Goal: Information Seeking & Learning: Learn about a topic

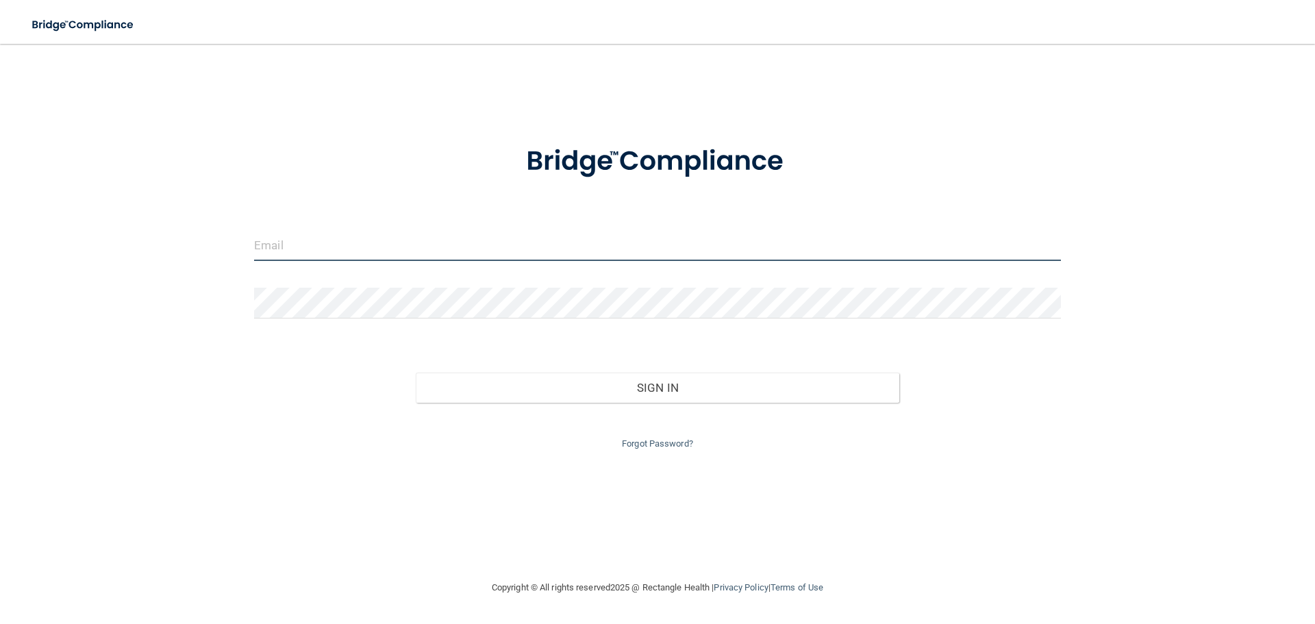
click at [464, 238] on input "email" at bounding box center [657, 245] width 807 height 31
type input "[EMAIL_ADDRESS][DOMAIN_NAME]"
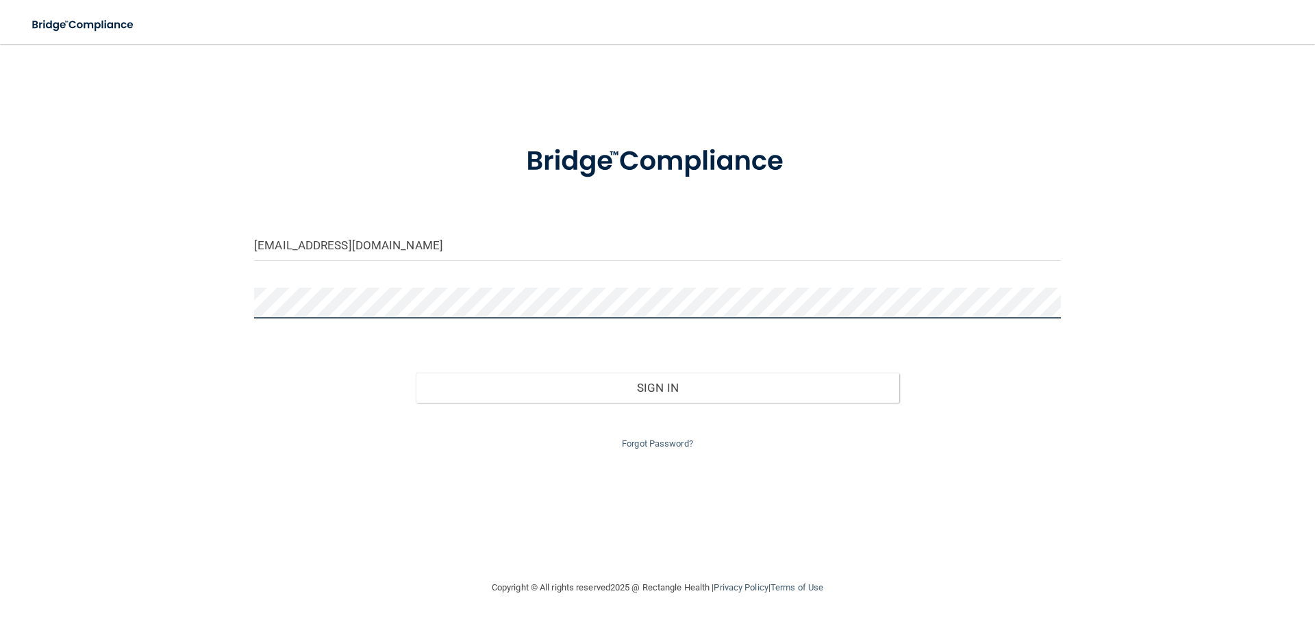
click at [416, 373] on button "Sign In" at bounding box center [658, 388] width 484 height 30
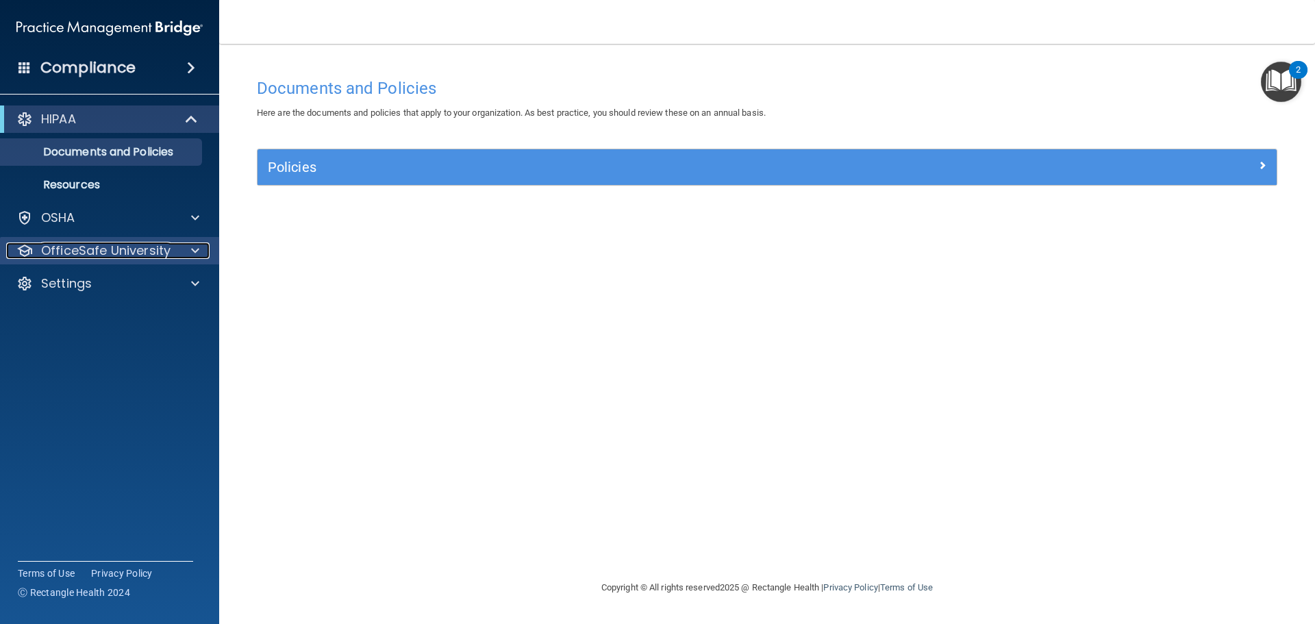
click at [179, 249] on div at bounding box center [193, 250] width 34 height 16
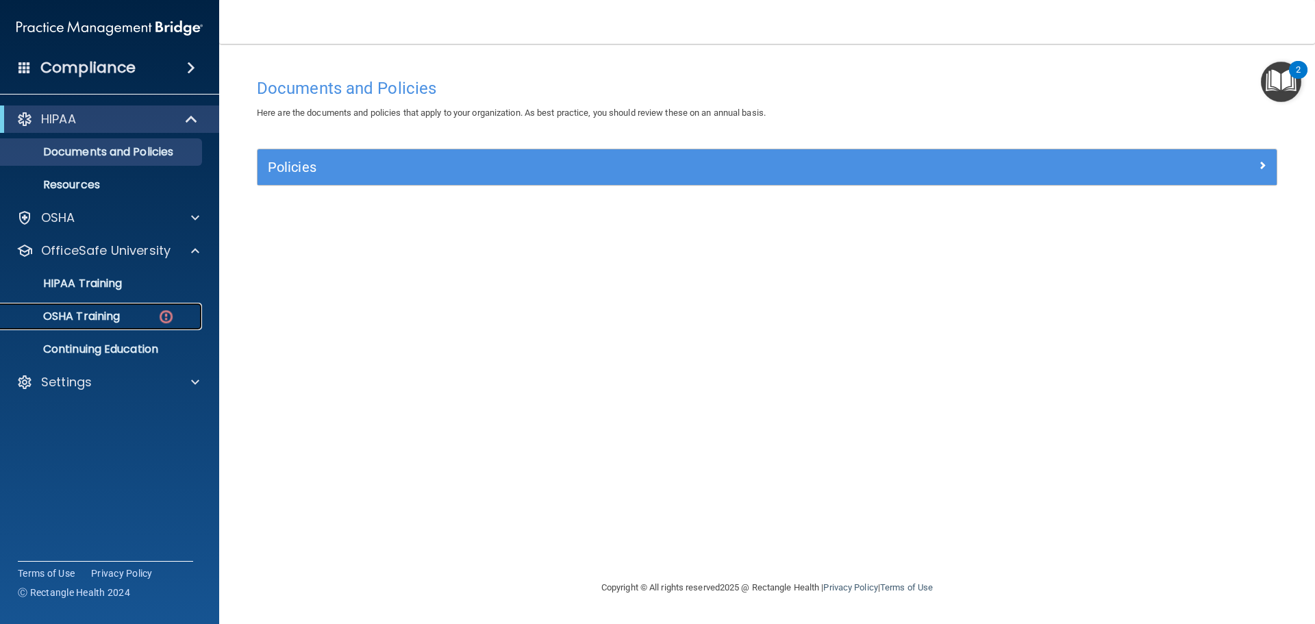
click at [145, 310] on div "OSHA Training" at bounding box center [102, 317] width 187 height 14
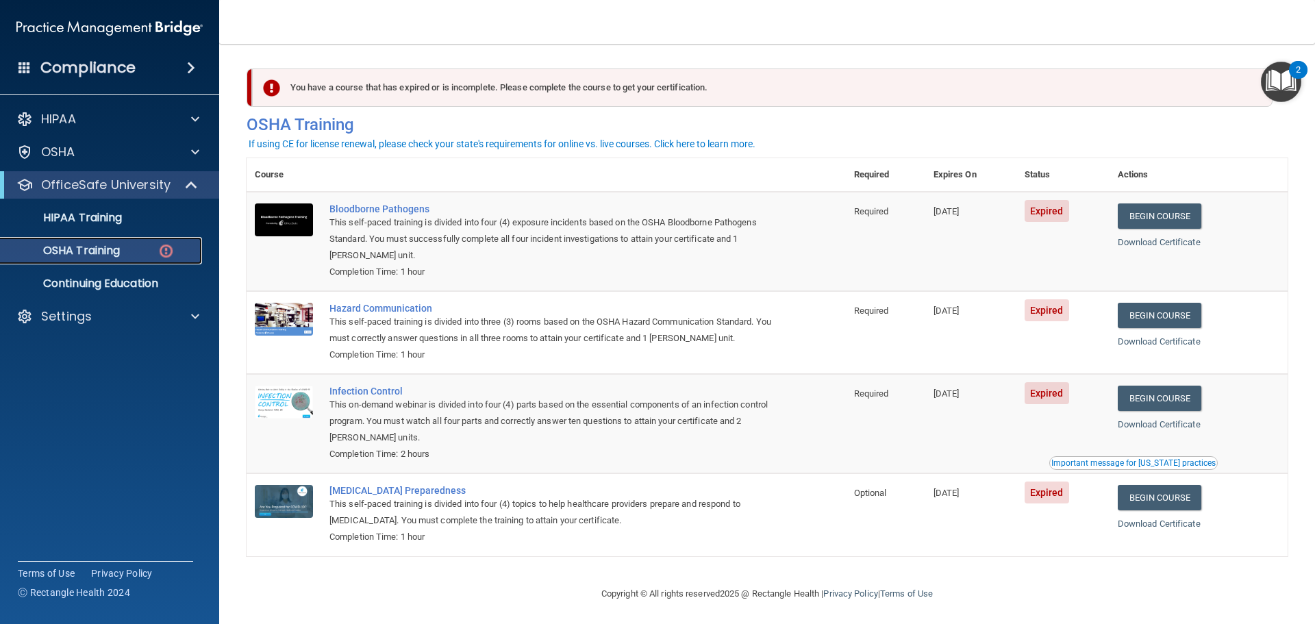
scroll to position [6, 0]
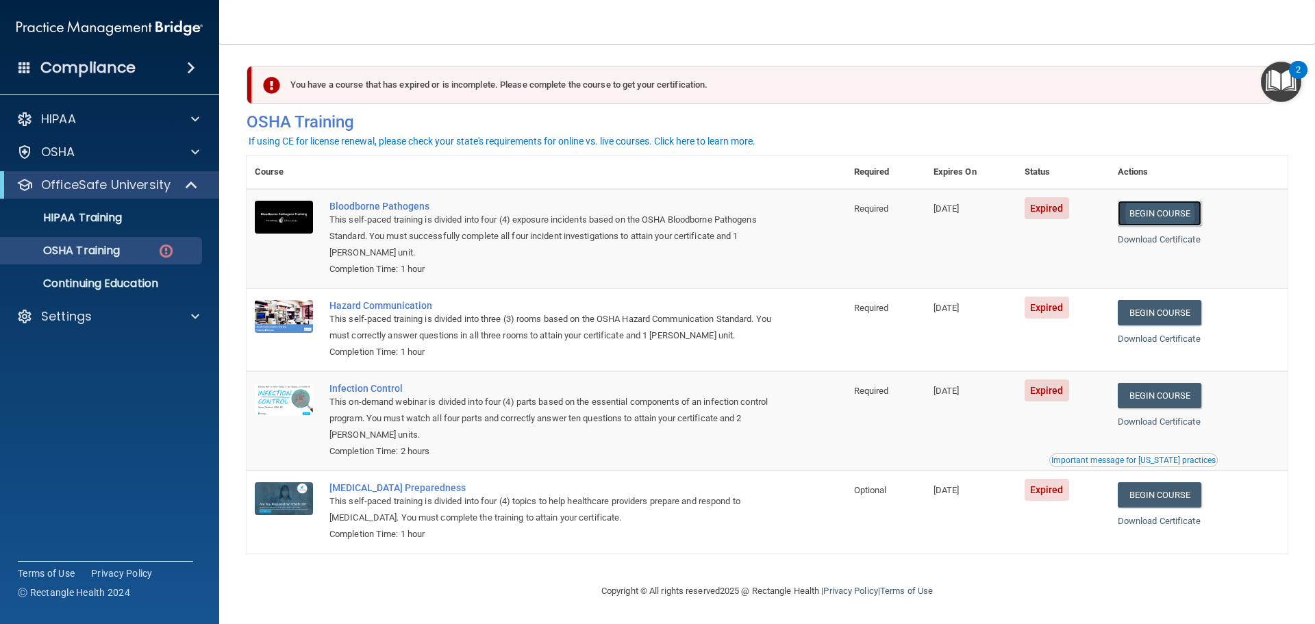
click at [1142, 213] on link "Begin Course" at bounding box center [1160, 213] width 84 height 25
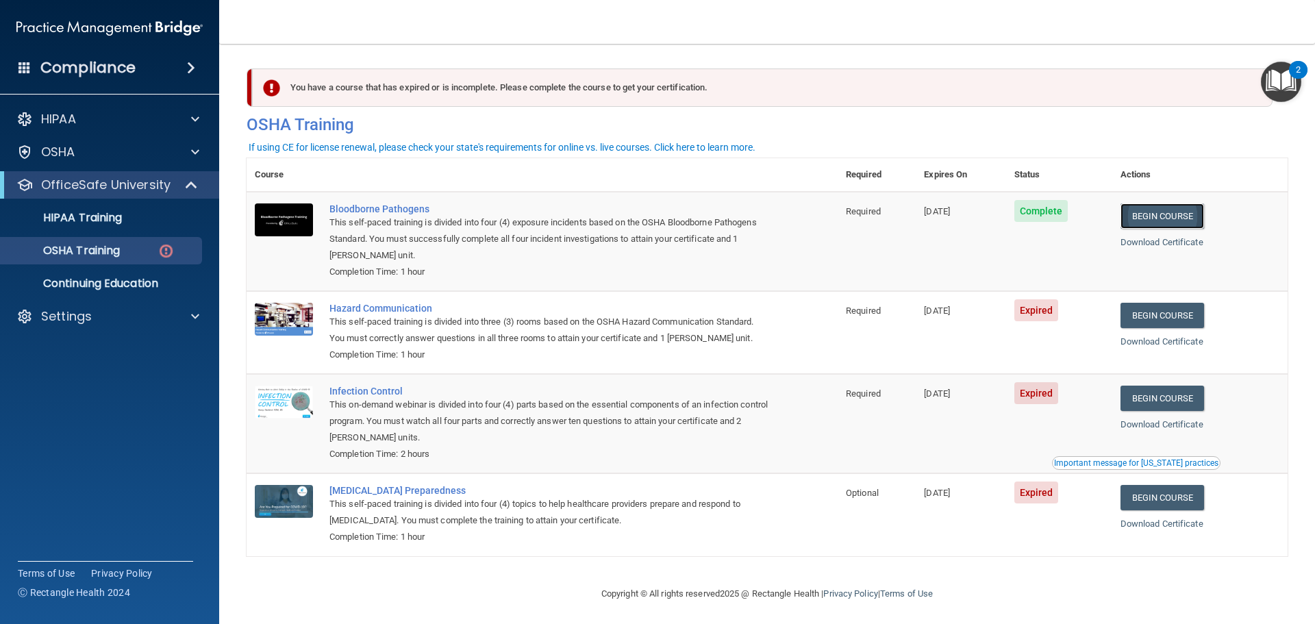
click at [1140, 216] on link "Begin Course" at bounding box center [1163, 215] width 84 height 25
click at [1144, 320] on link "Begin Course" at bounding box center [1163, 315] width 84 height 25
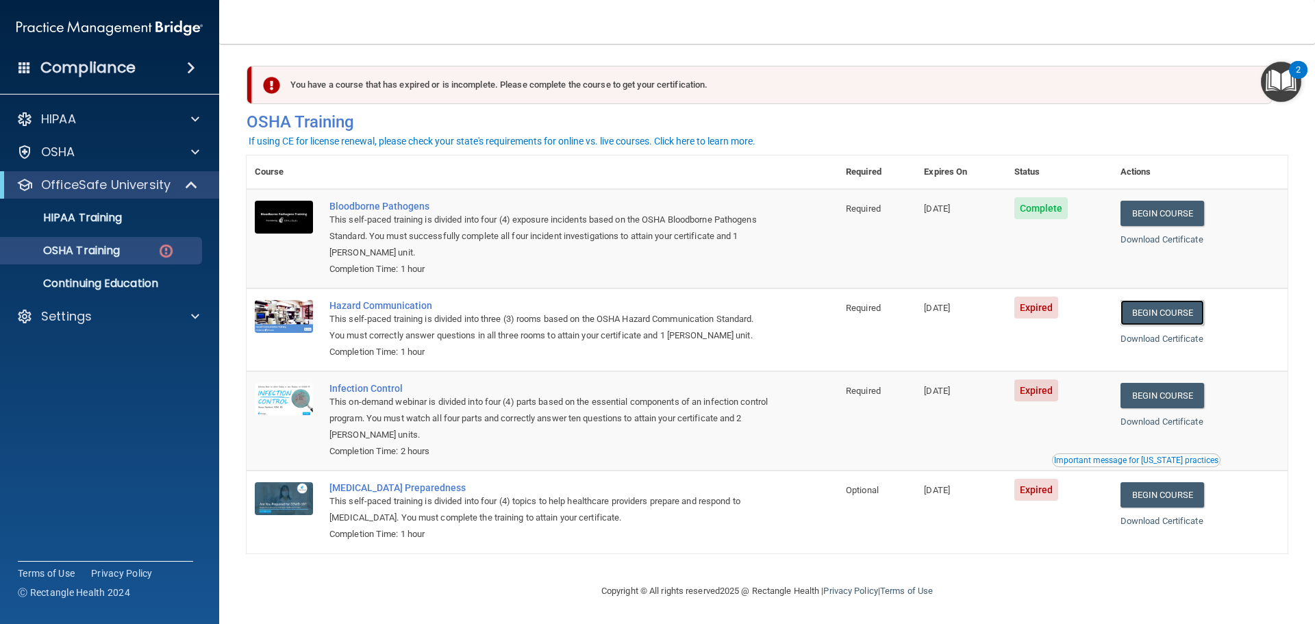
scroll to position [6, 0]
click at [1139, 314] on link "Begin Course" at bounding box center [1163, 312] width 84 height 25
click at [1155, 310] on link "Begin Course" at bounding box center [1163, 312] width 84 height 25
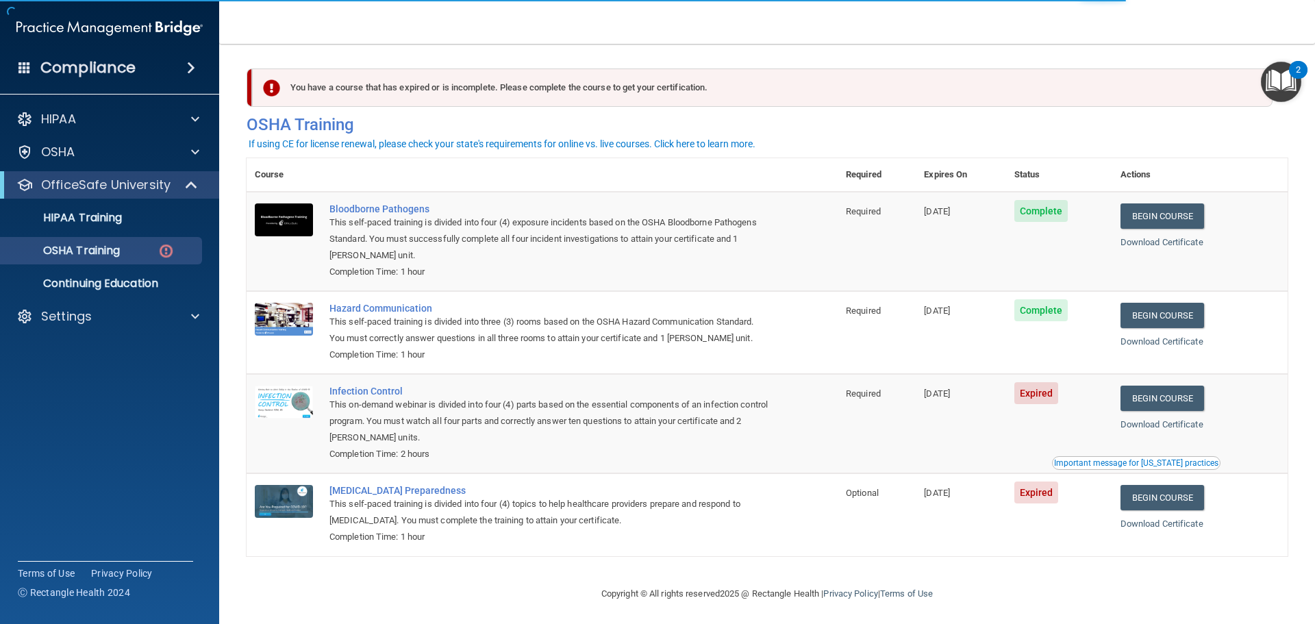
scroll to position [6, 0]
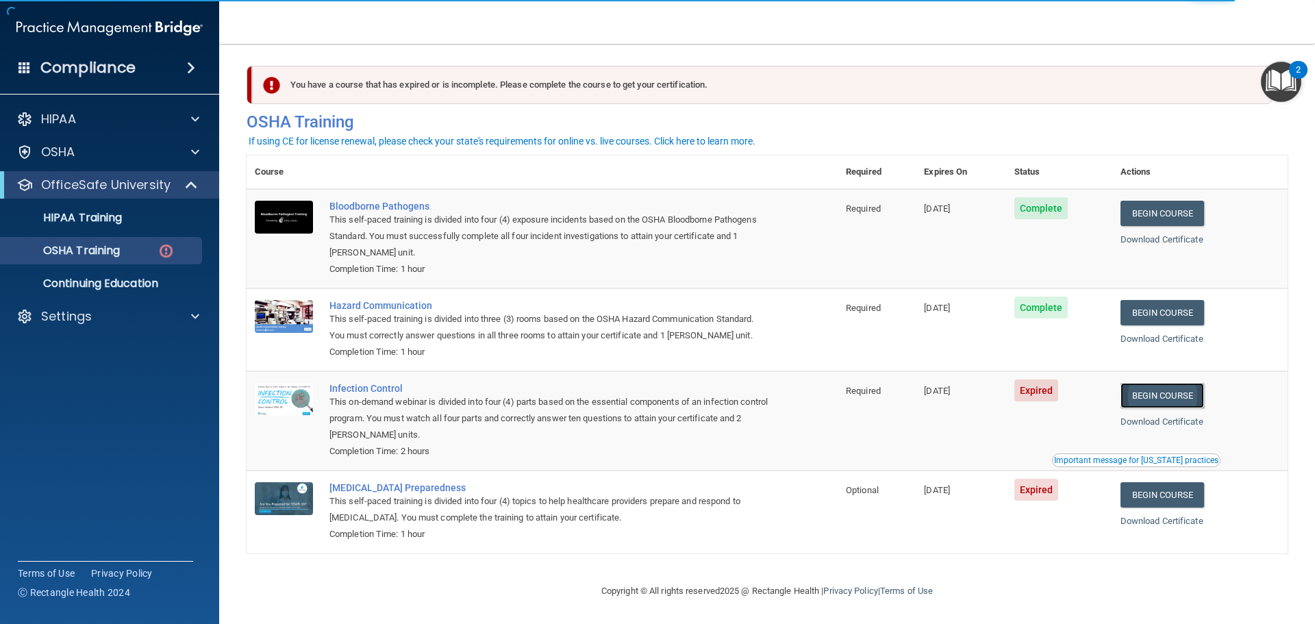
click at [1142, 397] on link "Begin Course" at bounding box center [1163, 395] width 84 height 25
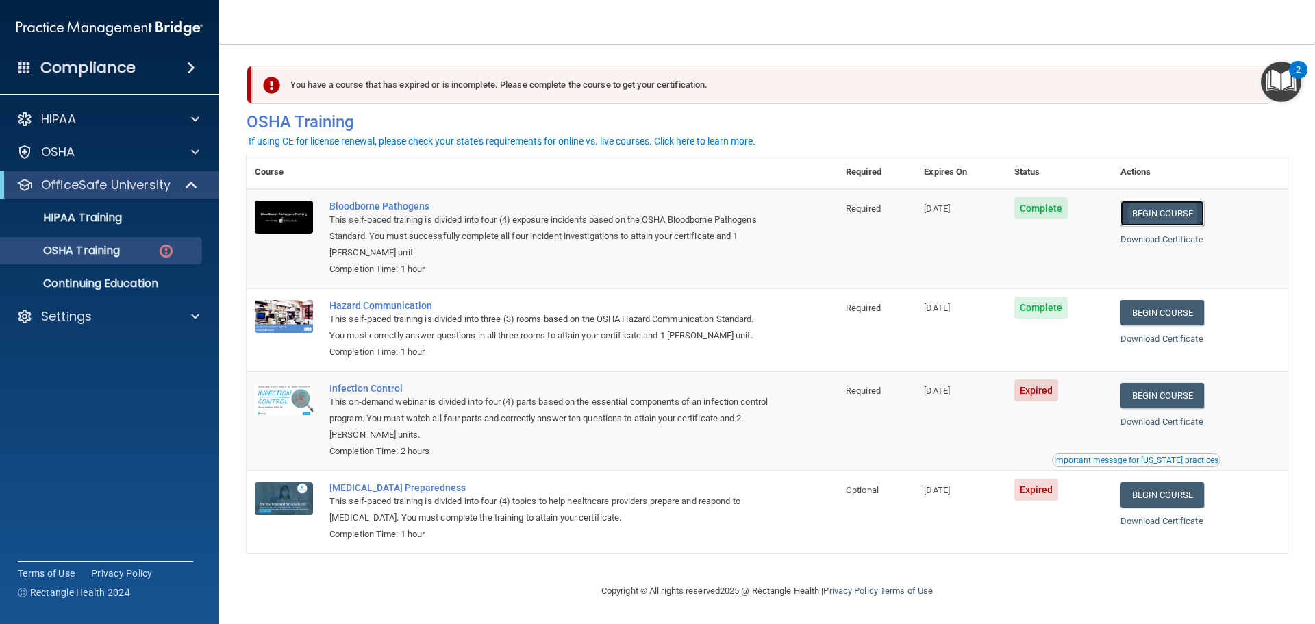
click at [1189, 213] on link "Begin Course" at bounding box center [1163, 213] width 84 height 25
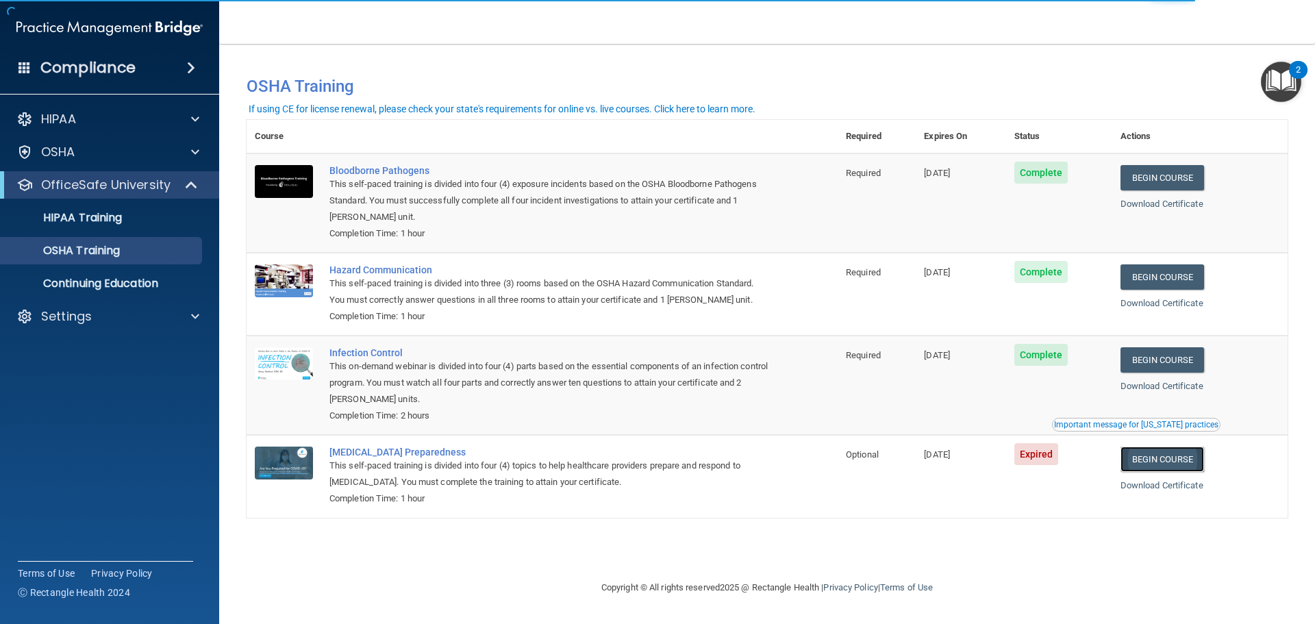
click at [1160, 466] on link "Begin Course" at bounding box center [1163, 459] width 84 height 25
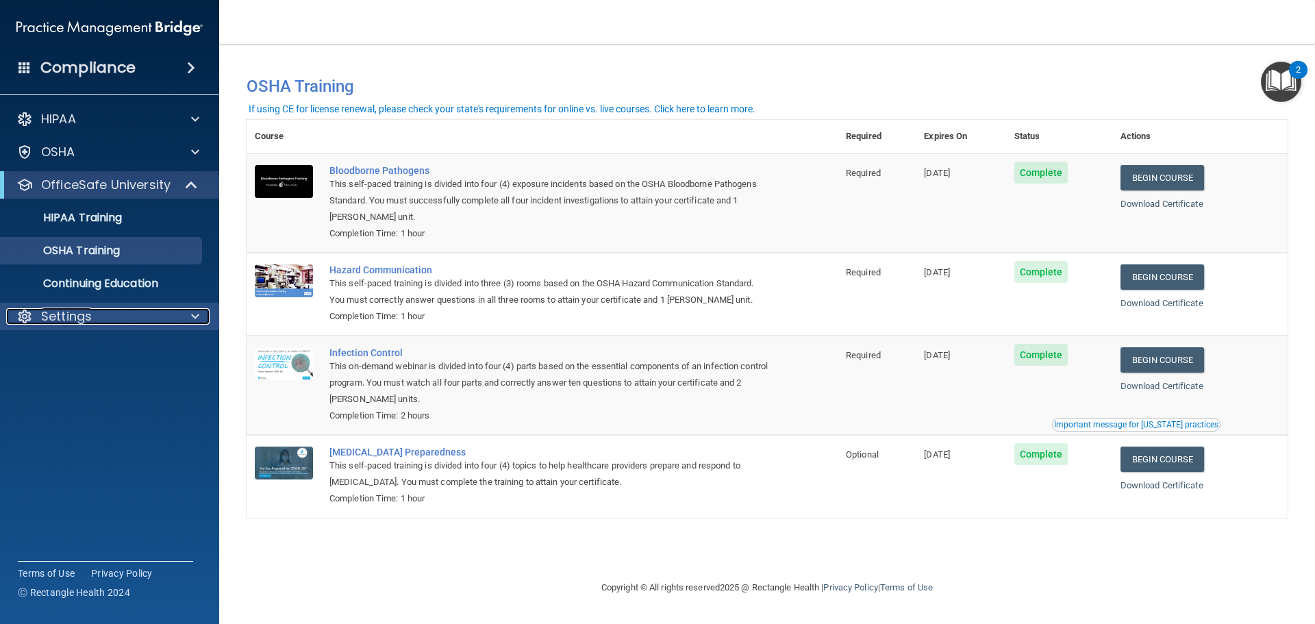
click at [121, 319] on div "Settings" at bounding box center [91, 316] width 170 height 16
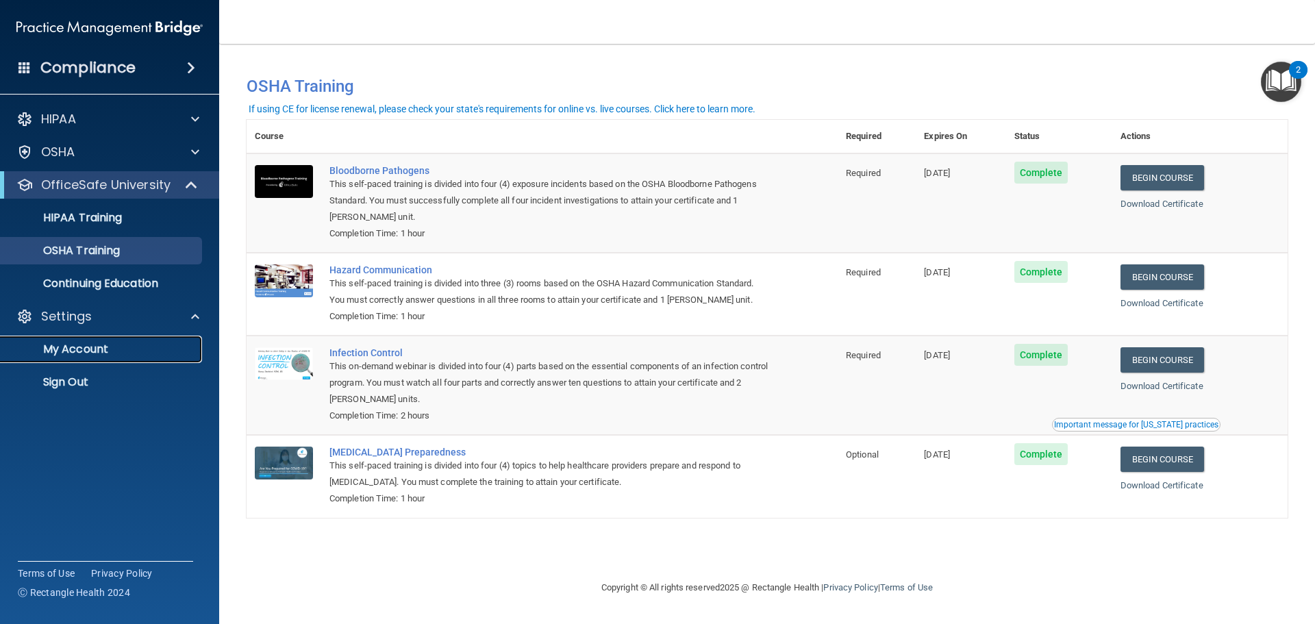
click at [95, 358] on link "My Account" at bounding box center [94, 349] width 216 height 27
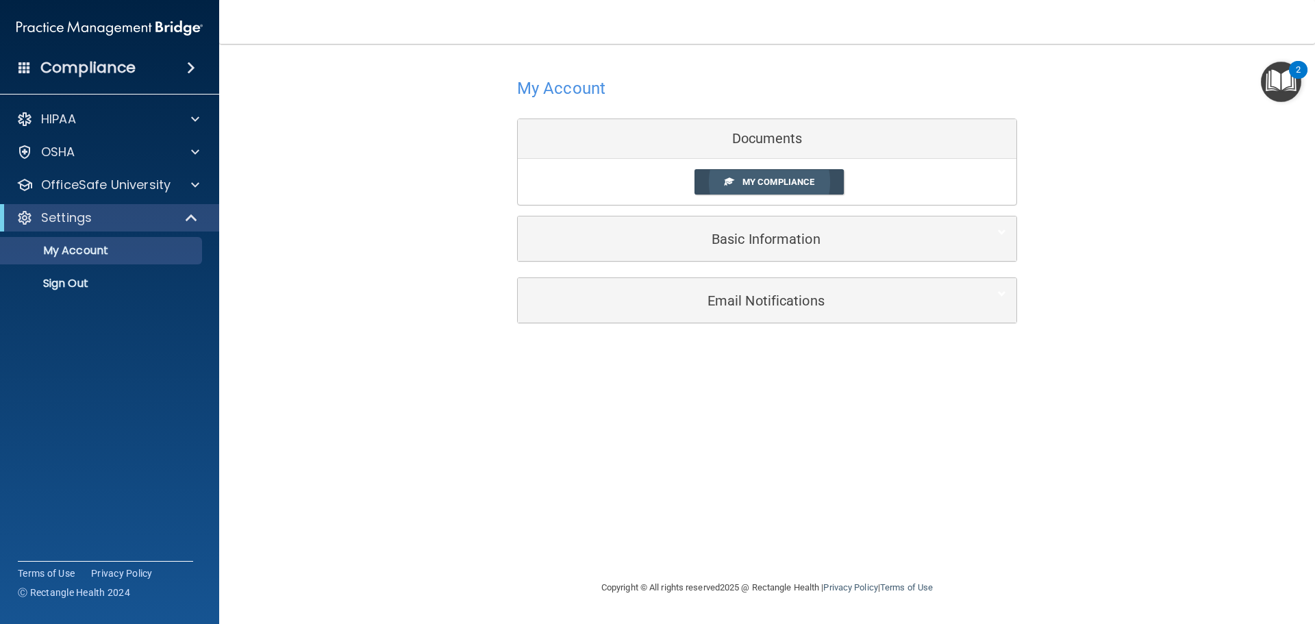
click at [744, 185] on span "My Compliance" at bounding box center [779, 182] width 72 height 10
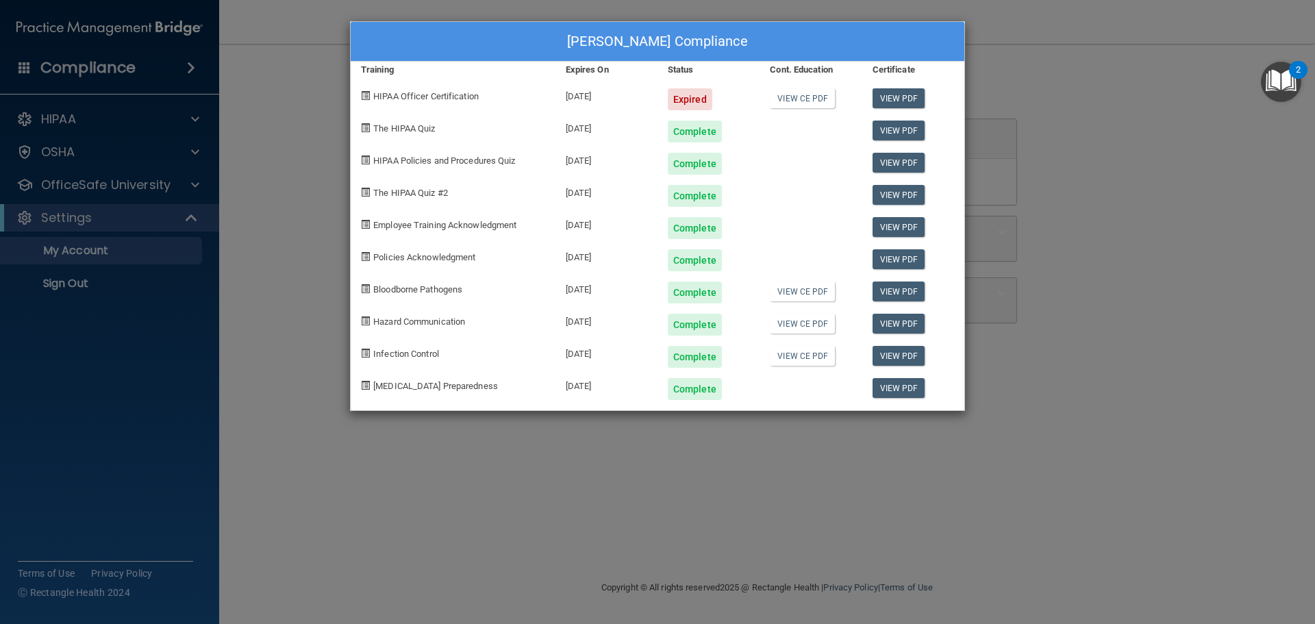
click at [453, 95] on span "HIPAA Officer Certification" at bounding box center [425, 96] width 105 height 10
click at [992, 119] on div "Abby Cook's Compliance Training Expires On Status Cont. Education Certificate H…" at bounding box center [657, 312] width 1315 height 624
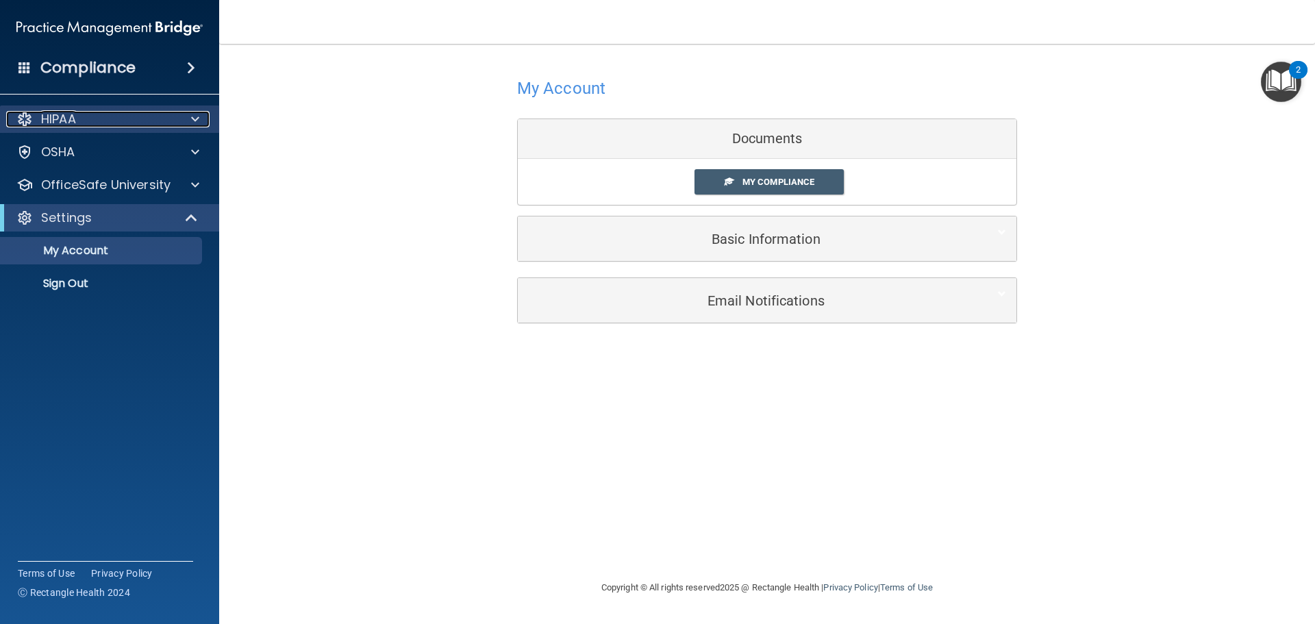
click at [120, 125] on div "HIPAA" at bounding box center [91, 119] width 170 height 16
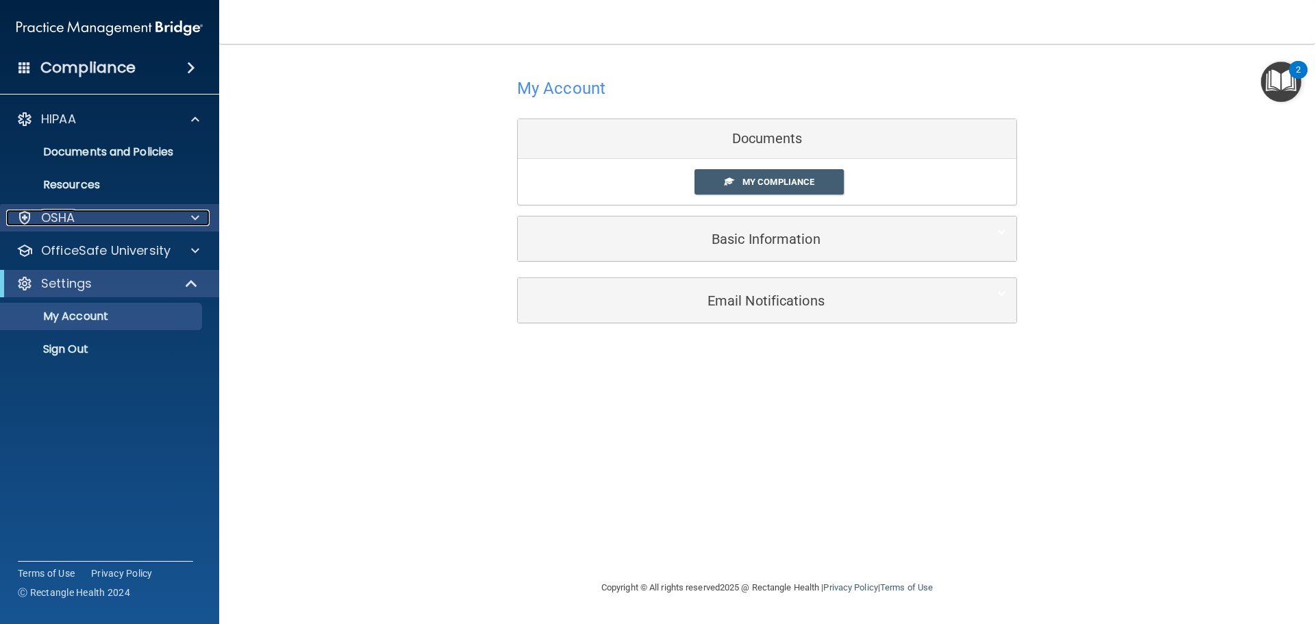
click at [122, 217] on div "OSHA" at bounding box center [91, 218] width 170 height 16
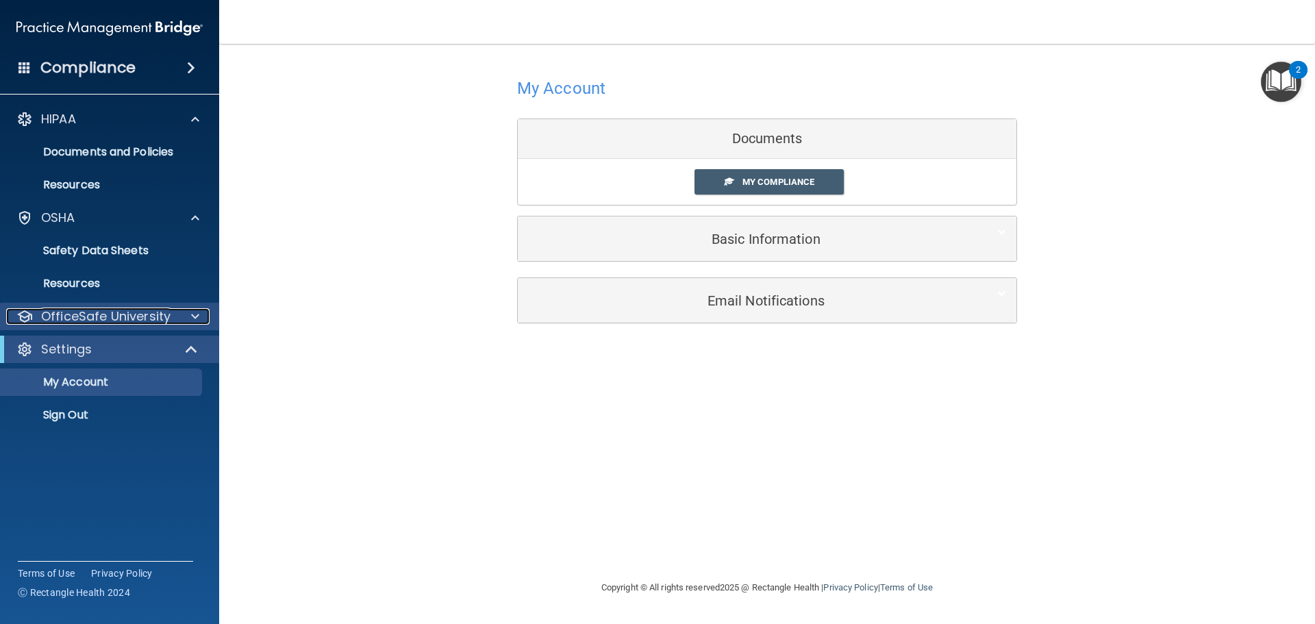
click at [158, 318] on p "OfficeSafe University" at bounding box center [105, 316] width 129 height 16
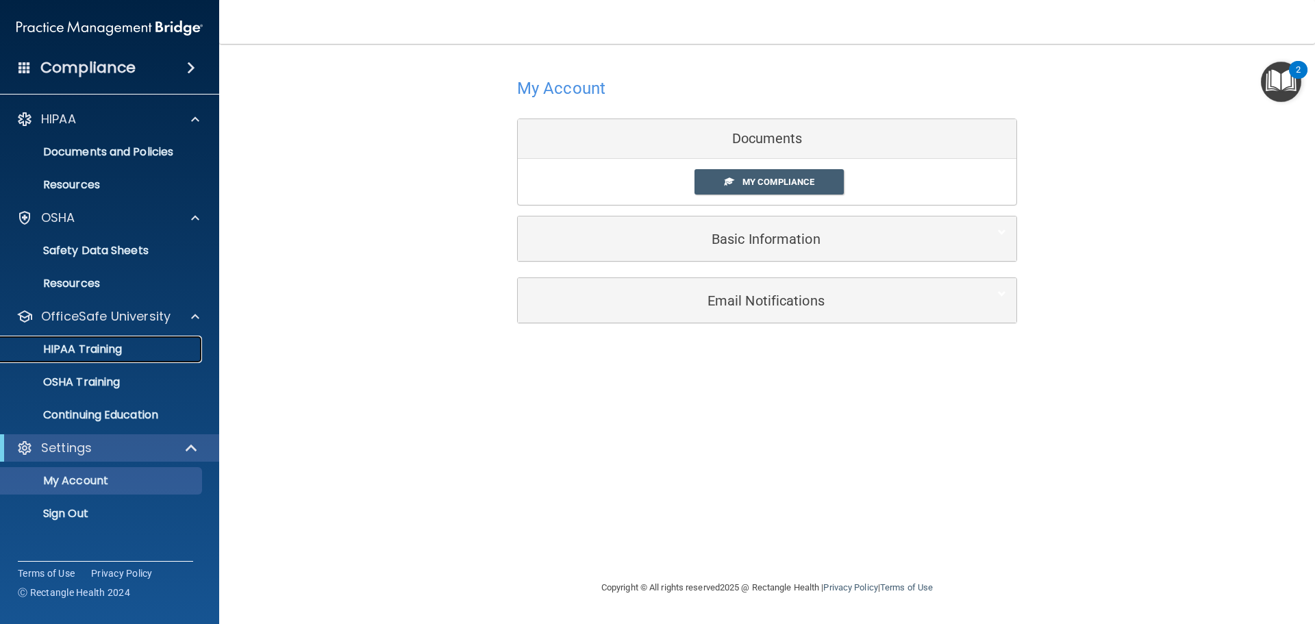
click at [110, 349] on p "HIPAA Training" at bounding box center [65, 349] width 113 height 14
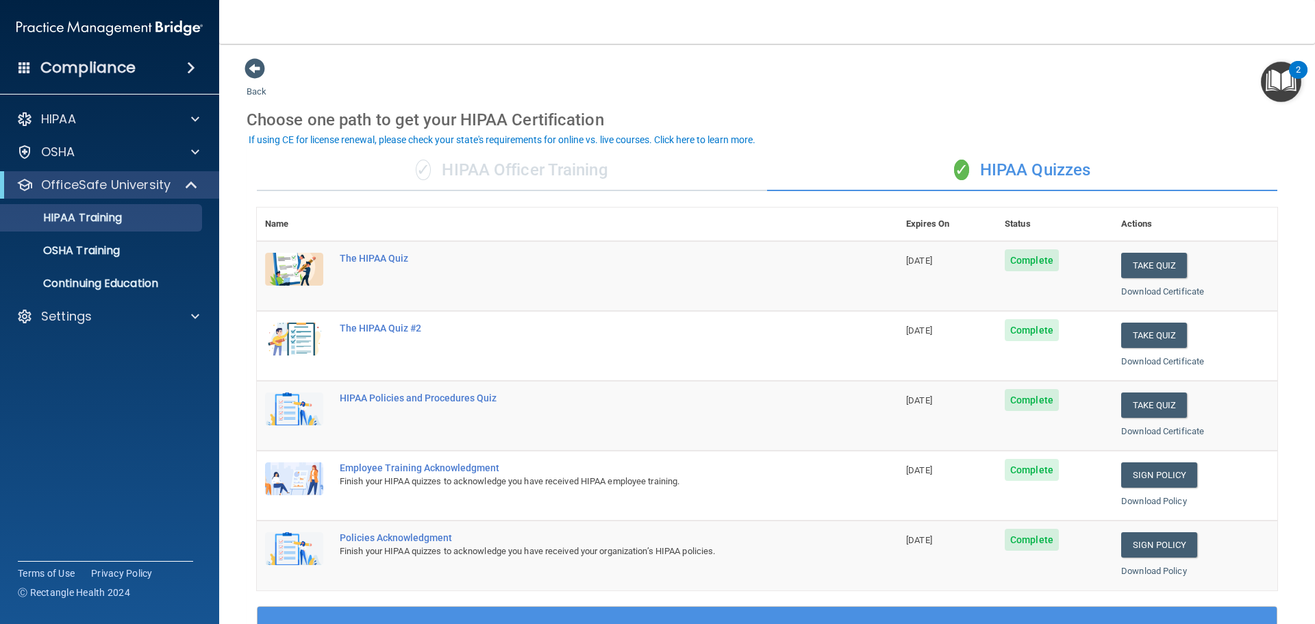
click at [490, 174] on div "✓ HIPAA Officer Training" at bounding box center [512, 170] width 510 height 41
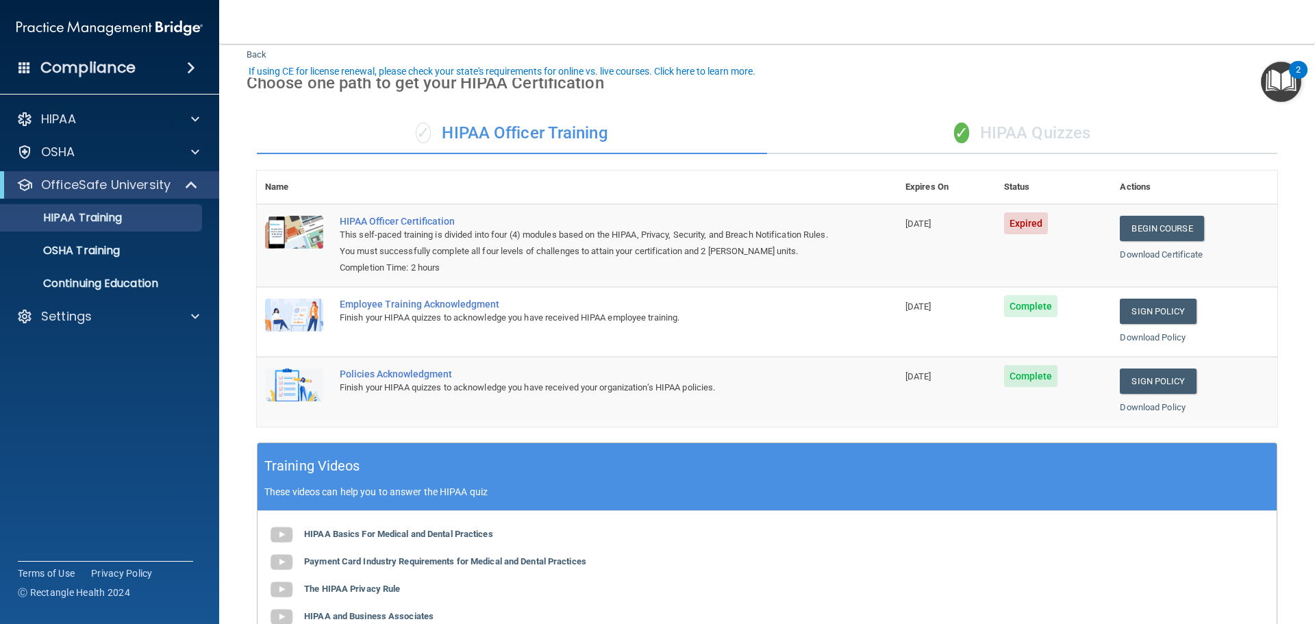
scroll to position [68, 0]
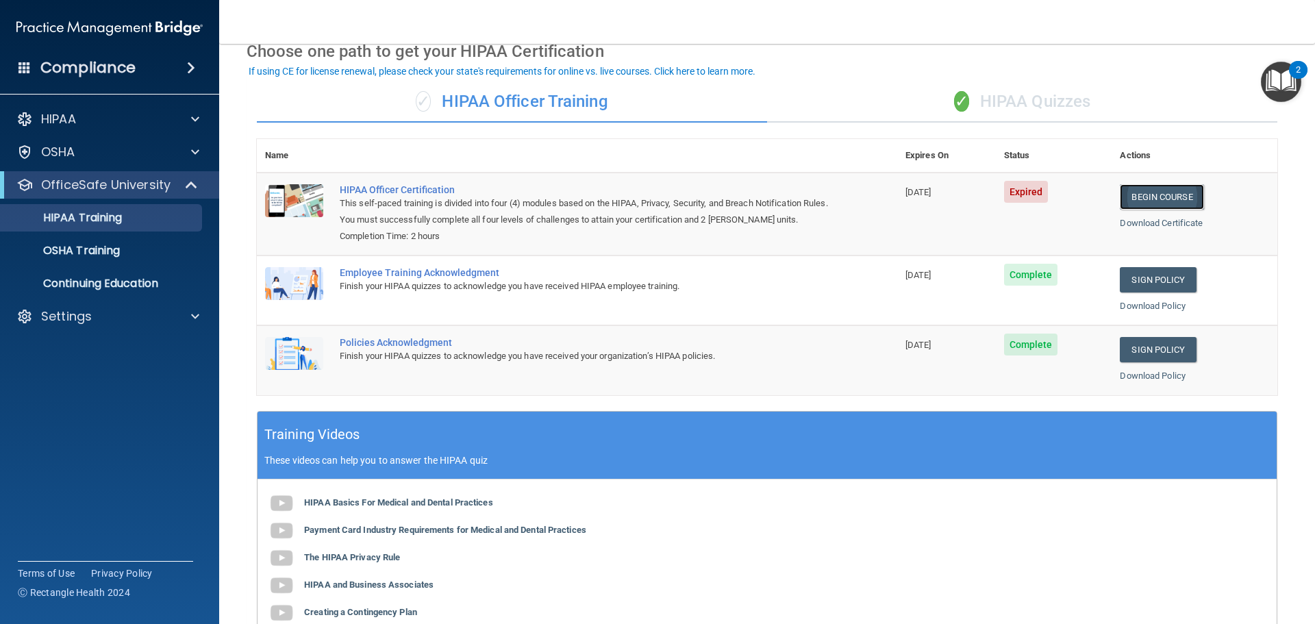
click at [1162, 202] on link "Begin Course" at bounding box center [1162, 196] width 84 height 25
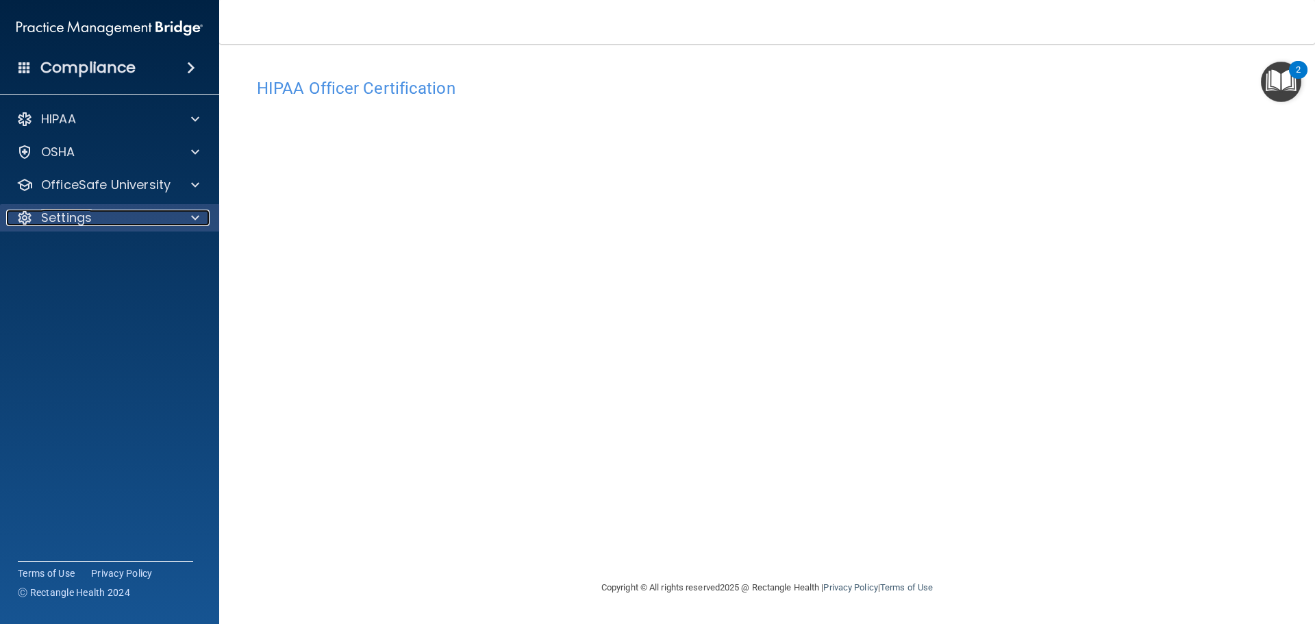
click at [127, 213] on div "Settings" at bounding box center [91, 218] width 170 height 16
click at [97, 255] on p "My Account" at bounding box center [102, 251] width 187 height 14
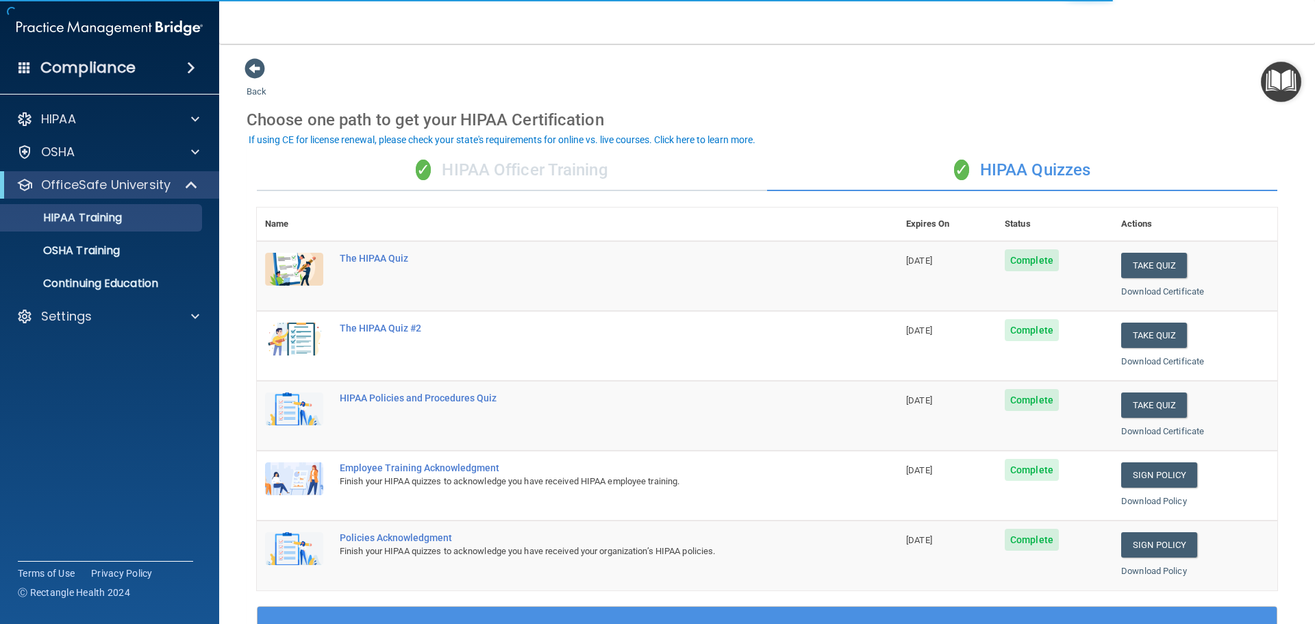
click at [475, 179] on div "✓ HIPAA Officer Training" at bounding box center [512, 170] width 510 height 41
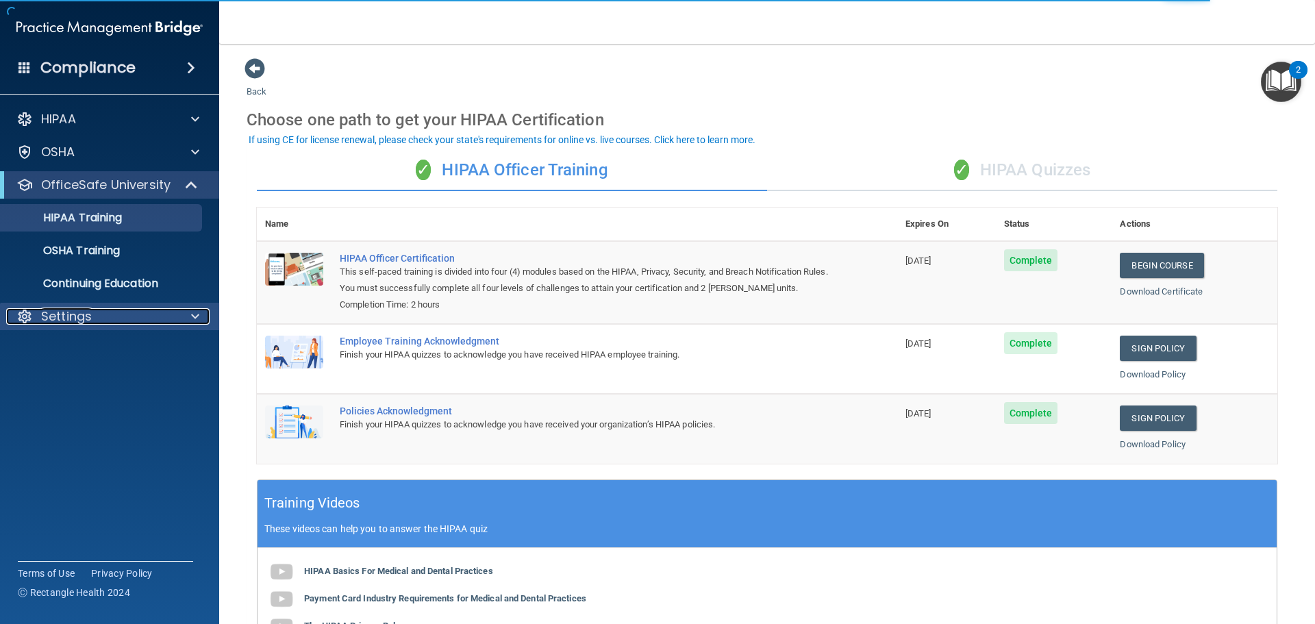
click at [125, 312] on div "Settings" at bounding box center [91, 316] width 170 height 16
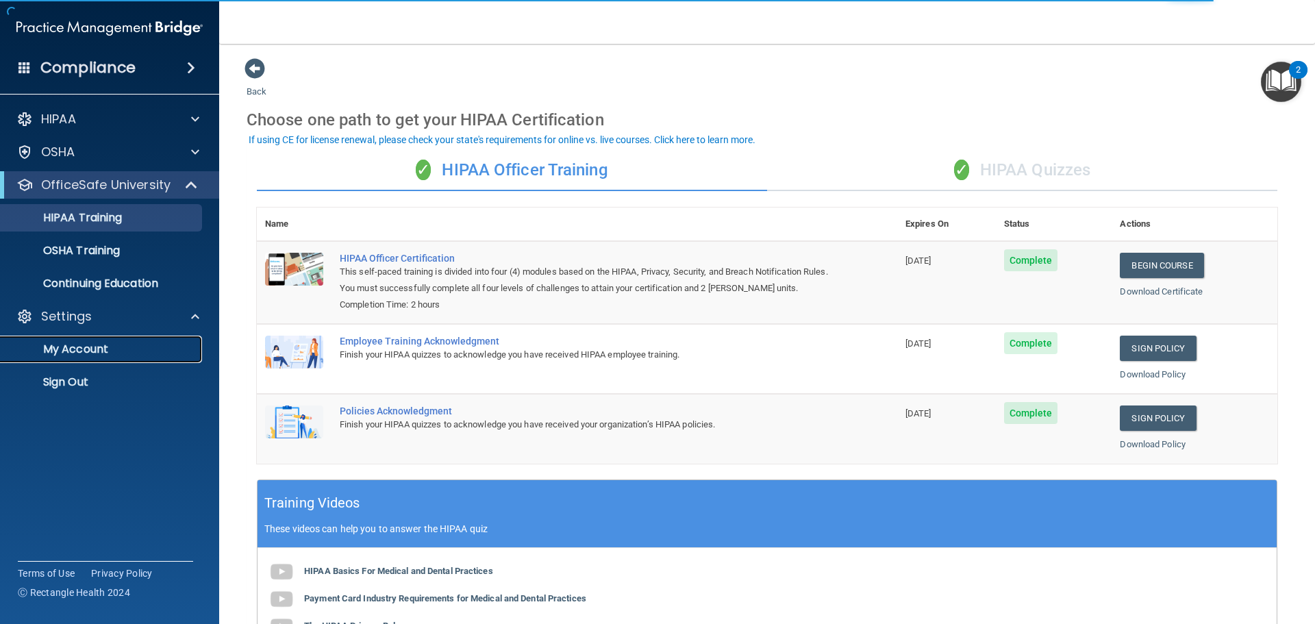
click at [94, 361] on link "My Account" at bounding box center [94, 349] width 216 height 27
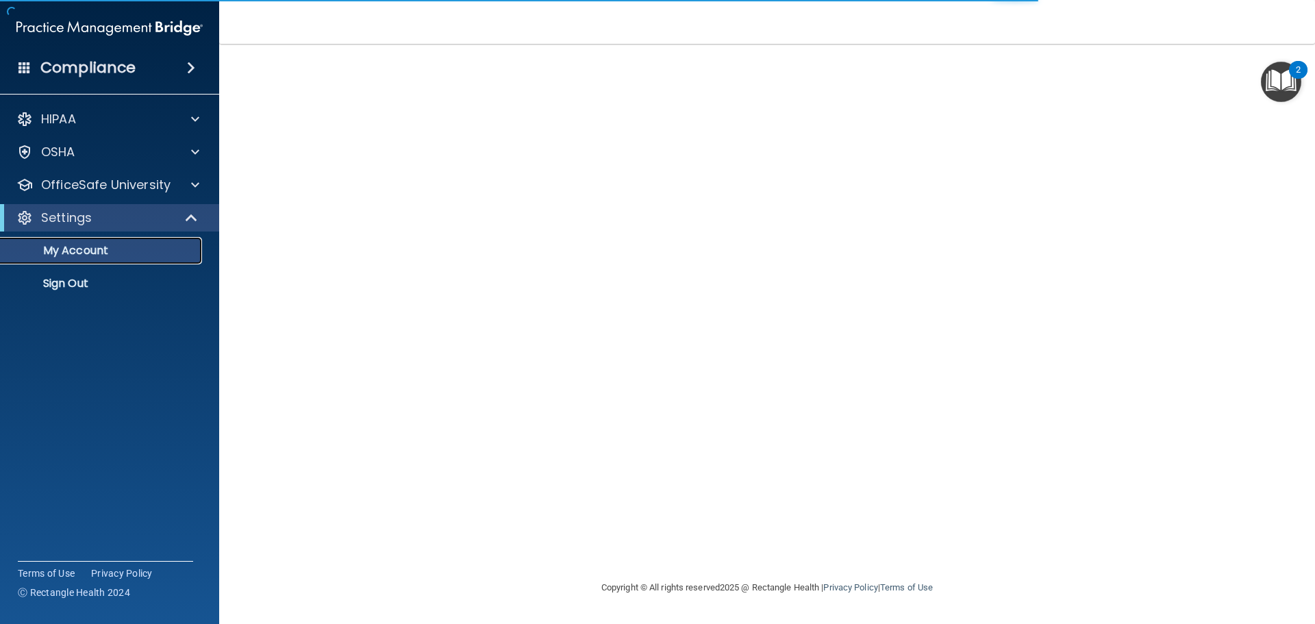
click at [105, 249] on p "My Account" at bounding box center [102, 251] width 187 height 14
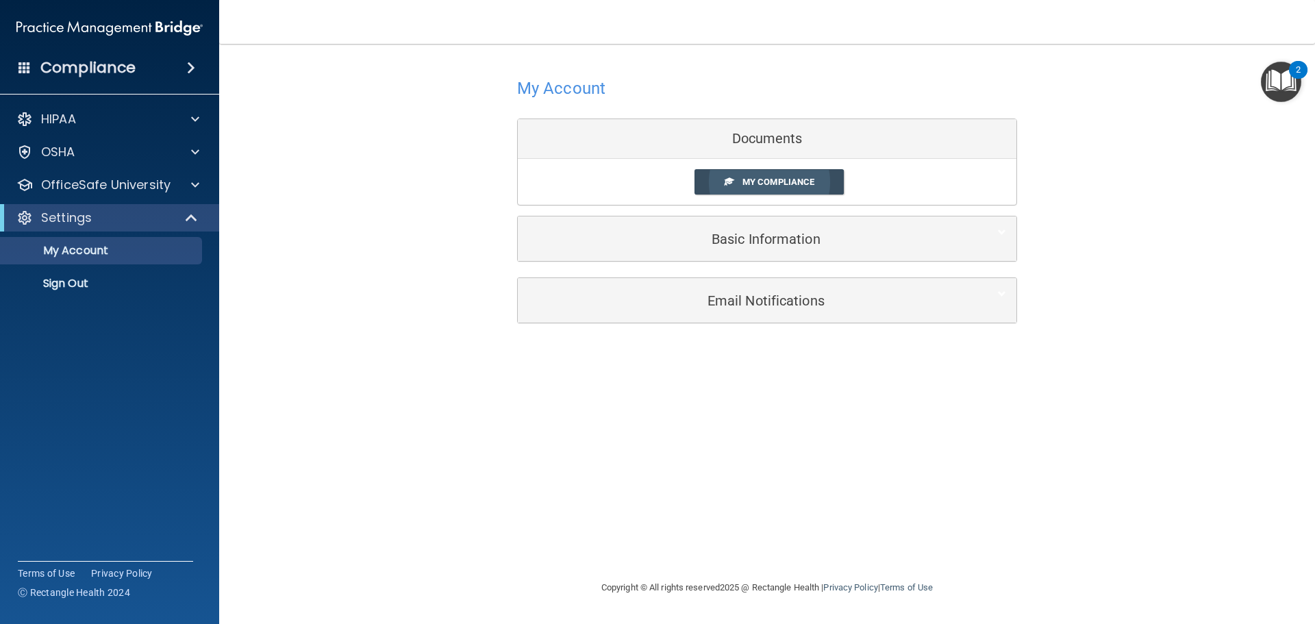
click at [748, 186] on span "My Compliance" at bounding box center [779, 182] width 72 height 10
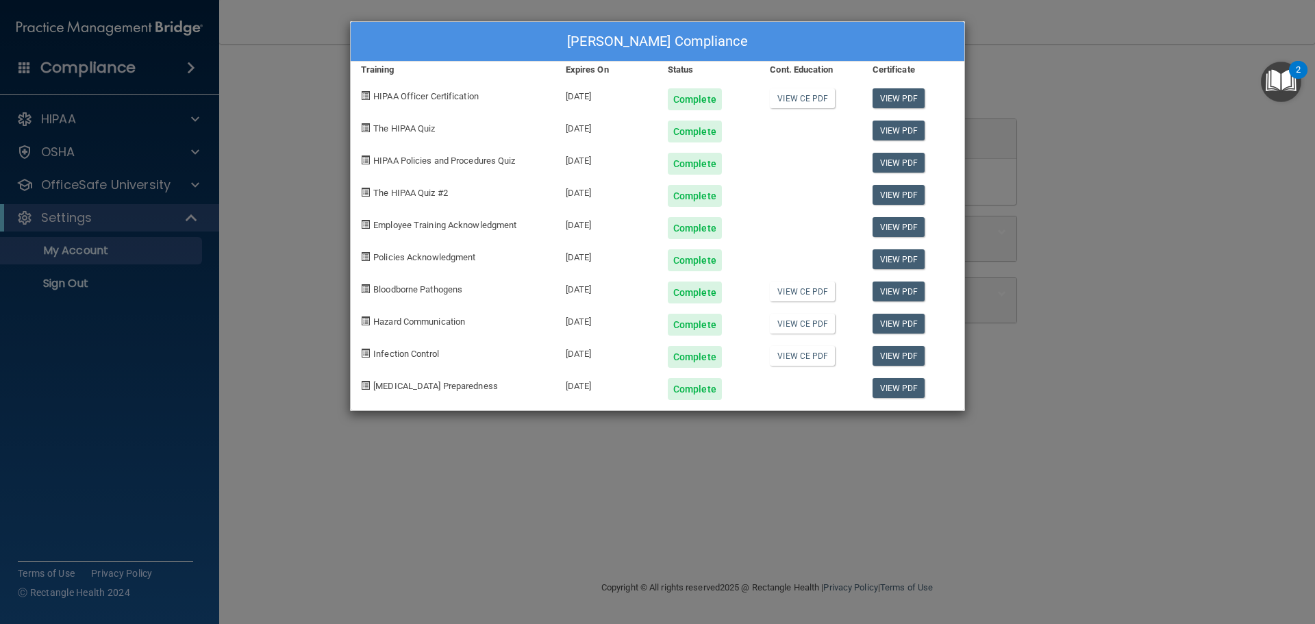
click at [1170, 207] on div "Abby Cook's Compliance Training Expires On Status Cont. Education Certificate H…" at bounding box center [657, 312] width 1315 height 624
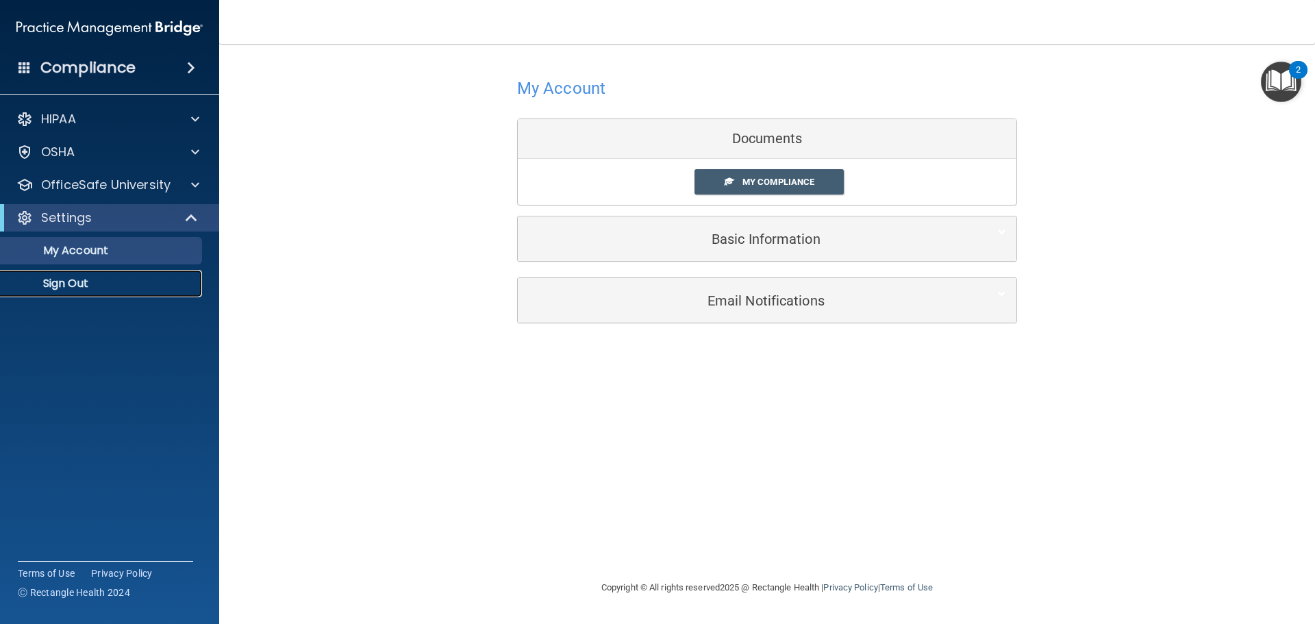
click at [56, 290] on p "Sign Out" at bounding box center [102, 284] width 187 height 14
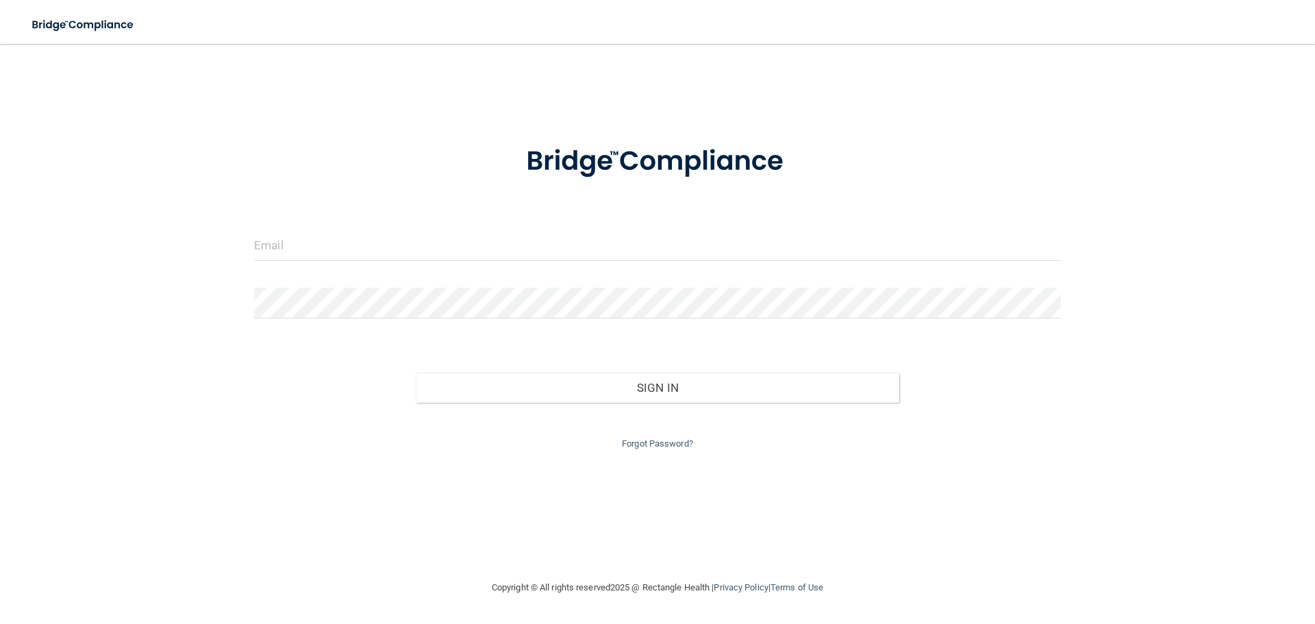
click at [294, 221] on form "Invalid email/password. You don't have permission to access that page. Sign In …" at bounding box center [657, 289] width 807 height 326
click at [277, 242] on input "email" at bounding box center [657, 245] width 807 height 31
type input "jacklynhumel@gmail.com"
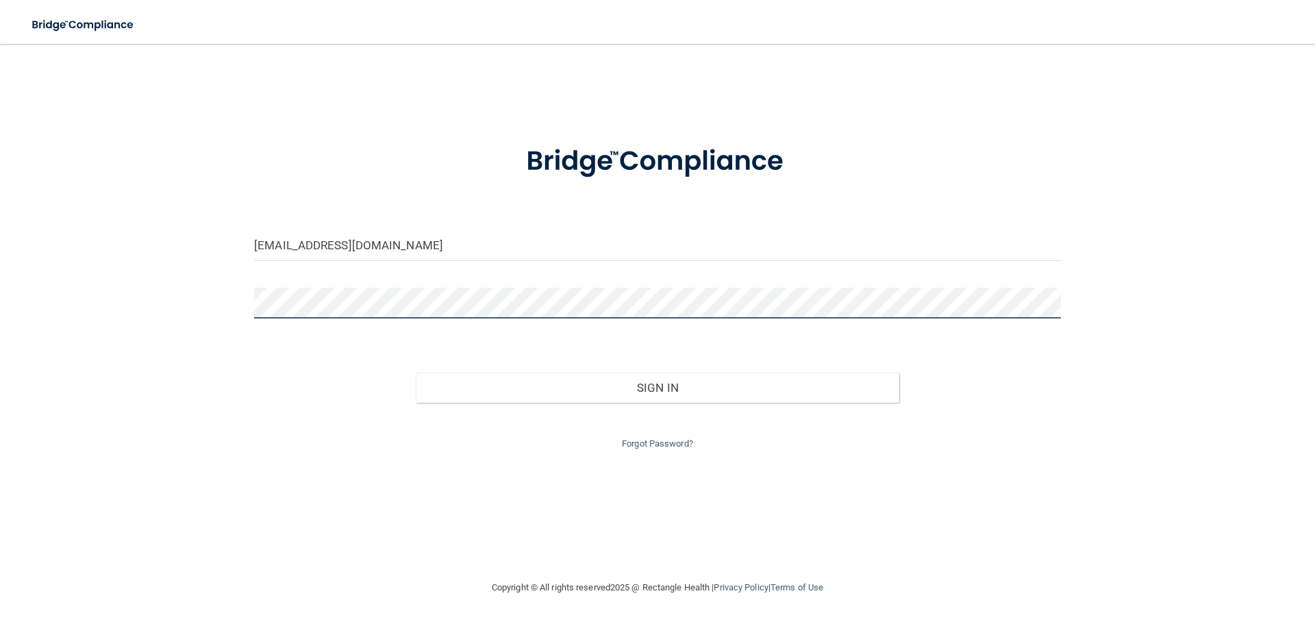
click at [416, 373] on button "Sign In" at bounding box center [658, 388] width 484 height 30
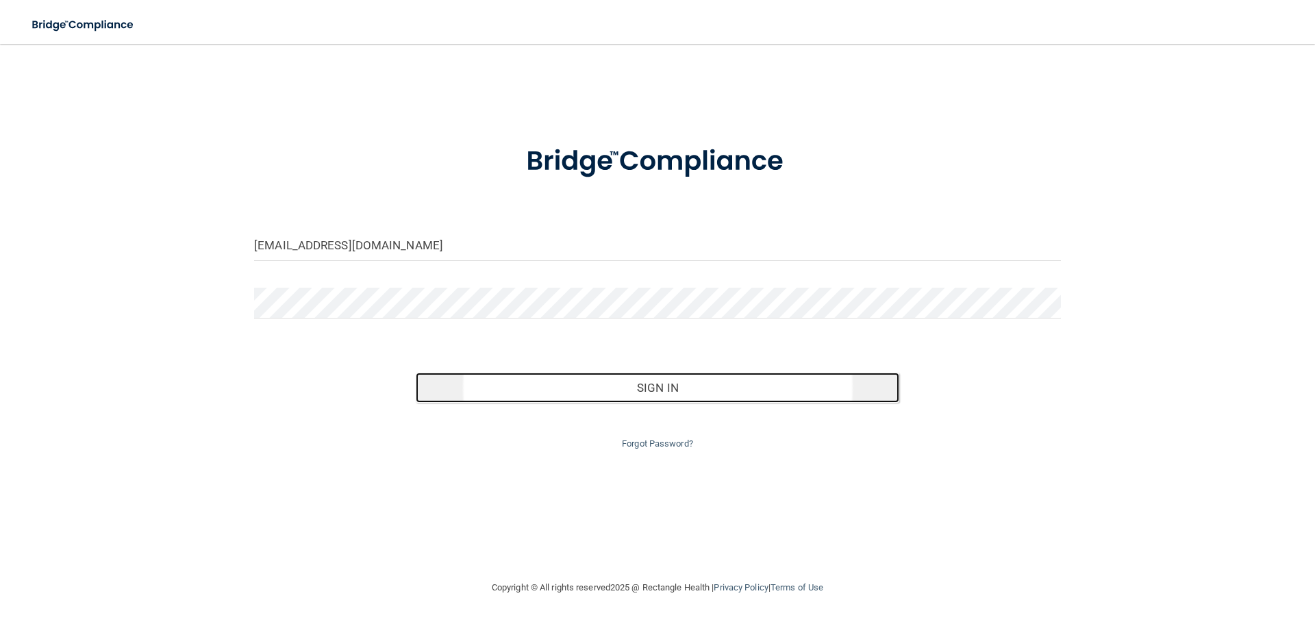
click at [625, 395] on button "Sign In" at bounding box center [658, 388] width 484 height 30
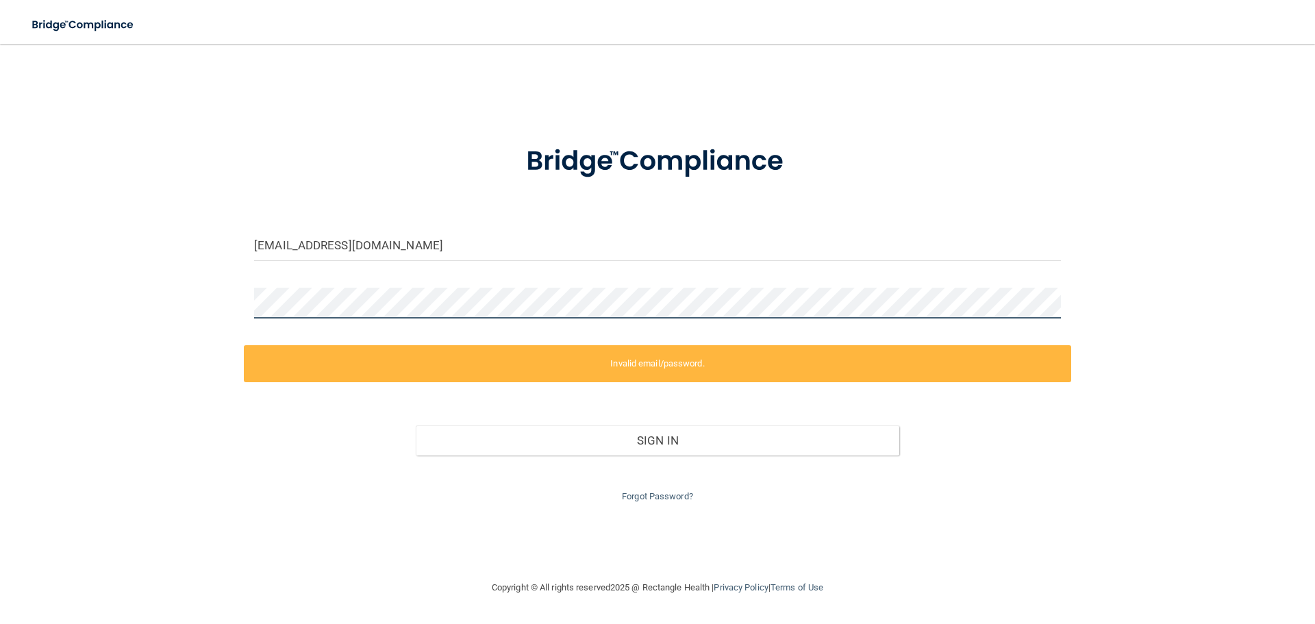
click at [234, 323] on div "jacklynhumel@gmail.com Invalid email/password. You don't have permission to acc…" at bounding box center [657, 312] width 1260 height 508
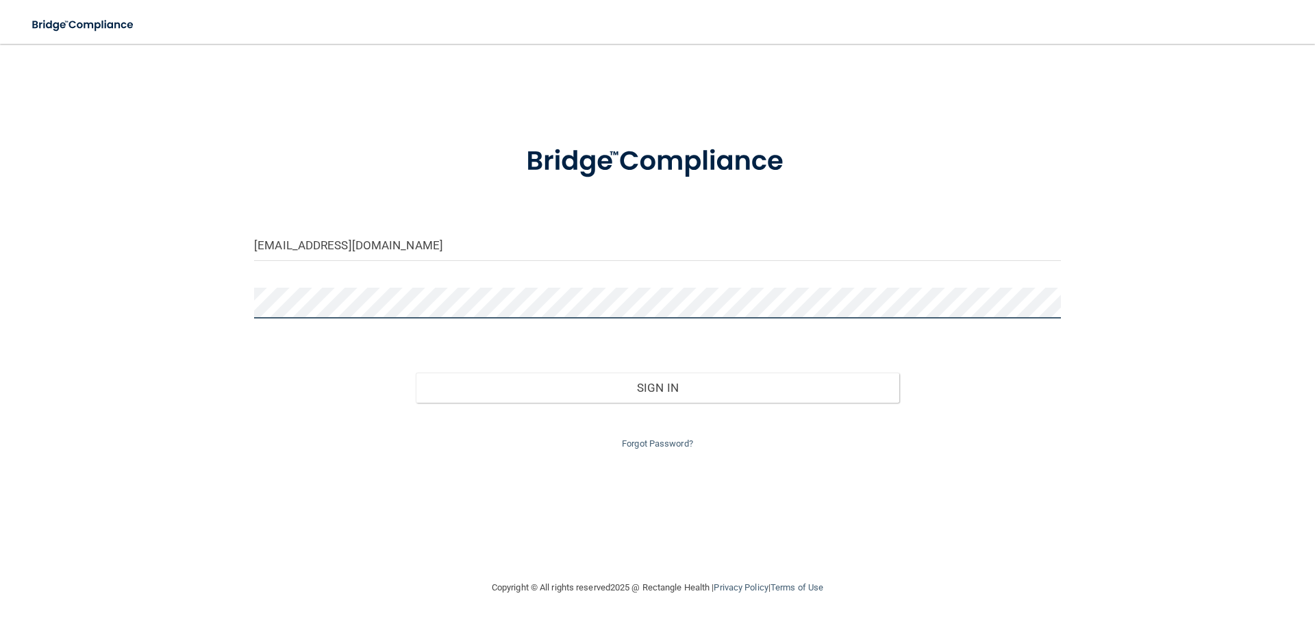
click at [416, 373] on button "Sign In" at bounding box center [658, 388] width 484 height 30
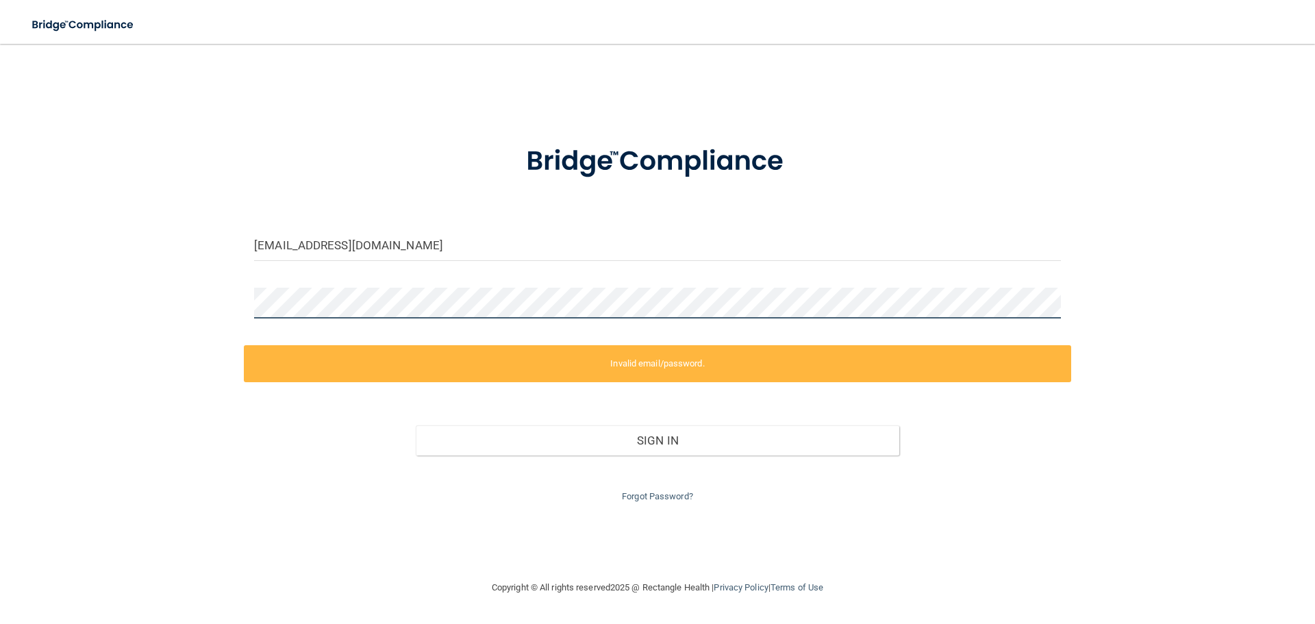
click at [238, 310] on div "jacklynhumel@gmail.com Invalid email/password. You don't have permission to acc…" at bounding box center [657, 312] width 1260 height 508
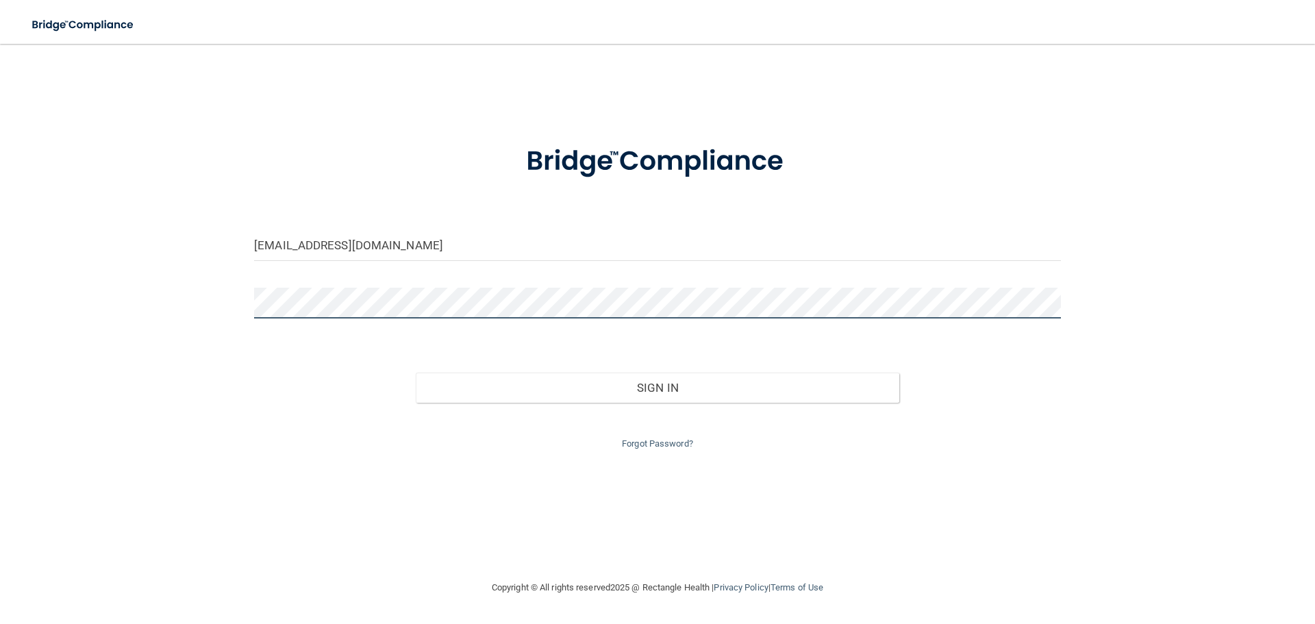
click at [416, 373] on button "Sign In" at bounding box center [658, 388] width 484 height 30
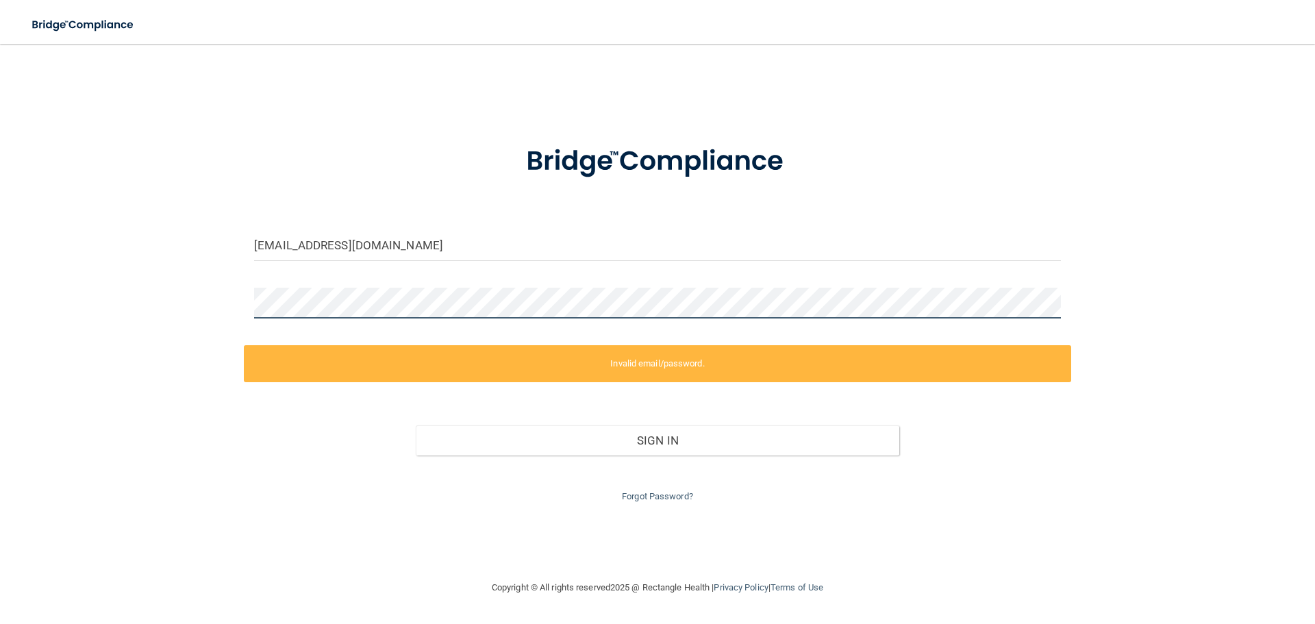
click at [243, 302] on div "jacklynhumel@gmail.com Invalid email/password. You don't have permission to acc…" at bounding box center [657, 312] width 1260 height 508
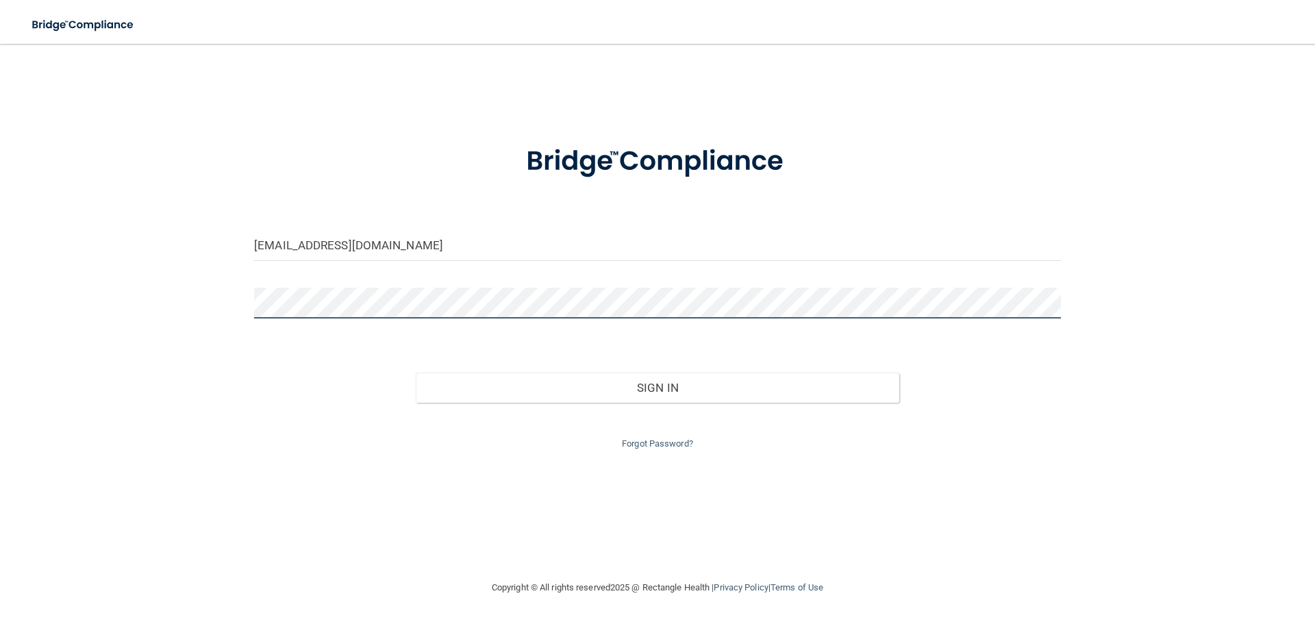
click at [416, 373] on button "Sign In" at bounding box center [658, 388] width 484 height 30
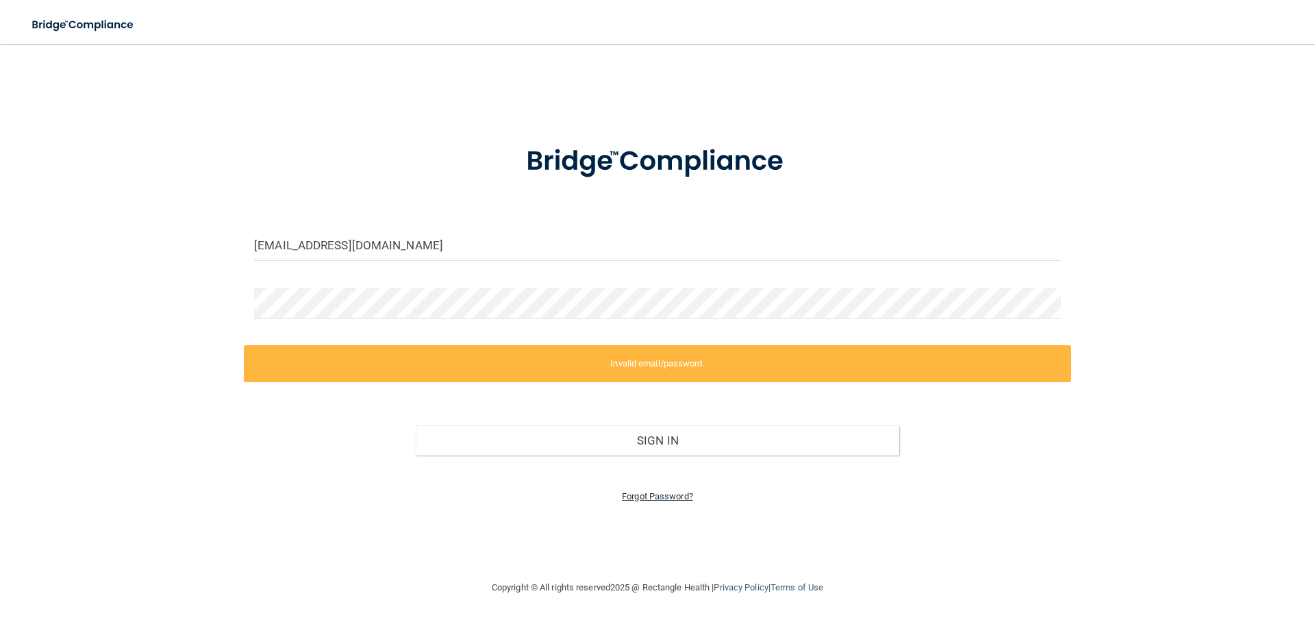
click at [649, 498] on link "Forgot Password?" at bounding box center [657, 496] width 71 height 10
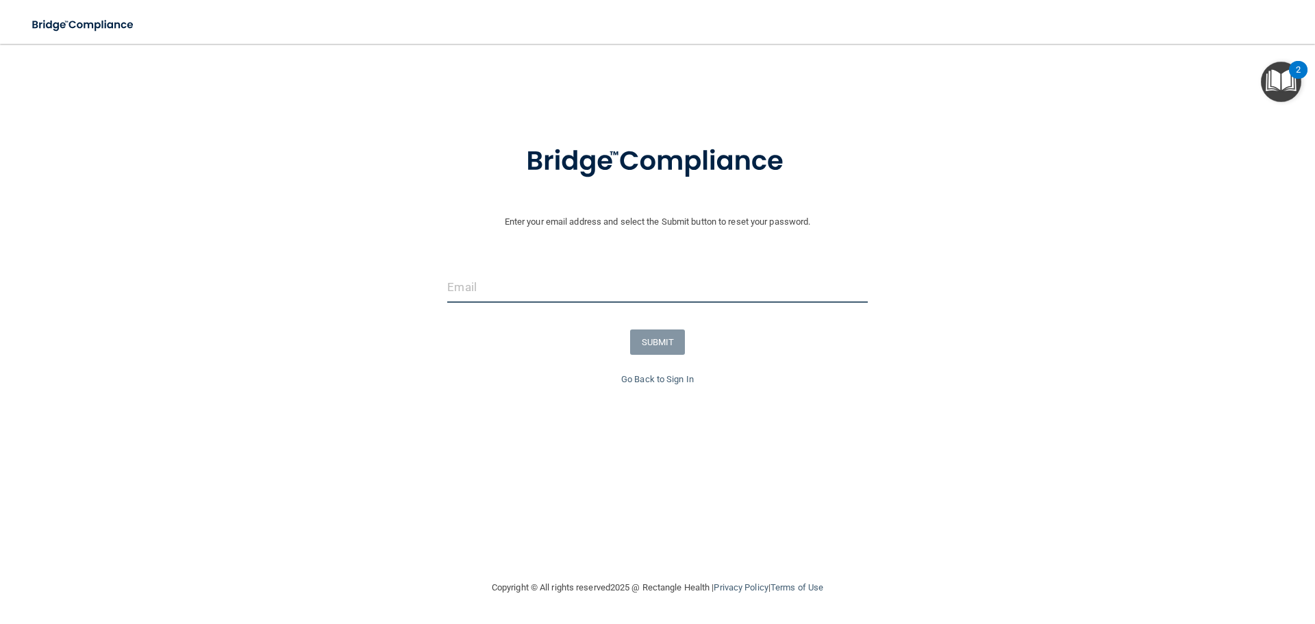
click at [719, 298] on input "email" at bounding box center [657, 287] width 420 height 31
type input "[EMAIL_ADDRESS][DOMAIN_NAME]"
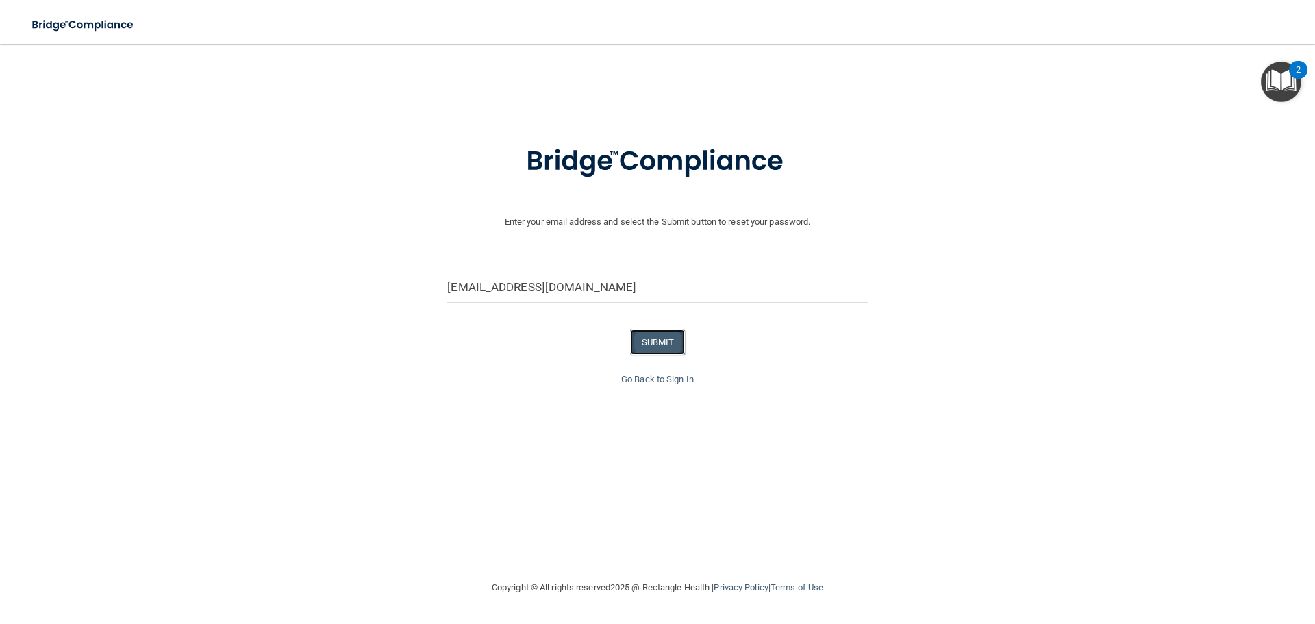
click at [656, 338] on button "SUBMIT" at bounding box center [657, 341] width 55 height 25
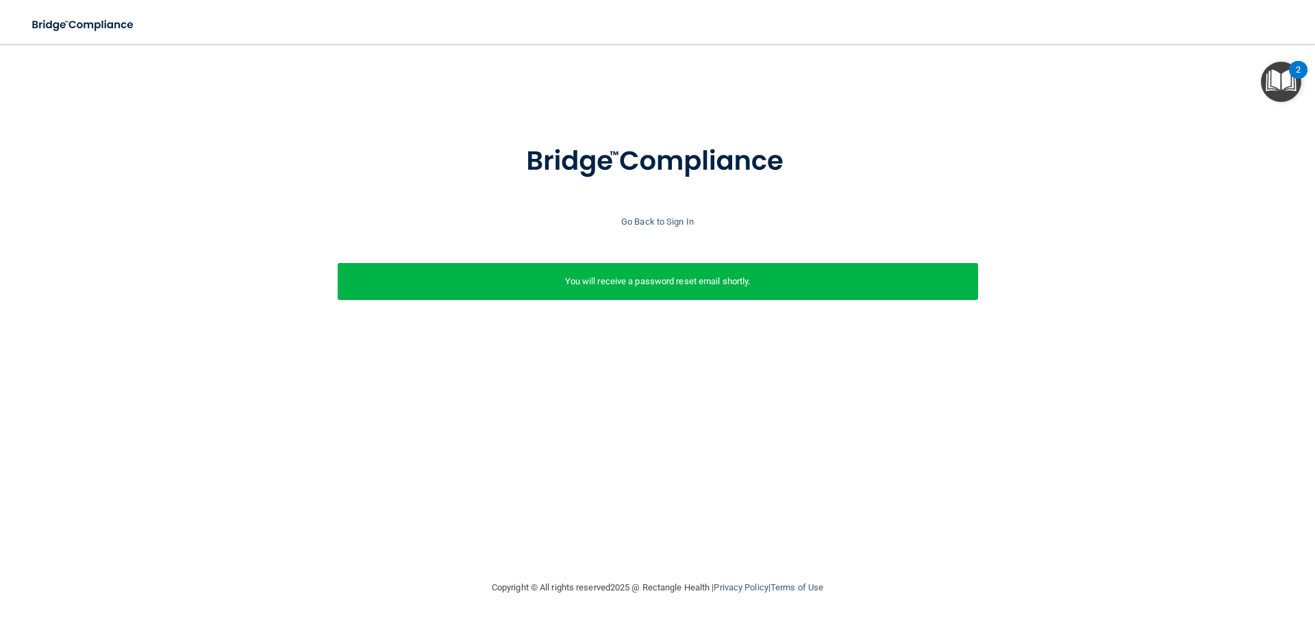
click at [653, 211] on div at bounding box center [657, 170] width 1301 height 88
click at [668, 227] on div "Go Back to Sign In" at bounding box center [658, 222] width 1322 height 16
click at [668, 225] on link "Go Back to Sign In" at bounding box center [657, 221] width 73 height 10
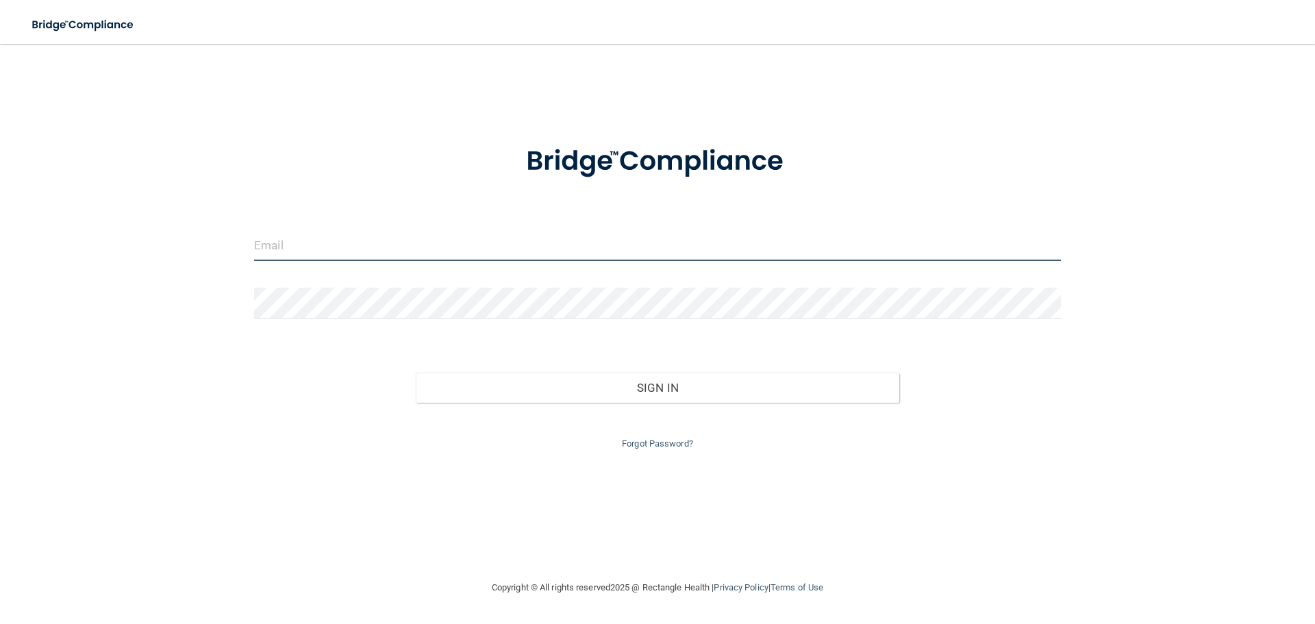
click at [284, 243] on input "email" at bounding box center [657, 245] width 807 height 31
type input "[EMAIL_ADDRESS][DOMAIN_NAME]"
click at [413, 253] on input "[EMAIL_ADDRESS][DOMAIN_NAME]" at bounding box center [657, 245] width 807 height 31
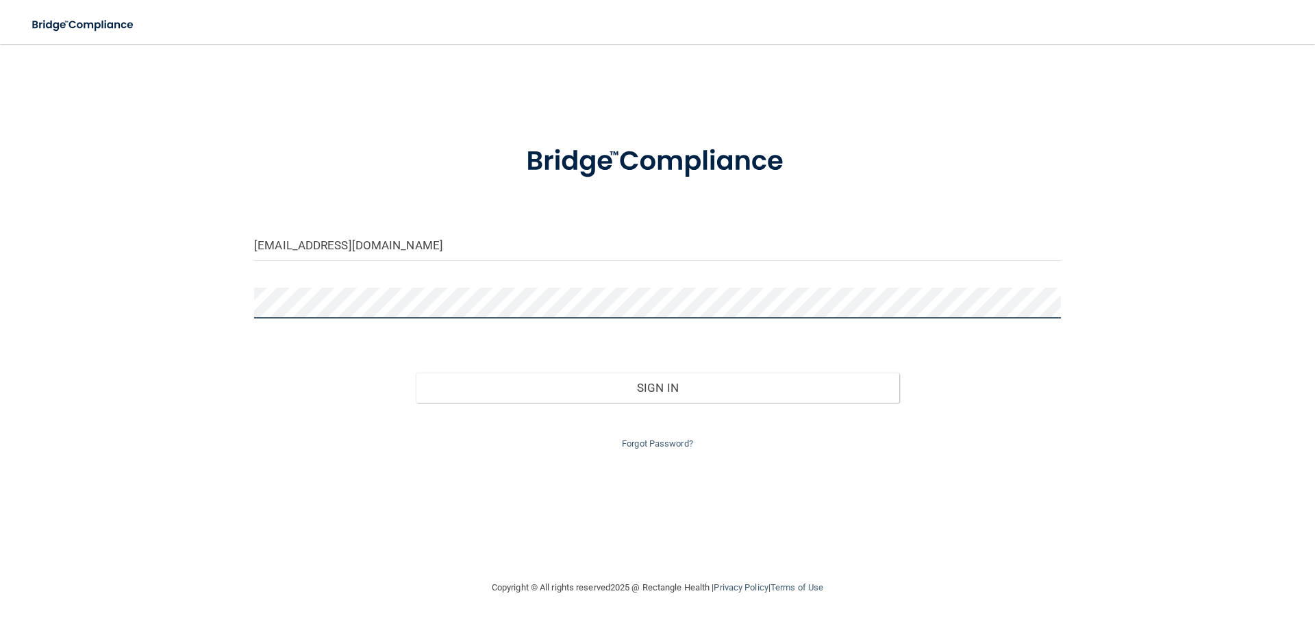
click at [416, 373] on button "Sign In" at bounding box center [658, 388] width 484 height 30
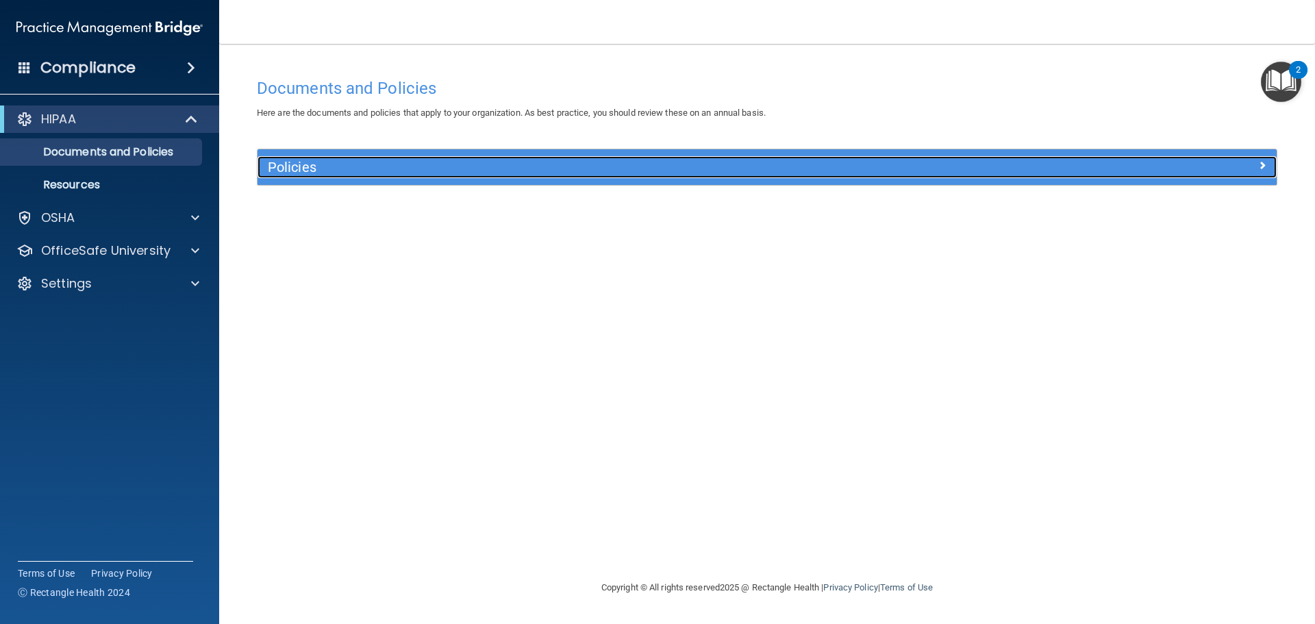
click at [305, 168] on h5 "Policies" at bounding box center [640, 167] width 744 height 15
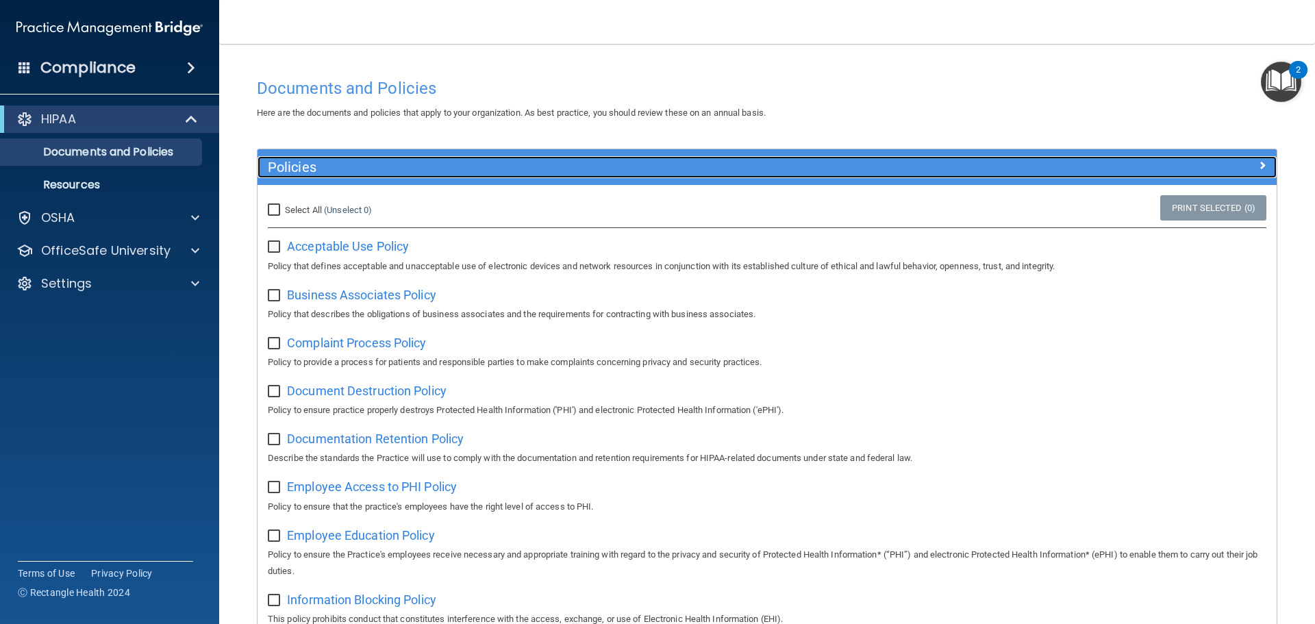
click at [347, 163] on h5 "Policies" at bounding box center [640, 167] width 744 height 15
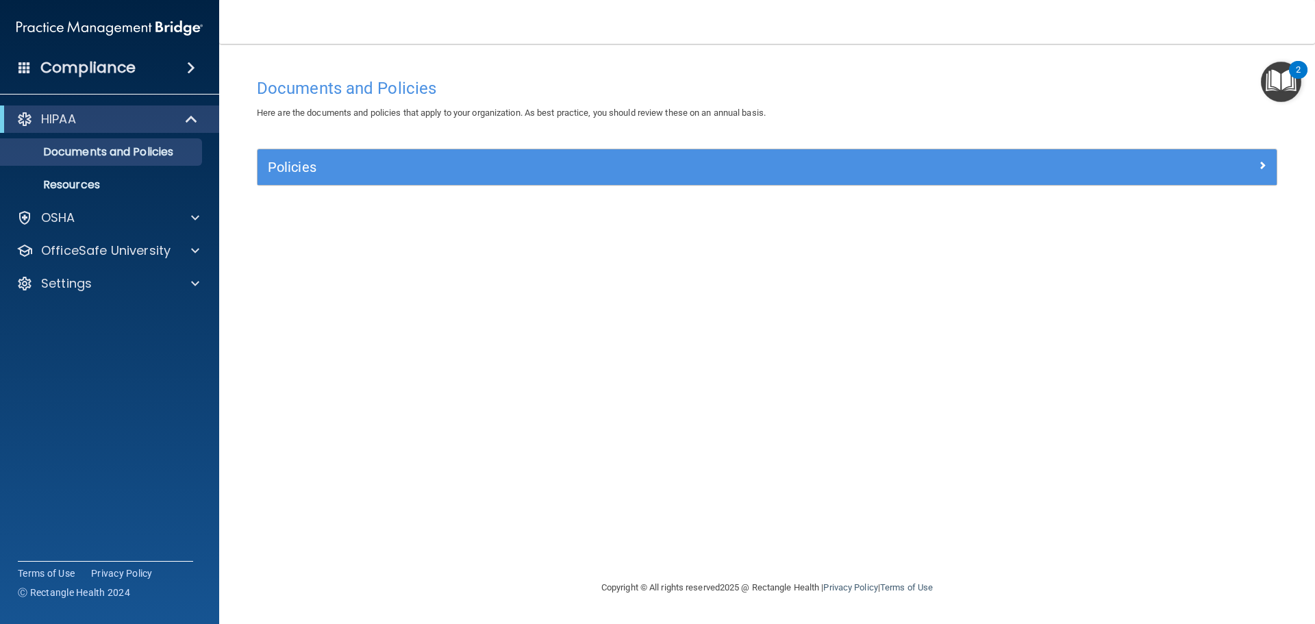
click at [1292, 67] on div "2" at bounding box center [1298, 70] width 18 height 18
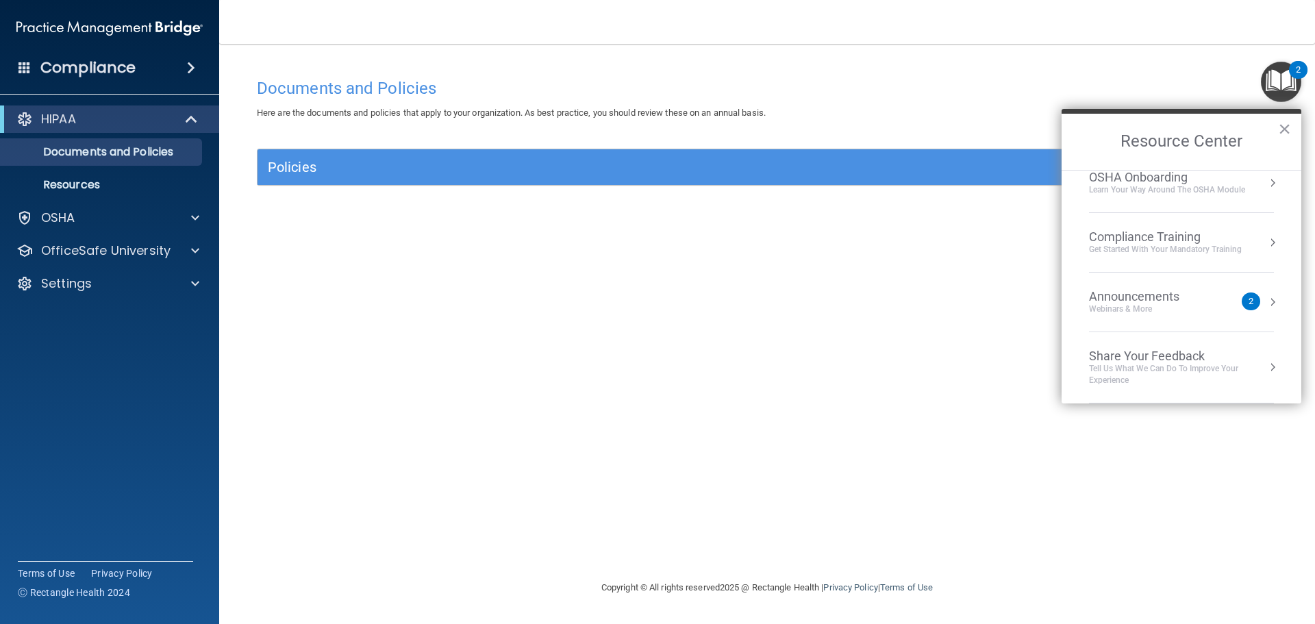
scroll to position [8, 0]
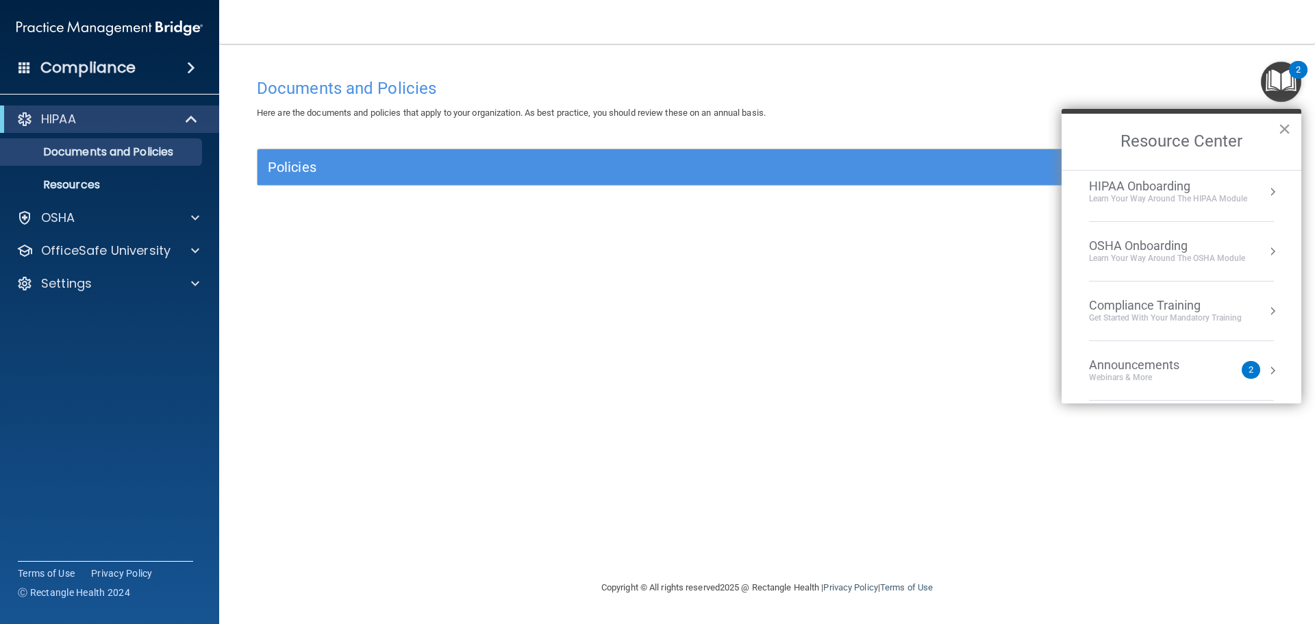
click at [1283, 135] on button "×" at bounding box center [1284, 129] width 13 height 22
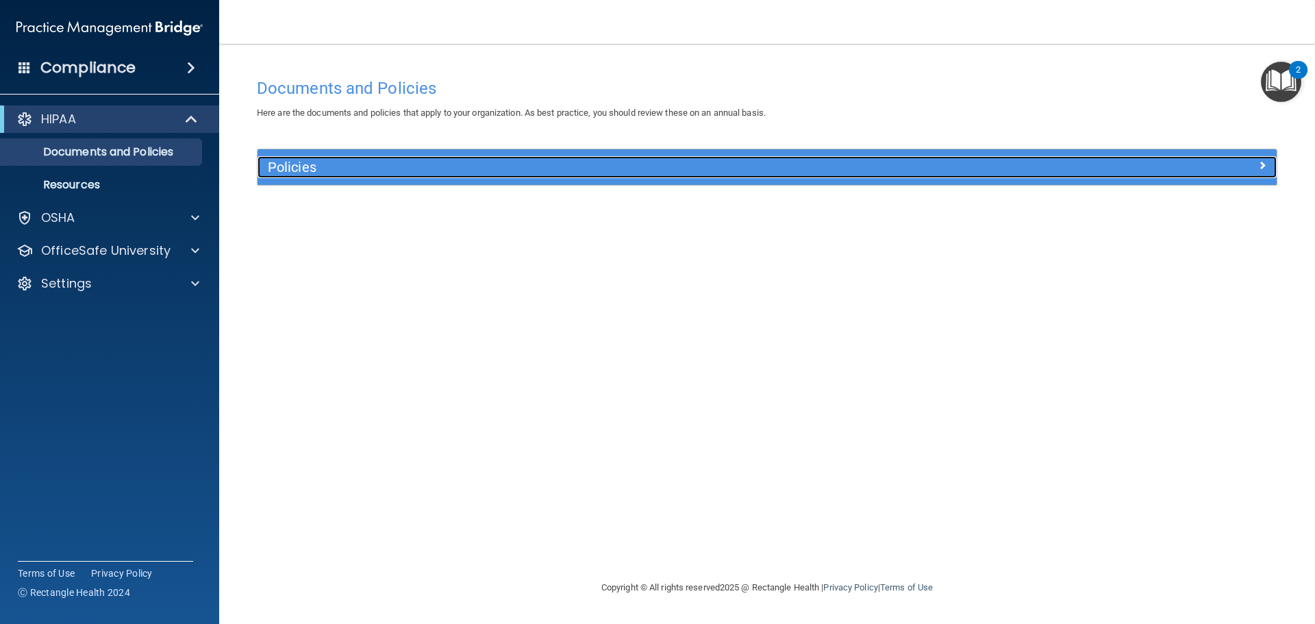
click at [629, 175] on h5 "Policies" at bounding box center [640, 167] width 744 height 15
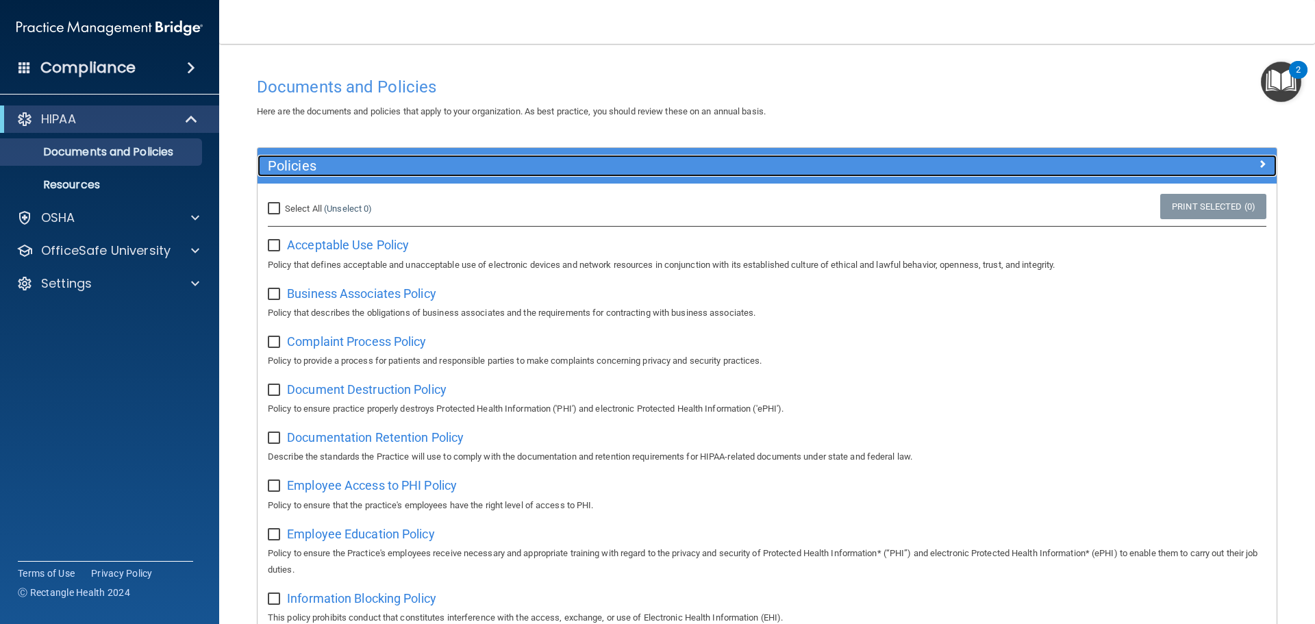
scroll to position [0, 0]
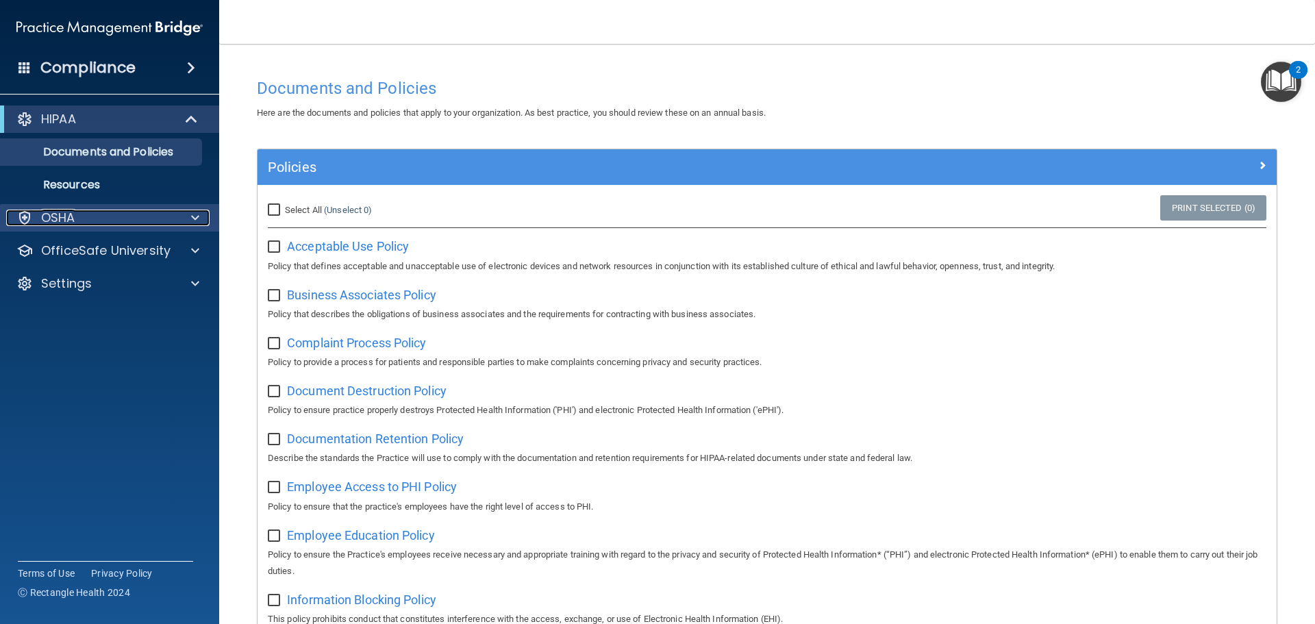
click at [109, 222] on div "OSHA" at bounding box center [91, 218] width 170 height 16
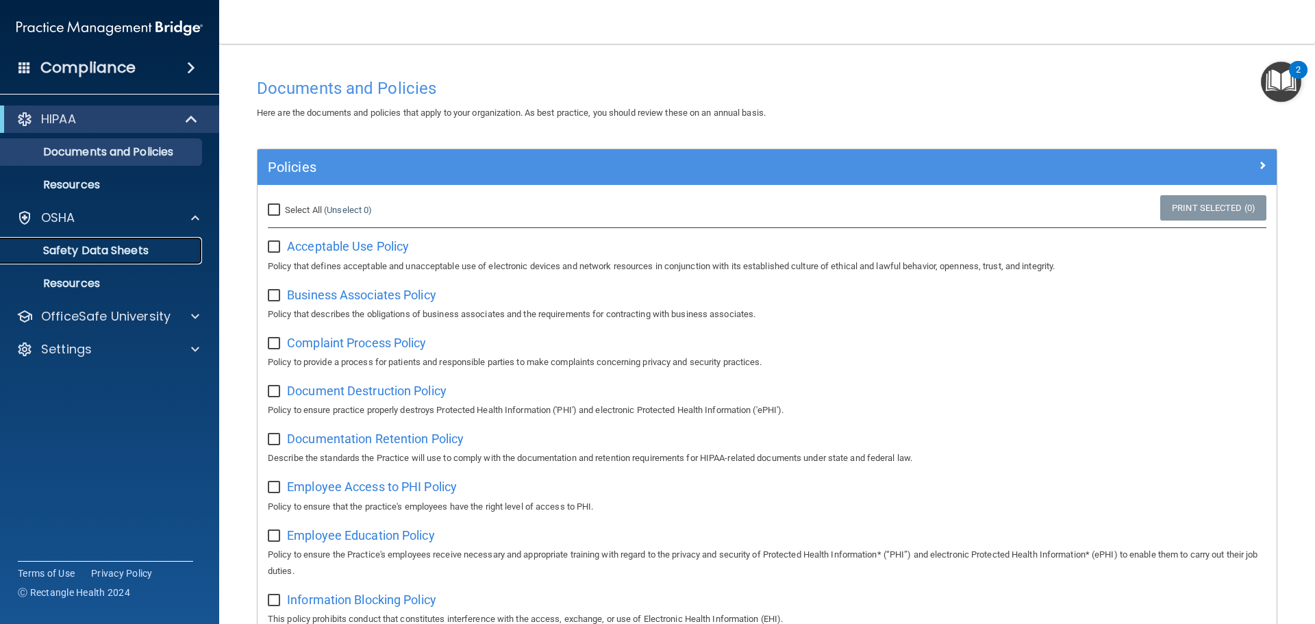
click at [101, 254] on p "Safety Data Sheets" at bounding box center [102, 251] width 187 height 14
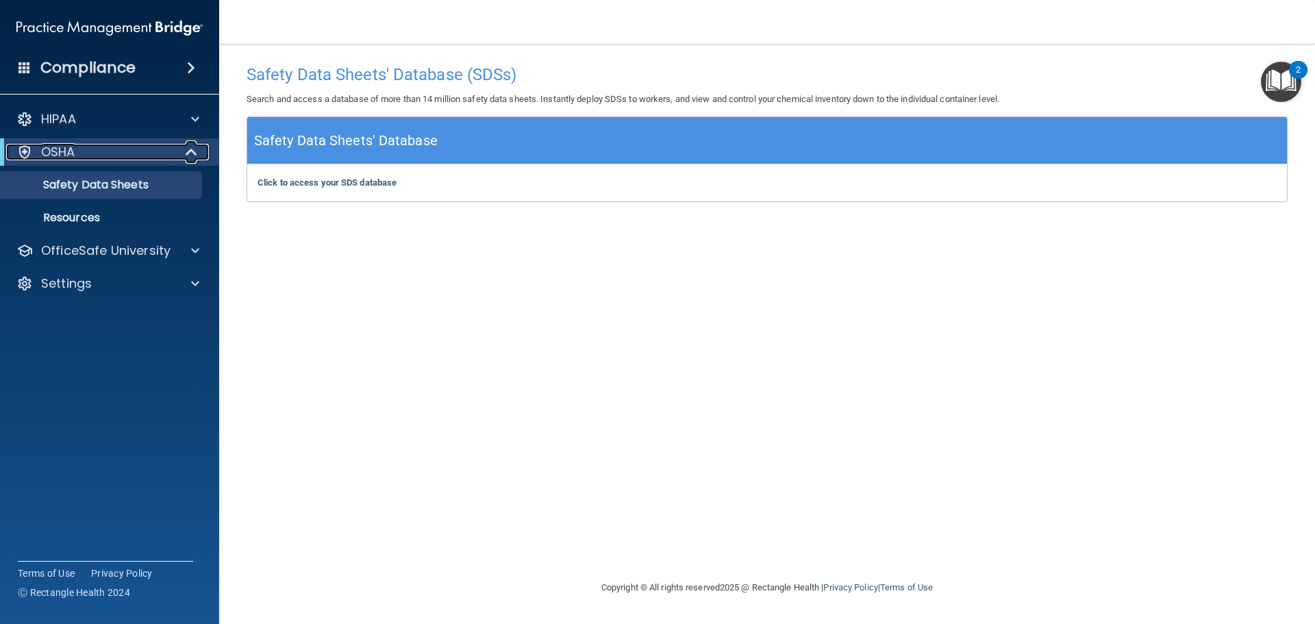
click at [121, 151] on div "OSHA" at bounding box center [90, 152] width 169 height 16
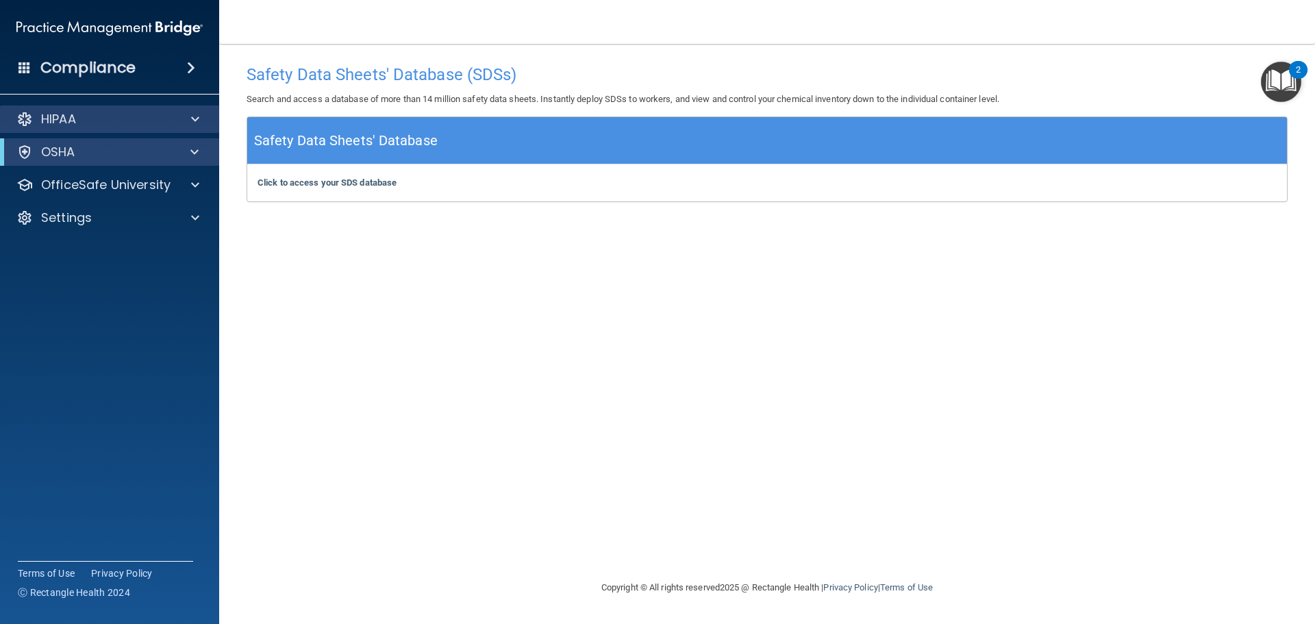
click at [136, 130] on div "HIPAA" at bounding box center [110, 118] width 220 height 27
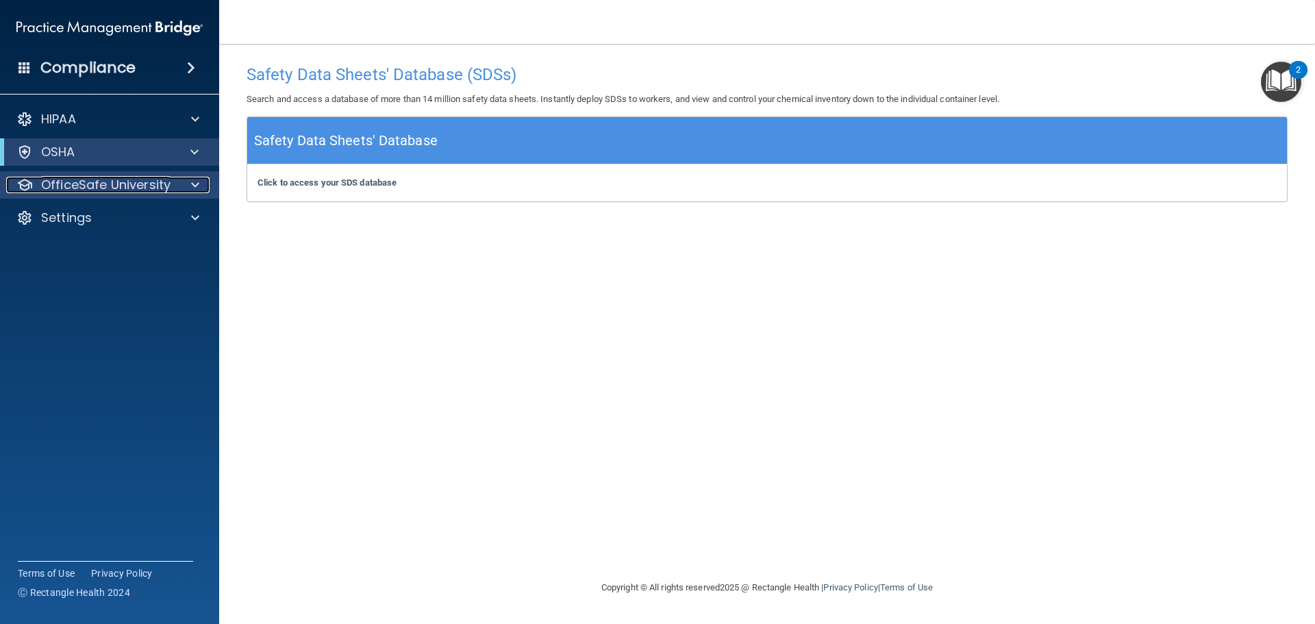
click at [134, 183] on p "OfficeSafe University" at bounding box center [105, 185] width 129 height 16
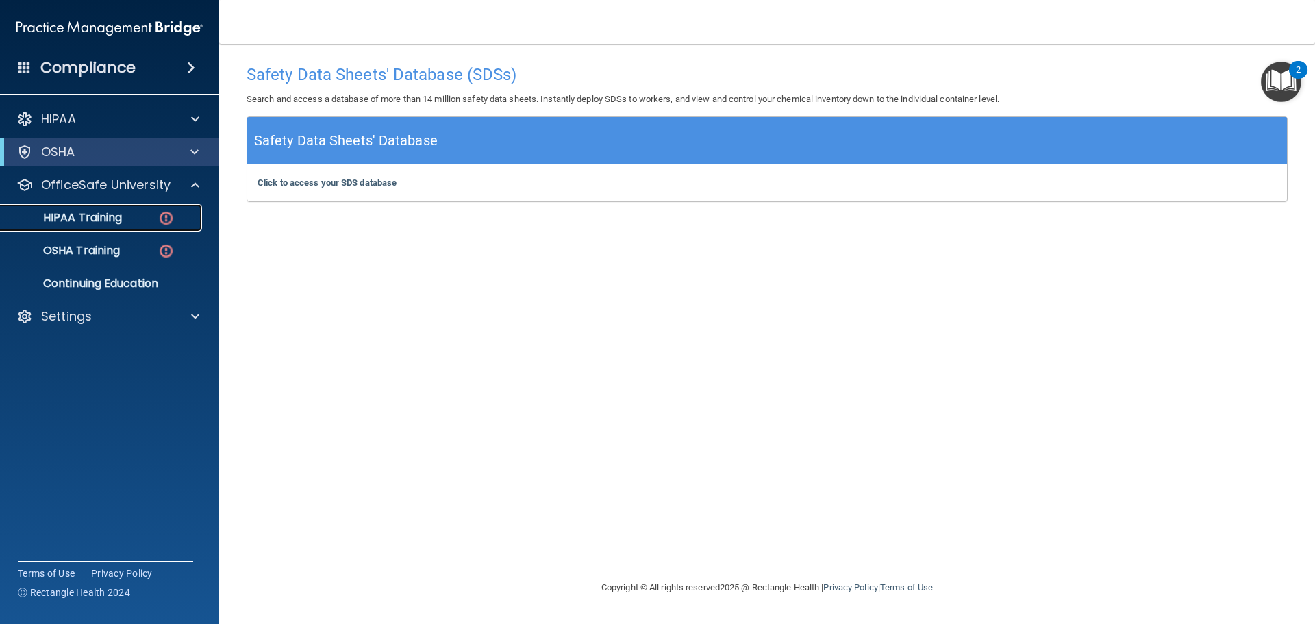
click at [121, 216] on p "HIPAA Training" at bounding box center [65, 218] width 113 height 14
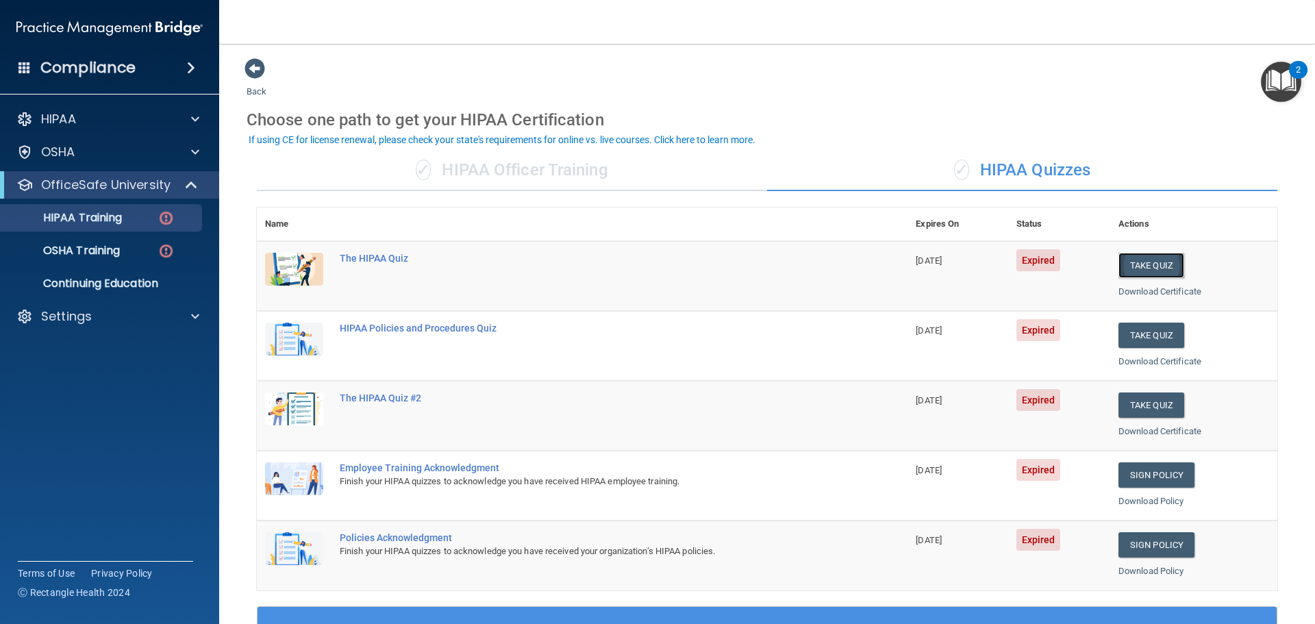
click at [1158, 261] on button "Take Quiz" at bounding box center [1152, 265] width 66 height 25
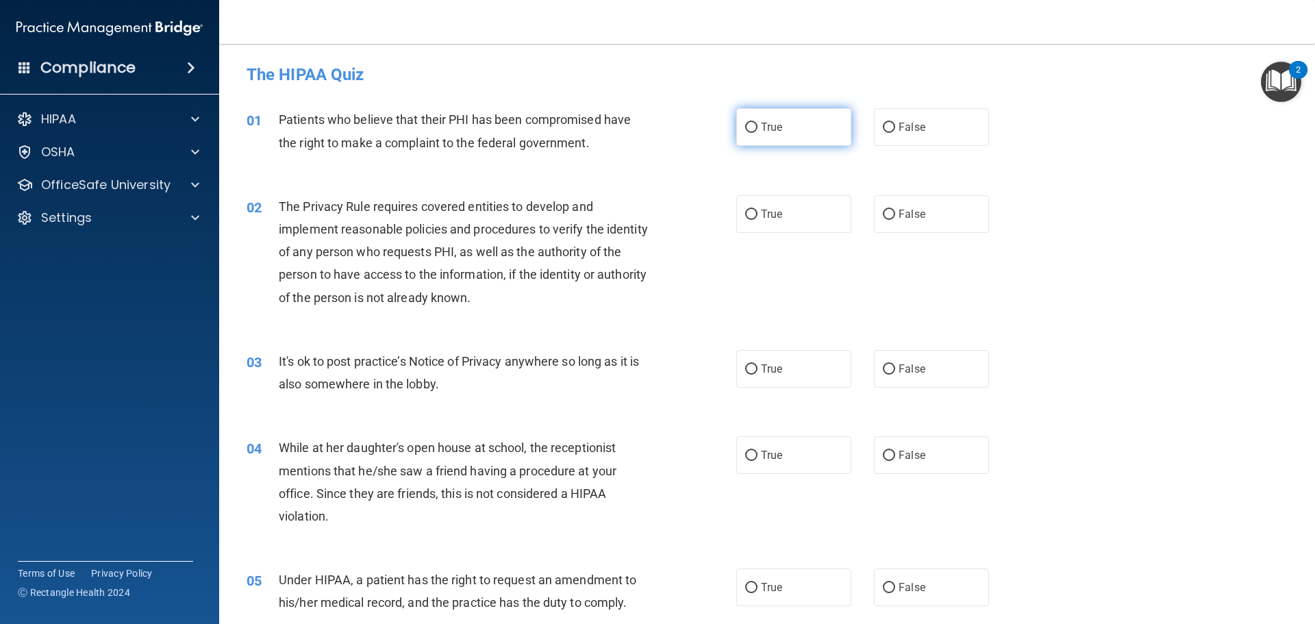
click at [788, 139] on label "True" at bounding box center [793, 127] width 115 height 38
click at [758, 133] on input "True" at bounding box center [751, 128] width 12 height 10
radio input "true"
click at [796, 217] on label "True" at bounding box center [793, 214] width 115 height 38
click at [758, 217] on input "True" at bounding box center [751, 215] width 12 height 10
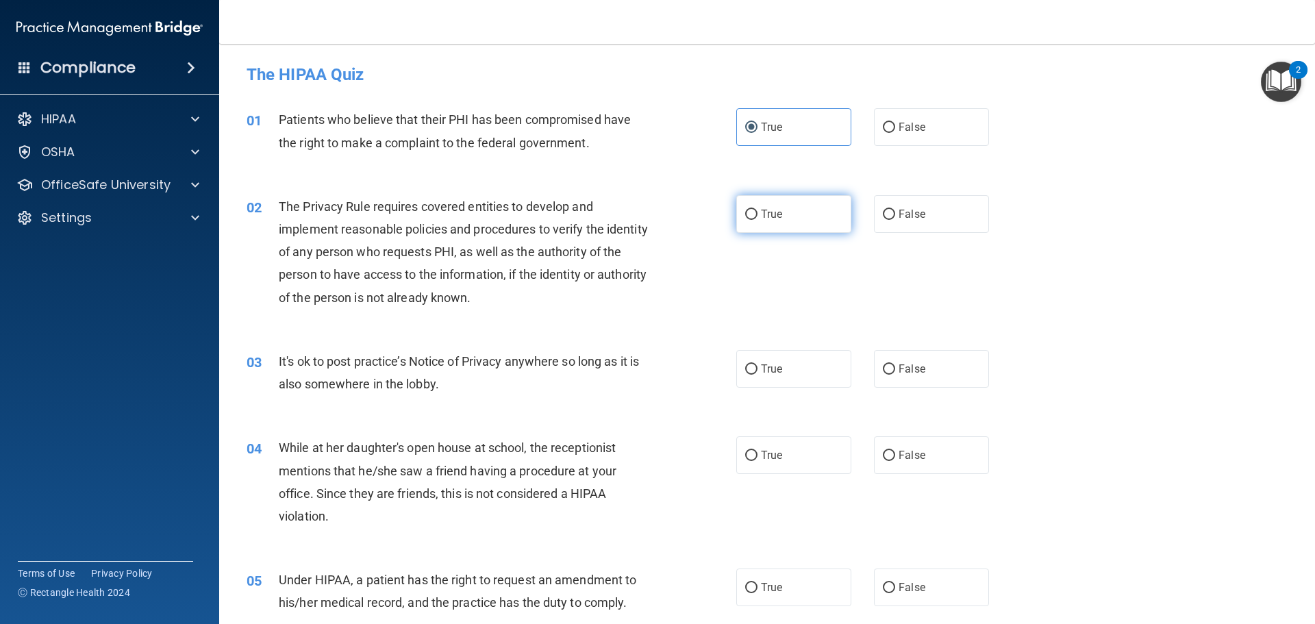
radio input "true"
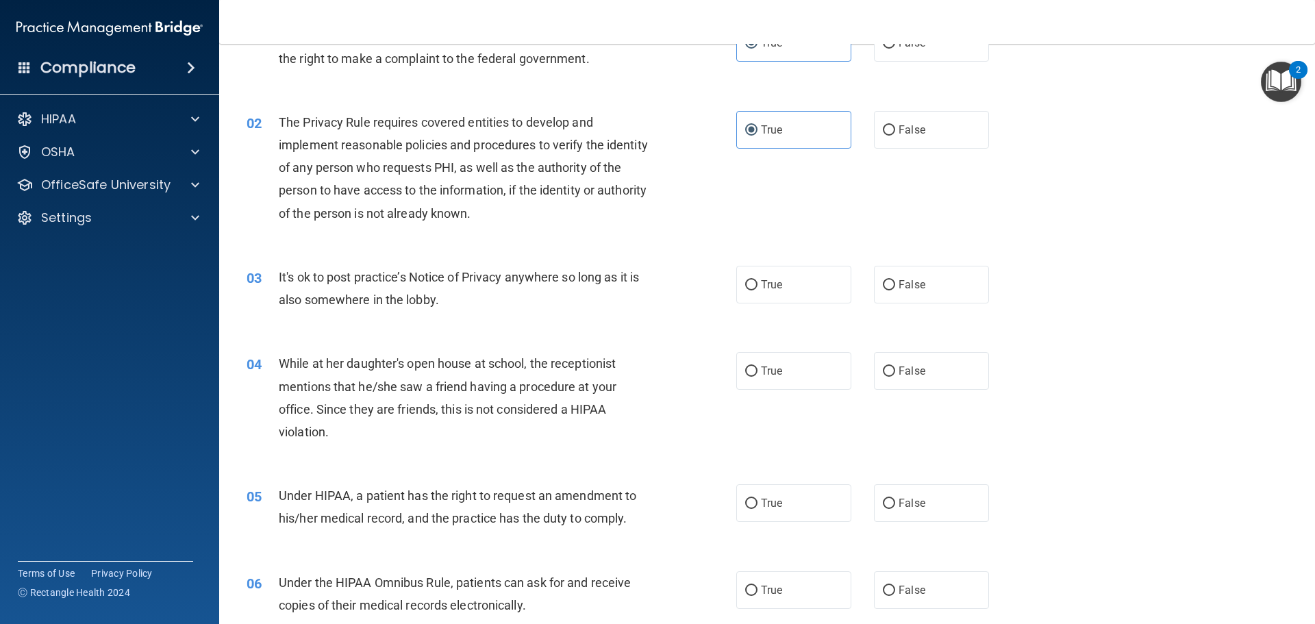
scroll to position [205, 0]
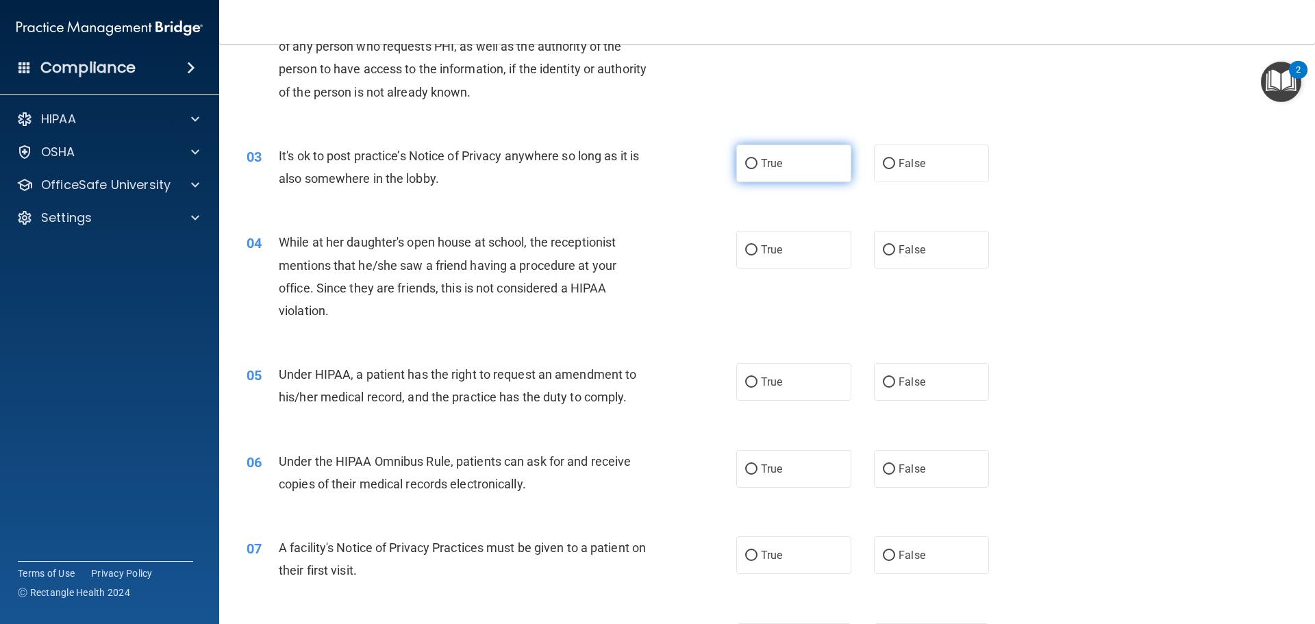
click at [782, 169] on label "True" at bounding box center [793, 164] width 115 height 38
click at [758, 169] on input "True" at bounding box center [751, 164] width 12 height 10
radio input "true"
click at [923, 245] on label "False" at bounding box center [931, 250] width 115 height 38
click at [895, 245] on input "False" at bounding box center [889, 250] width 12 height 10
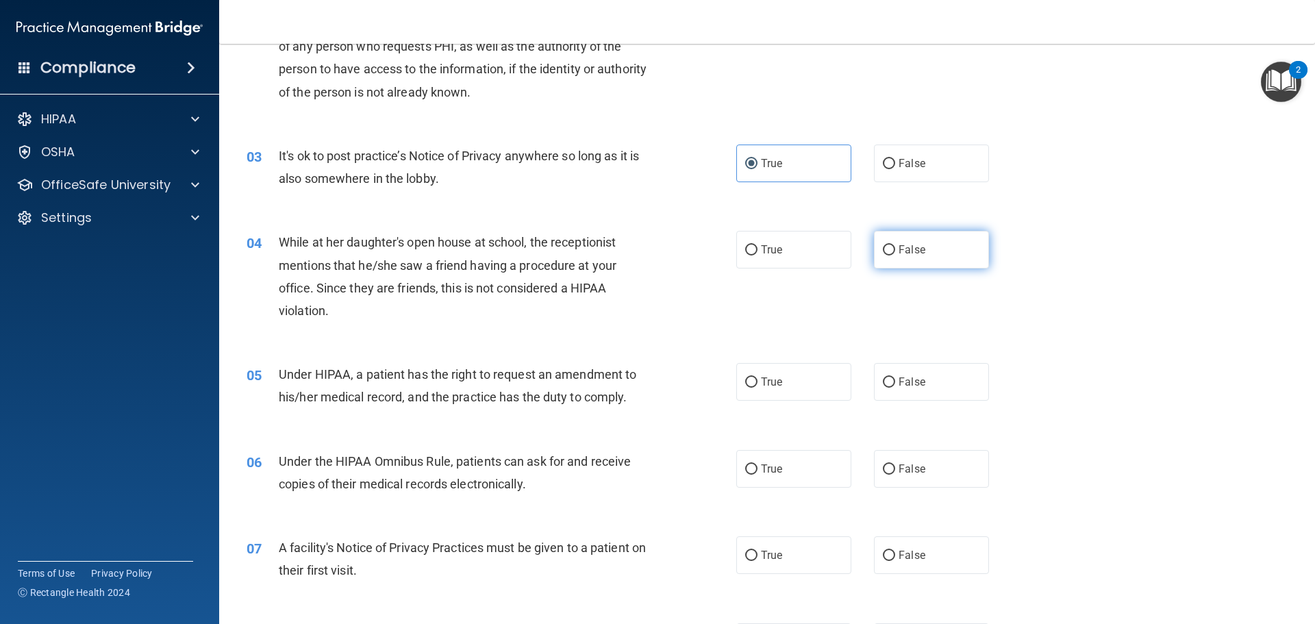
radio input "true"
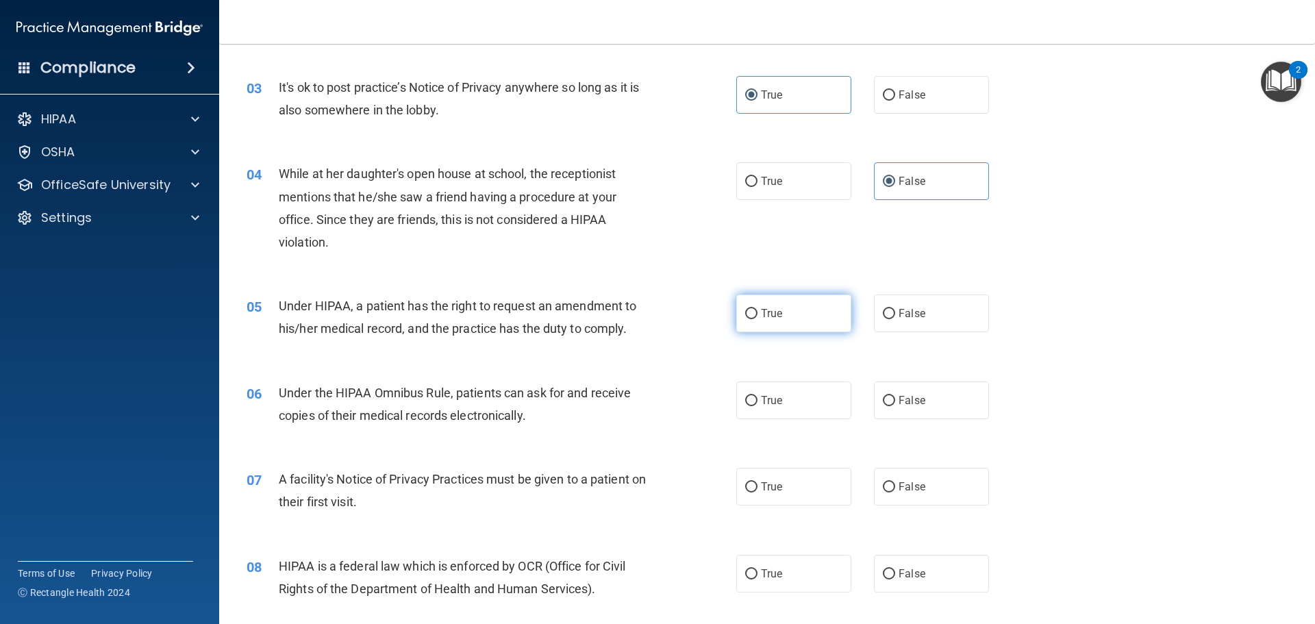
click at [771, 317] on span "True" at bounding box center [771, 313] width 21 height 13
click at [758, 317] on input "True" at bounding box center [751, 314] width 12 height 10
radio input "true"
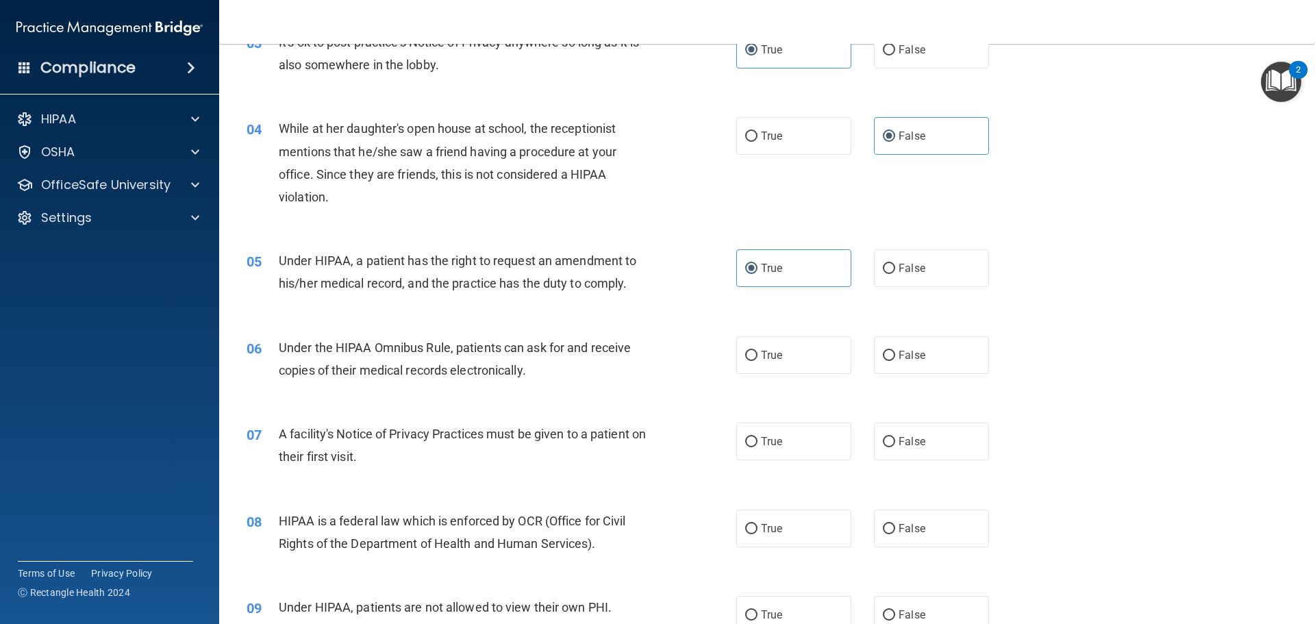
scroll to position [342, 0]
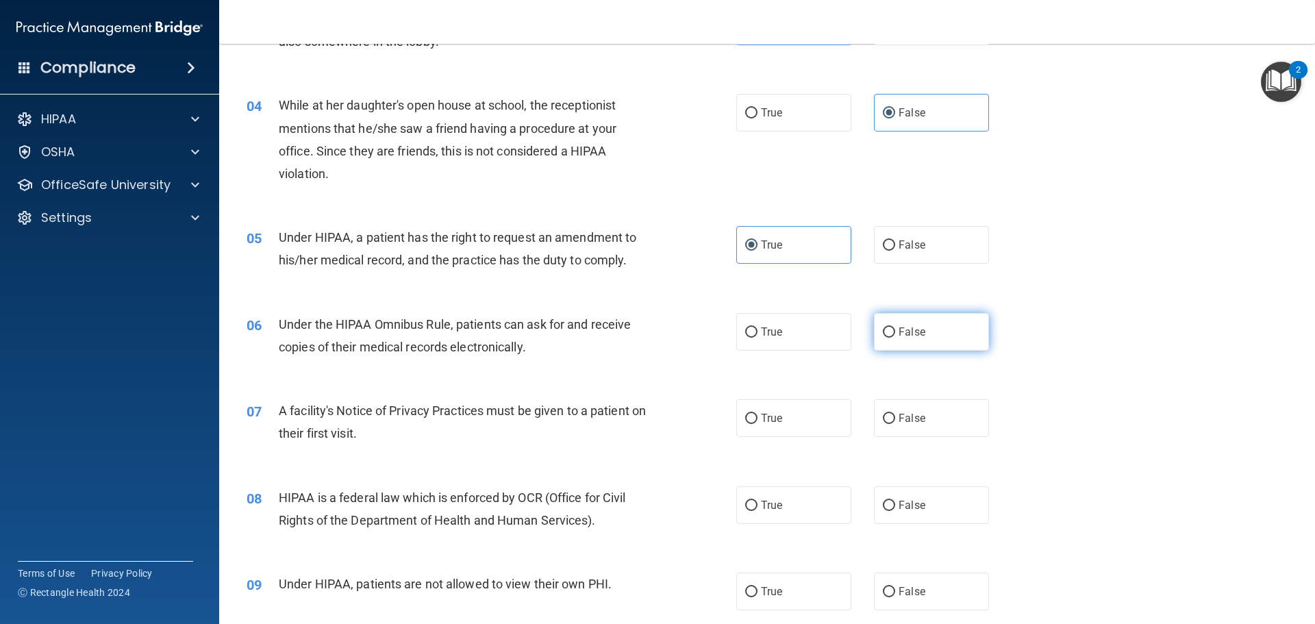
click at [901, 331] on span "False" at bounding box center [912, 331] width 27 height 13
click at [895, 331] on input "False" at bounding box center [889, 332] width 12 height 10
radio input "true"
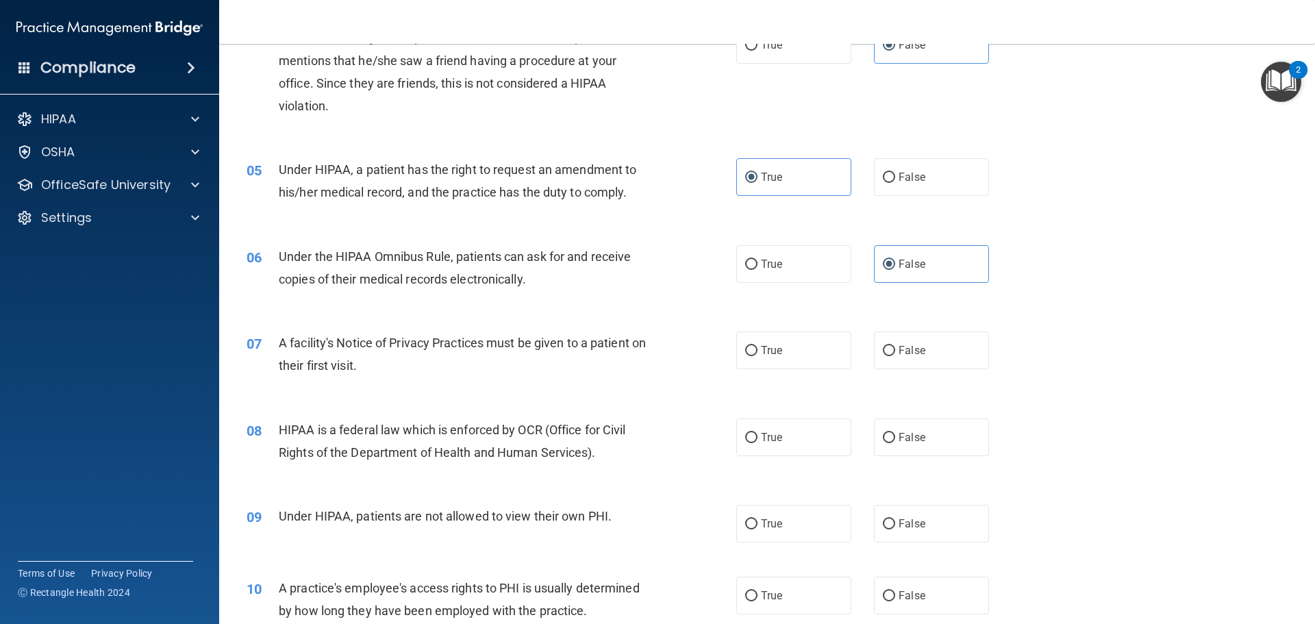
scroll to position [411, 0]
click at [761, 355] on span "True" at bounding box center [771, 349] width 21 height 13
click at [758, 355] on input "True" at bounding box center [751, 350] width 12 height 10
radio input "true"
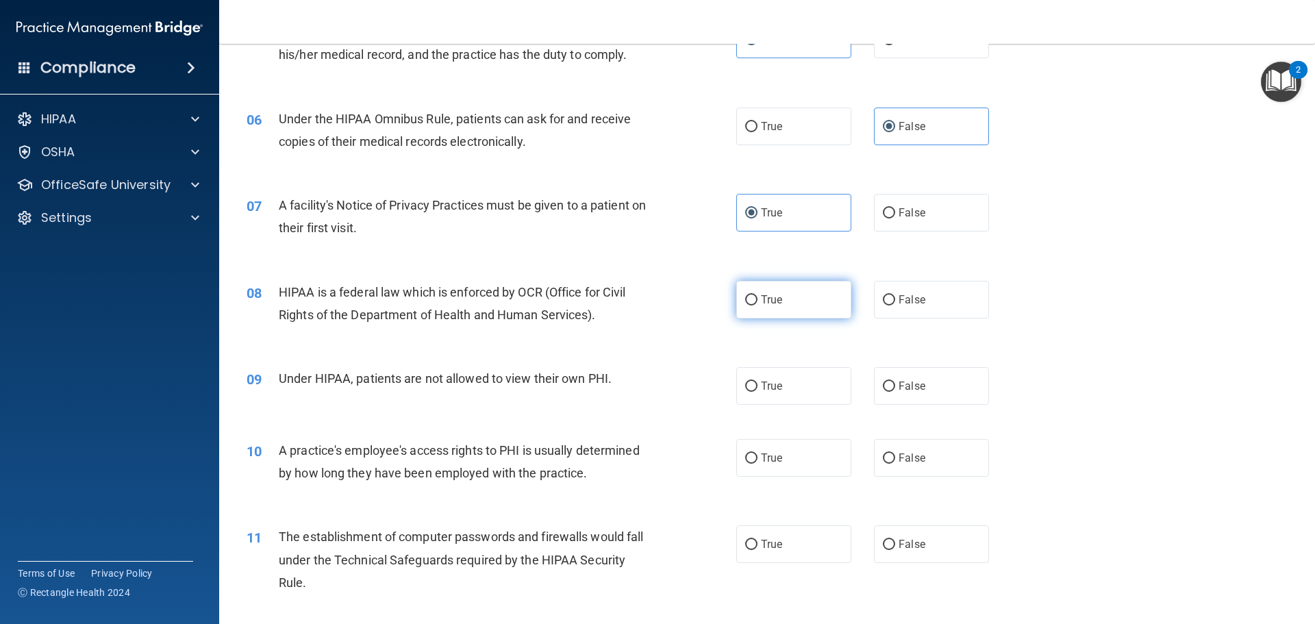
click at [752, 315] on label "True" at bounding box center [793, 300] width 115 height 38
click at [752, 306] on input "True" at bounding box center [751, 300] width 12 height 10
radio input "true"
click at [907, 397] on label "False" at bounding box center [931, 386] width 115 height 38
click at [895, 392] on input "False" at bounding box center [889, 387] width 12 height 10
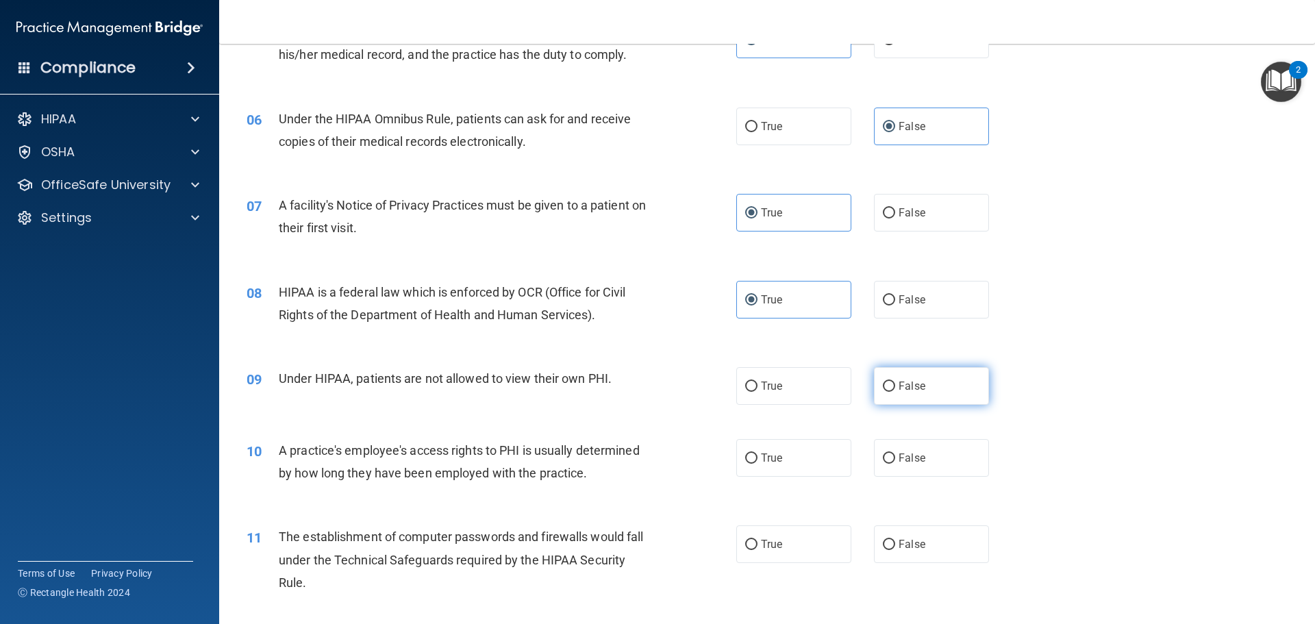
radio input "true"
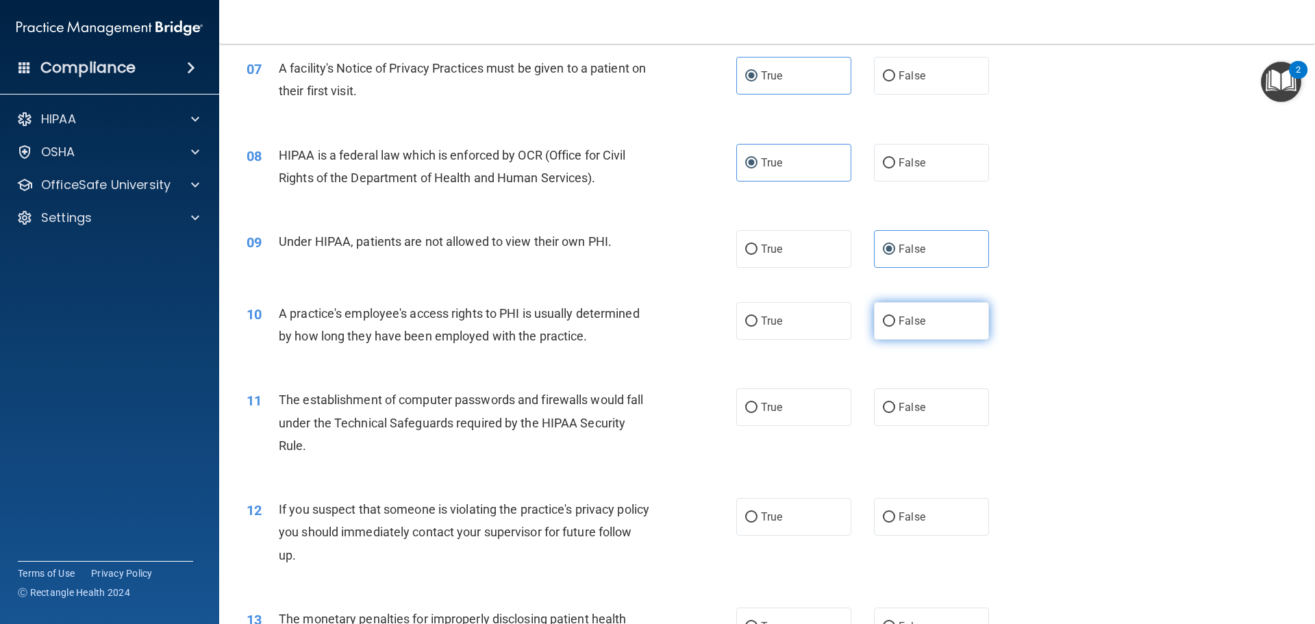
click at [927, 327] on label "False" at bounding box center [931, 321] width 115 height 38
click at [895, 327] on input "False" at bounding box center [889, 321] width 12 height 10
radio input "true"
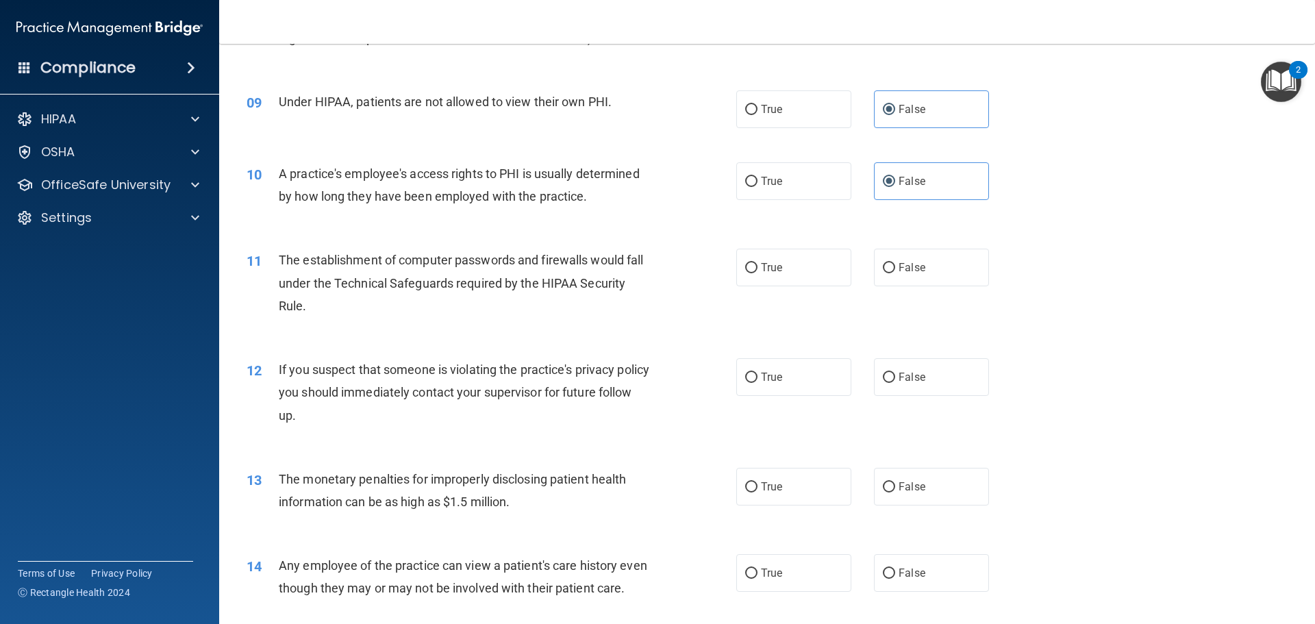
scroll to position [822, 0]
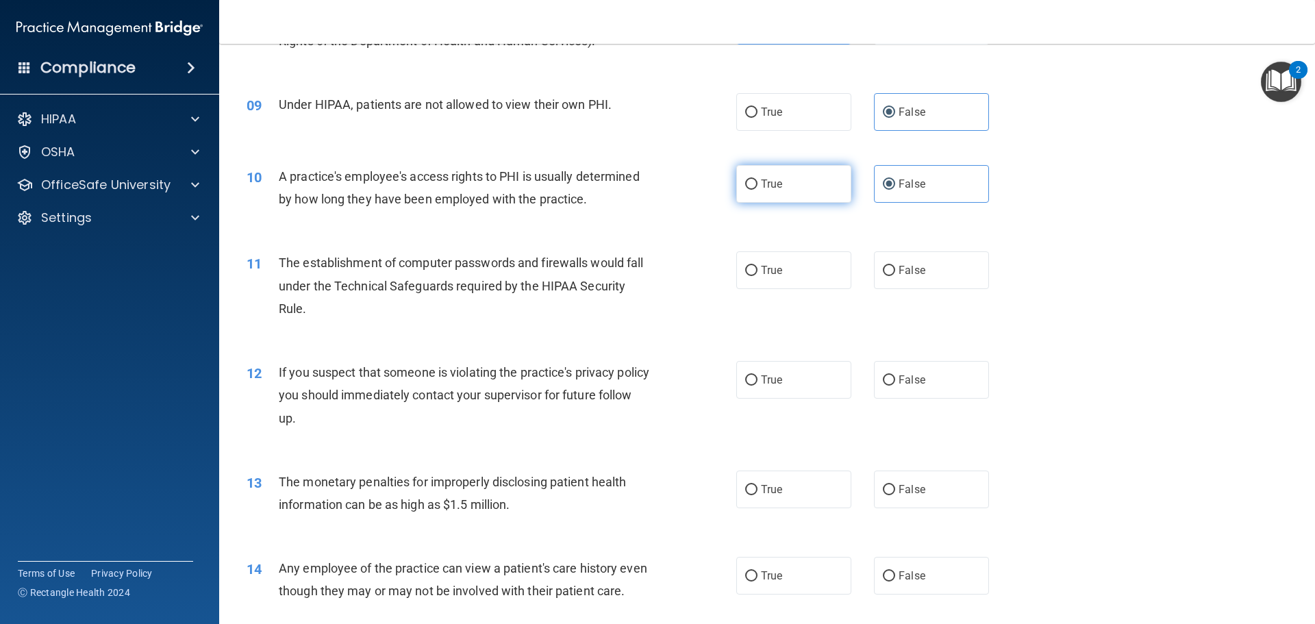
click at [817, 186] on label "True" at bounding box center [793, 184] width 115 height 38
click at [758, 186] on input "True" at bounding box center [751, 184] width 12 height 10
radio input "true"
click at [932, 176] on label "False" at bounding box center [931, 184] width 115 height 38
click at [895, 179] on input "False" at bounding box center [889, 184] width 12 height 10
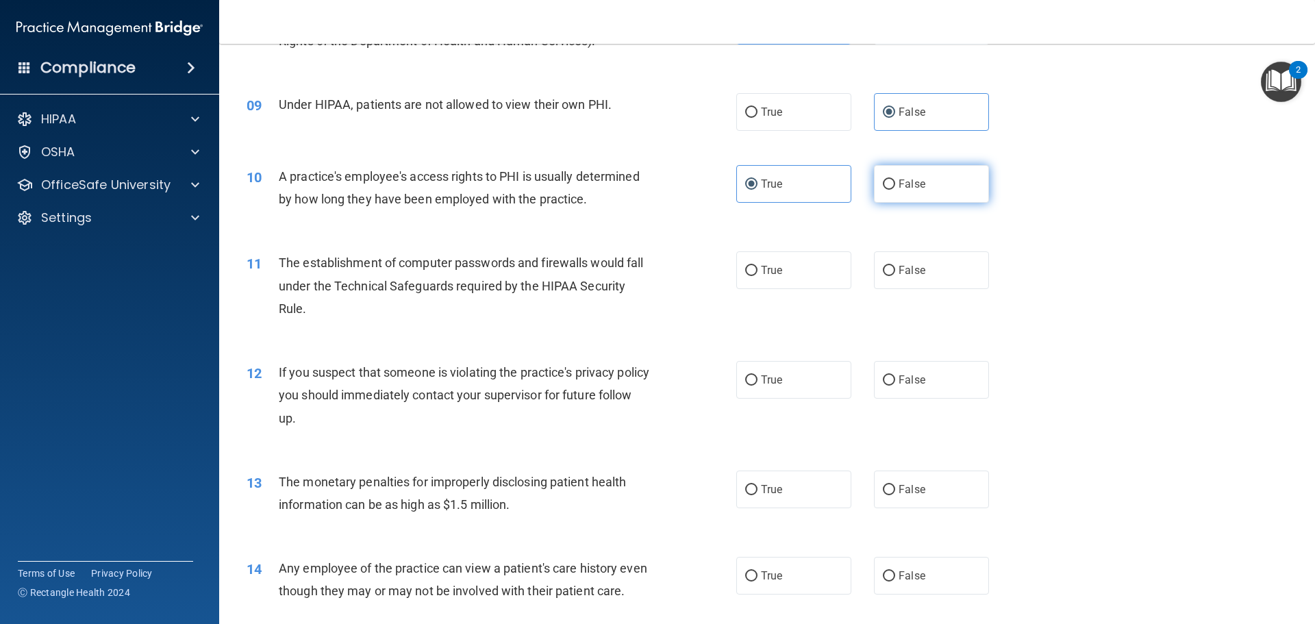
radio input "true"
radio input "false"
click at [783, 270] on label "True" at bounding box center [793, 270] width 115 height 38
click at [758, 270] on input "True" at bounding box center [751, 271] width 12 height 10
radio input "true"
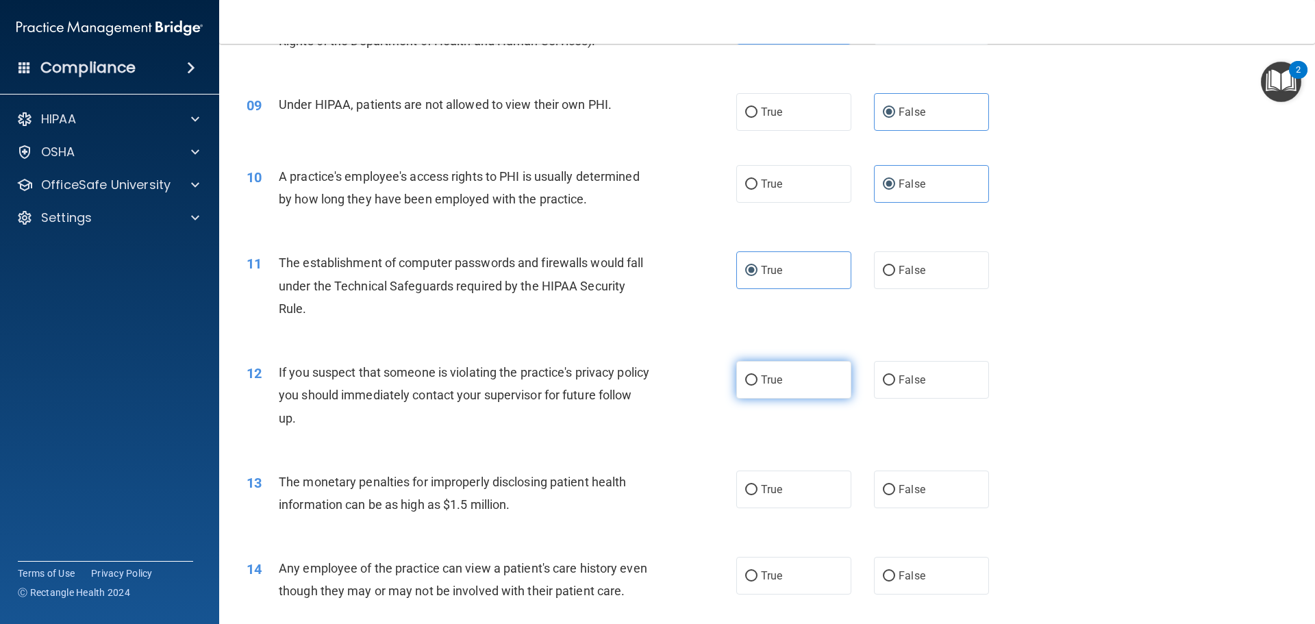
click at [771, 373] on span "True" at bounding box center [771, 379] width 21 height 13
click at [758, 375] on input "True" at bounding box center [751, 380] width 12 height 10
radio input "true"
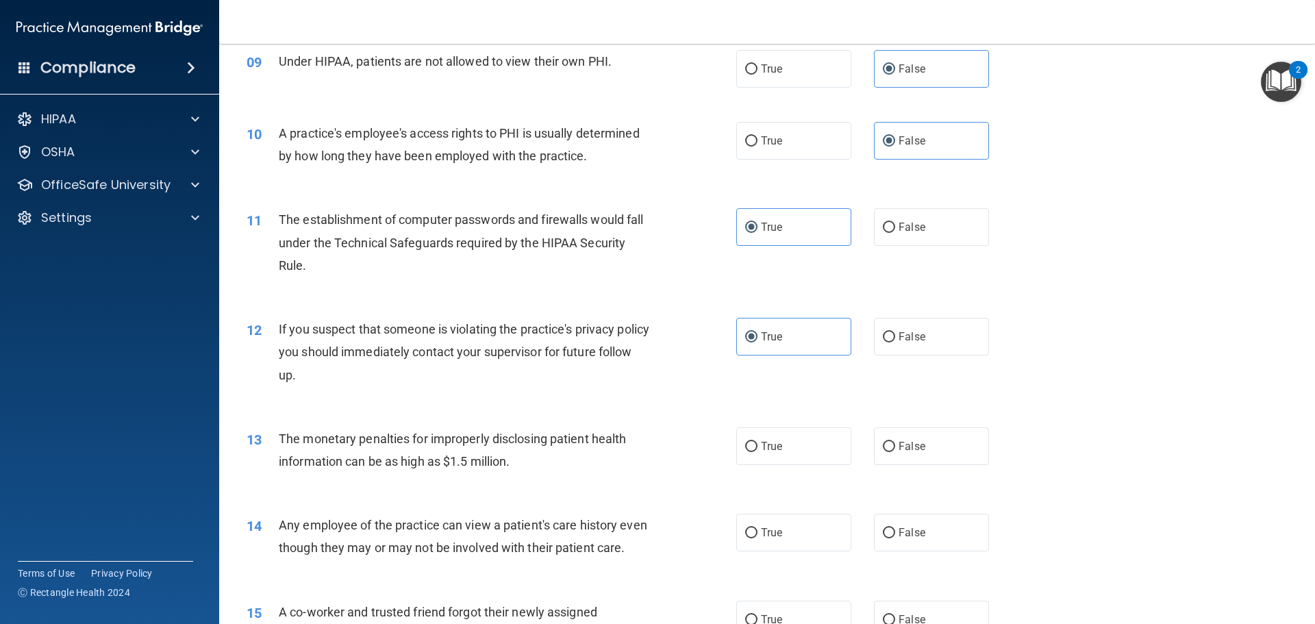
scroll to position [1027, 0]
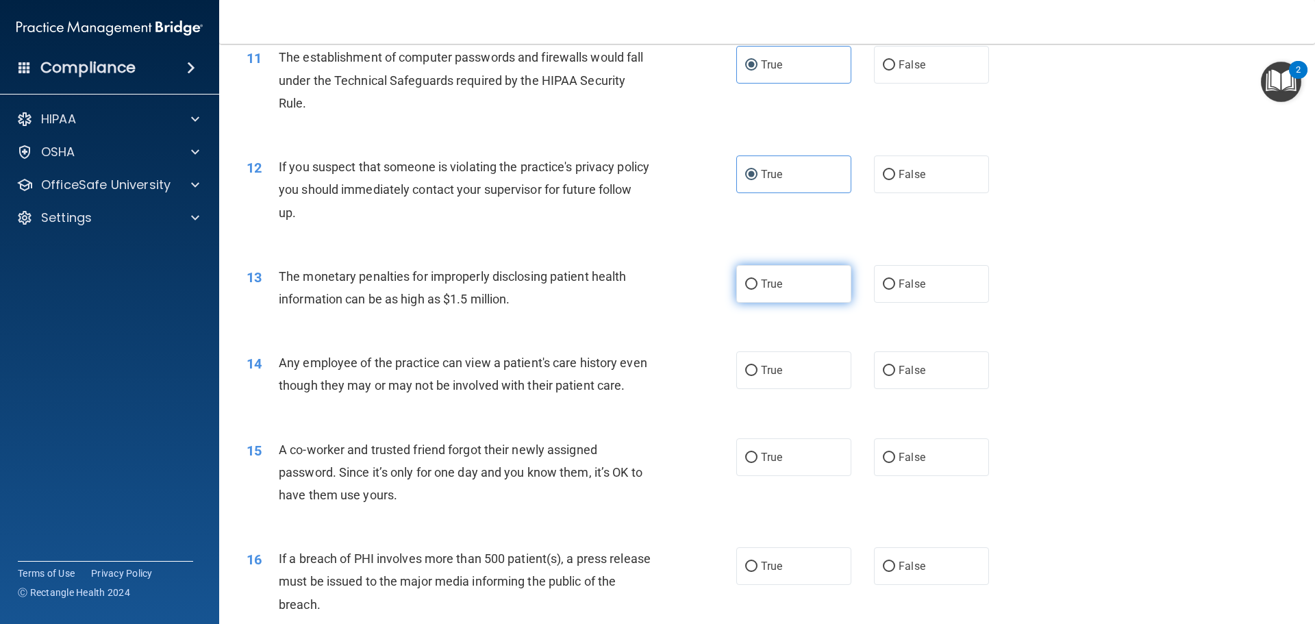
click at [752, 297] on label "True" at bounding box center [793, 284] width 115 height 38
click at [752, 290] on input "True" at bounding box center [751, 284] width 12 height 10
radio input "true"
click at [783, 372] on label "True" at bounding box center [793, 370] width 115 height 38
click at [758, 372] on input "True" at bounding box center [751, 371] width 12 height 10
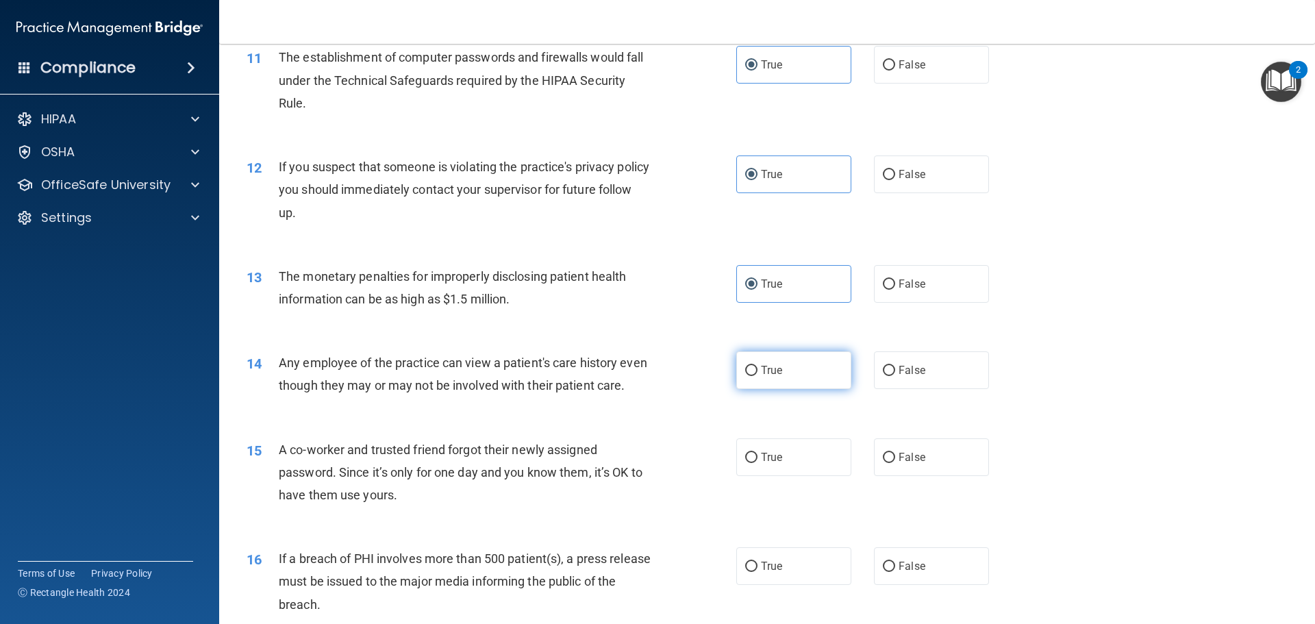
radio input "true"
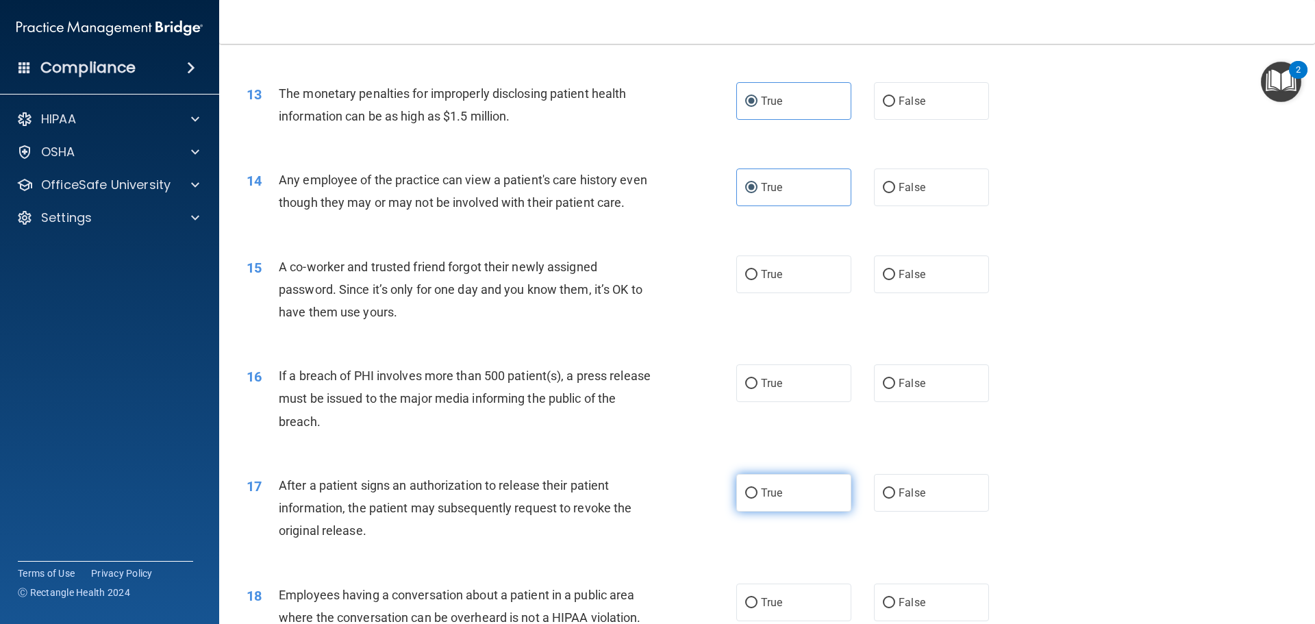
scroll to position [1301, 0]
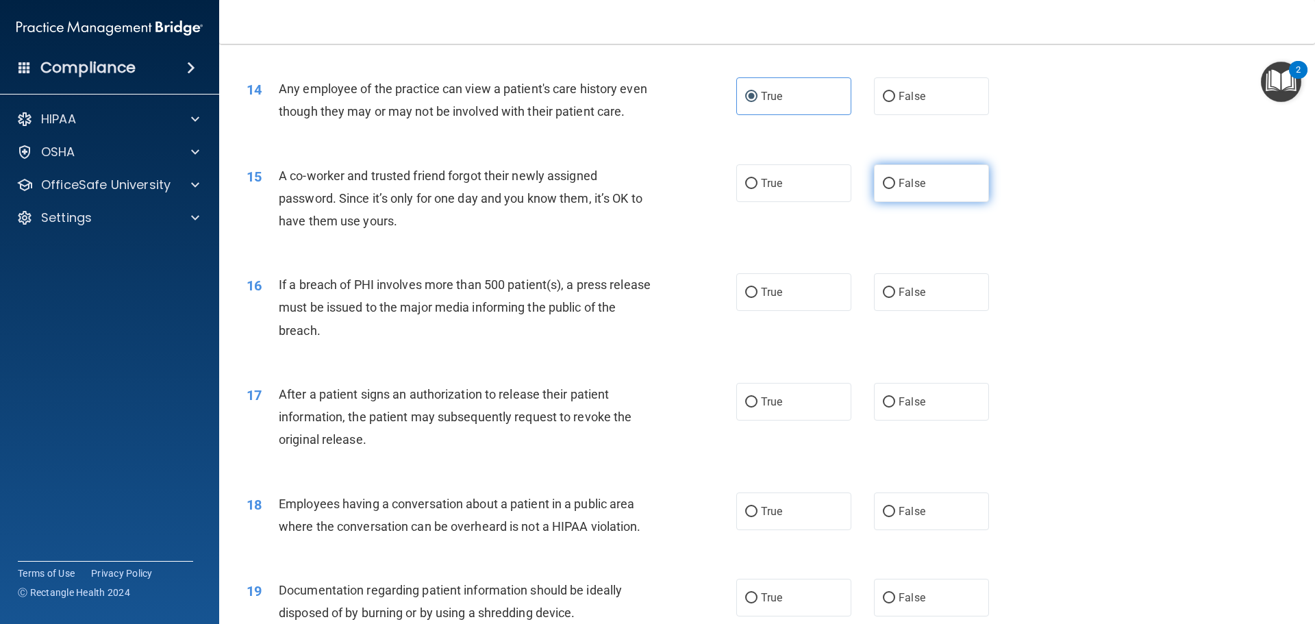
click at [892, 202] on label "False" at bounding box center [931, 183] width 115 height 38
click at [892, 189] on input "False" at bounding box center [889, 184] width 12 height 10
radio input "true"
click at [773, 299] on span "True" at bounding box center [771, 292] width 21 height 13
click at [758, 298] on input "True" at bounding box center [751, 293] width 12 height 10
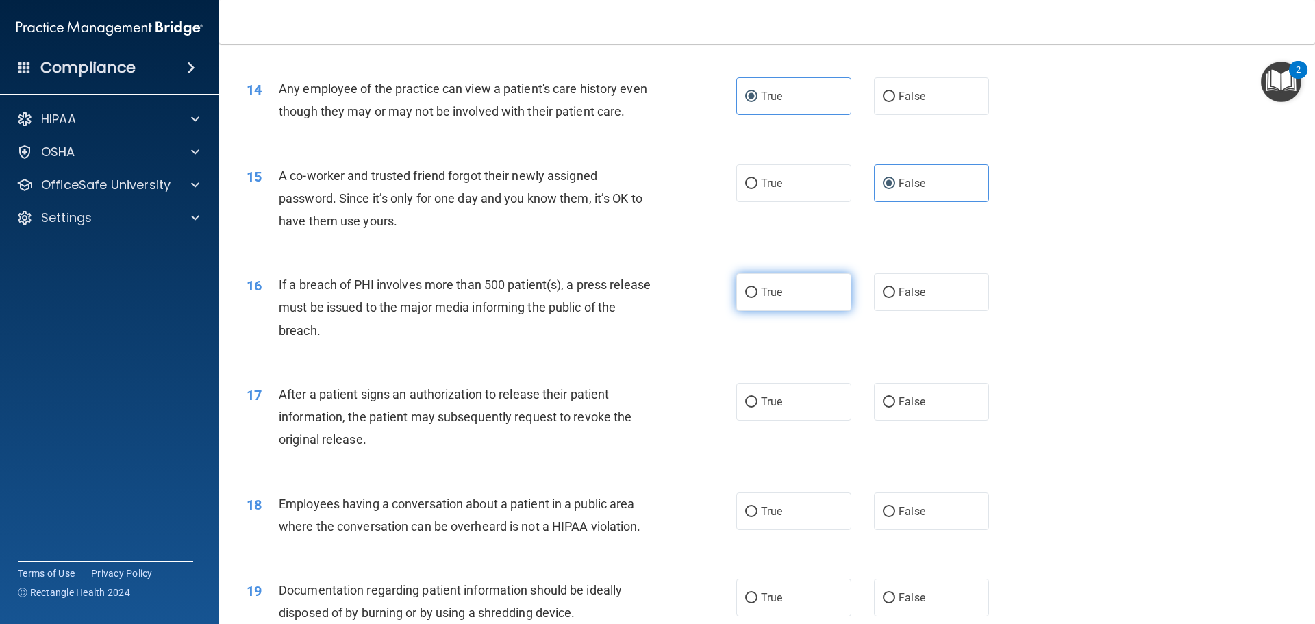
radio input "true"
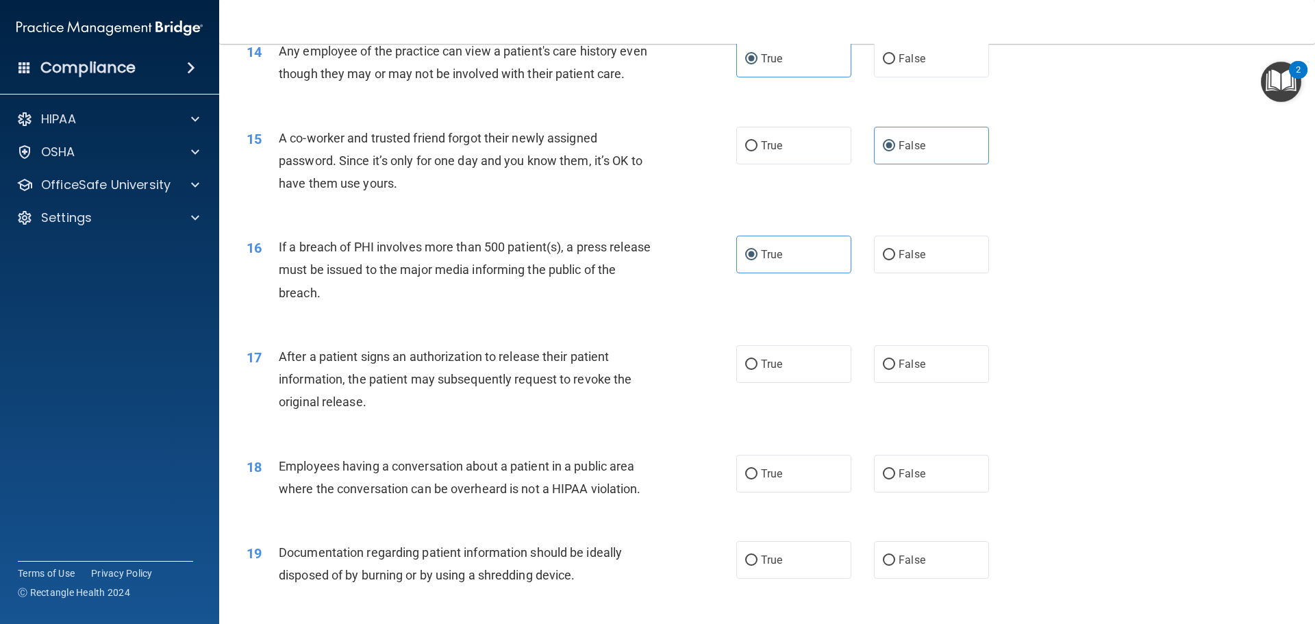
scroll to position [1370, 0]
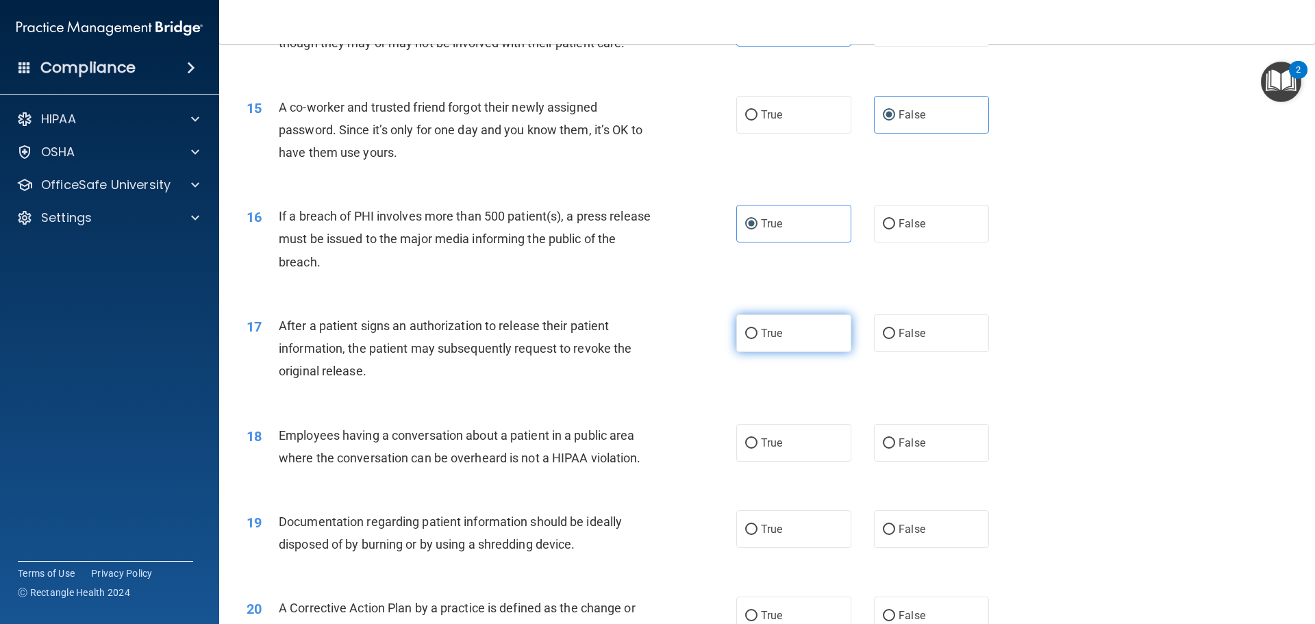
click at [756, 352] on label "True" at bounding box center [793, 333] width 115 height 38
click at [756, 339] on input "True" at bounding box center [751, 334] width 12 height 10
radio input "true"
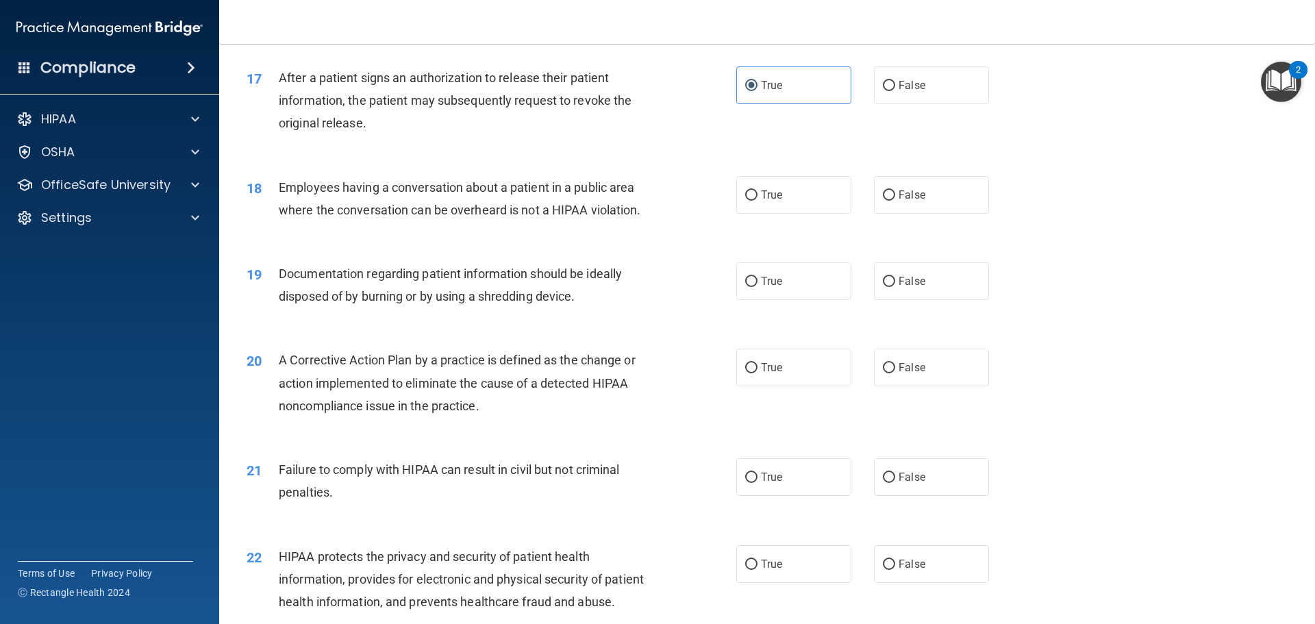
scroll to position [1644, 0]
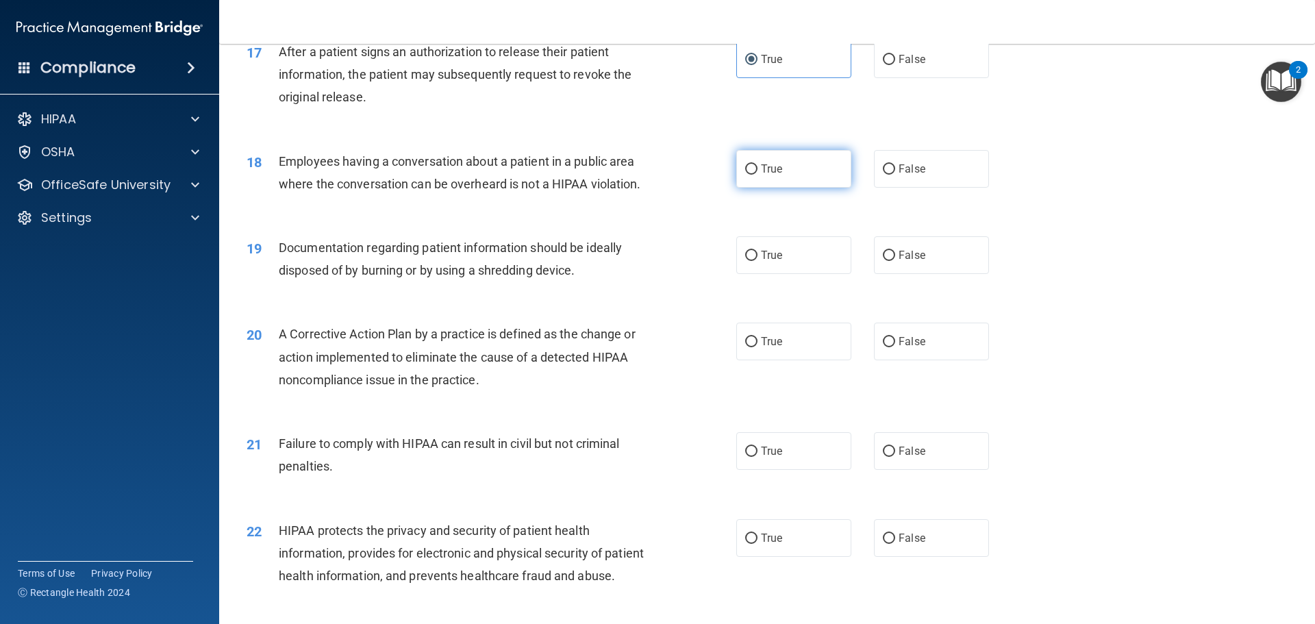
click at [784, 188] on label "True" at bounding box center [793, 169] width 115 height 38
click at [758, 175] on input "True" at bounding box center [751, 169] width 12 height 10
radio input "true"
click at [885, 183] on label "False" at bounding box center [931, 169] width 115 height 38
click at [885, 175] on input "False" at bounding box center [889, 169] width 12 height 10
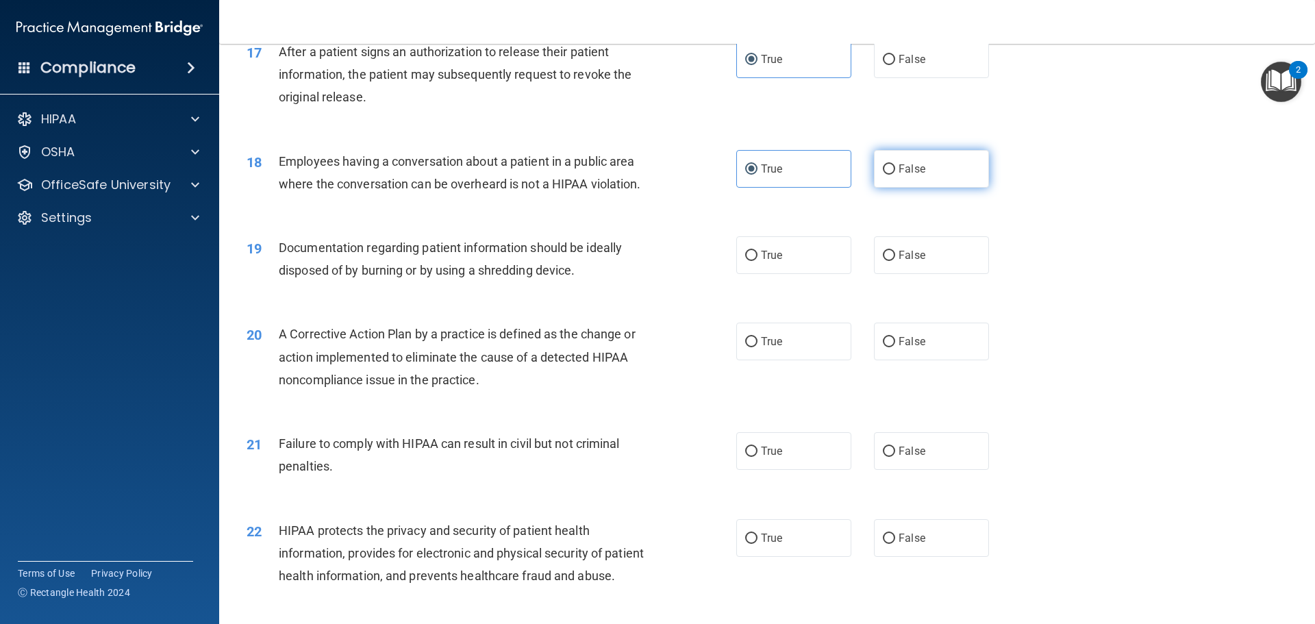
radio input "true"
radio input "false"
click at [794, 274] on label "True" at bounding box center [793, 255] width 115 height 38
click at [758, 261] on input "True" at bounding box center [751, 256] width 12 height 10
radio input "true"
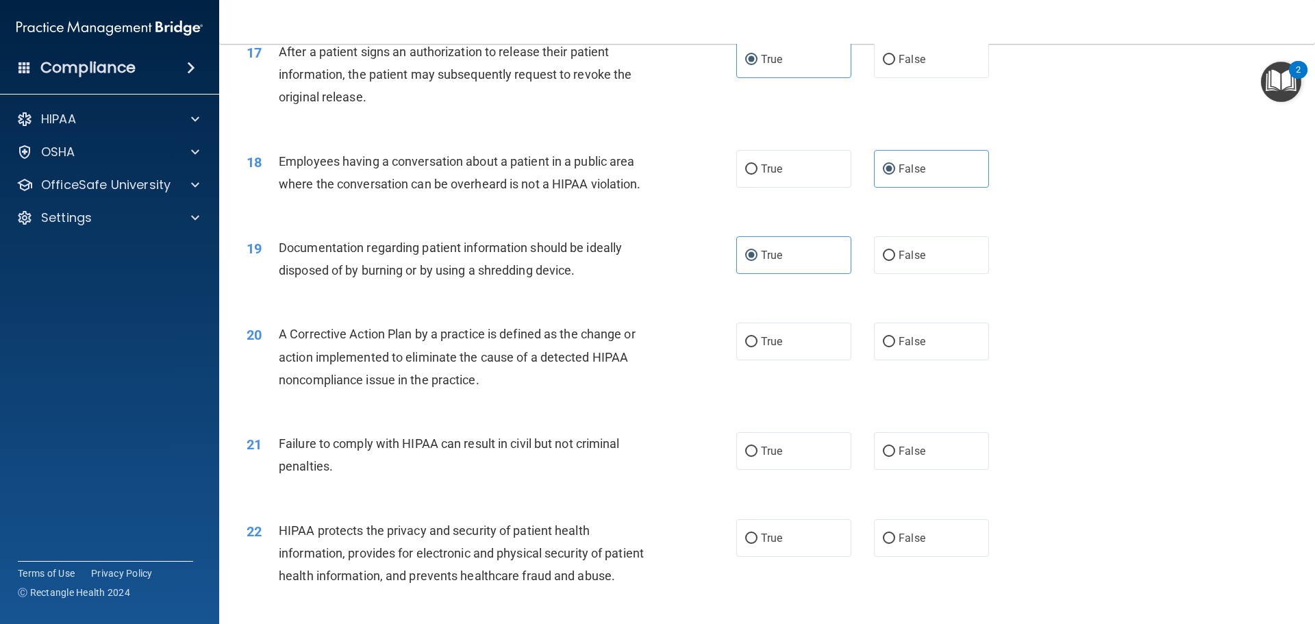
scroll to position [1712, 0]
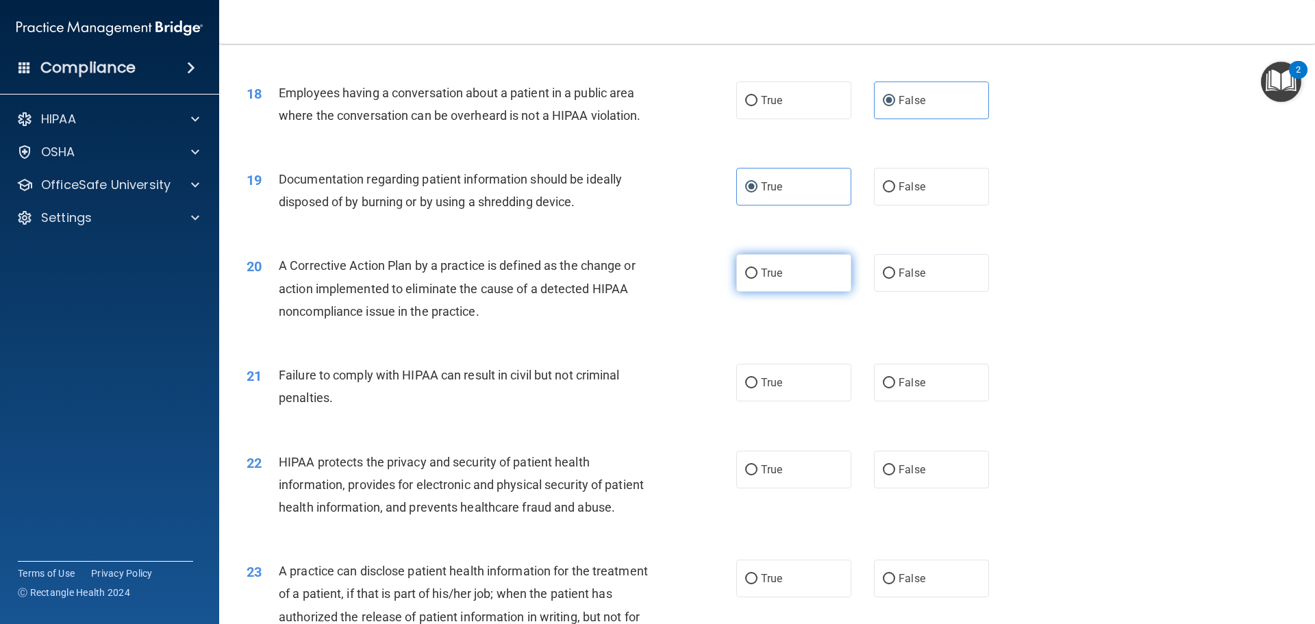
click at [780, 292] on label "True" at bounding box center [793, 273] width 115 height 38
click at [758, 279] on input "True" at bounding box center [751, 274] width 12 height 10
radio input "true"
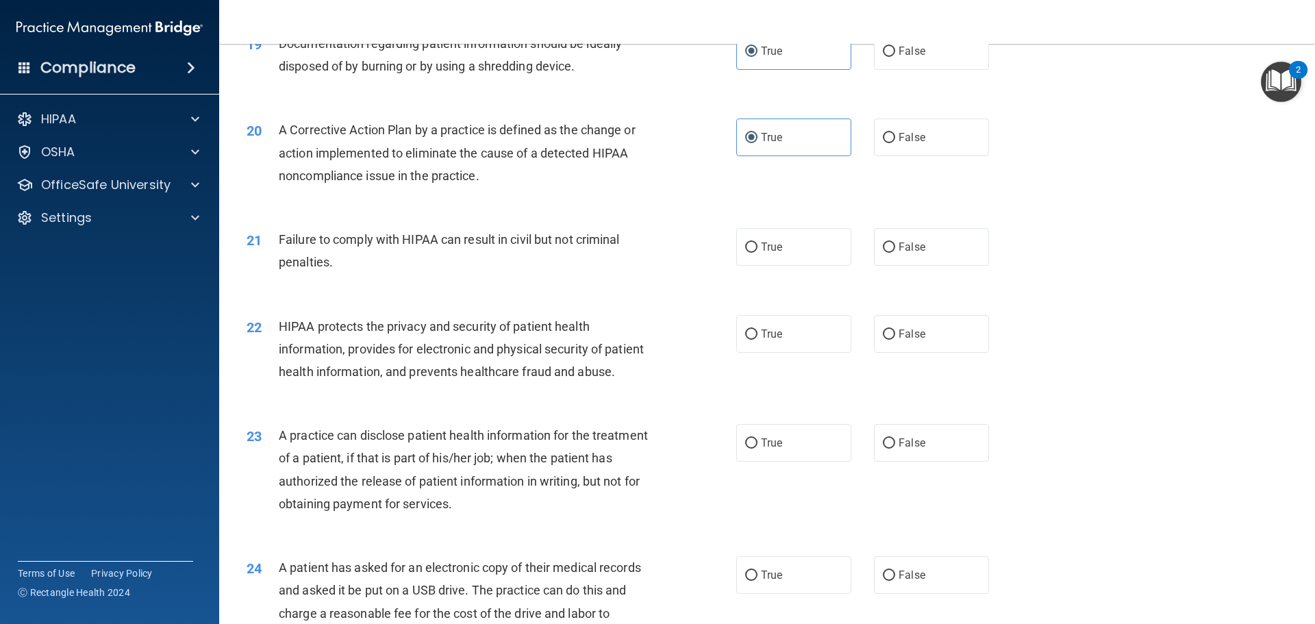
scroll to position [1849, 0]
click at [773, 264] on label "True" at bounding box center [793, 246] width 115 height 38
click at [758, 251] on input "True" at bounding box center [751, 246] width 12 height 10
radio input "true"
click at [790, 351] on label "True" at bounding box center [793, 333] width 115 height 38
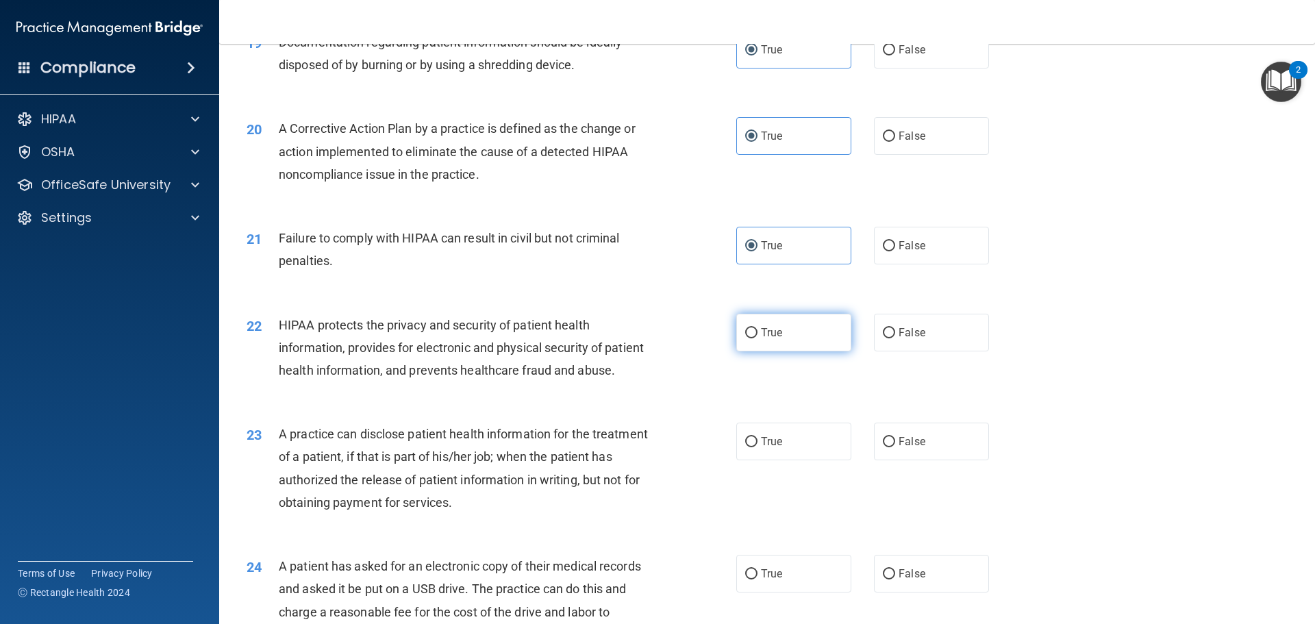
click at [758, 338] on input "True" at bounding box center [751, 333] width 12 height 10
radio input "true"
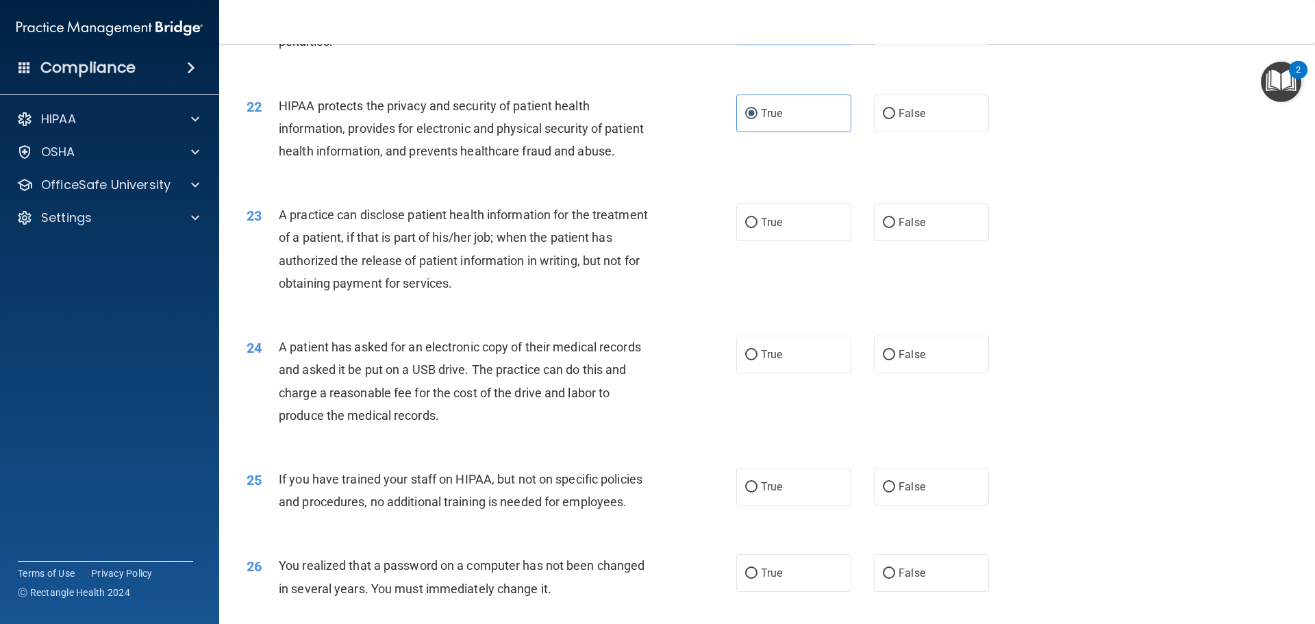
scroll to position [2055, 0]
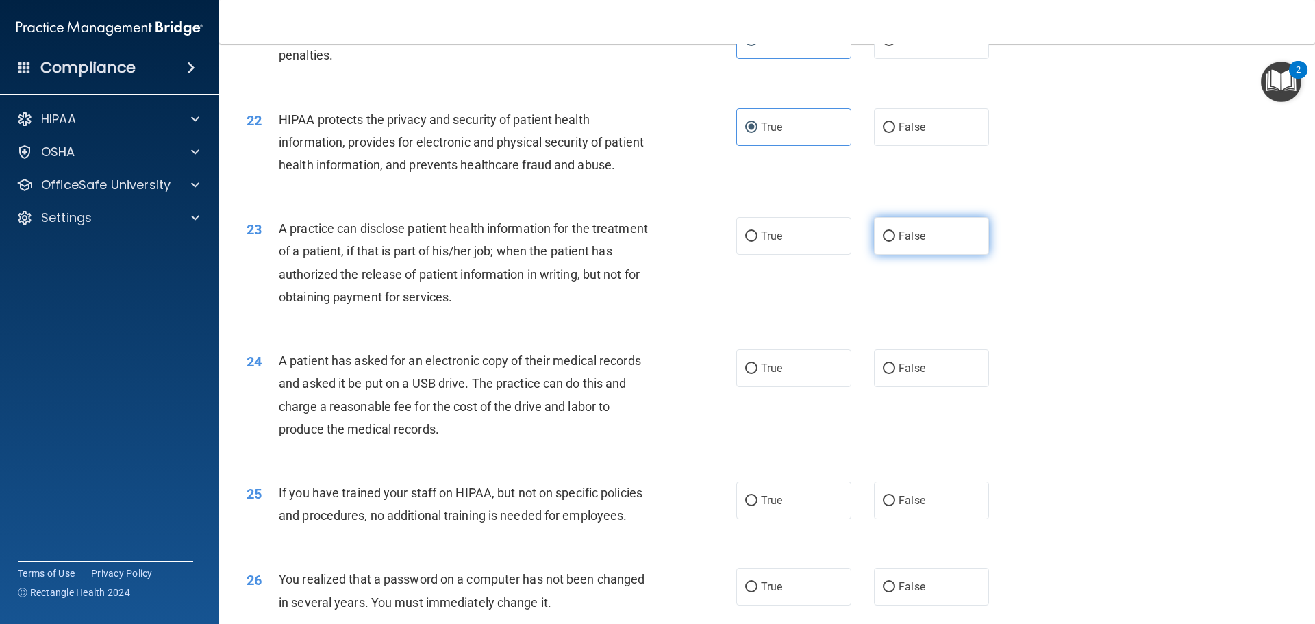
click at [890, 255] on label "False" at bounding box center [931, 236] width 115 height 38
click at [890, 242] on input "False" at bounding box center [889, 237] width 12 height 10
radio input "true"
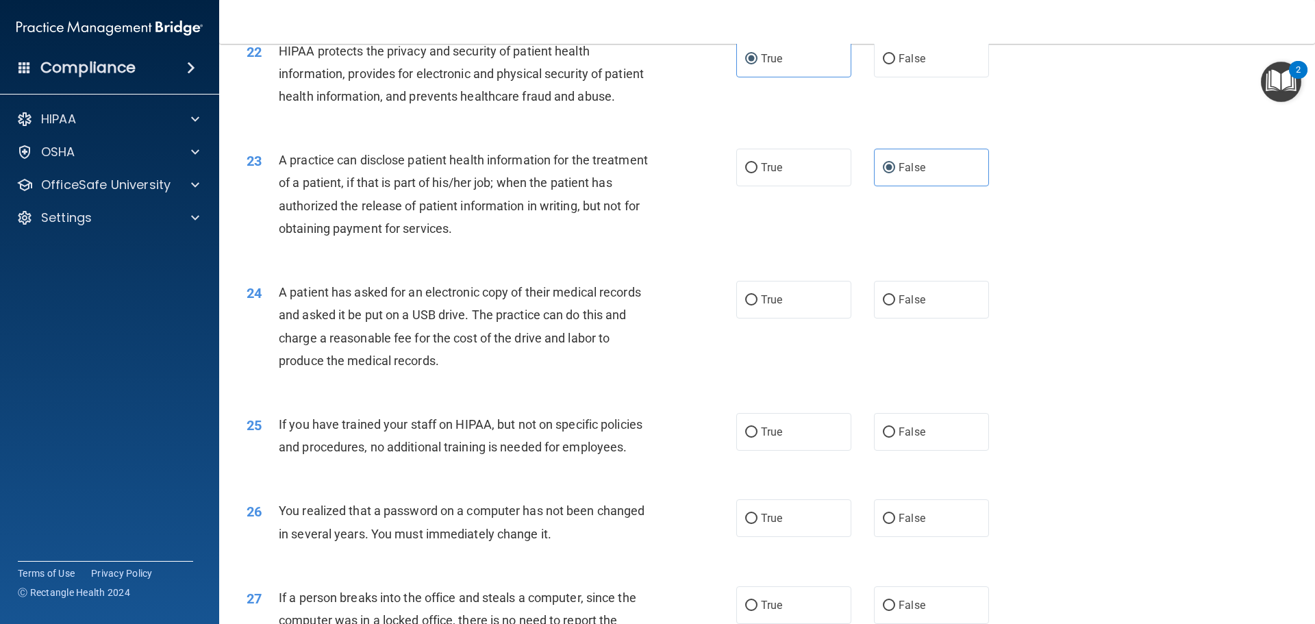
scroll to position [2192, 0]
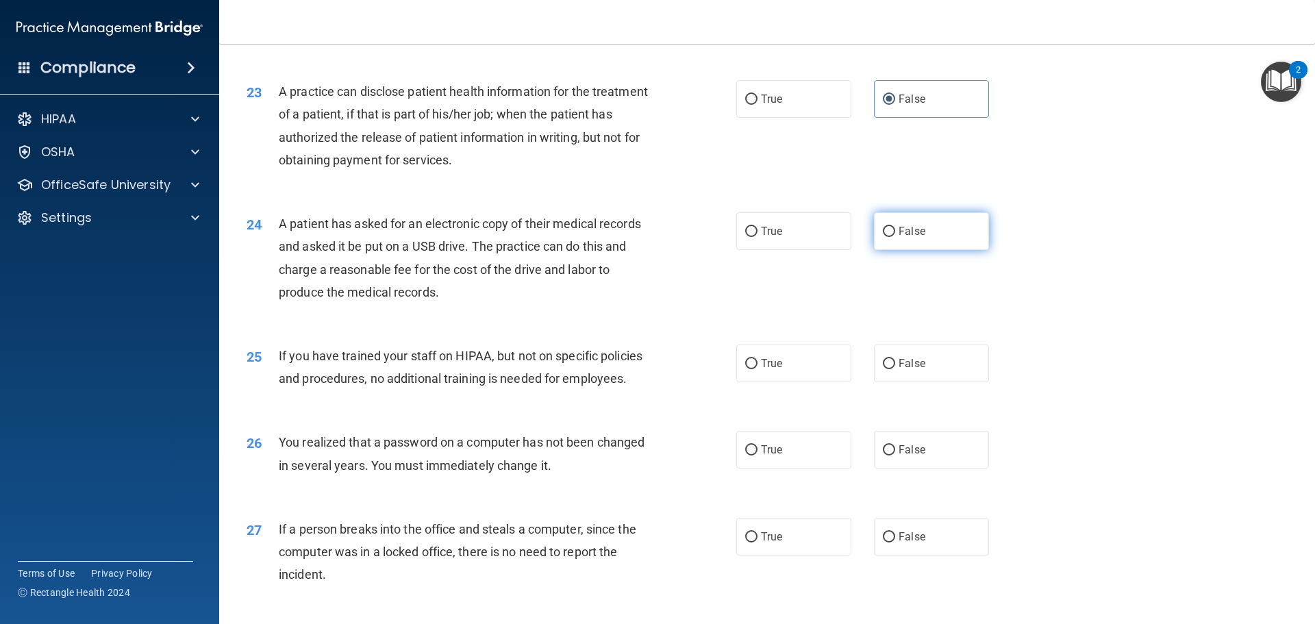
click at [913, 250] on label "False" at bounding box center [931, 231] width 115 height 38
click at [895, 237] on input "False" at bounding box center [889, 232] width 12 height 10
radio input "true"
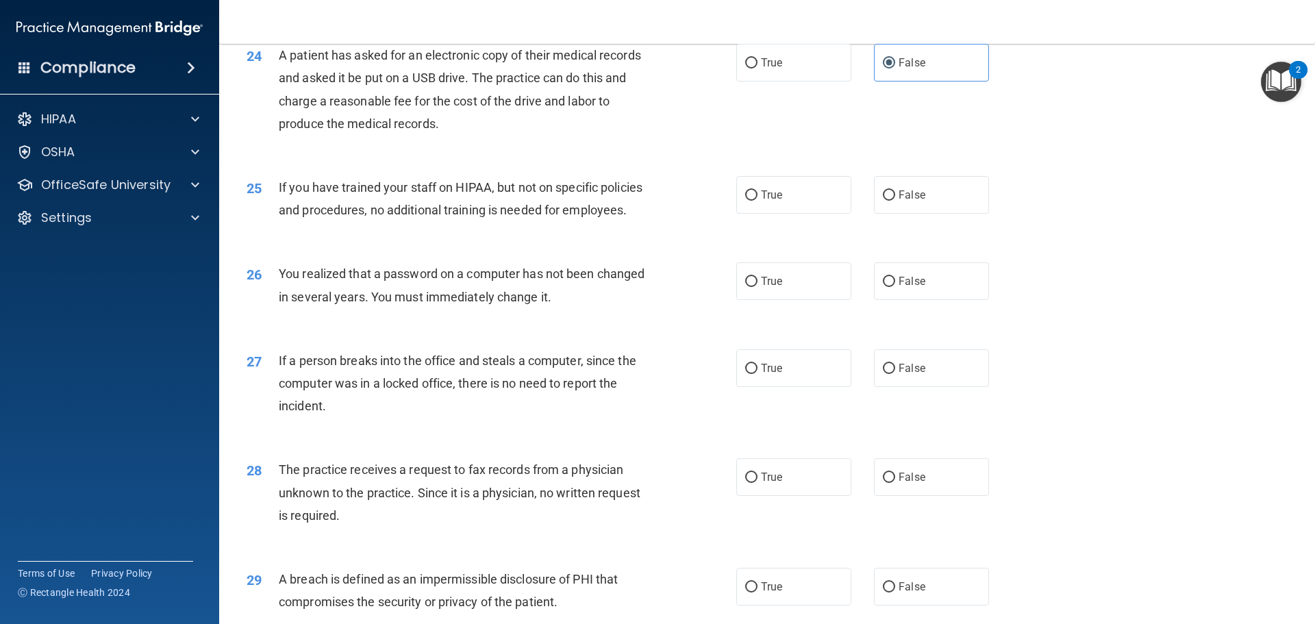
scroll to position [2329, 0]
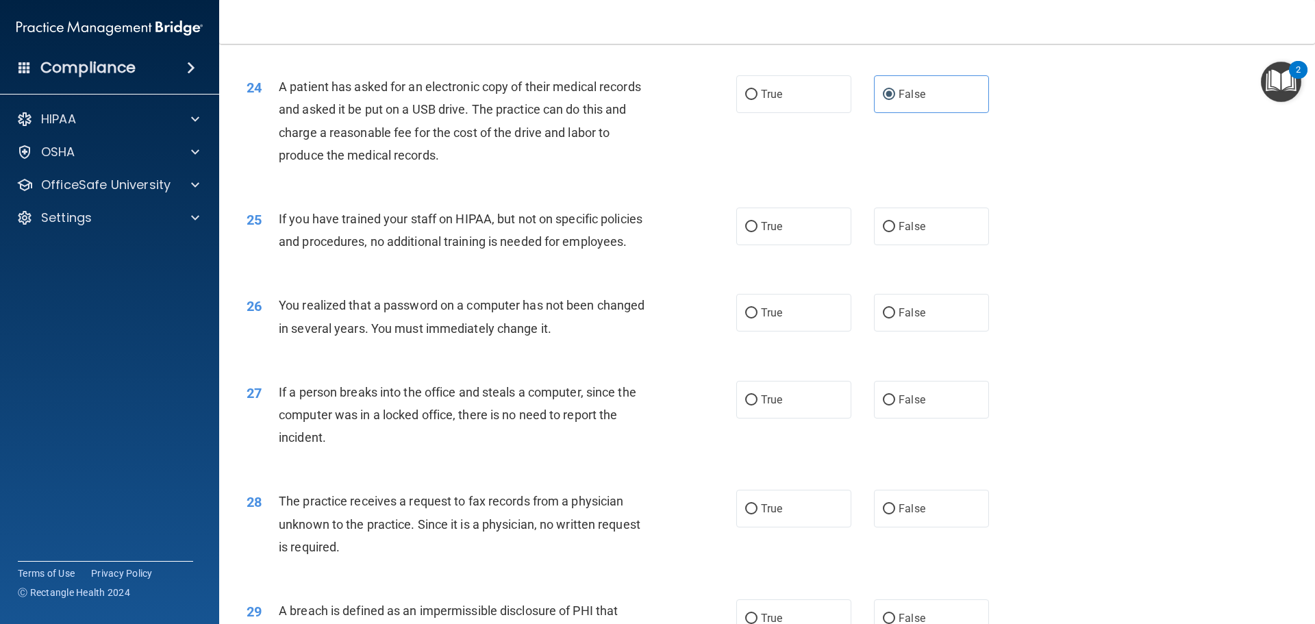
click at [773, 159] on div "24 A patient has asked for an electronic copy of their medical records and aske…" at bounding box center [767, 124] width 1062 height 132
click at [776, 113] on label "True" at bounding box center [793, 94] width 115 height 38
click at [758, 100] on input "True" at bounding box center [751, 95] width 12 height 10
radio input "true"
radio input "false"
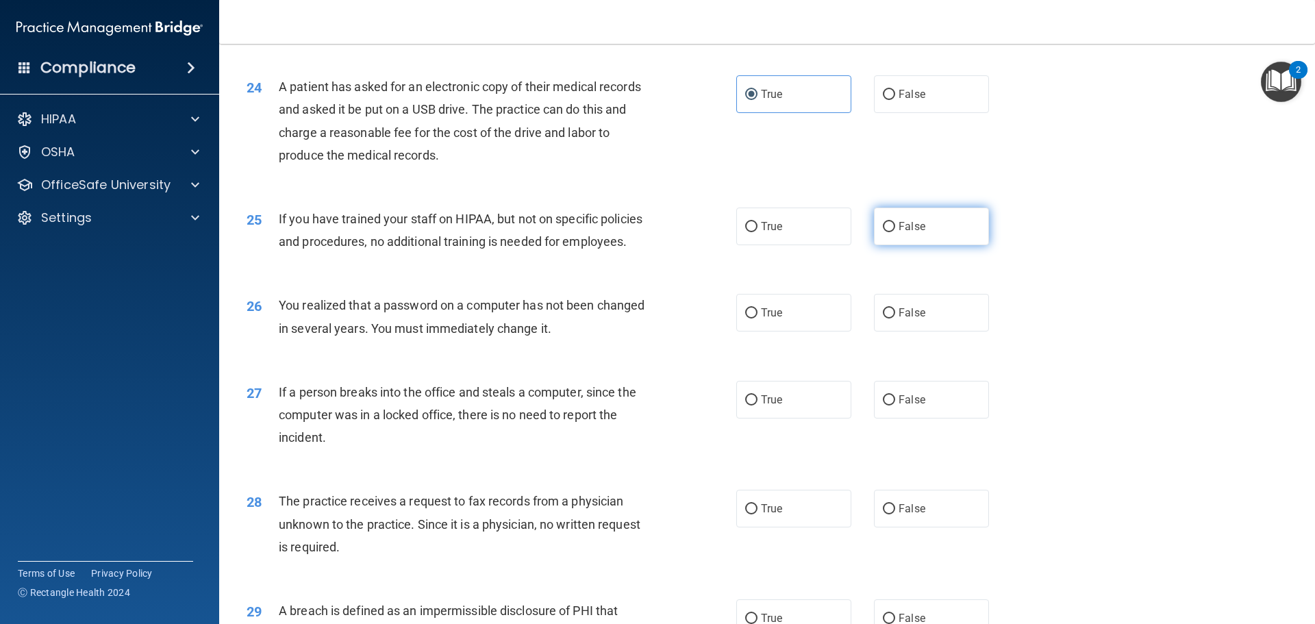
click at [935, 245] on label "False" at bounding box center [931, 227] width 115 height 38
click at [895, 232] on input "False" at bounding box center [889, 227] width 12 height 10
radio input "true"
click at [772, 332] on label "True" at bounding box center [793, 313] width 115 height 38
click at [758, 319] on input "True" at bounding box center [751, 313] width 12 height 10
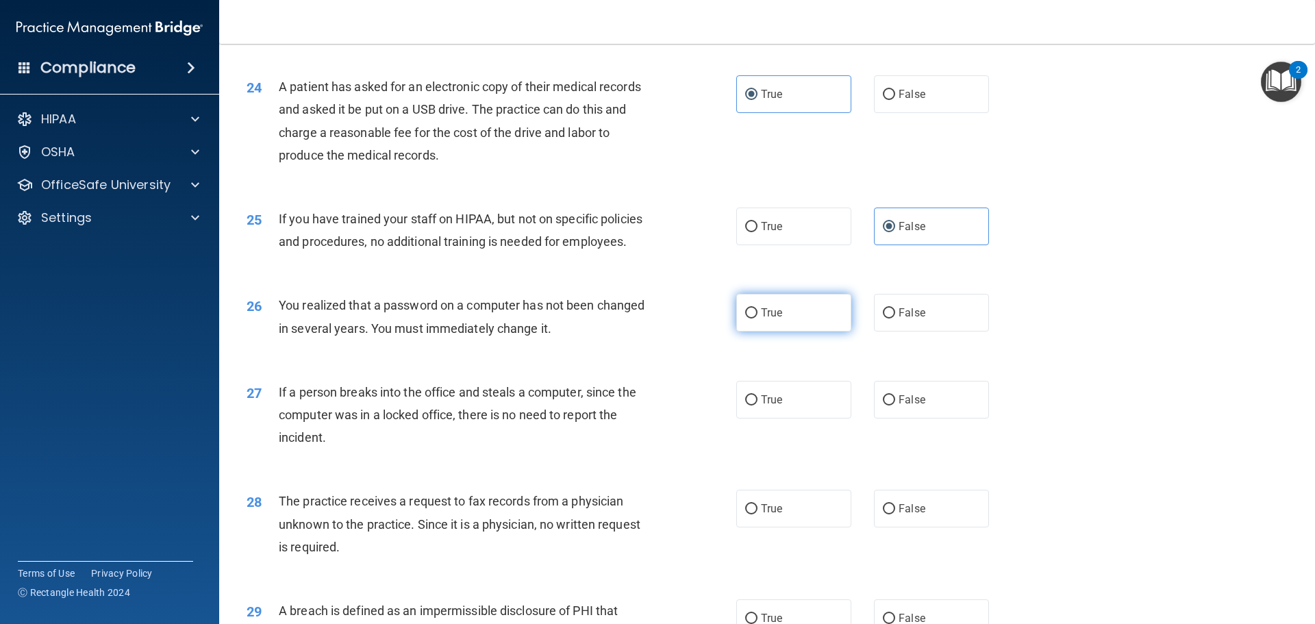
radio input "true"
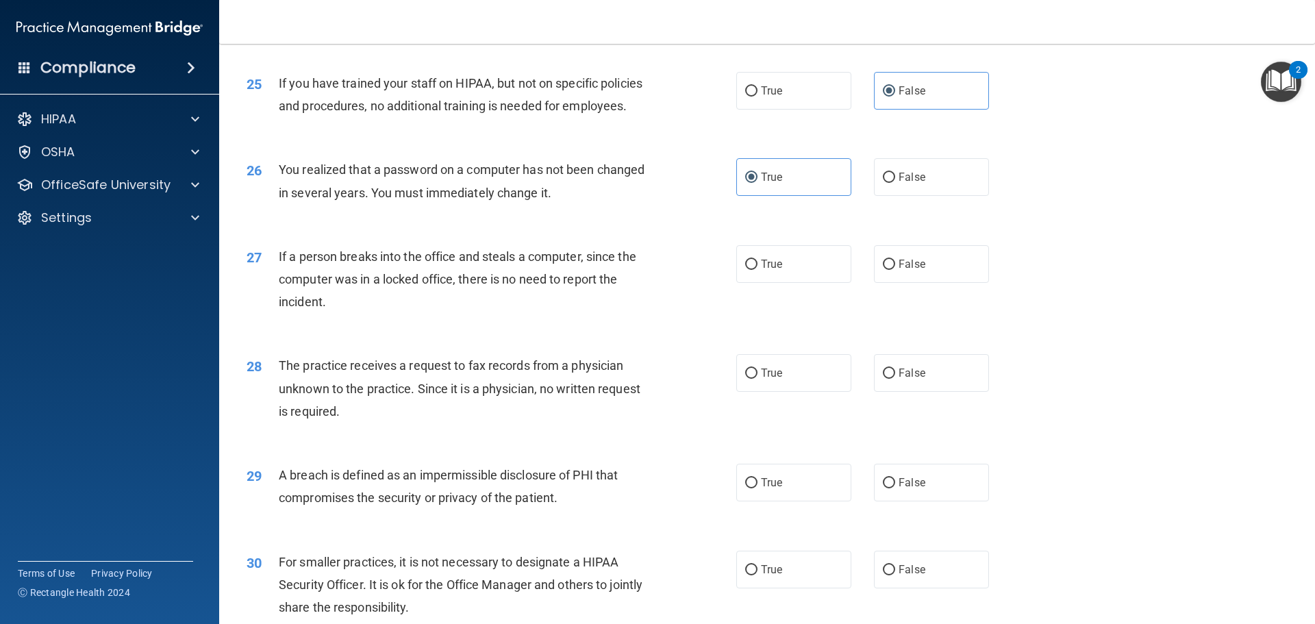
scroll to position [2466, 0]
click at [951, 282] on label "False" at bounding box center [931, 263] width 115 height 38
click at [895, 269] on input "False" at bounding box center [889, 263] width 12 height 10
radio input "true"
click at [931, 390] on label "False" at bounding box center [931, 372] width 115 height 38
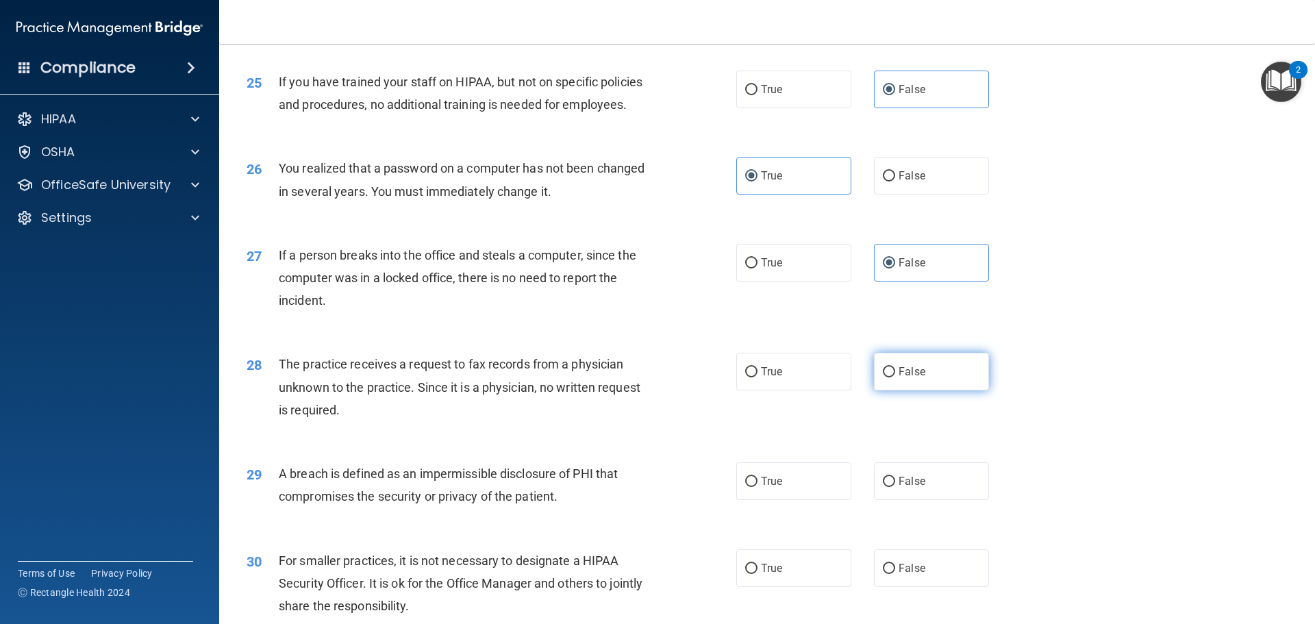
click at [895, 377] on input "False" at bounding box center [889, 372] width 12 height 10
radio input "true"
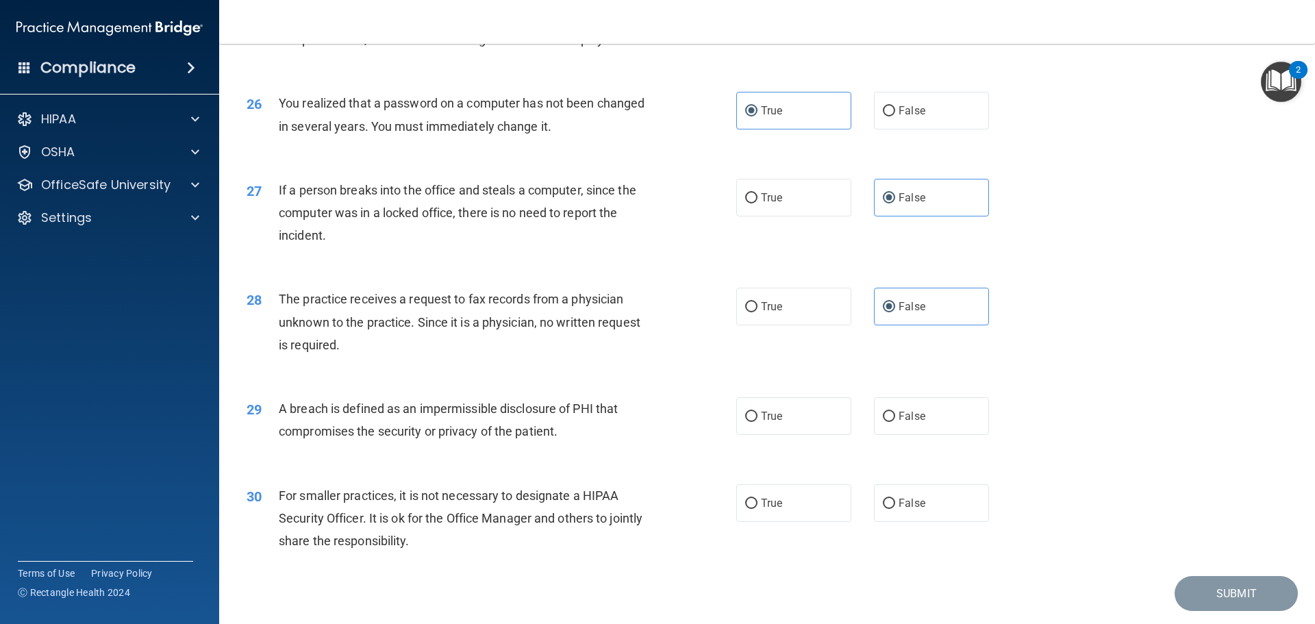
scroll to position [2603, 0]
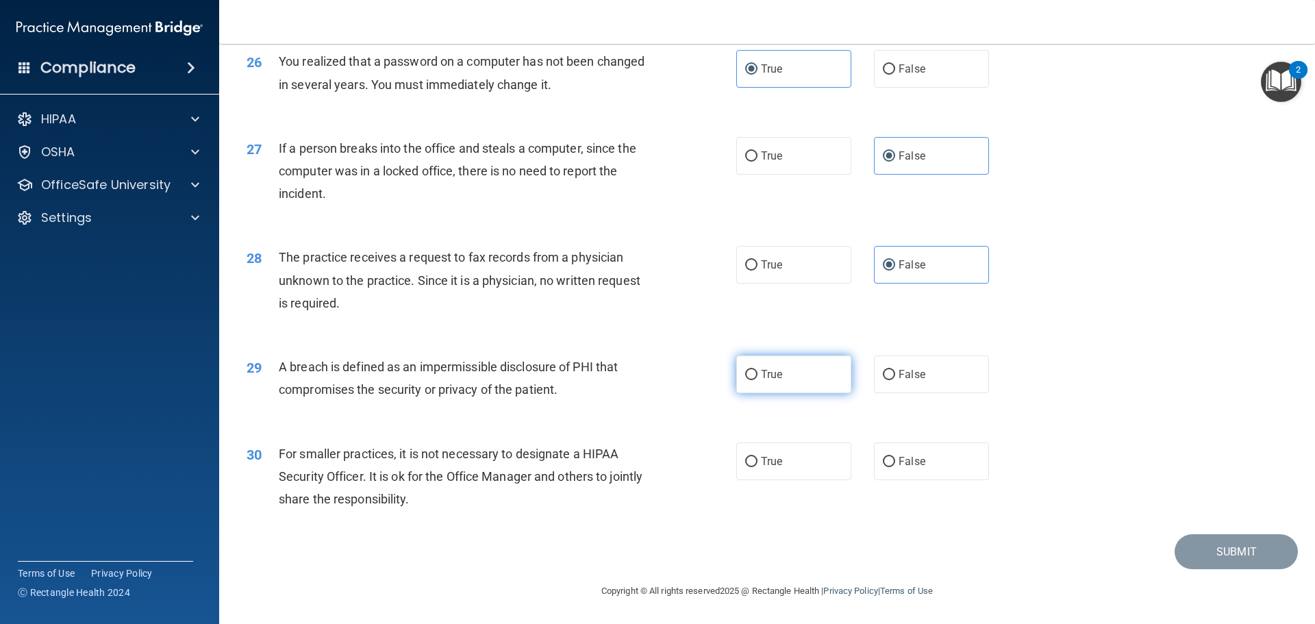
click at [799, 393] on label "True" at bounding box center [793, 375] width 115 height 38
click at [758, 380] on input "True" at bounding box center [751, 375] width 12 height 10
radio input "true"
click at [830, 479] on label "True" at bounding box center [793, 461] width 115 height 38
click at [758, 467] on input "True" at bounding box center [751, 462] width 12 height 10
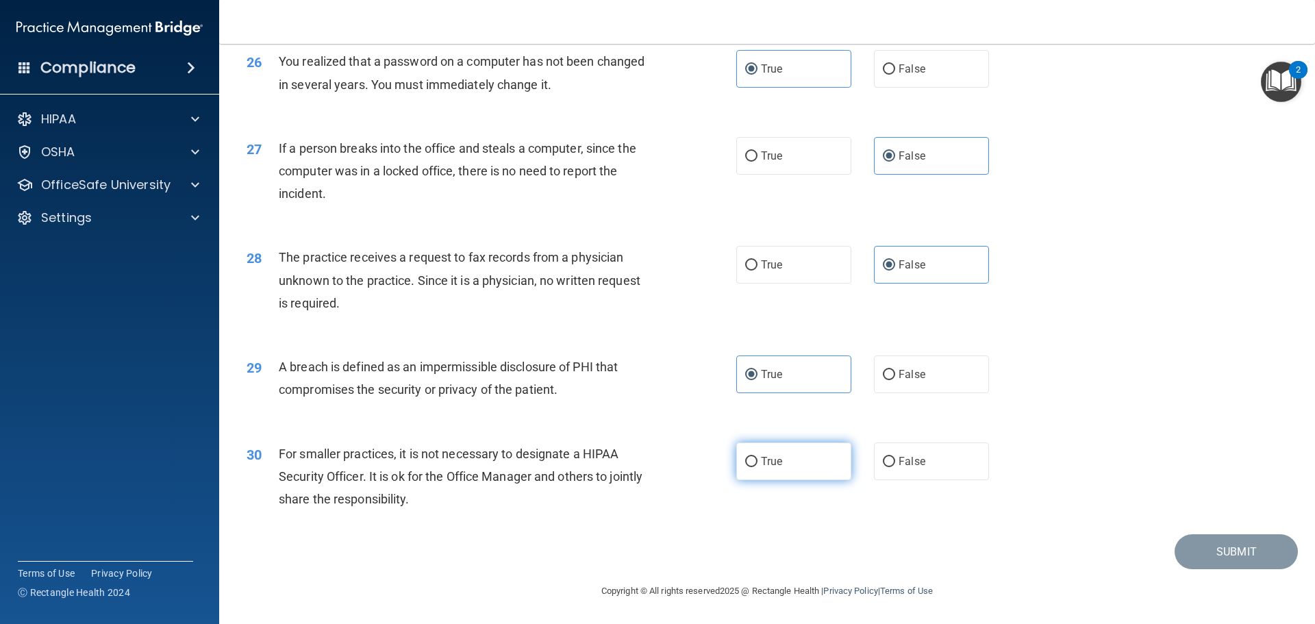
radio input "true"
click at [1208, 569] on button "Submit" at bounding box center [1236, 551] width 123 height 35
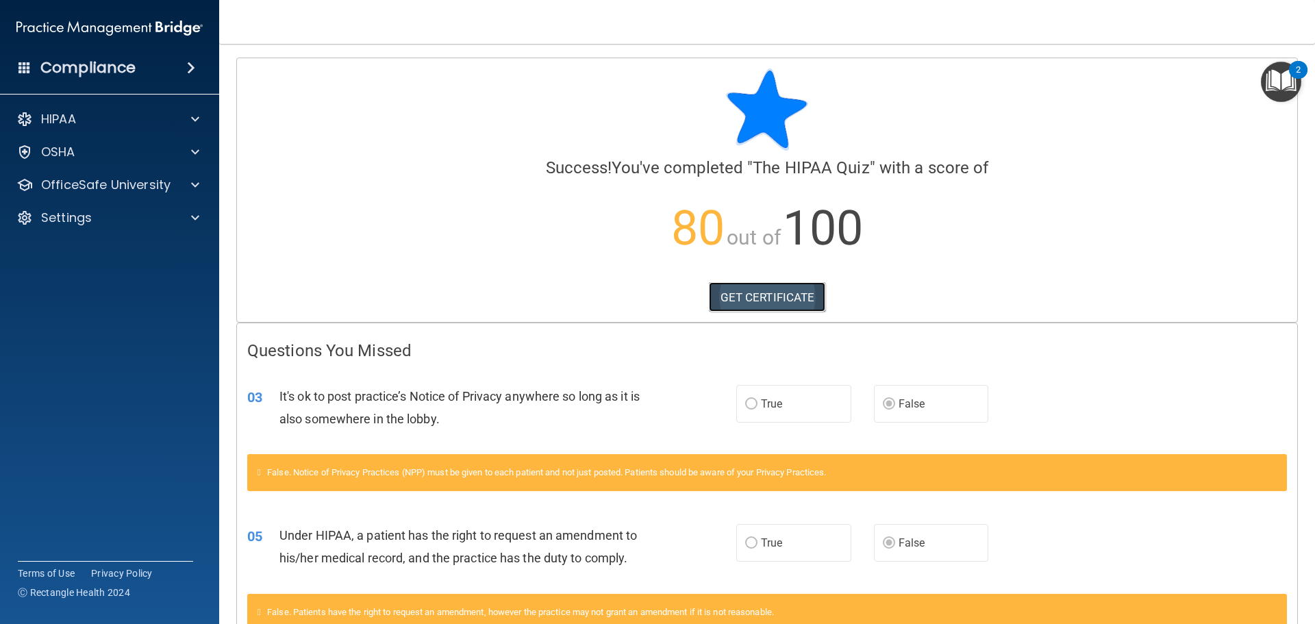
click at [777, 298] on link "GET CERTIFICATE" at bounding box center [767, 297] width 117 height 30
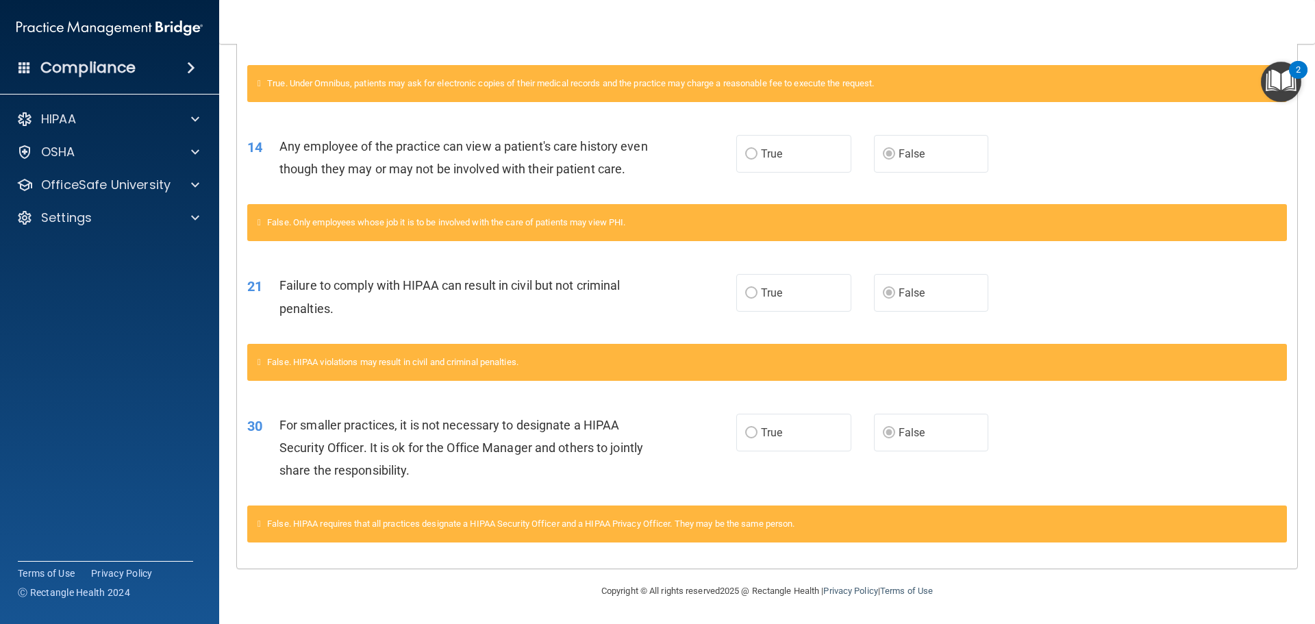
scroll to position [691, 0]
click at [90, 117] on div "HIPAA" at bounding box center [91, 119] width 170 height 16
click at [111, 152] on p "Documents and Policies" at bounding box center [102, 152] width 187 height 14
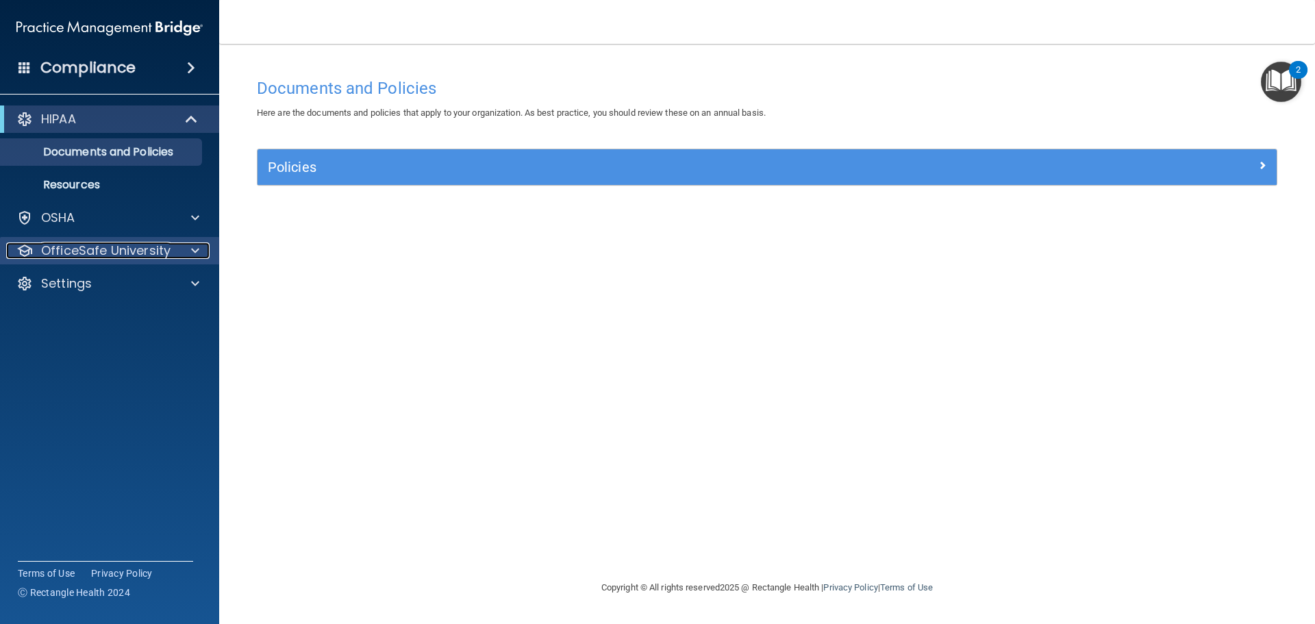
click at [104, 245] on p "OfficeSafe University" at bounding box center [105, 250] width 129 height 16
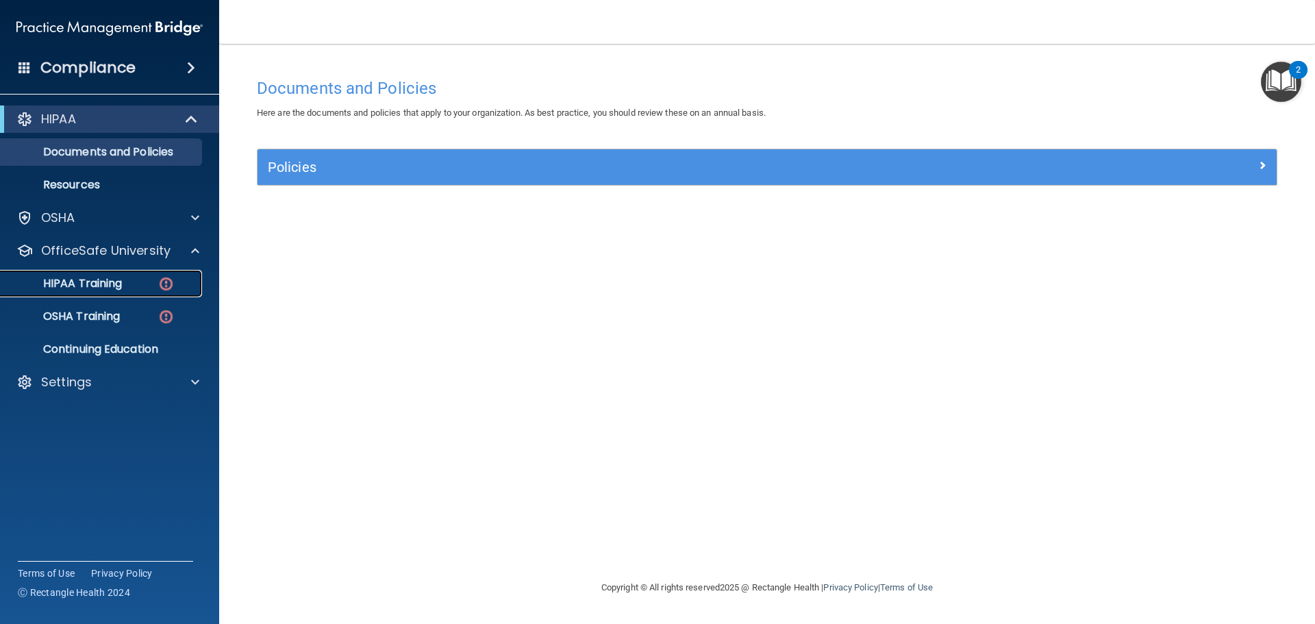
click at [97, 285] on p "HIPAA Training" at bounding box center [65, 284] width 113 height 14
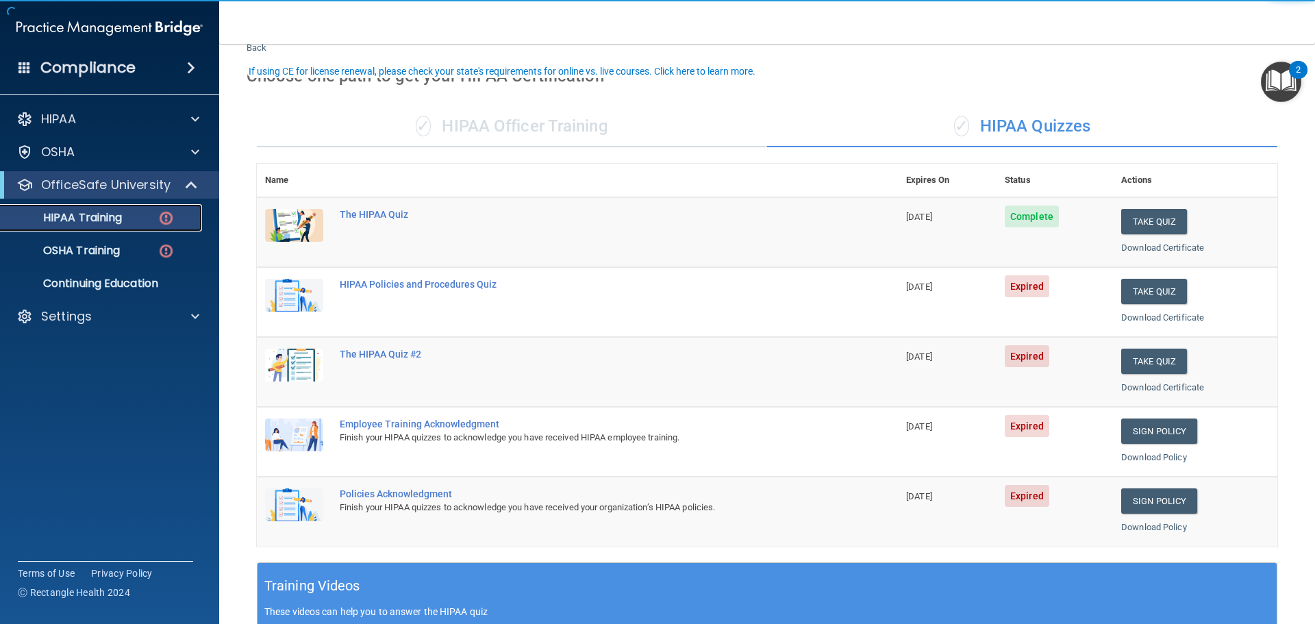
scroll to position [68, 0]
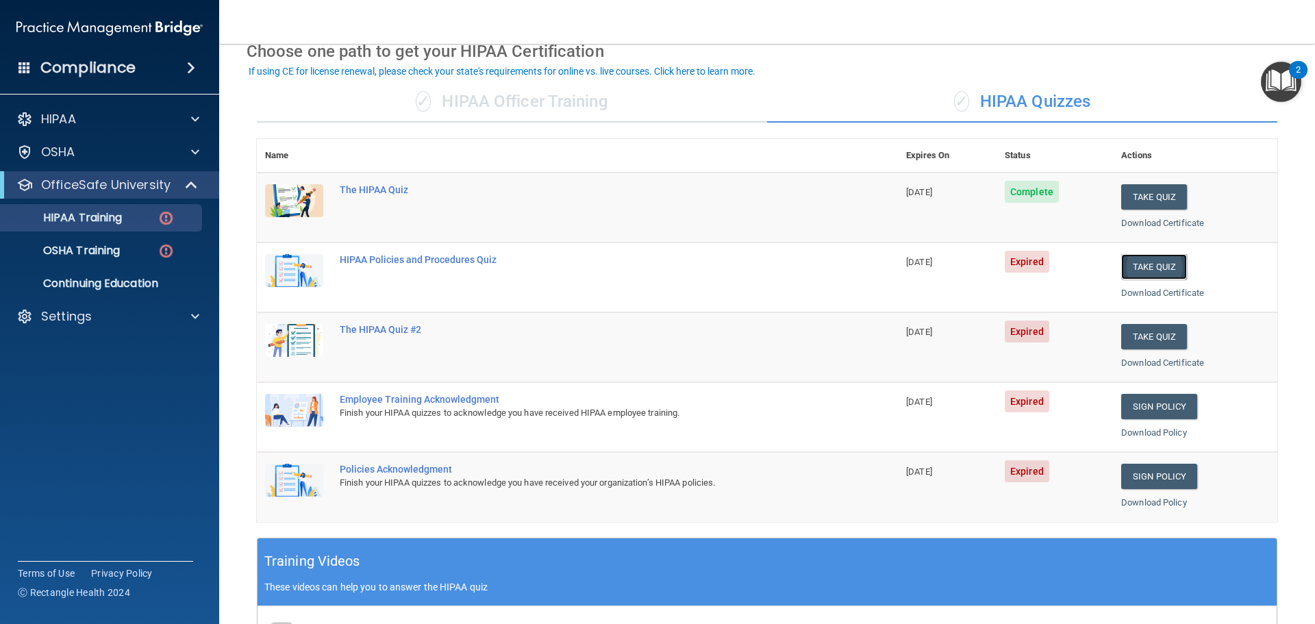
click at [1143, 269] on button "Take Quiz" at bounding box center [1154, 266] width 66 height 25
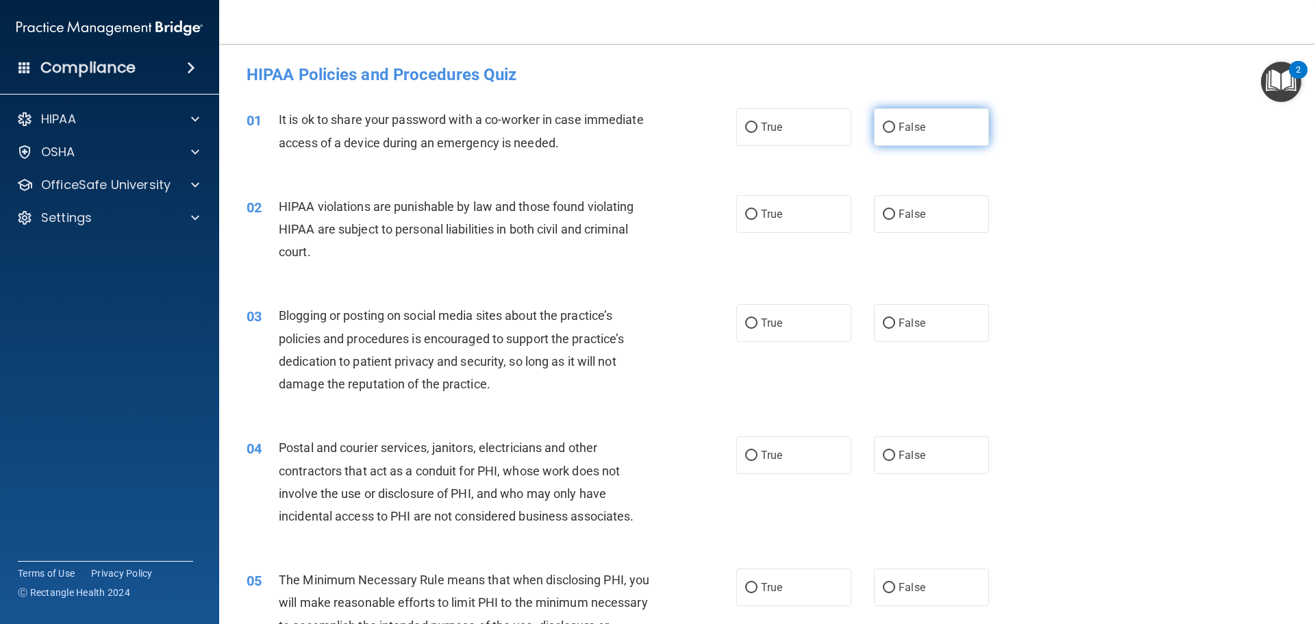
click at [939, 133] on label "False" at bounding box center [931, 127] width 115 height 38
click at [895, 133] on input "False" at bounding box center [889, 128] width 12 height 10
radio input "true"
click at [758, 225] on label "True" at bounding box center [793, 214] width 115 height 38
click at [758, 220] on input "True" at bounding box center [751, 215] width 12 height 10
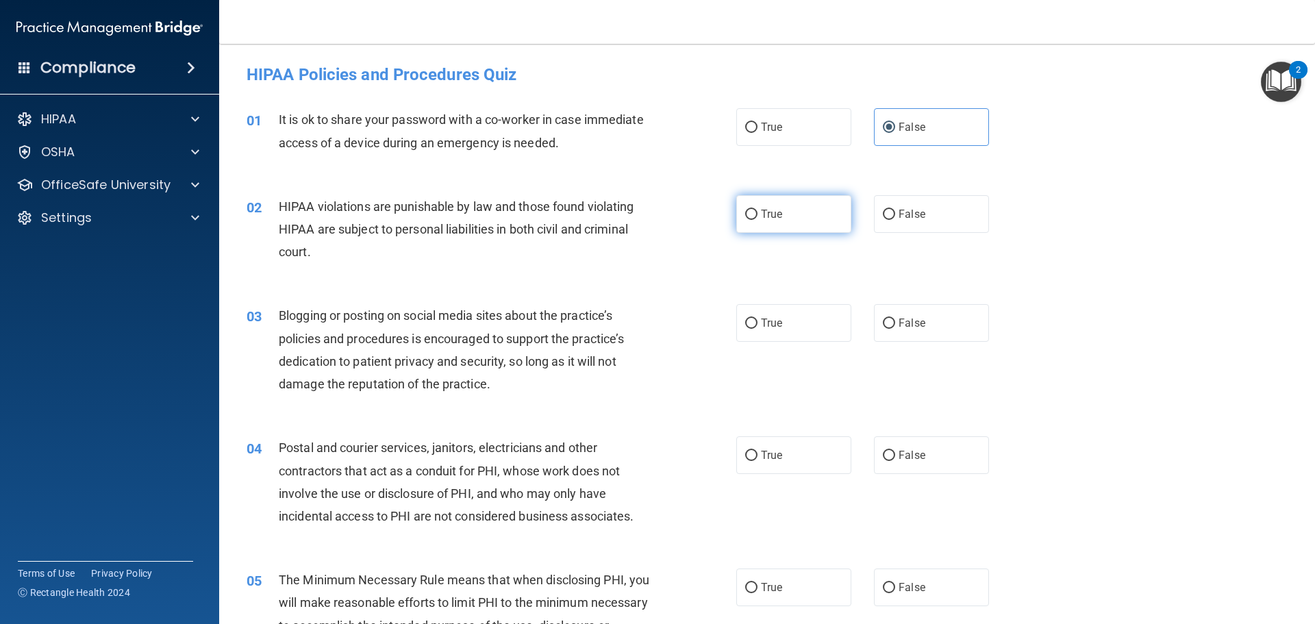
radio input "true"
click at [764, 332] on label "True" at bounding box center [793, 323] width 115 height 38
click at [758, 329] on input "True" at bounding box center [751, 324] width 12 height 10
radio input "true"
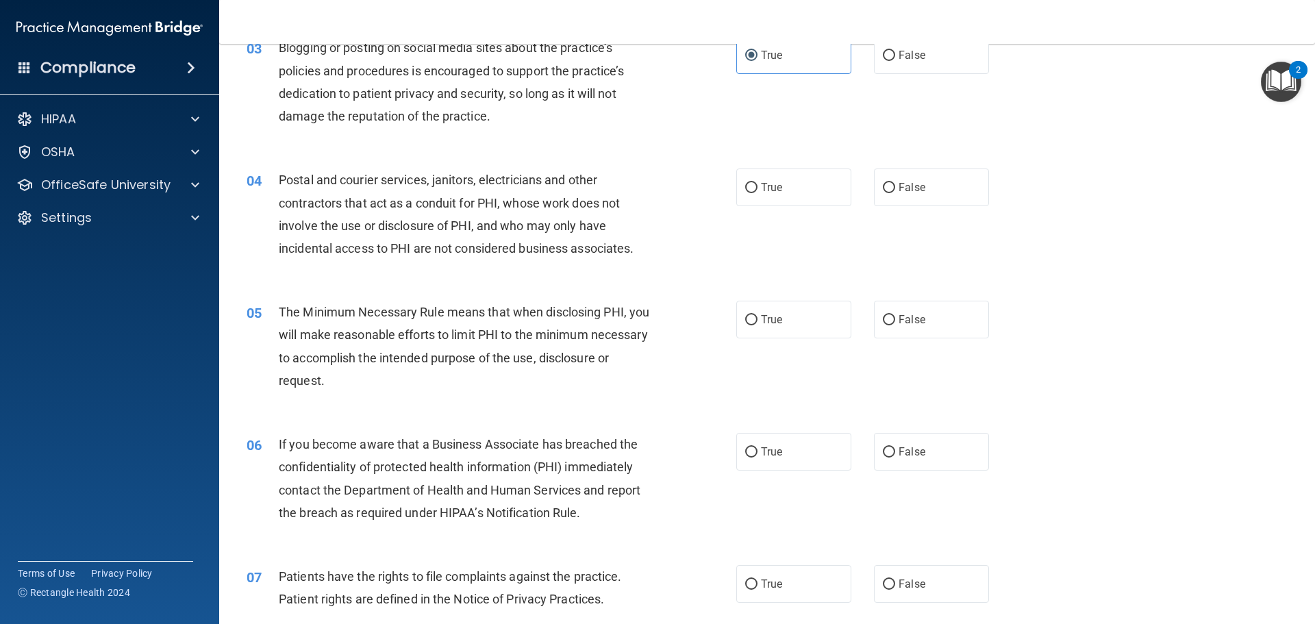
scroll to position [274, 0]
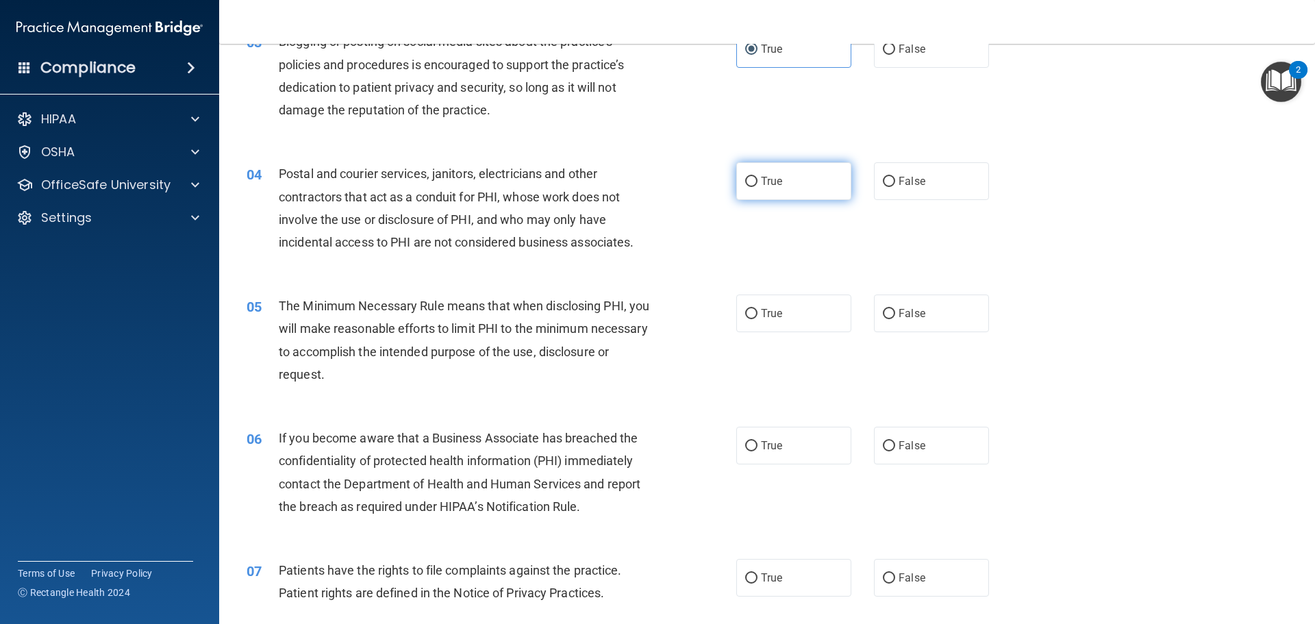
click at [774, 194] on label "True" at bounding box center [793, 181] width 115 height 38
click at [758, 187] on input "True" at bounding box center [751, 182] width 12 height 10
radio input "true"
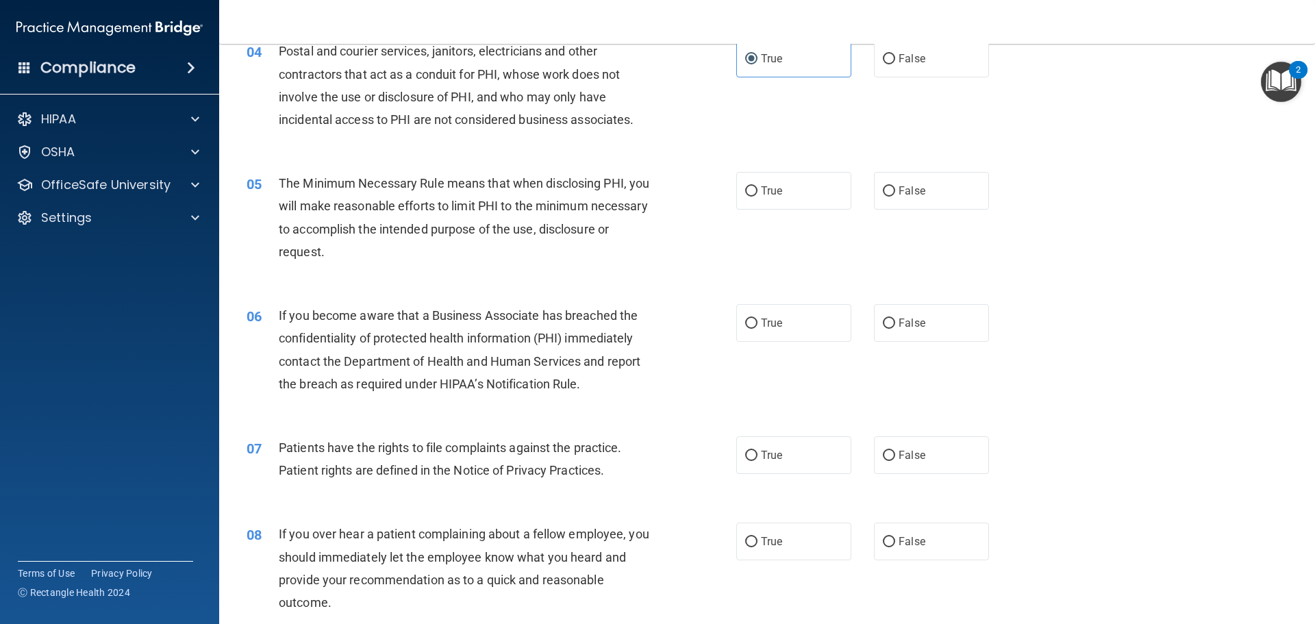
scroll to position [411, 0]
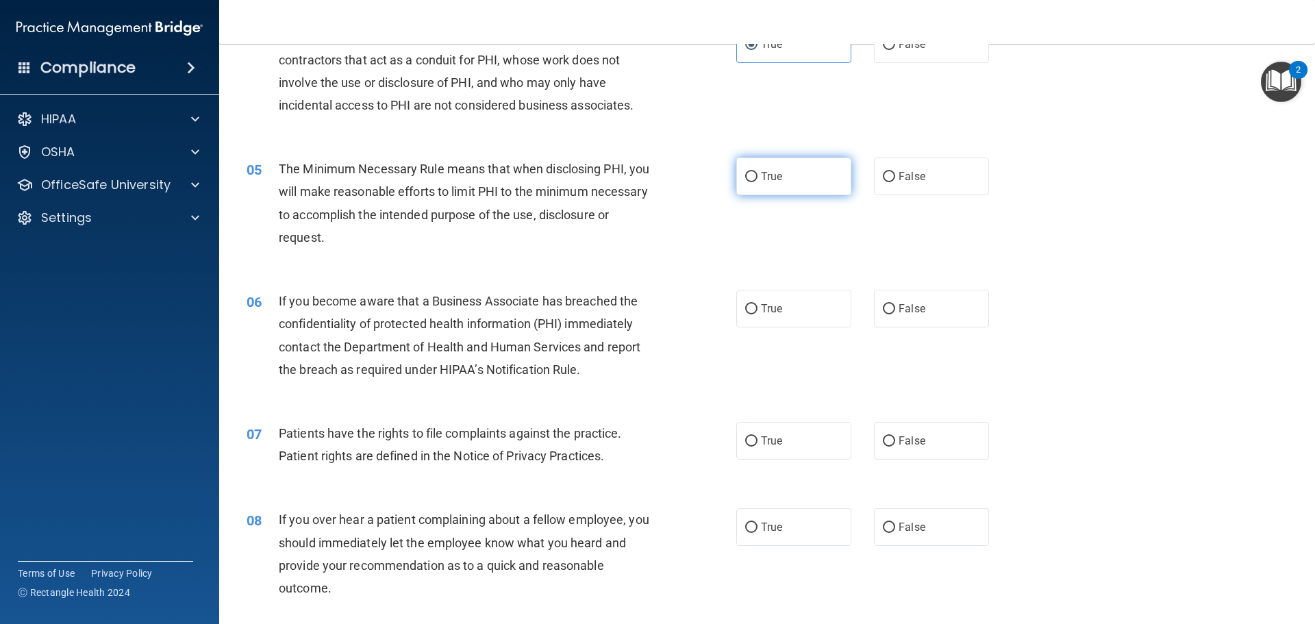
click at [836, 188] on label "True" at bounding box center [793, 177] width 115 height 38
click at [758, 182] on input "True" at bounding box center [751, 177] width 12 height 10
radio input "true"
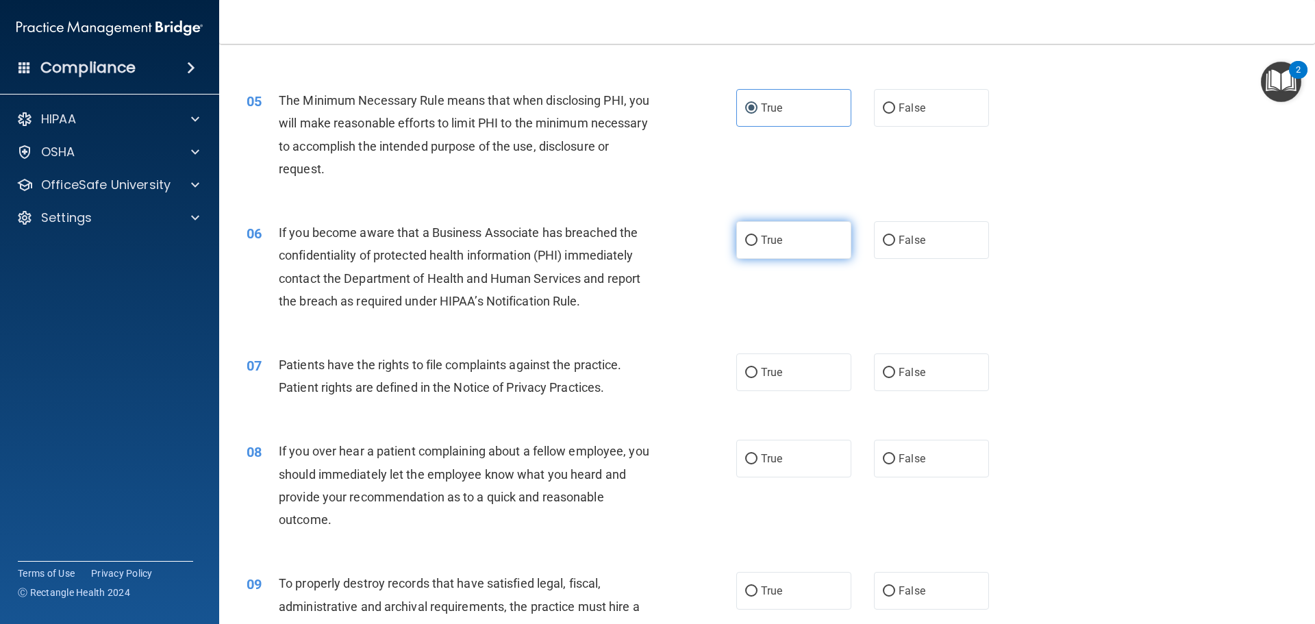
click at [756, 232] on label "True" at bounding box center [793, 240] width 115 height 38
click at [756, 236] on input "True" at bounding box center [751, 241] width 12 height 10
radio input "true"
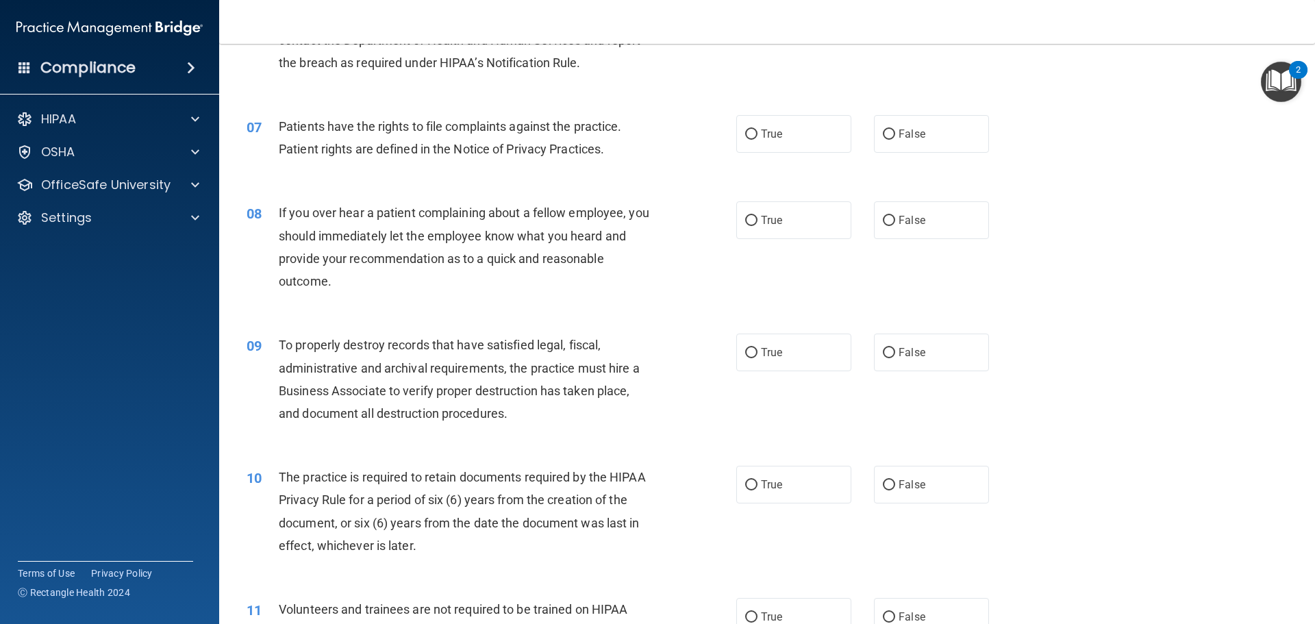
scroll to position [685, 0]
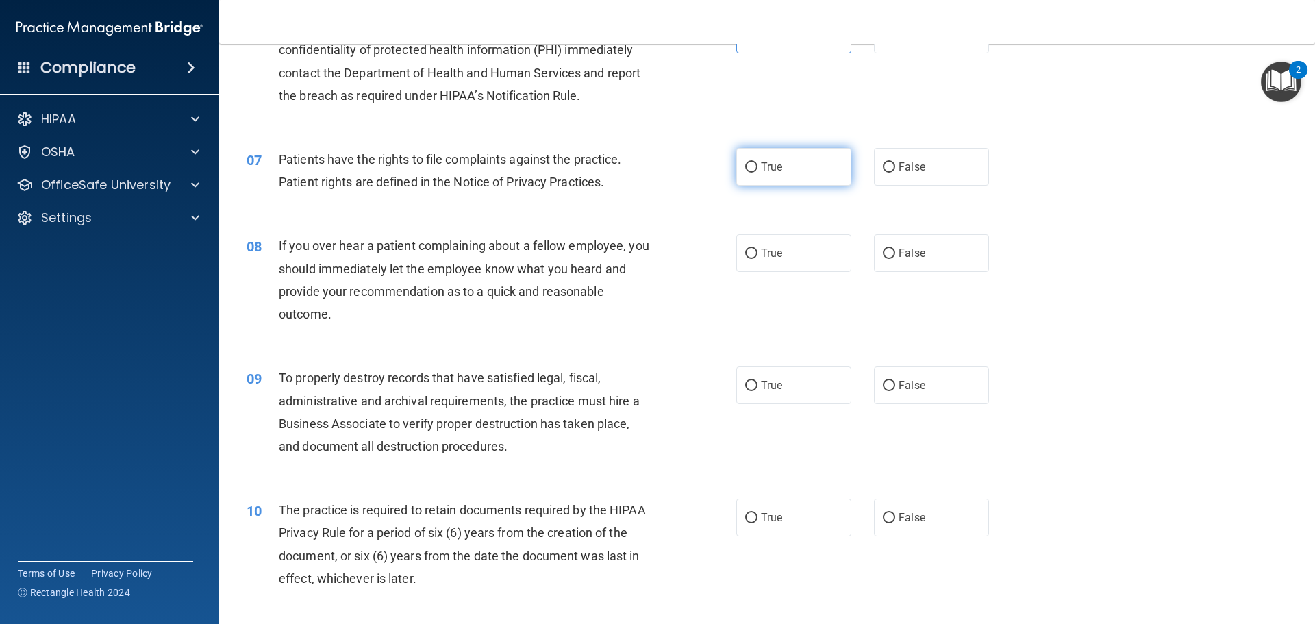
click at [751, 155] on label "True" at bounding box center [793, 167] width 115 height 38
click at [751, 162] on input "True" at bounding box center [751, 167] width 12 height 10
radio input "true"
click at [736, 248] on label "True" at bounding box center [793, 253] width 115 height 38
click at [745, 249] on input "True" at bounding box center [751, 254] width 12 height 10
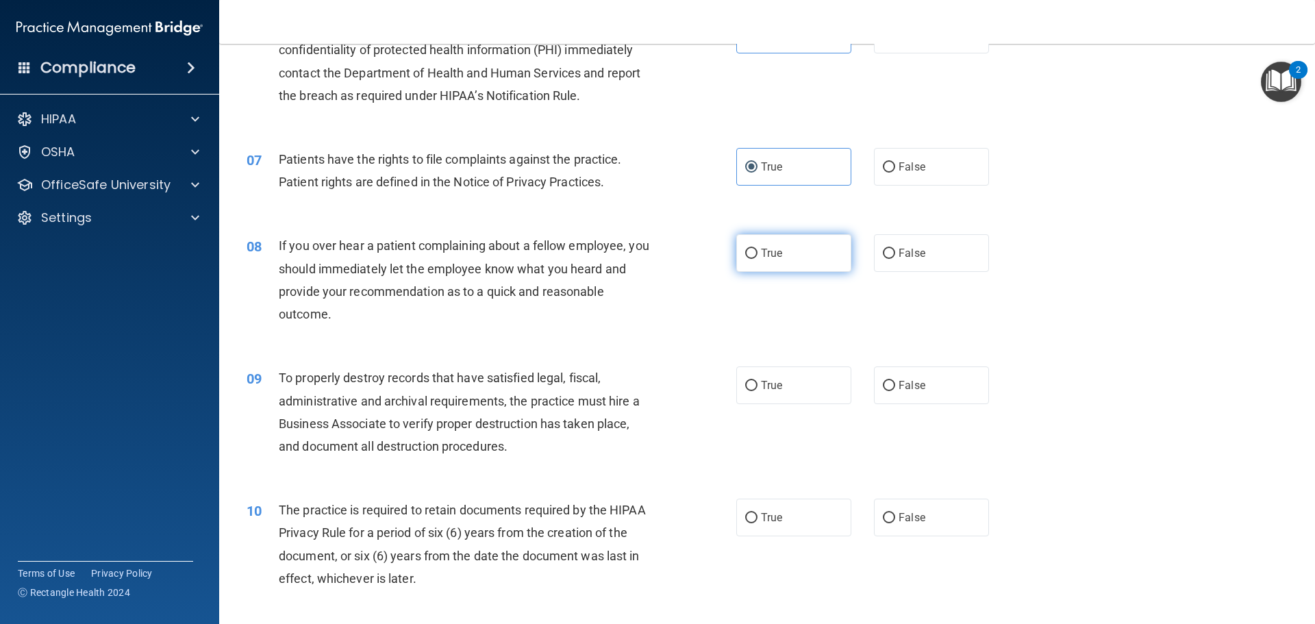
radio input "true"
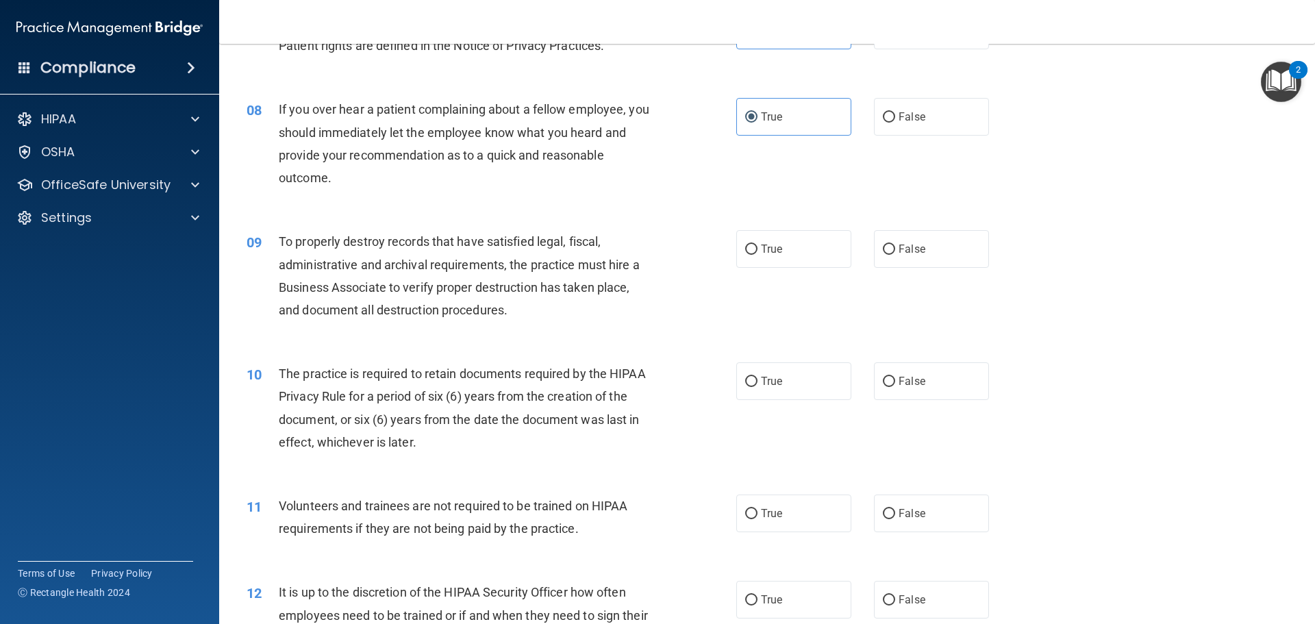
scroll to position [822, 0]
drag, startPoint x: 727, startPoint y: 262, endPoint x: 735, endPoint y: 256, distance: 9.3
click at [729, 261] on div "09 To properly destroy records that have satisfied legal, fiscal, administrativ…" at bounding box center [491, 278] width 531 height 98
click at [736, 256] on label "True" at bounding box center [793, 248] width 115 height 38
click at [745, 254] on input "True" at bounding box center [751, 249] width 12 height 10
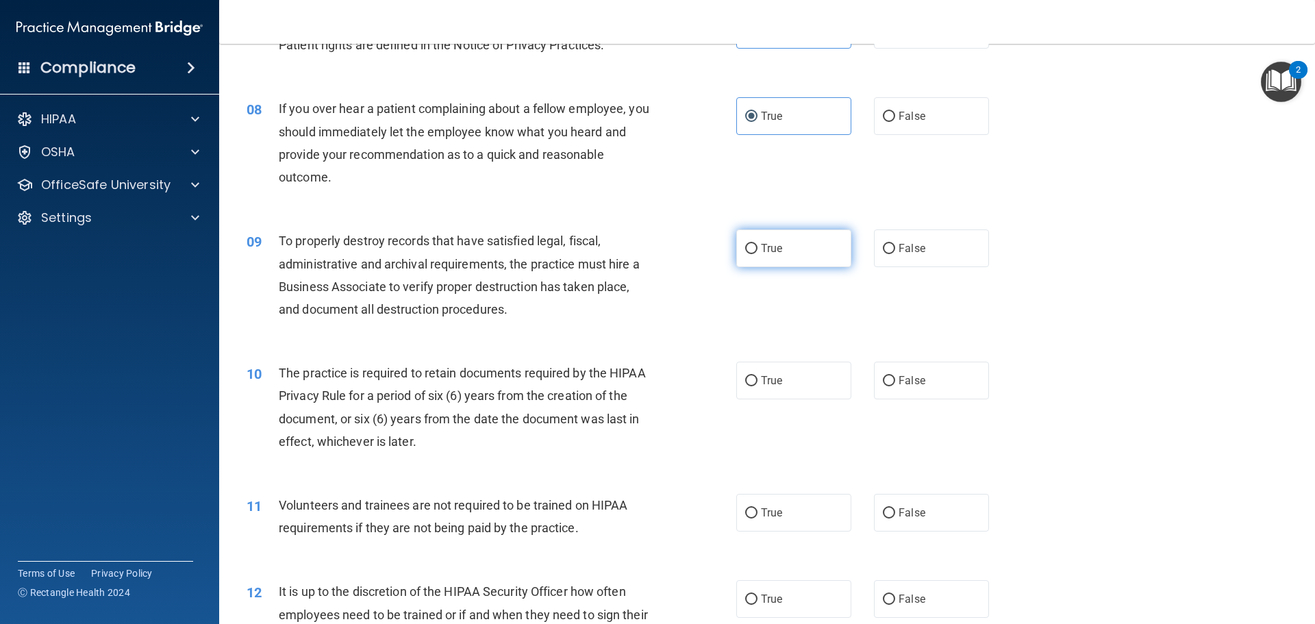
radio input "true"
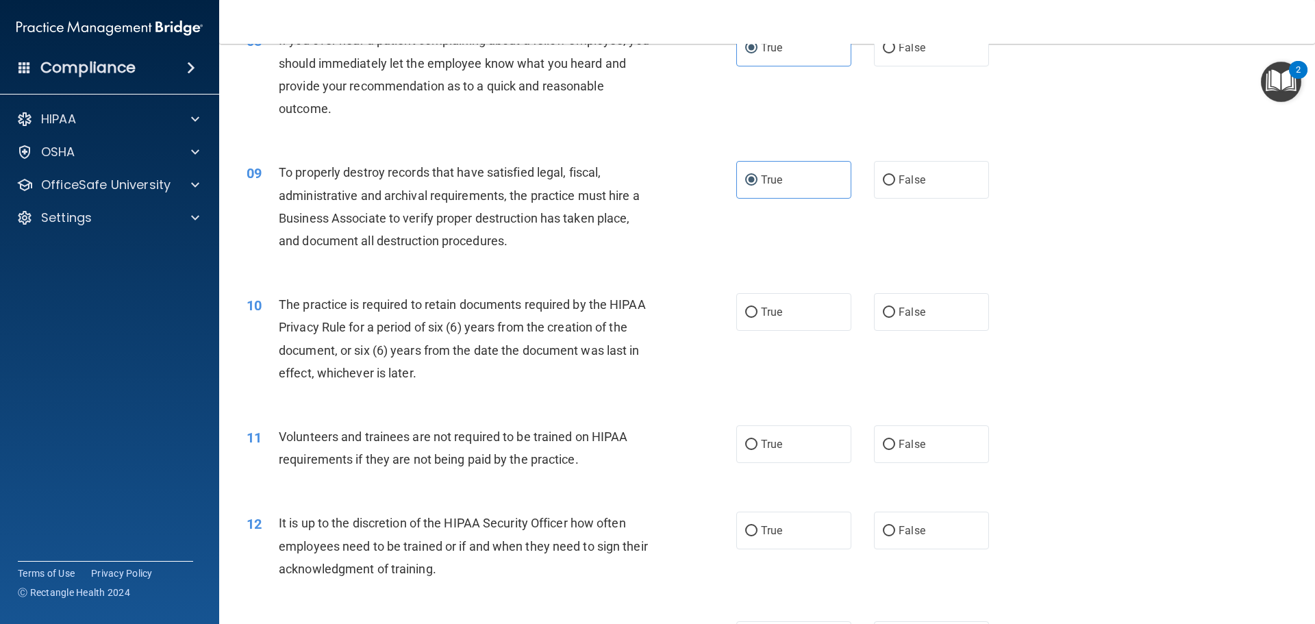
scroll to position [1027, 0]
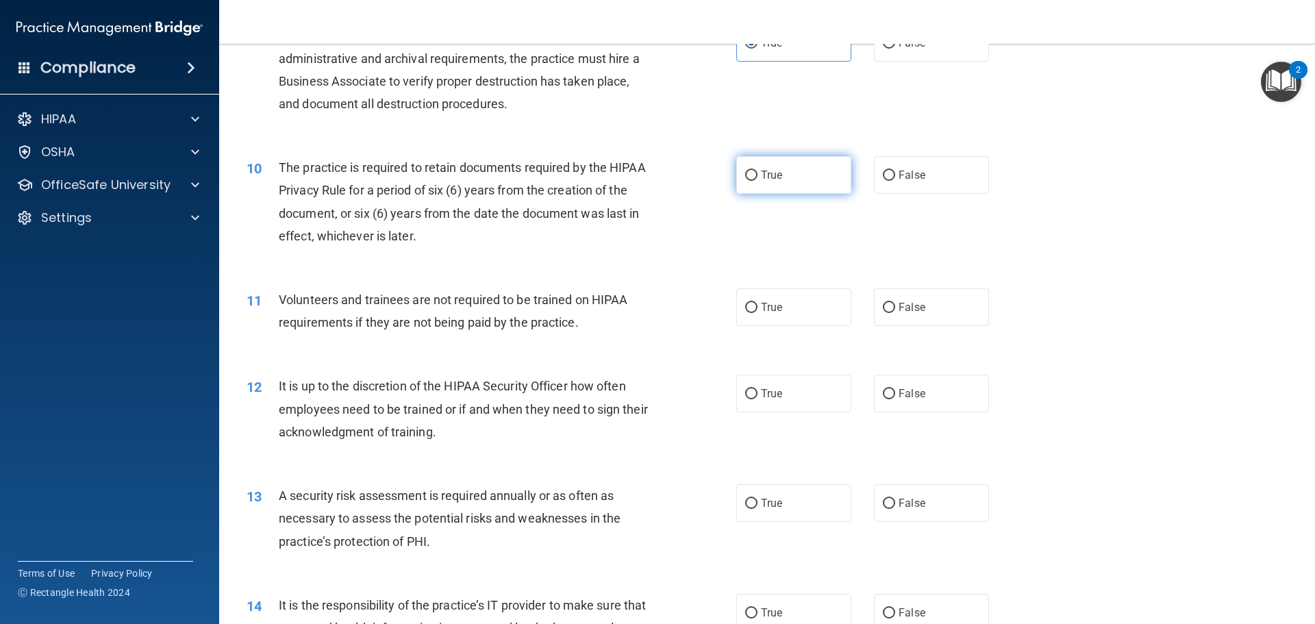
click at [784, 183] on label "True" at bounding box center [793, 175] width 115 height 38
click at [758, 181] on input "True" at bounding box center [751, 176] width 12 height 10
radio input "true"
click at [935, 313] on label "False" at bounding box center [931, 307] width 115 height 38
click at [895, 313] on input "False" at bounding box center [889, 308] width 12 height 10
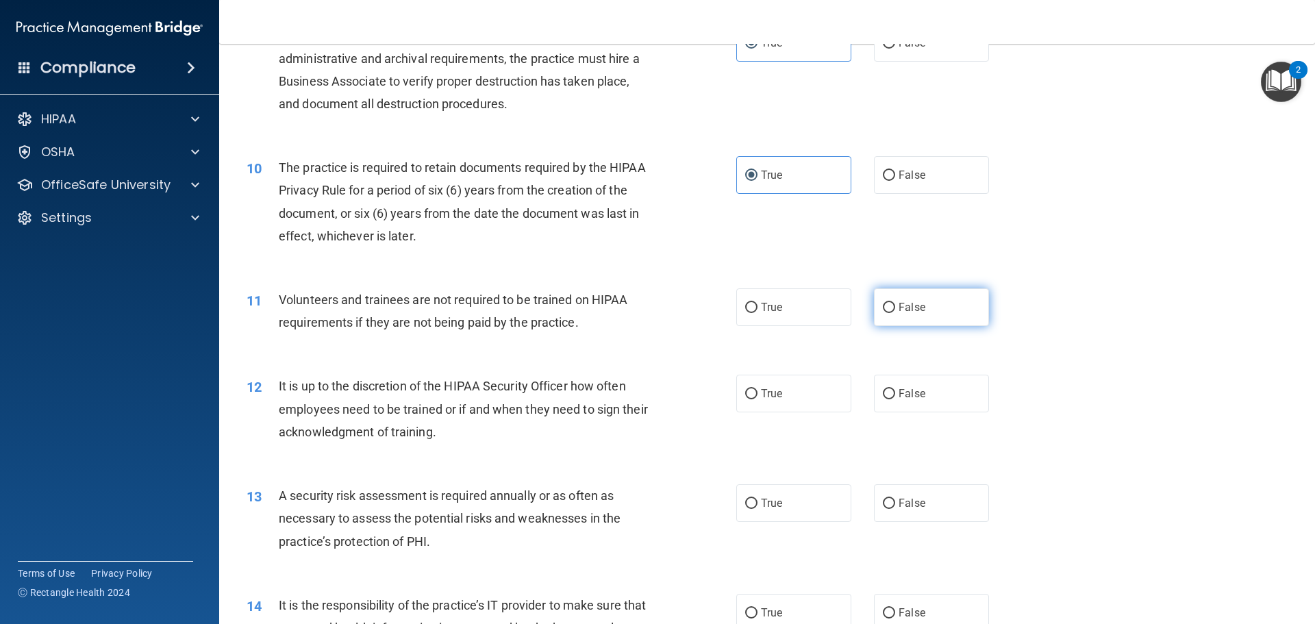
radio input "true"
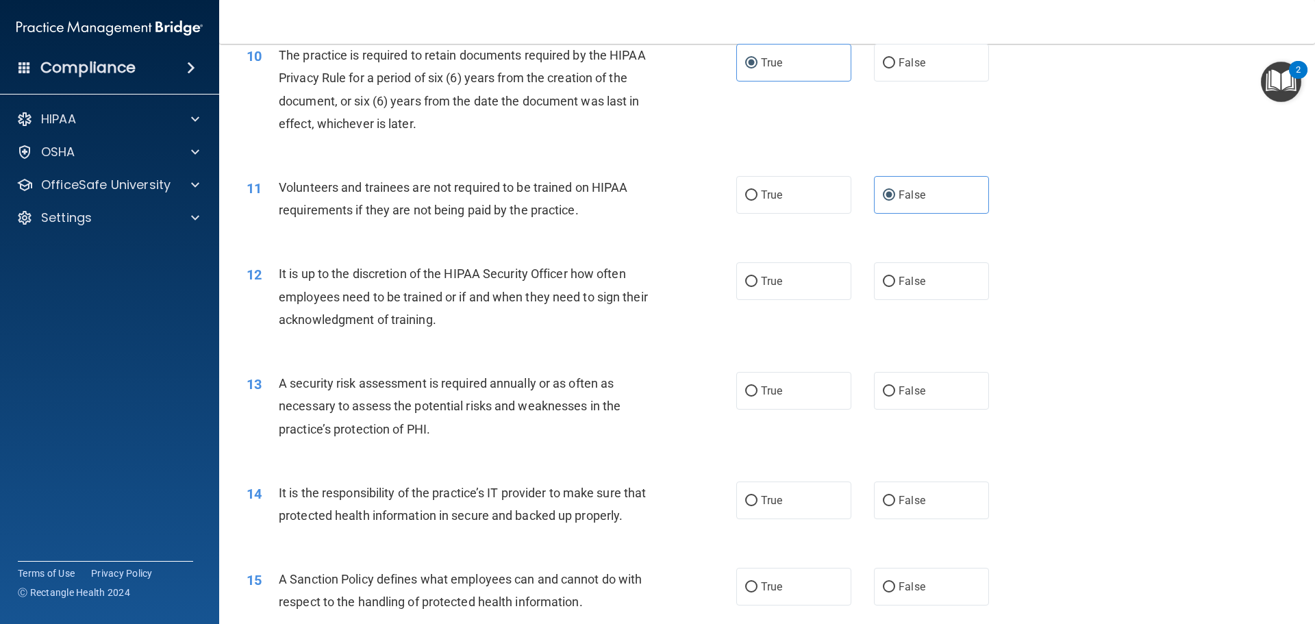
scroll to position [1164, 0]
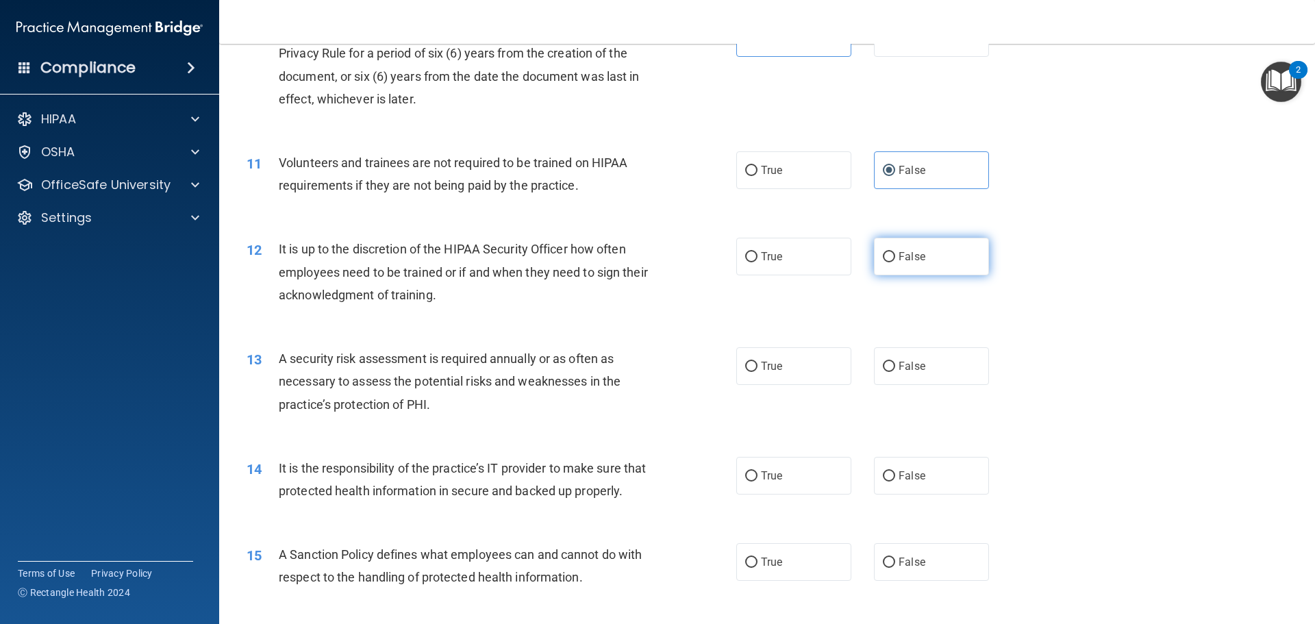
click at [910, 269] on label "False" at bounding box center [931, 257] width 115 height 38
click at [895, 262] on input "False" at bounding box center [889, 257] width 12 height 10
radio input "true"
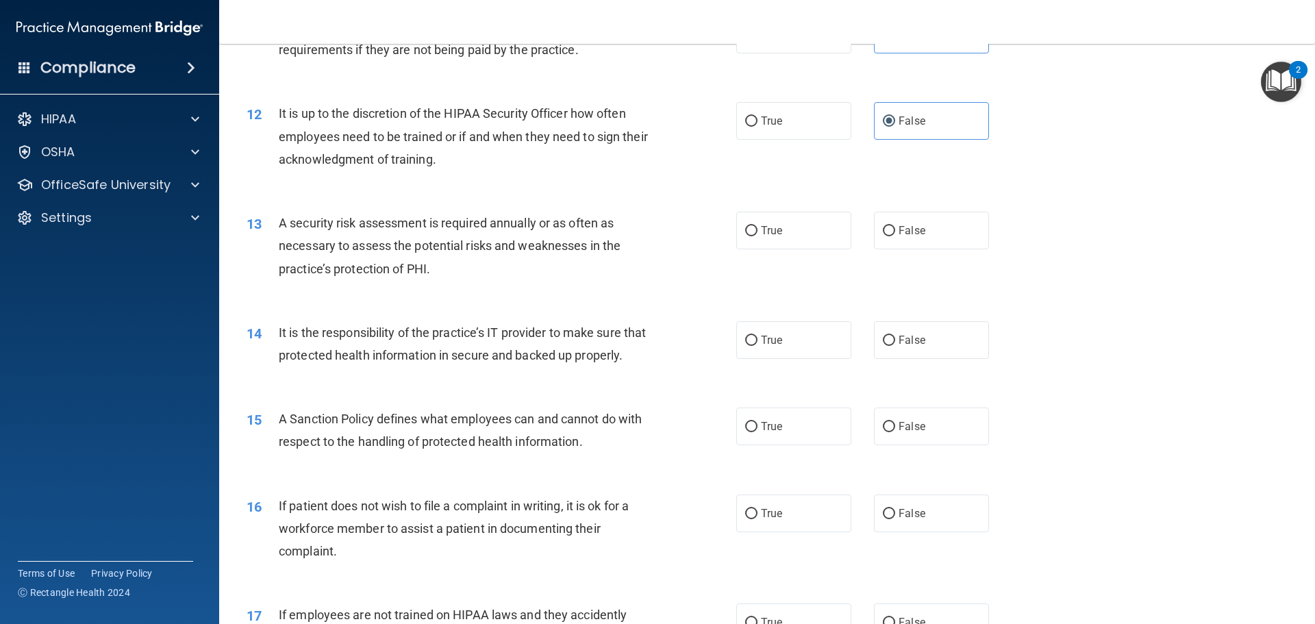
scroll to position [1301, 0]
click at [794, 233] on label "True" at bounding box center [793, 229] width 115 height 38
click at [758, 233] on input "True" at bounding box center [751, 230] width 12 height 10
radio input "true"
click at [793, 349] on label "True" at bounding box center [793, 339] width 115 height 38
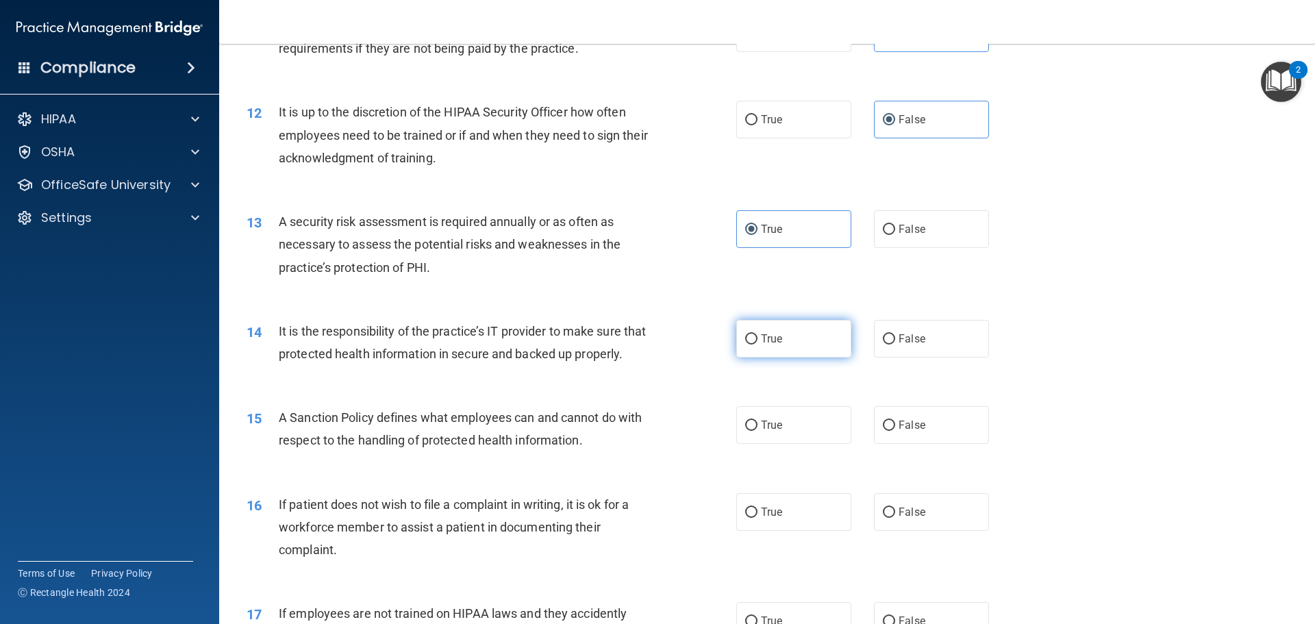
click at [758, 345] on input "True" at bounding box center [751, 339] width 12 height 10
radio input "true"
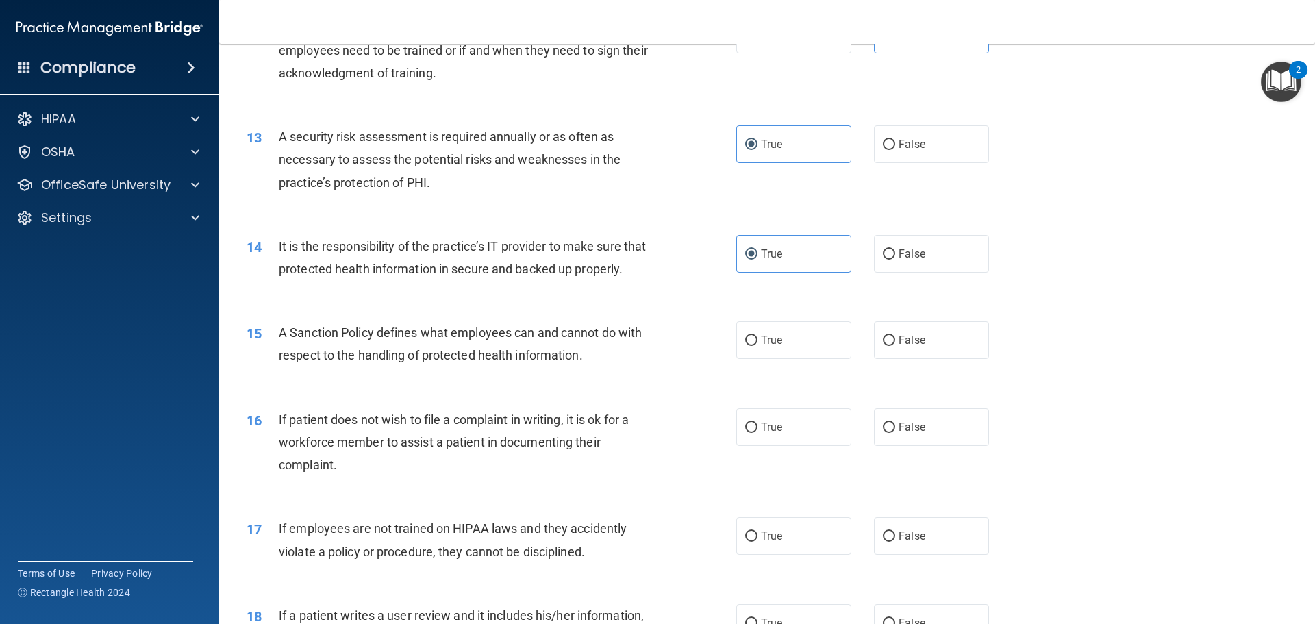
scroll to position [1507, 0]
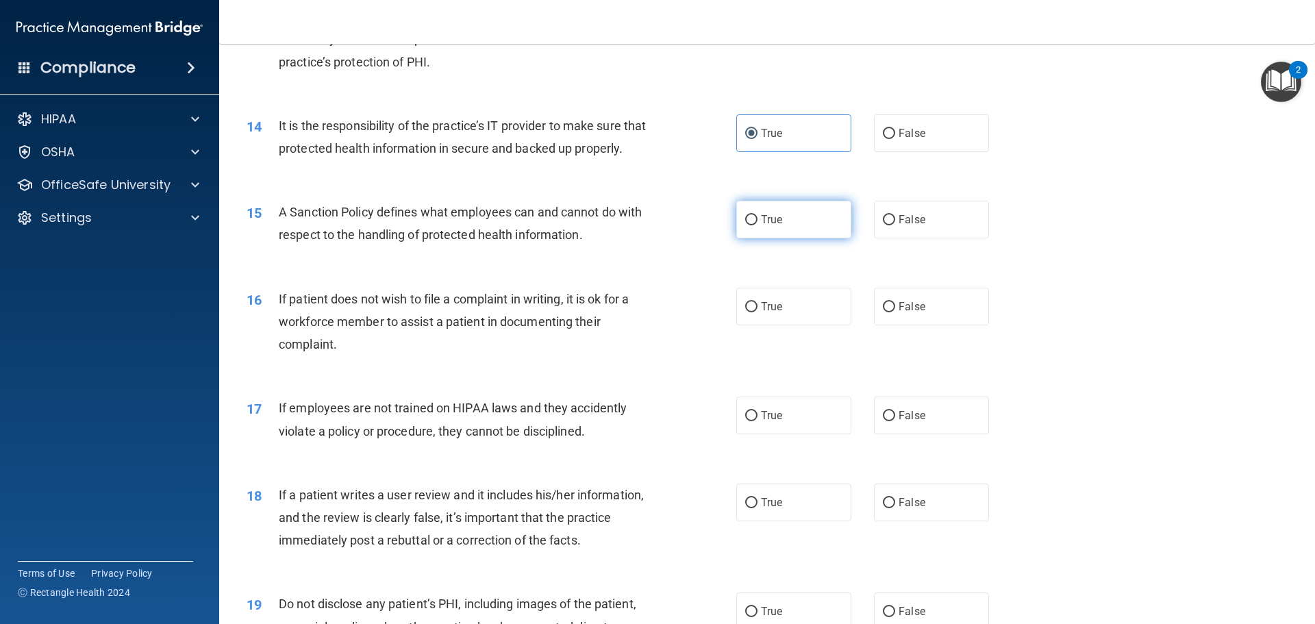
click at [761, 226] on span "True" at bounding box center [771, 219] width 21 height 13
click at [756, 225] on input "True" at bounding box center [751, 220] width 12 height 10
radio input "true"
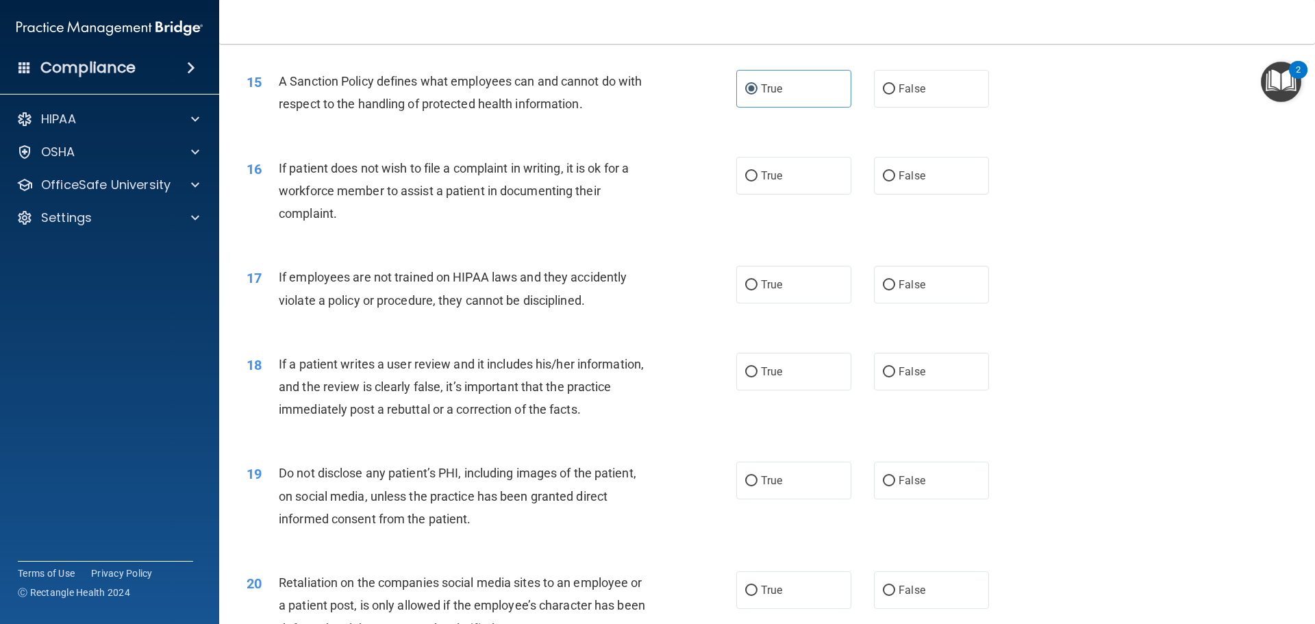
scroll to position [1644, 0]
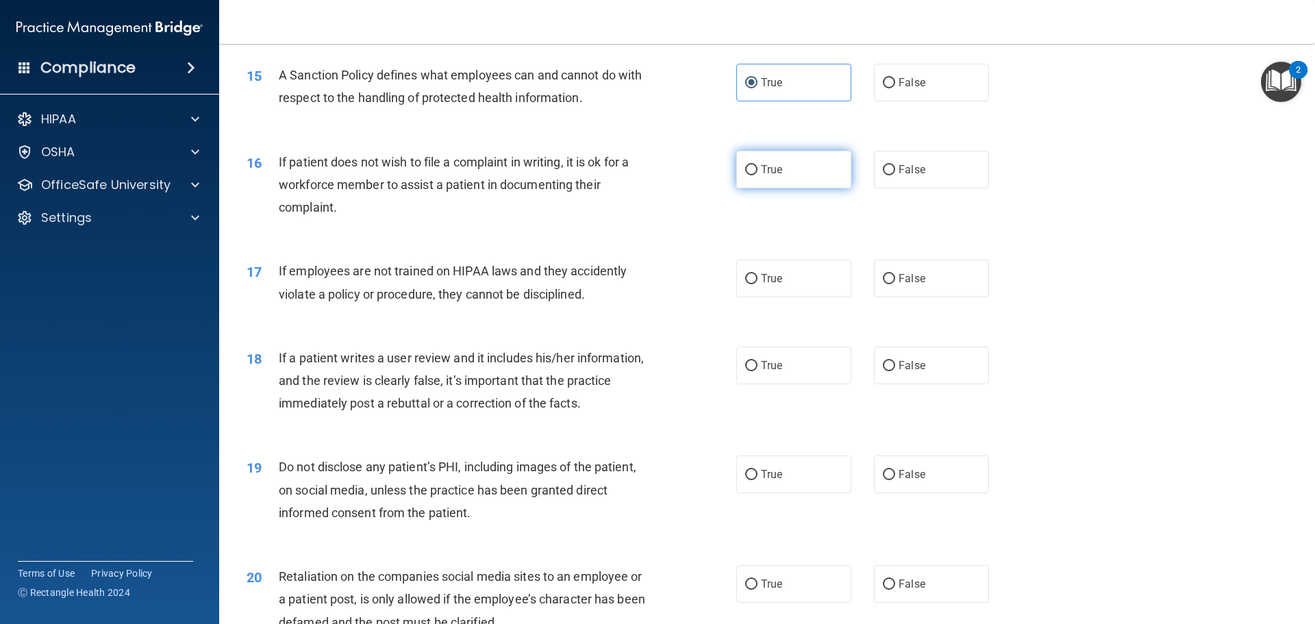
click at [791, 188] on label "True" at bounding box center [793, 170] width 115 height 38
click at [758, 175] on input "True" at bounding box center [751, 170] width 12 height 10
radio input "true"
click at [980, 297] on label "False" at bounding box center [931, 279] width 115 height 38
click at [895, 284] on input "False" at bounding box center [889, 279] width 12 height 10
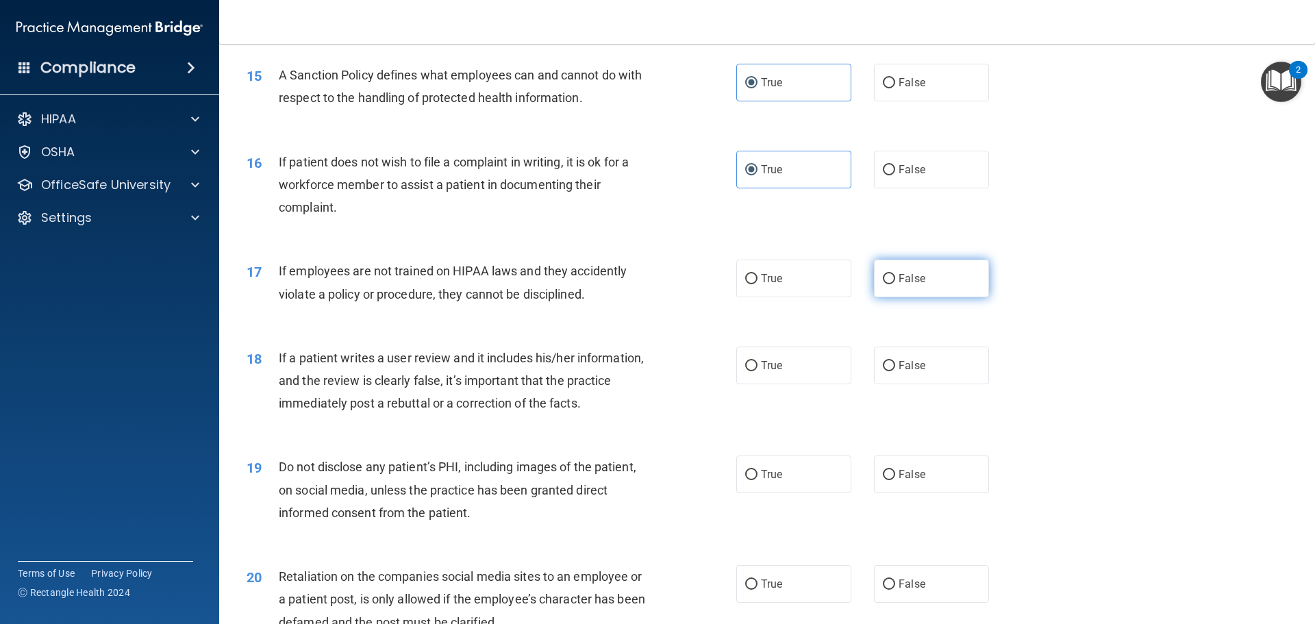
radio input "true"
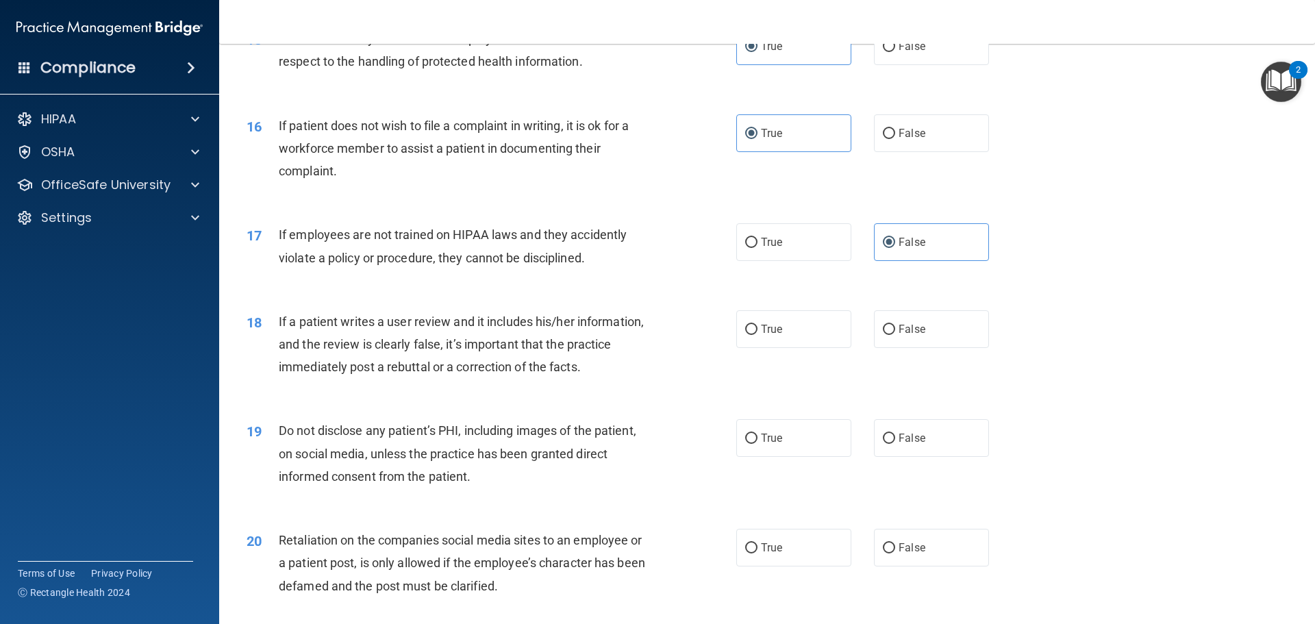
scroll to position [1712, 0]
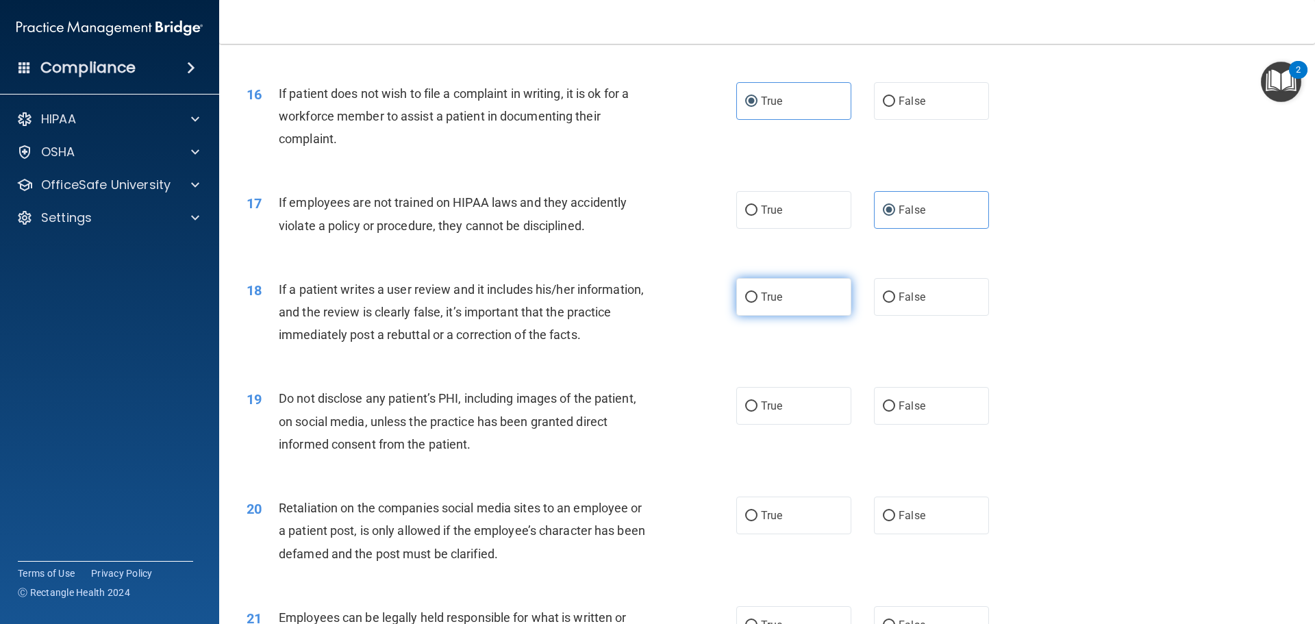
click at [794, 316] on label "True" at bounding box center [793, 297] width 115 height 38
click at [758, 303] on input "True" at bounding box center [751, 297] width 12 height 10
radio input "true"
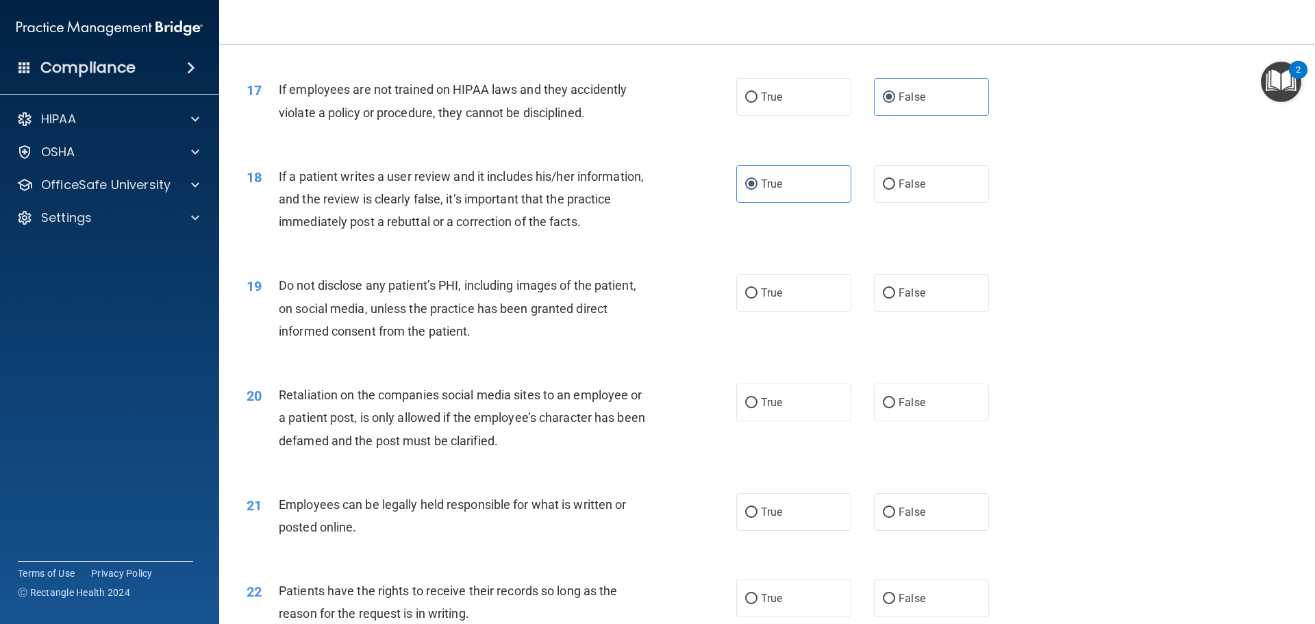
scroll to position [1849, 0]
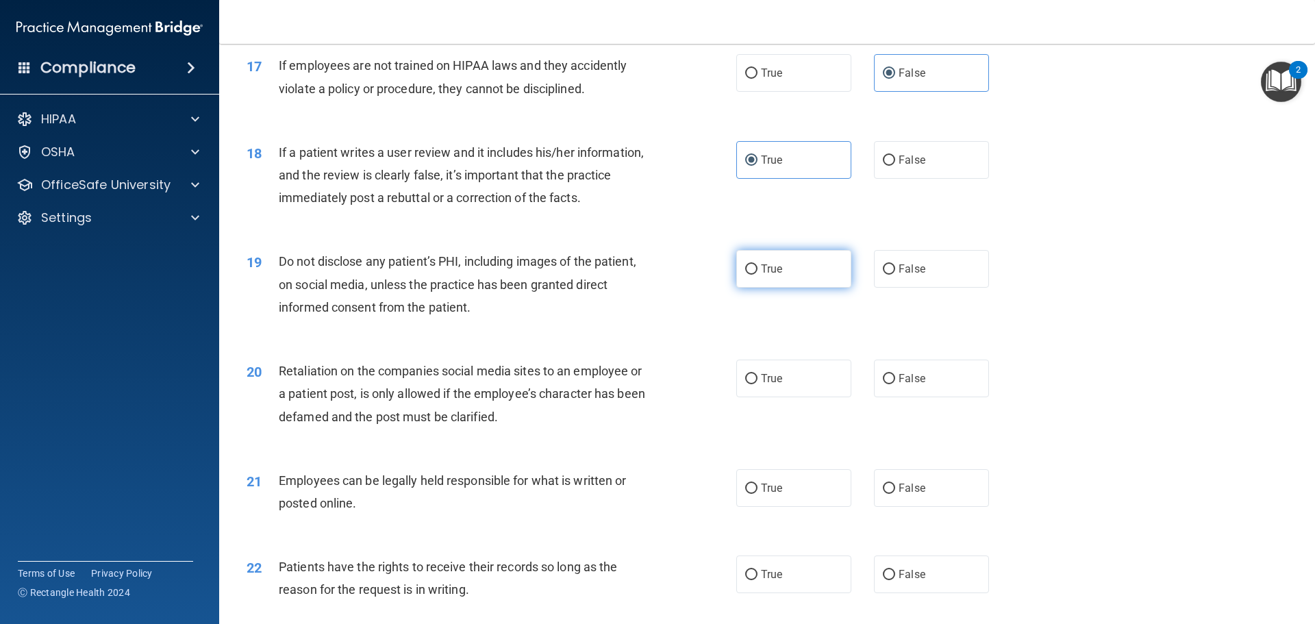
click at [745, 288] on label "True" at bounding box center [793, 269] width 115 height 38
click at [745, 275] on input "True" at bounding box center [751, 269] width 12 height 10
radio input "true"
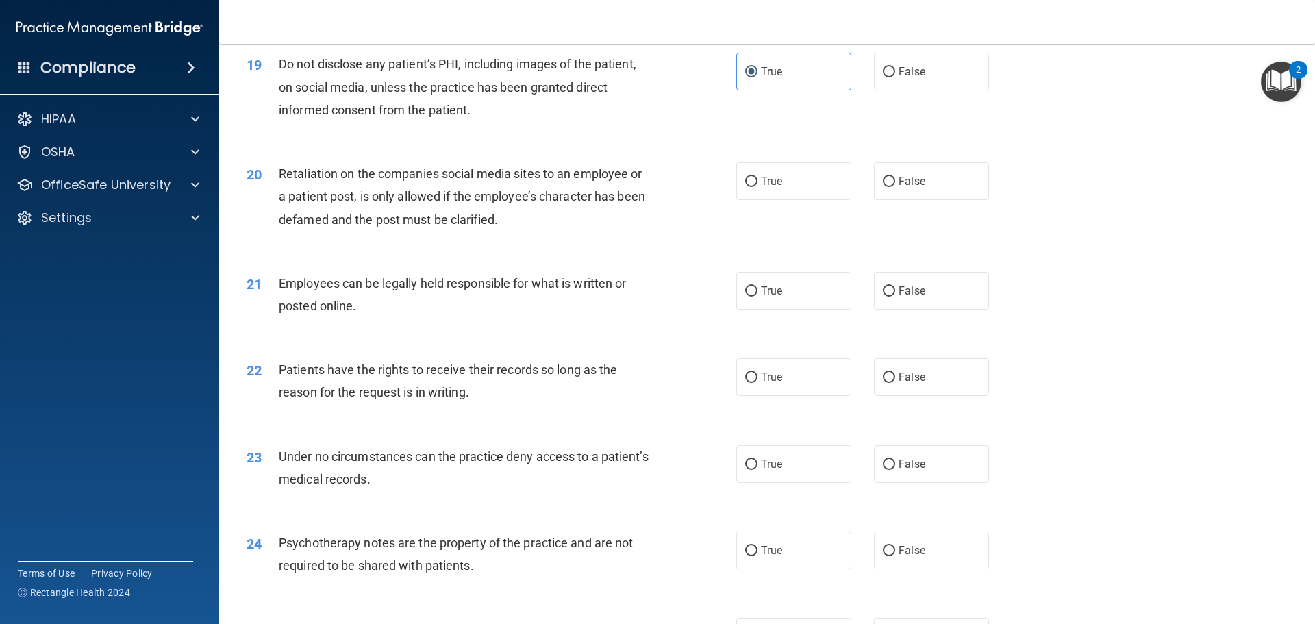
scroll to position [2055, 0]
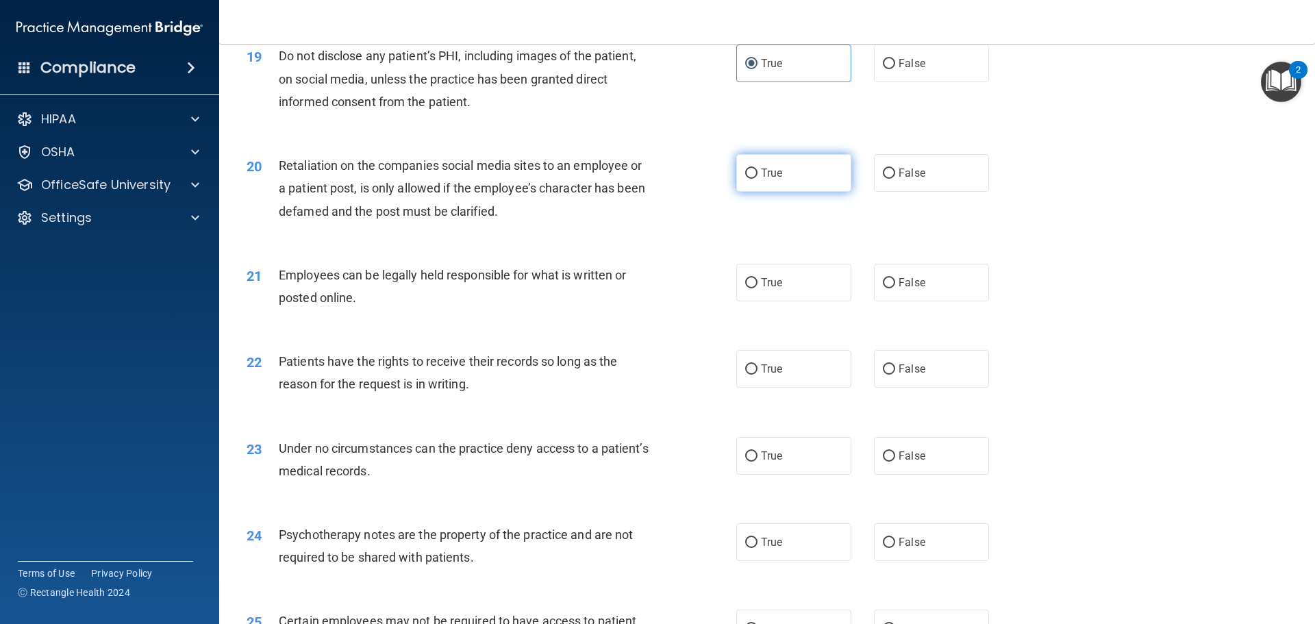
click at [780, 192] on label "True" at bounding box center [793, 173] width 115 height 38
click at [758, 179] on input "True" at bounding box center [751, 174] width 12 height 10
radio input "true"
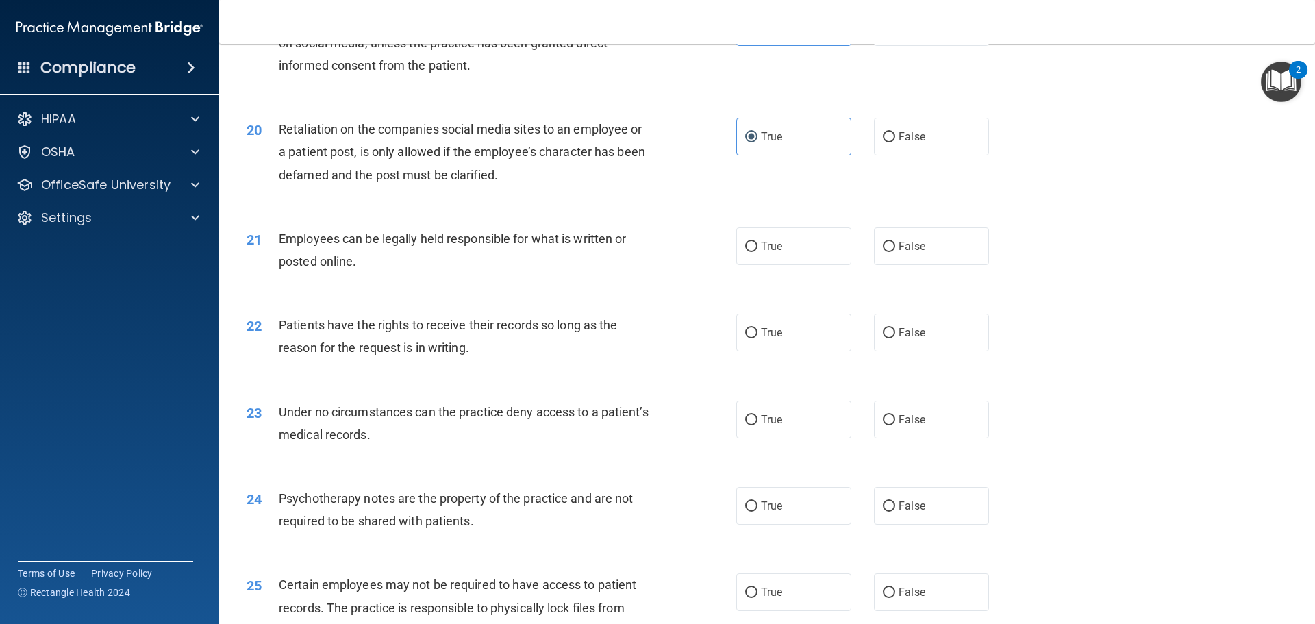
scroll to position [2123, 0]
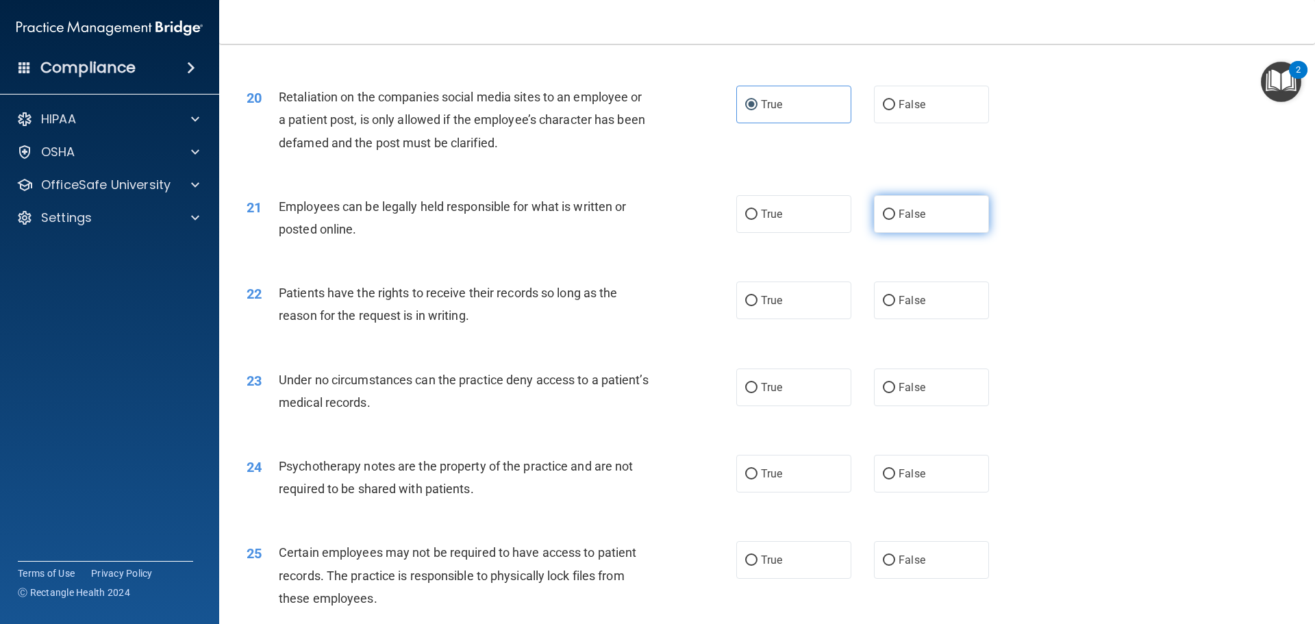
click at [934, 233] on label "False" at bounding box center [931, 214] width 115 height 38
click at [895, 220] on input "False" at bounding box center [889, 215] width 12 height 10
radio input "true"
click at [772, 307] on span "True" at bounding box center [771, 300] width 21 height 13
click at [758, 306] on input "True" at bounding box center [751, 301] width 12 height 10
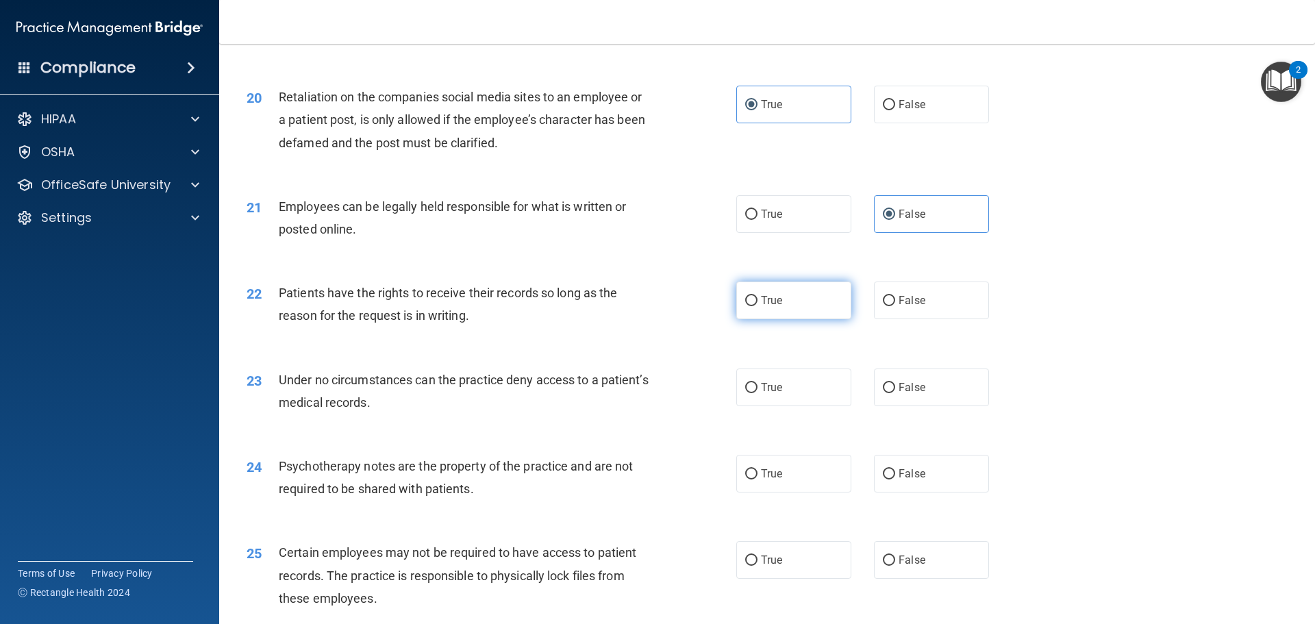
radio input "true"
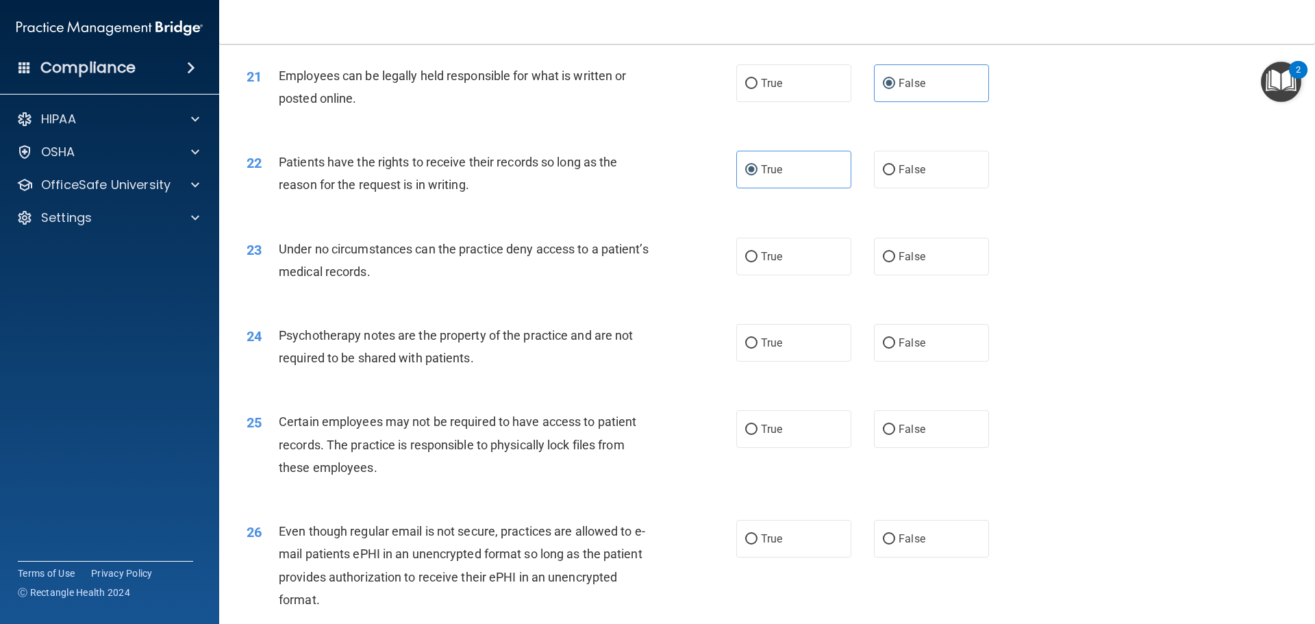
scroll to position [2260, 0]
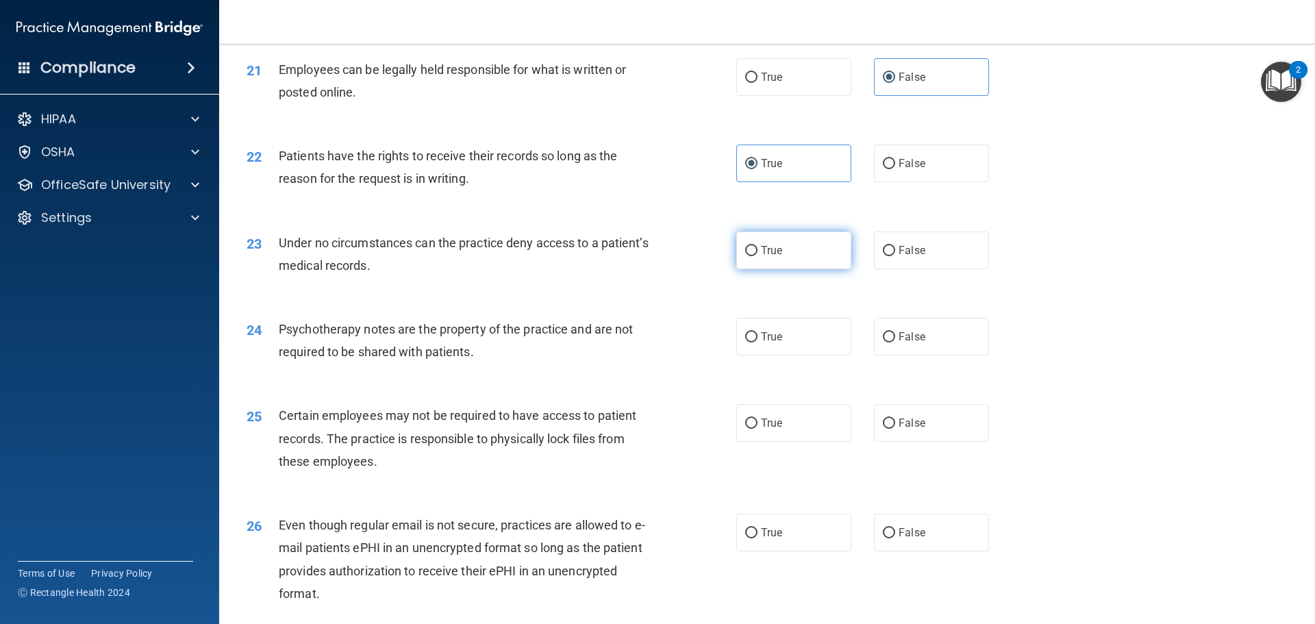
click at [761, 269] on label "True" at bounding box center [793, 251] width 115 height 38
click at [758, 256] on input "True" at bounding box center [751, 251] width 12 height 10
radio input "true"
click at [813, 356] on label "True" at bounding box center [793, 337] width 115 height 38
click at [758, 342] on input "True" at bounding box center [751, 337] width 12 height 10
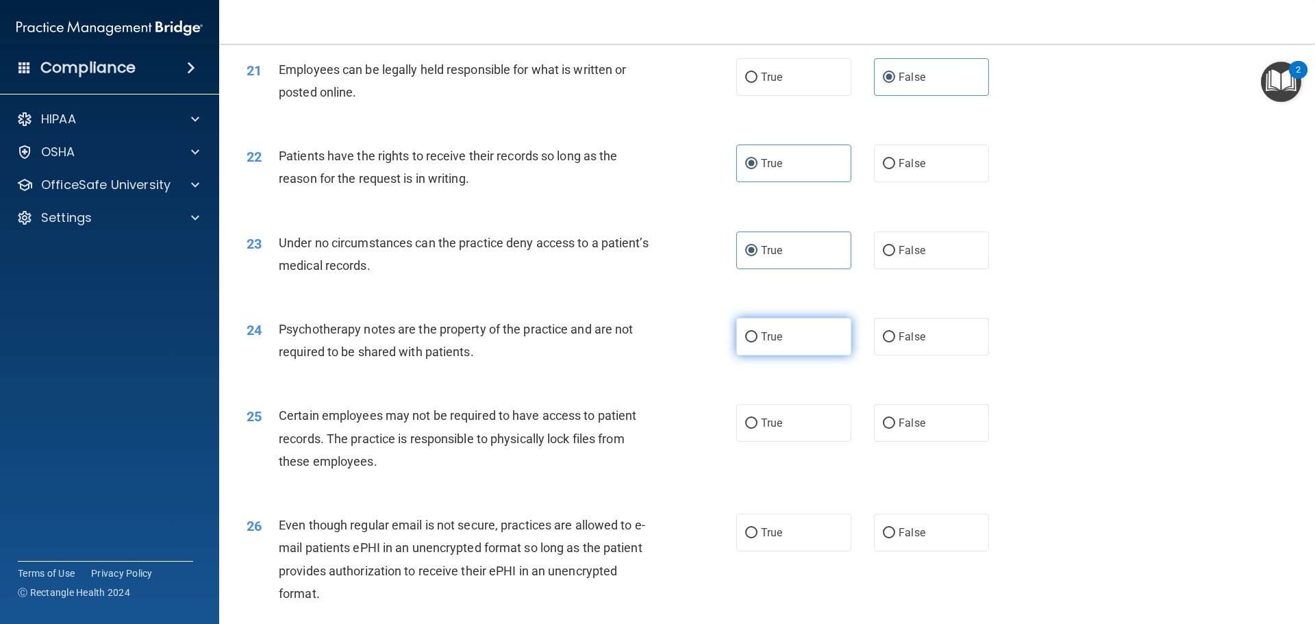
radio input "true"
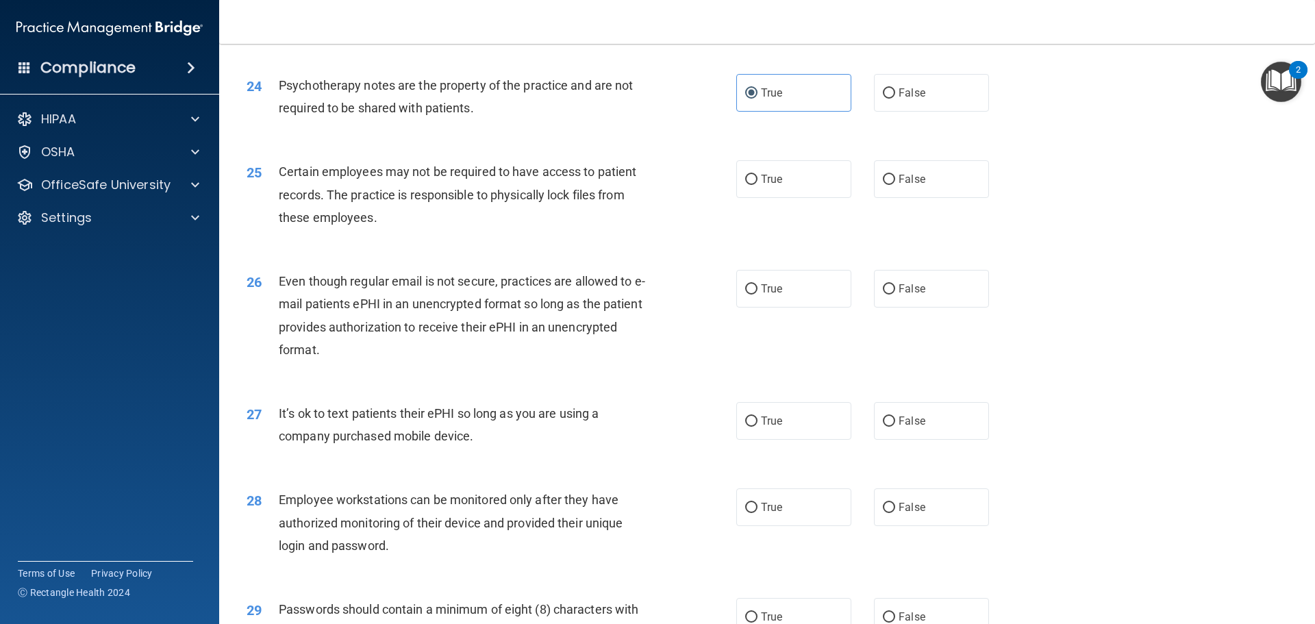
scroll to position [2534, 0]
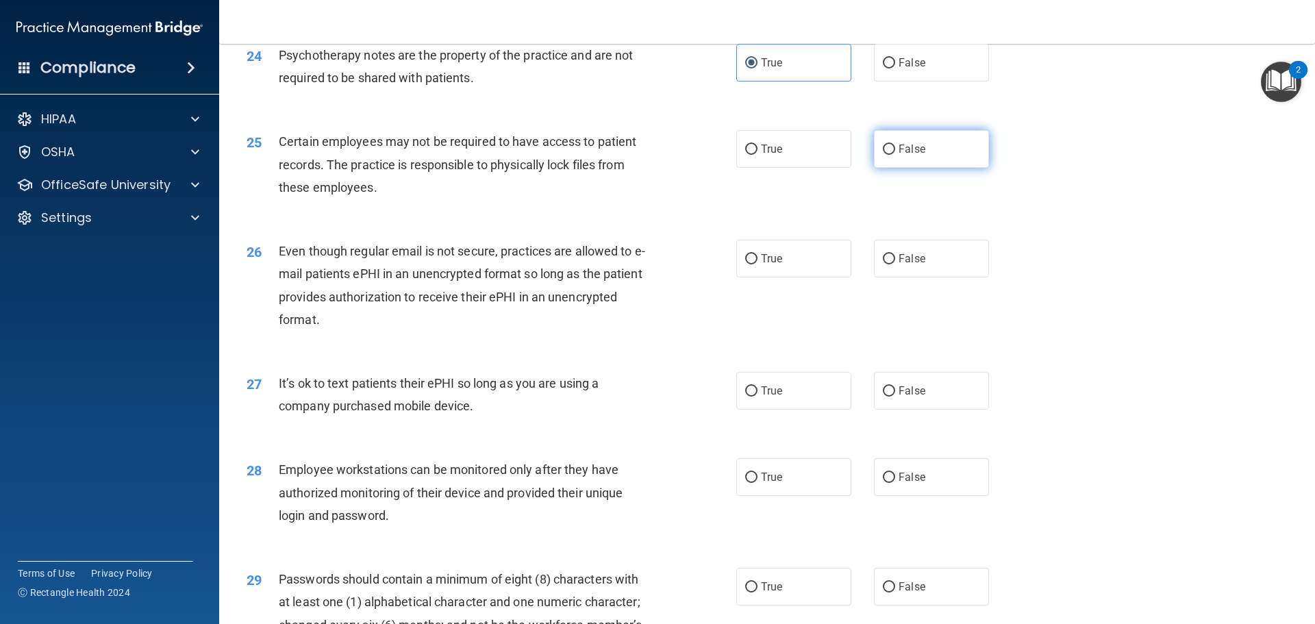
click at [967, 168] on label "False" at bounding box center [931, 149] width 115 height 38
click at [895, 155] on input "False" at bounding box center [889, 150] width 12 height 10
radio input "true"
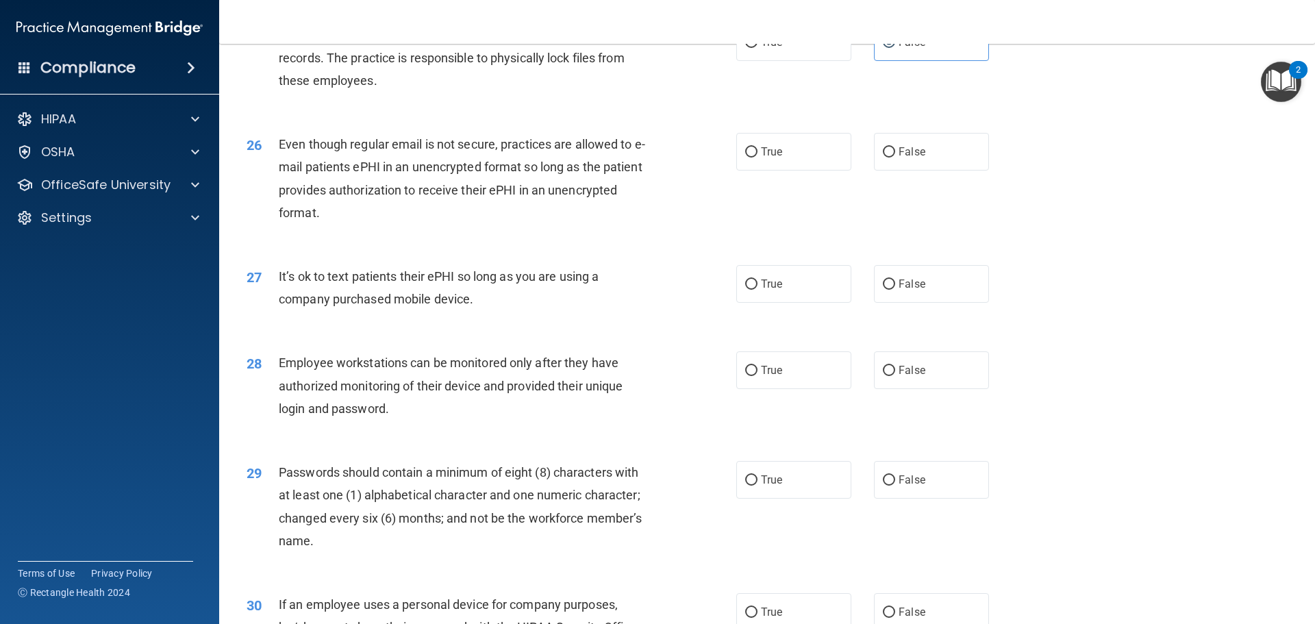
scroll to position [2671, 0]
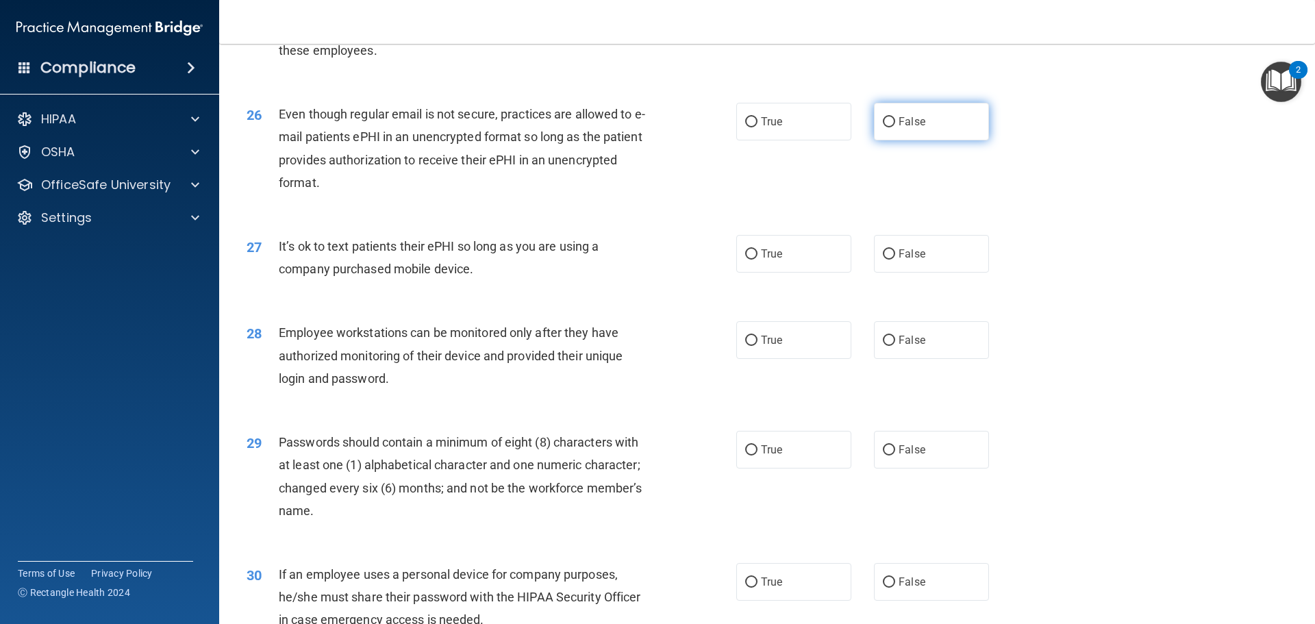
click at [955, 140] on label "False" at bounding box center [931, 122] width 115 height 38
click at [895, 127] on input "False" at bounding box center [889, 122] width 12 height 10
radio input "true"
click at [934, 273] on label "False" at bounding box center [931, 254] width 115 height 38
click at [895, 260] on input "False" at bounding box center [889, 254] width 12 height 10
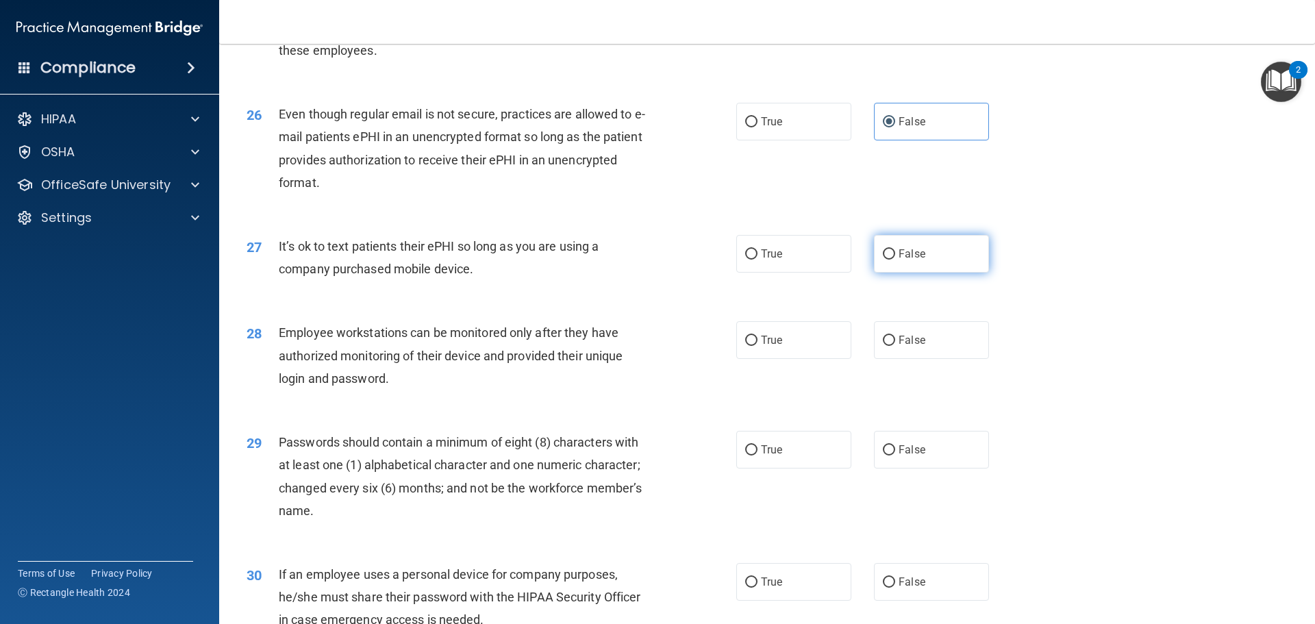
radio input "true"
click at [780, 164] on div "26 Even though regular email is not secure, practices are allowed to e-mail pat…" at bounding box center [767, 152] width 1062 height 132
click at [785, 138] on label "True" at bounding box center [793, 122] width 115 height 38
click at [758, 127] on input "True" at bounding box center [751, 122] width 12 height 10
radio input "true"
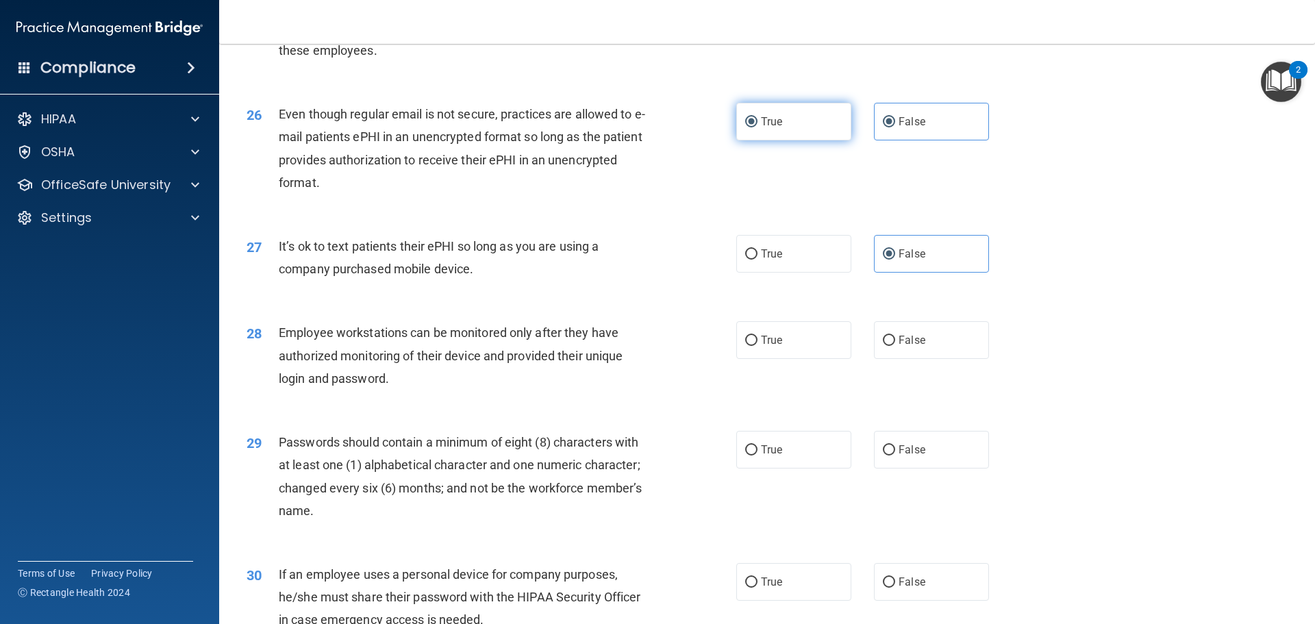
radio input "false"
click at [752, 346] on input "True" at bounding box center [751, 341] width 12 height 10
radio input "true"
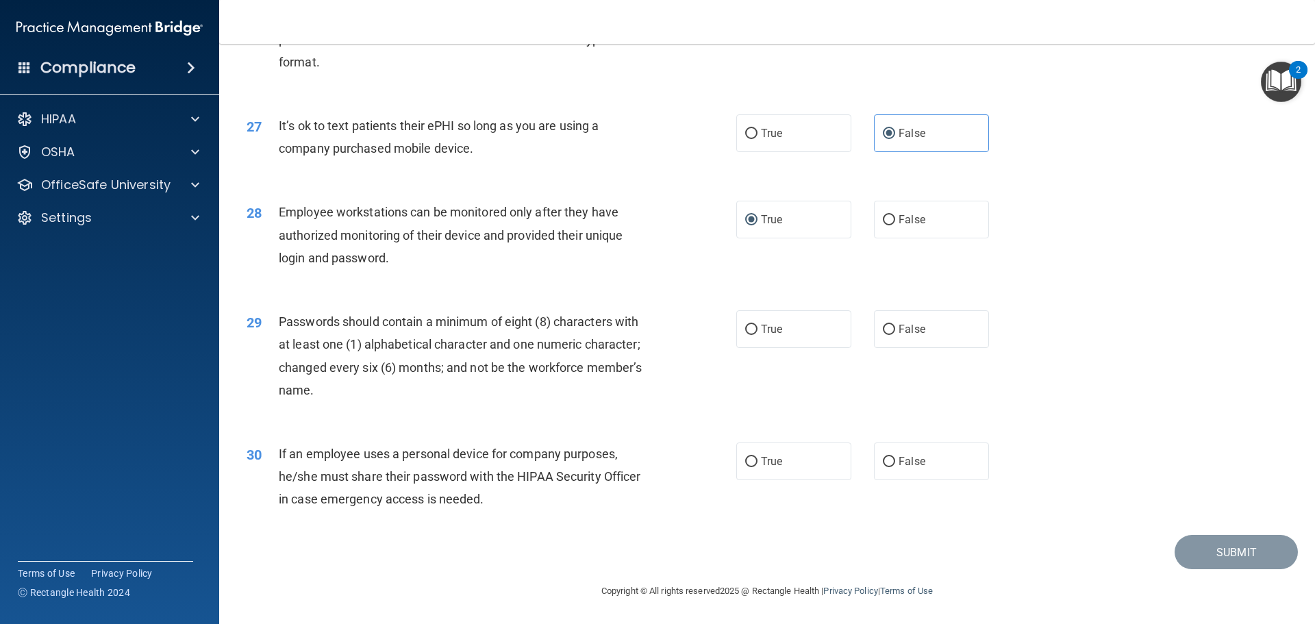
scroll to position [2808, 0]
click at [763, 336] on span "True" at bounding box center [771, 329] width 21 height 13
click at [758, 335] on input "True" at bounding box center [751, 330] width 12 height 10
radio input "true"
click at [795, 468] on label "True" at bounding box center [793, 461] width 115 height 38
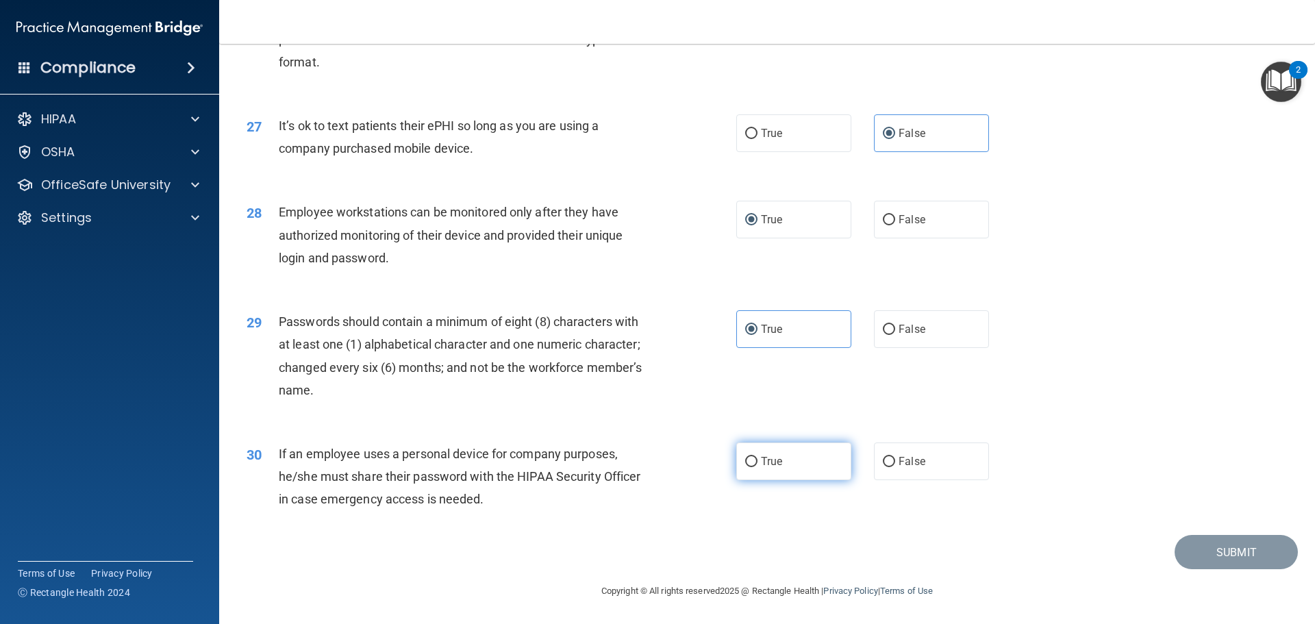
click at [758, 467] on input "True" at bounding box center [751, 462] width 12 height 10
radio input "true"
click at [1253, 548] on button "Submit" at bounding box center [1236, 552] width 123 height 35
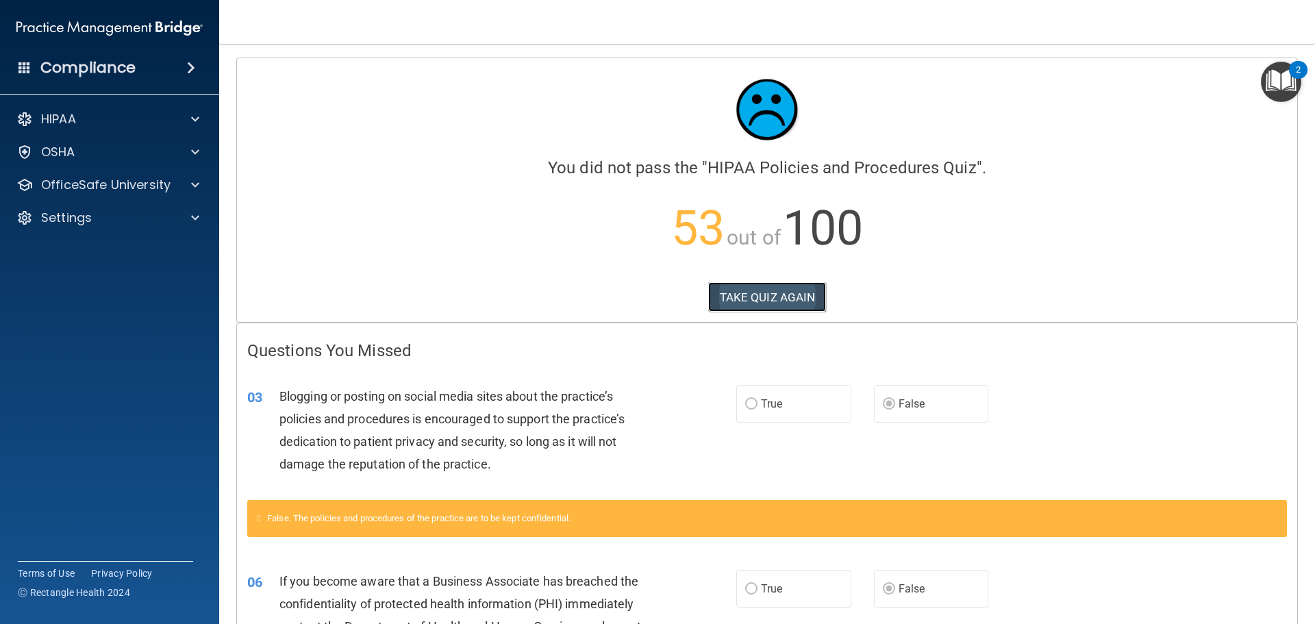
click at [801, 297] on button "TAKE QUIZ AGAIN" at bounding box center [767, 297] width 119 height 30
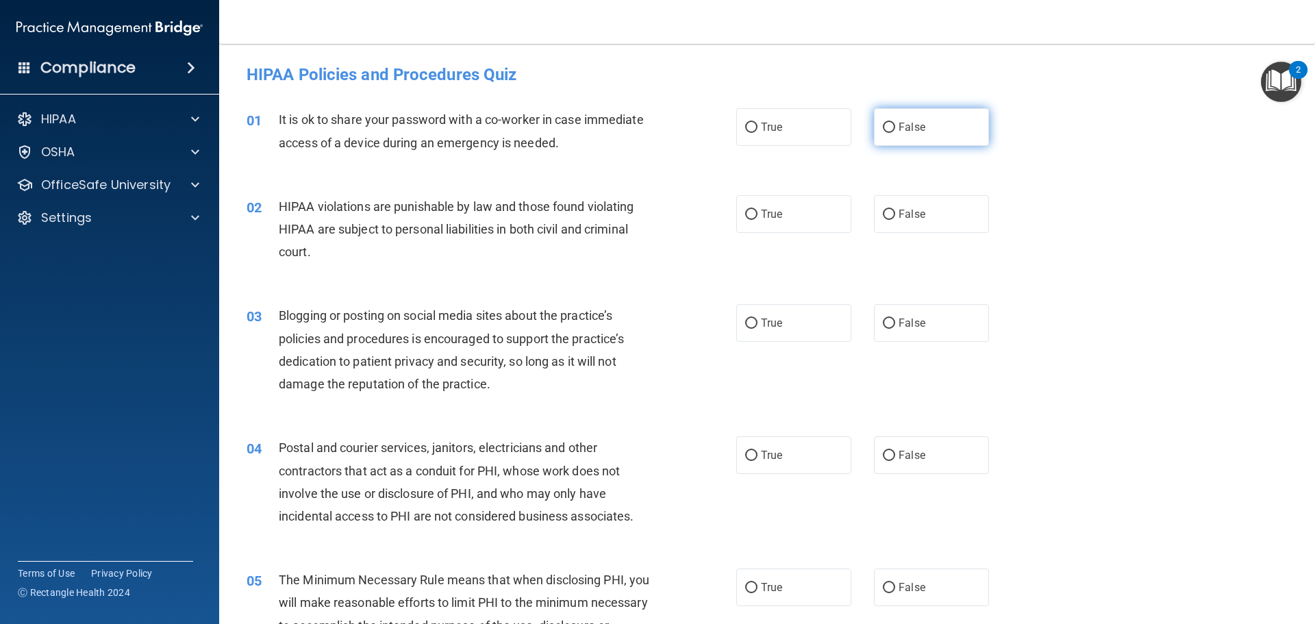
click at [889, 119] on label "False" at bounding box center [931, 127] width 115 height 38
click at [889, 123] on input "False" at bounding box center [889, 128] width 12 height 10
radio input "true"
click at [774, 216] on span "True" at bounding box center [771, 214] width 21 height 13
click at [758, 216] on input "True" at bounding box center [751, 215] width 12 height 10
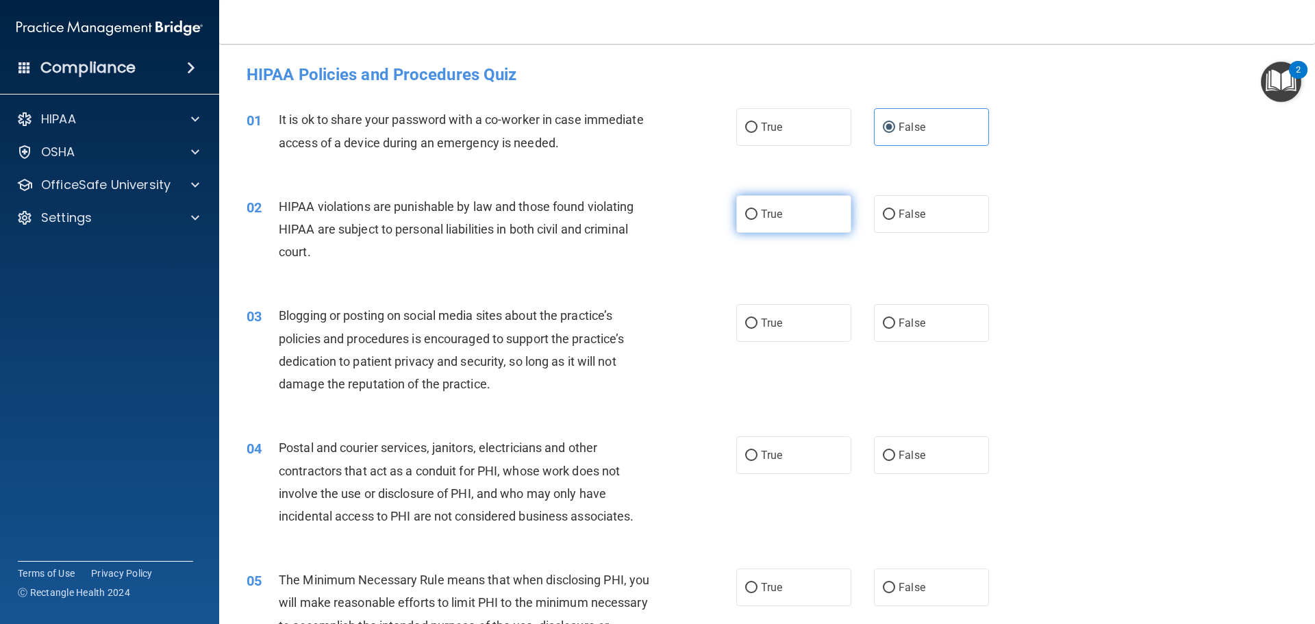
radio input "true"
click at [913, 325] on span "False" at bounding box center [912, 322] width 27 height 13
click at [895, 325] on input "False" at bounding box center [889, 324] width 12 height 10
radio input "true"
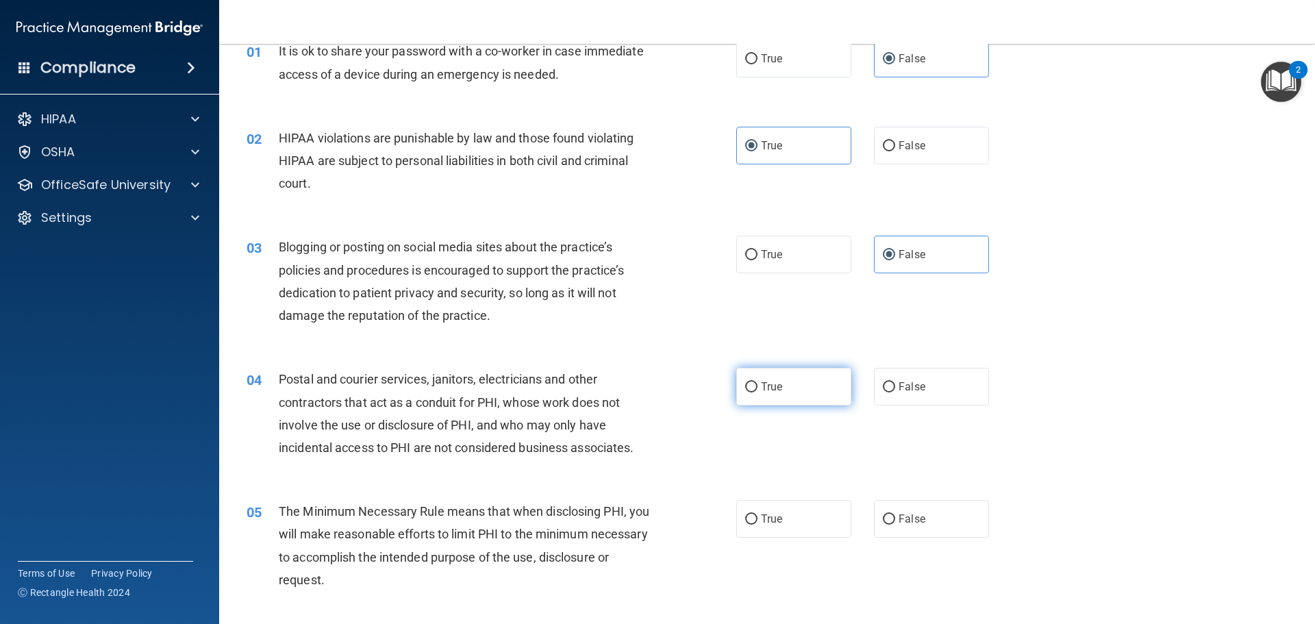
click at [793, 396] on label "True" at bounding box center [793, 387] width 115 height 38
click at [758, 392] on input "True" at bounding box center [751, 387] width 12 height 10
radio input "true"
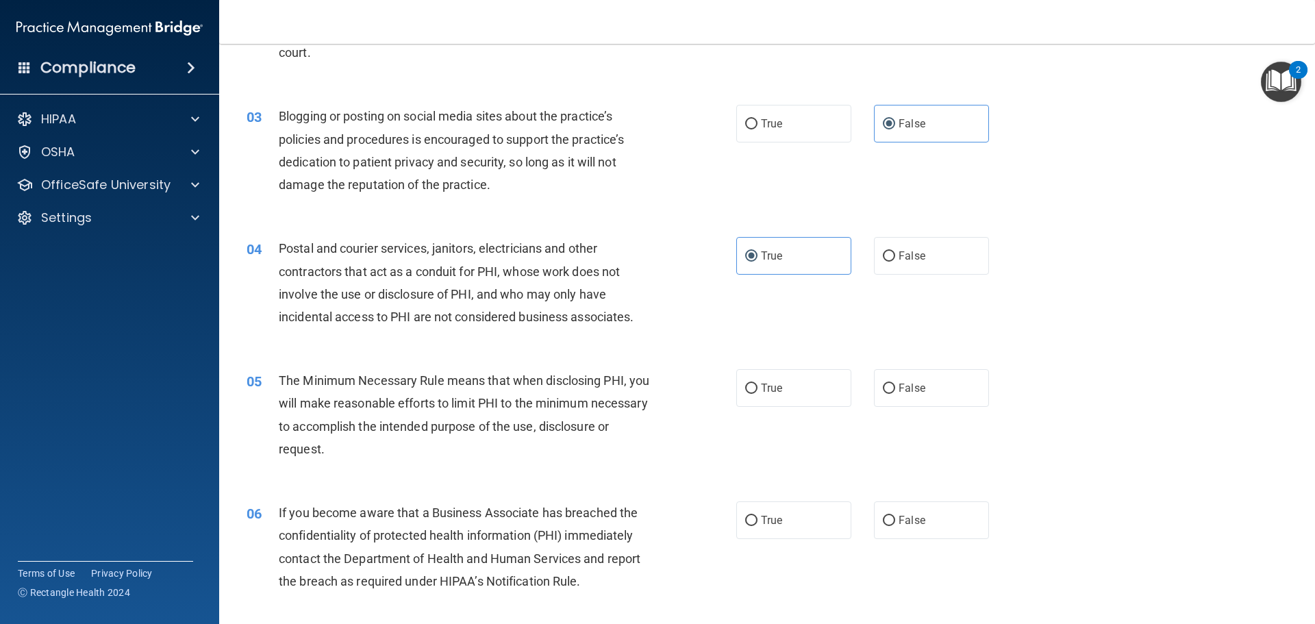
scroll to position [342, 0]
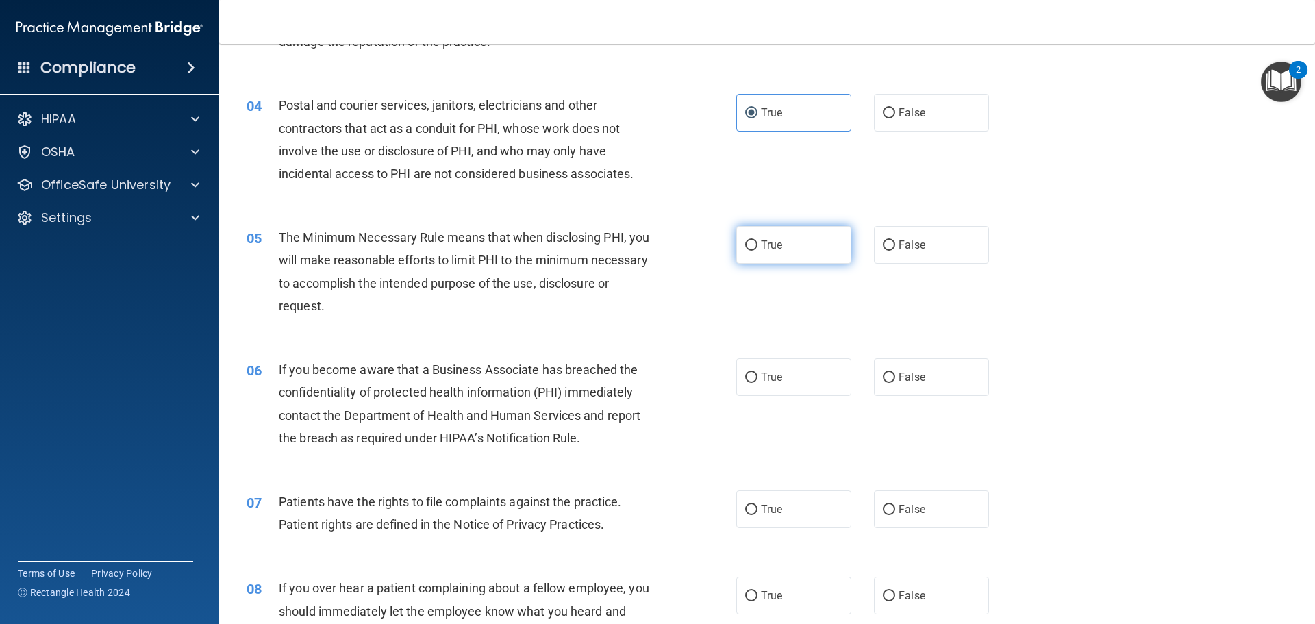
click at [745, 246] on input "True" at bounding box center [751, 245] width 12 height 10
radio input "true"
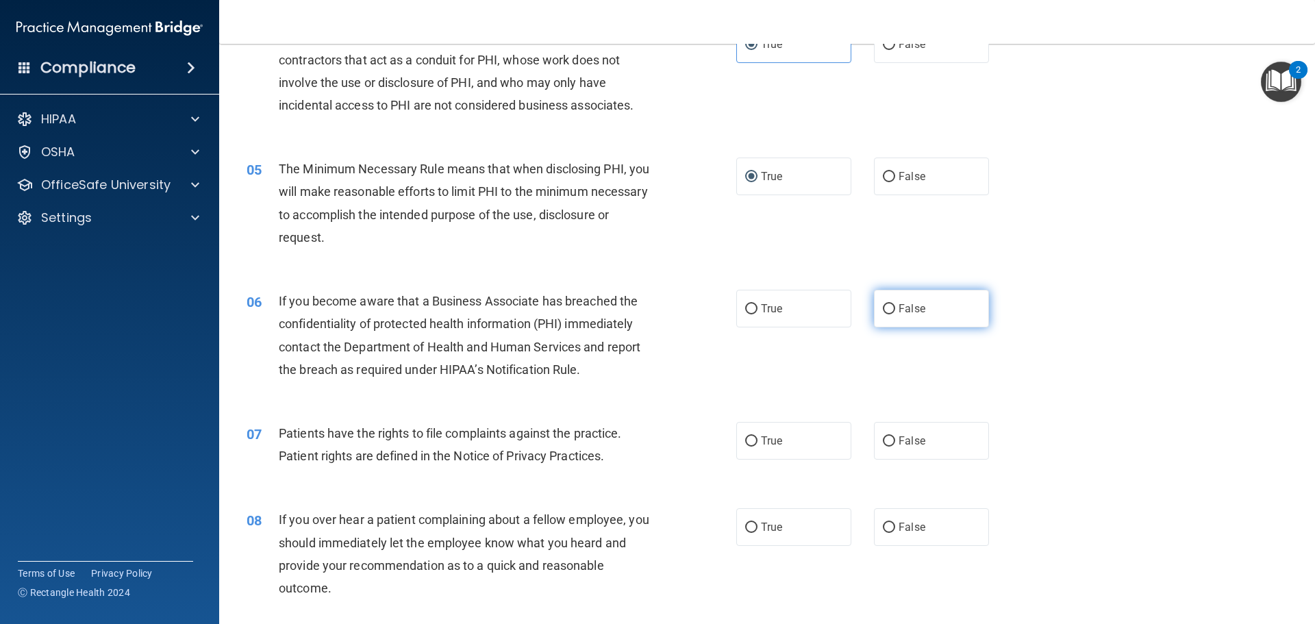
click at [891, 309] on label "False" at bounding box center [931, 309] width 115 height 38
click at [891, 309] on input "False" at bounding box center [889, 309] width 12 height 10
radio input "true"
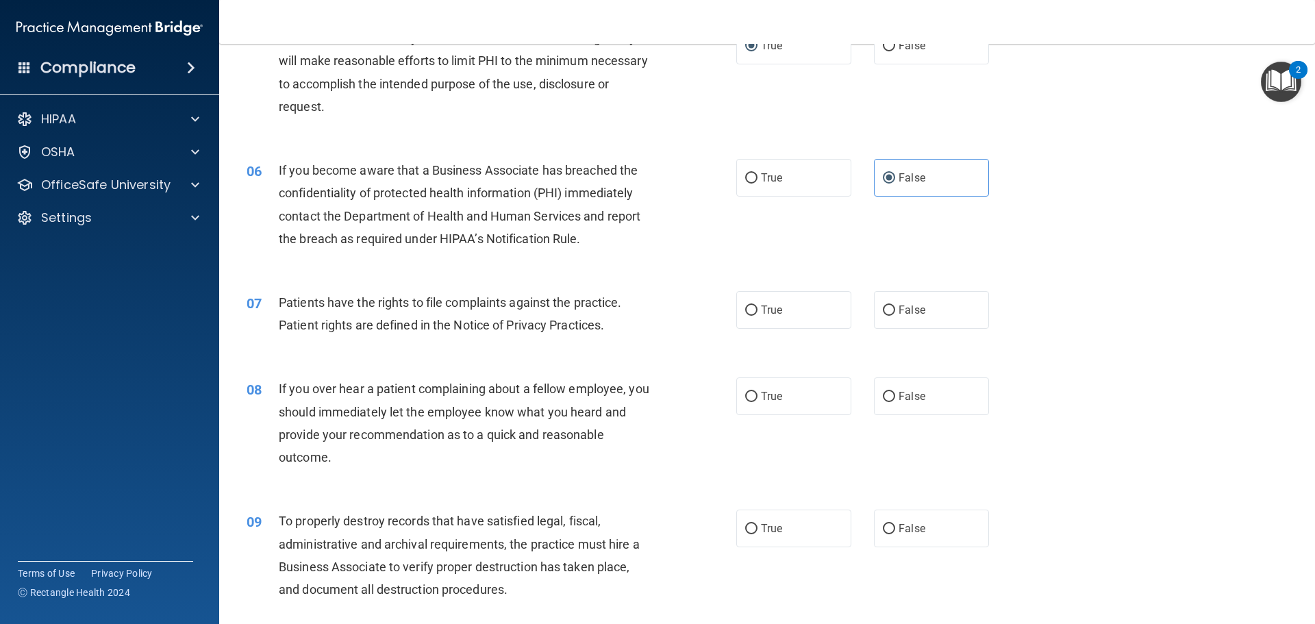
scroll to position [548, 0]
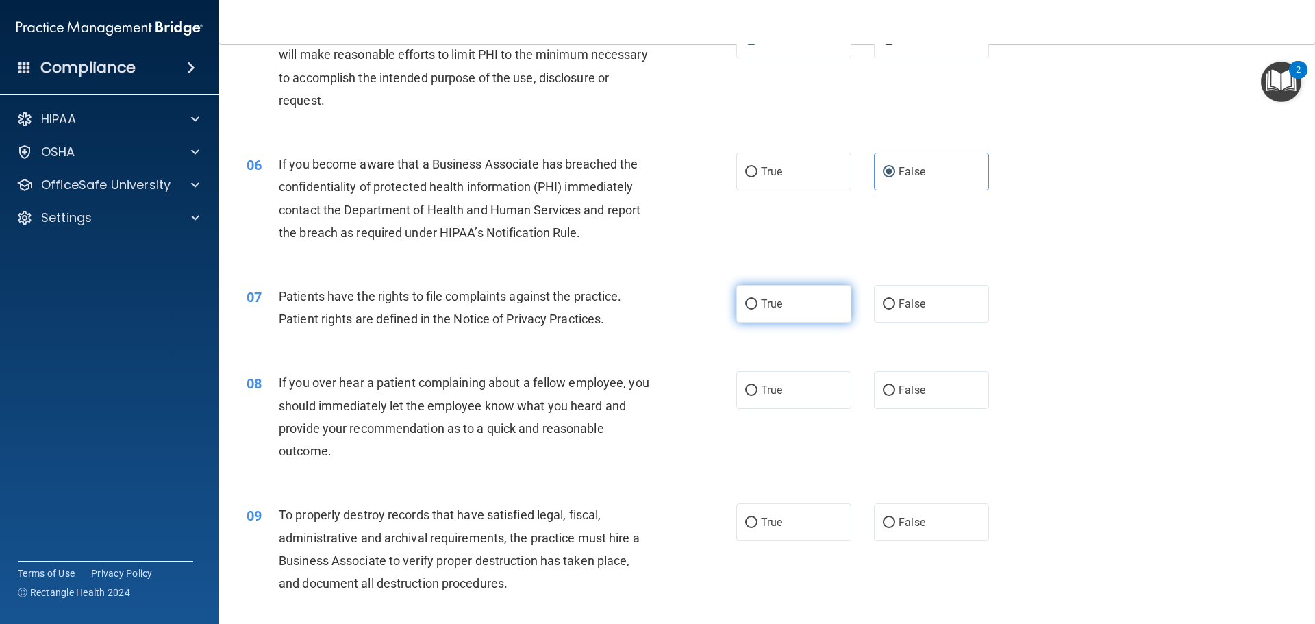
click at [751, 306] on input "True" at bounding box center [751, 304] width 12 height 10
radio input "true"
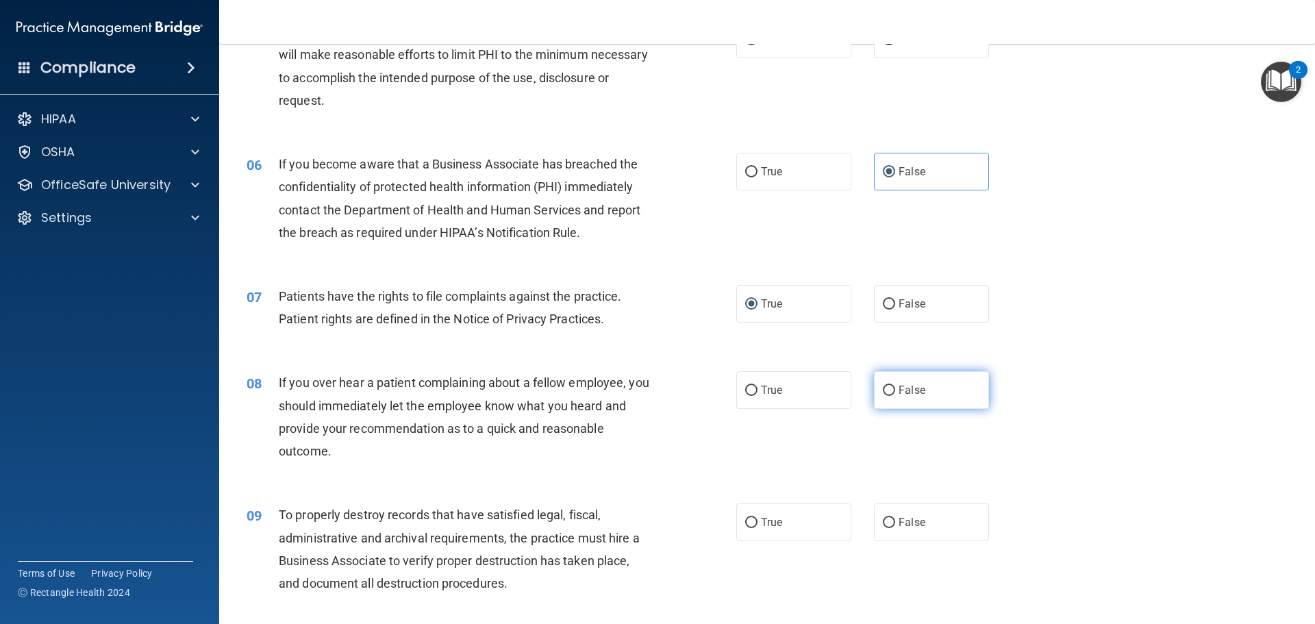
click at [924, 390] on label "False" at bounding box center [931, 390] width 115 height 38
click at [895, 390] on input "False" at bounding box center [889, 391] width 12 height 10
radio input "true"
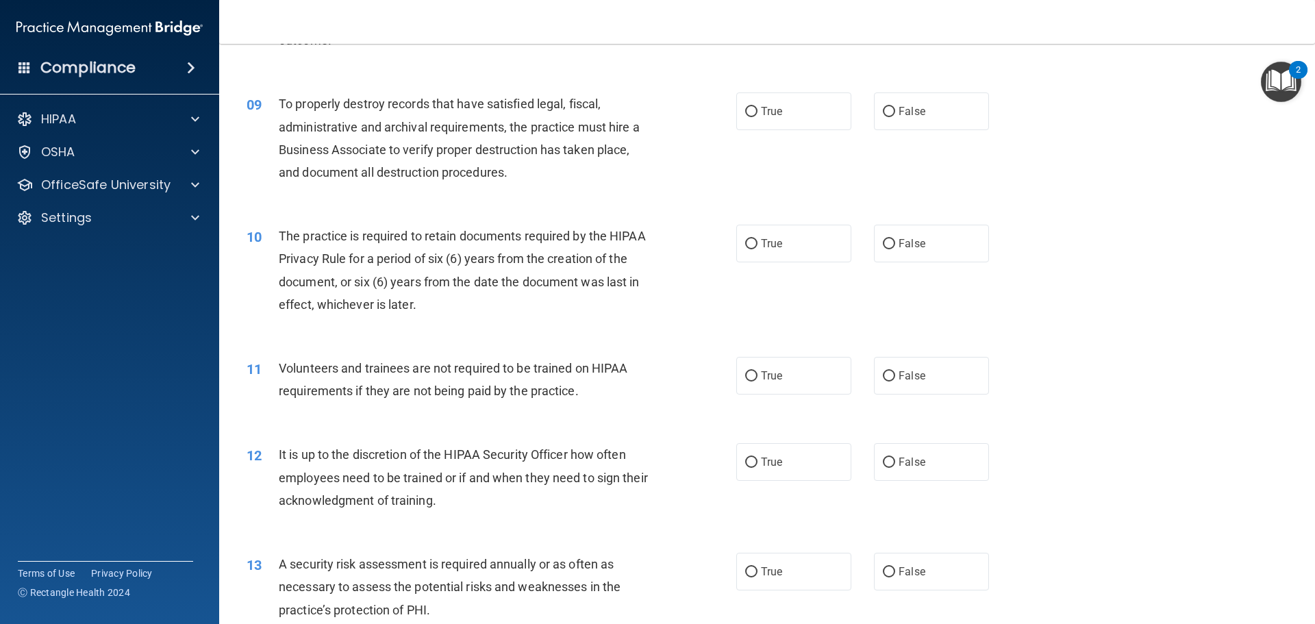
scroll to position [890, 0]
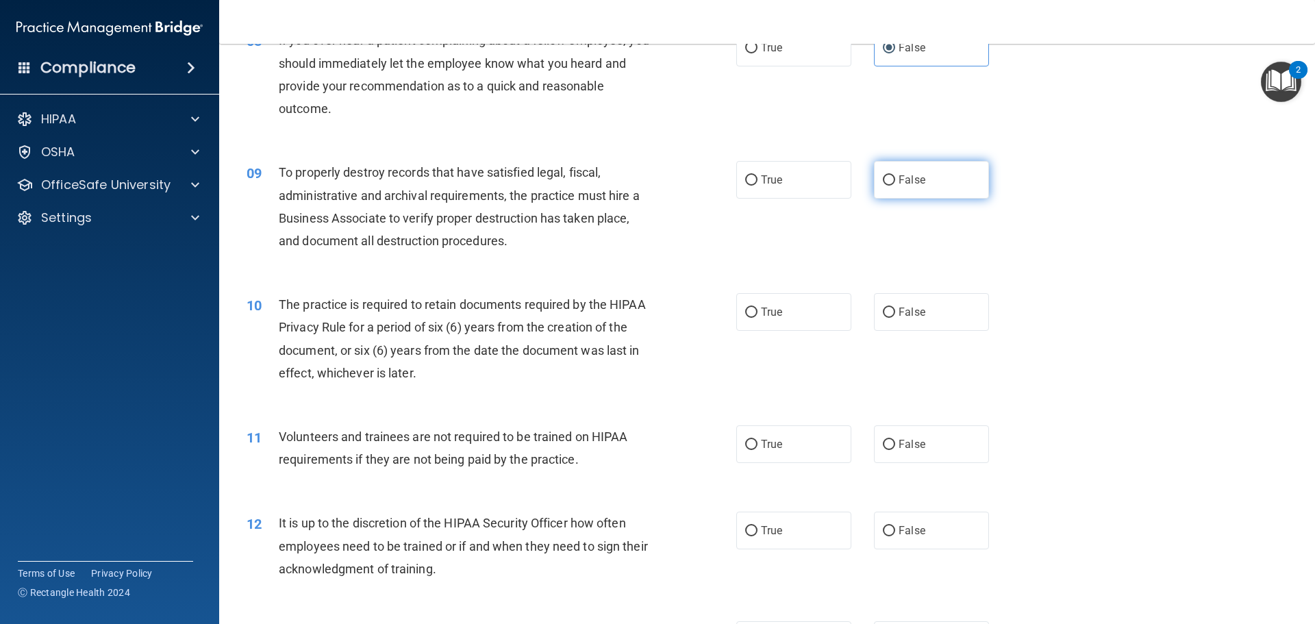
click at [916, 197] on label "False" at bounding box center [931, 180] width 115 height 38
click at [895, 186] on input "False" at bounding box center [889, 180] width 12 height 10
radio input "true"
click at [773, 324] on label "True" at bounding box center [793, 312] width 115 height 38
click at [758, 318] on input "True" at bounding box center [751, 313] width 12 height 10
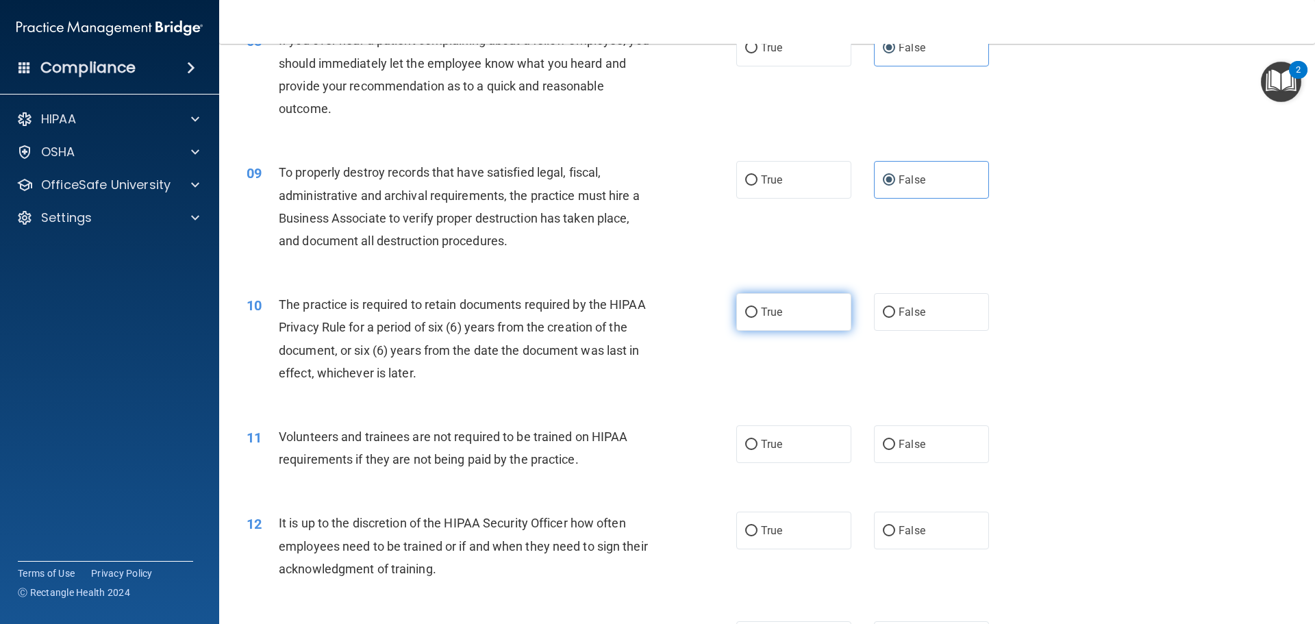
radio input "true"
click at [783, 447] on label "True" at bounding box center [793, 444] width 115 height 38
click at [758, 447] on input "True" at bounding box center [751, 445] width 12 height 10
radio input "true"
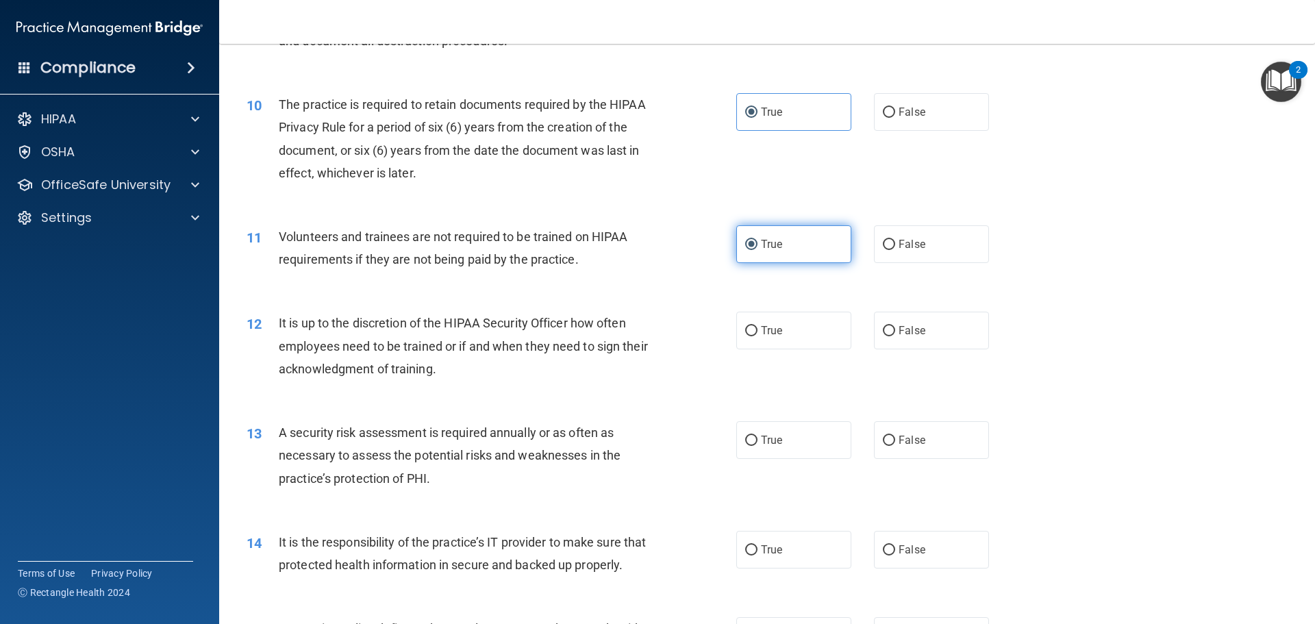
scroll to position [1164, 0]
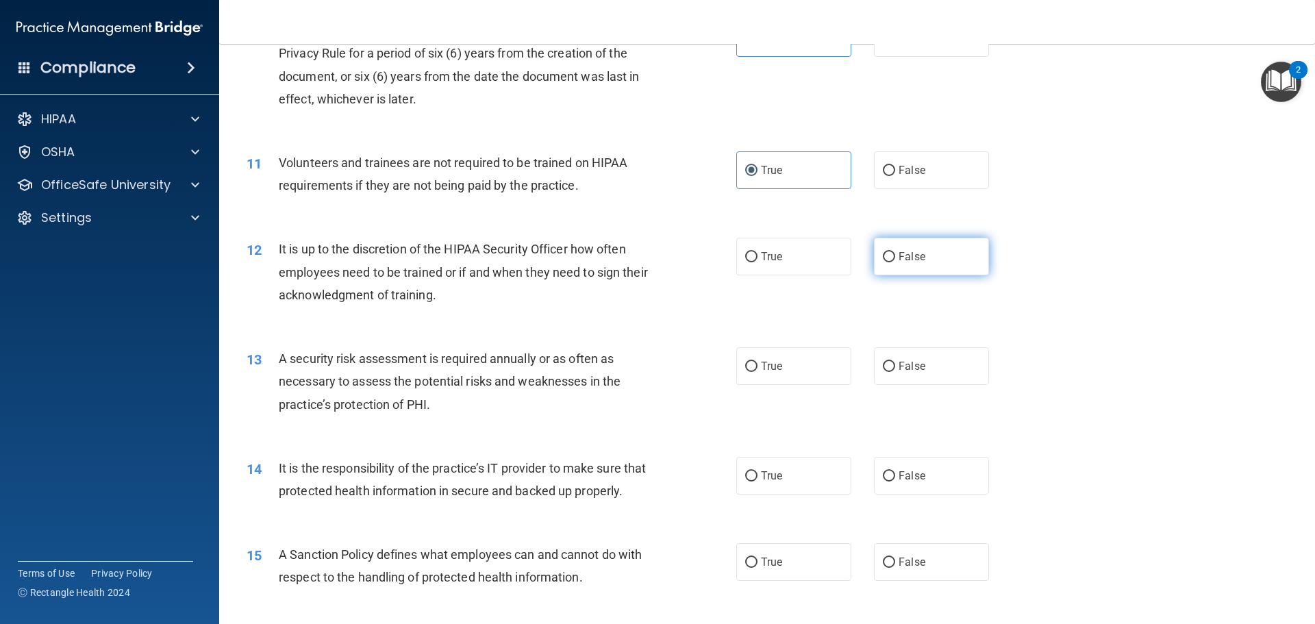
click at [947, 267] on label "False" at bounding box center [931, 257] width 115 height 38
click at [895, 262] on input "False" at bounding box center [889, 257] width 12 height 10
radio input "true"
click at [773, 371] on span "True" at bounding box center [771, 366] width 21 height 13
click at [758, 371] on input "True" at bounding box center [751, 367] width 12 height 10
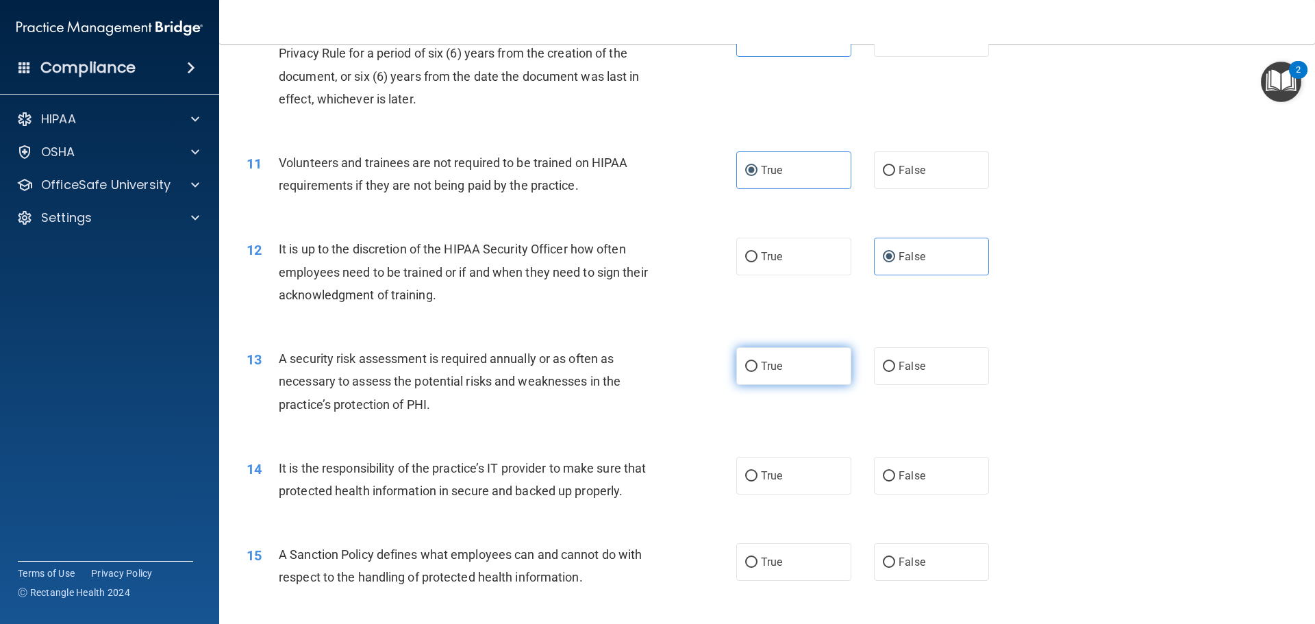
radio input "true"
click at [964, 482] on label "False" at bounding box center [931, 476] width 115 height 38
click at [895, 482] on input "False" at bounding box center [889, 476] width 12 height 10
radio input "true"
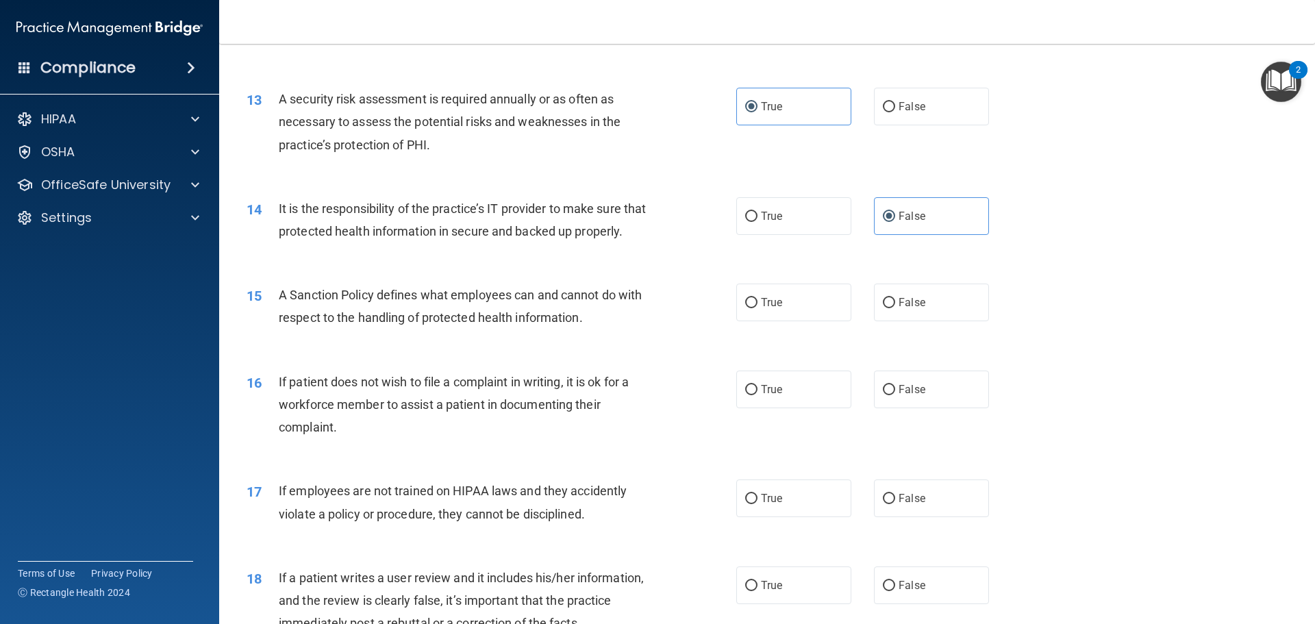
scroll to position [1438, 0]
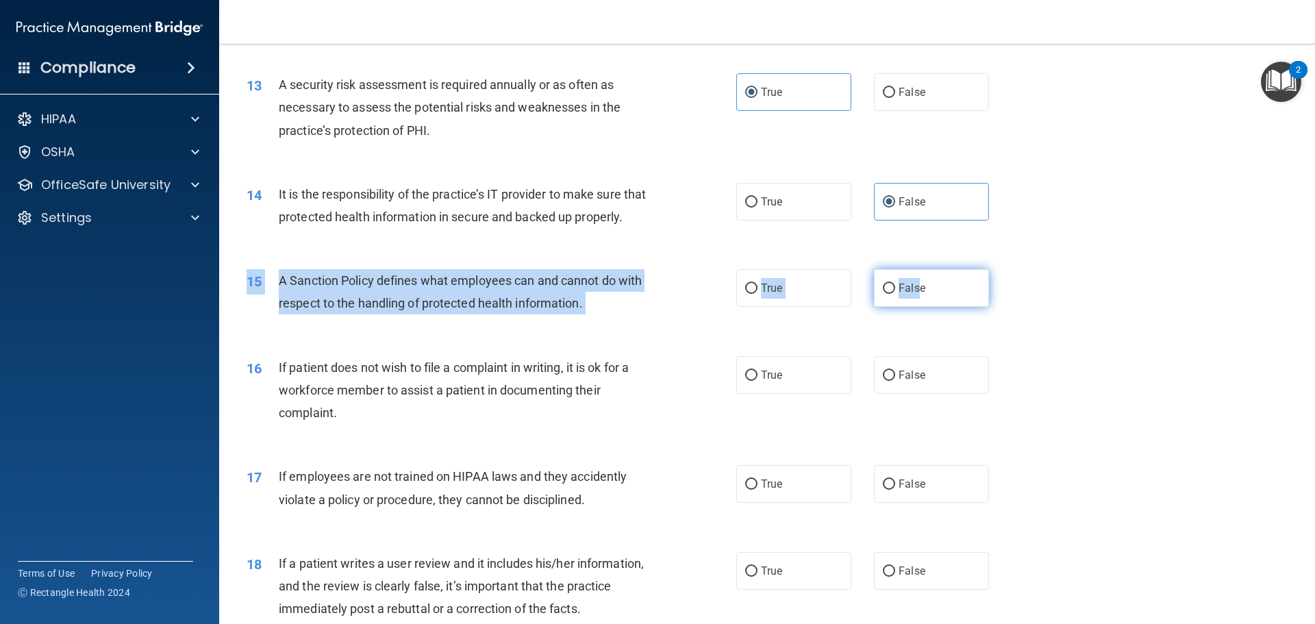
click at [911, 329] on div "15 A Sanction Policy defines what employees can and cannot do with respect to t…" at bounding box center [767, 295] width 1062 height 86
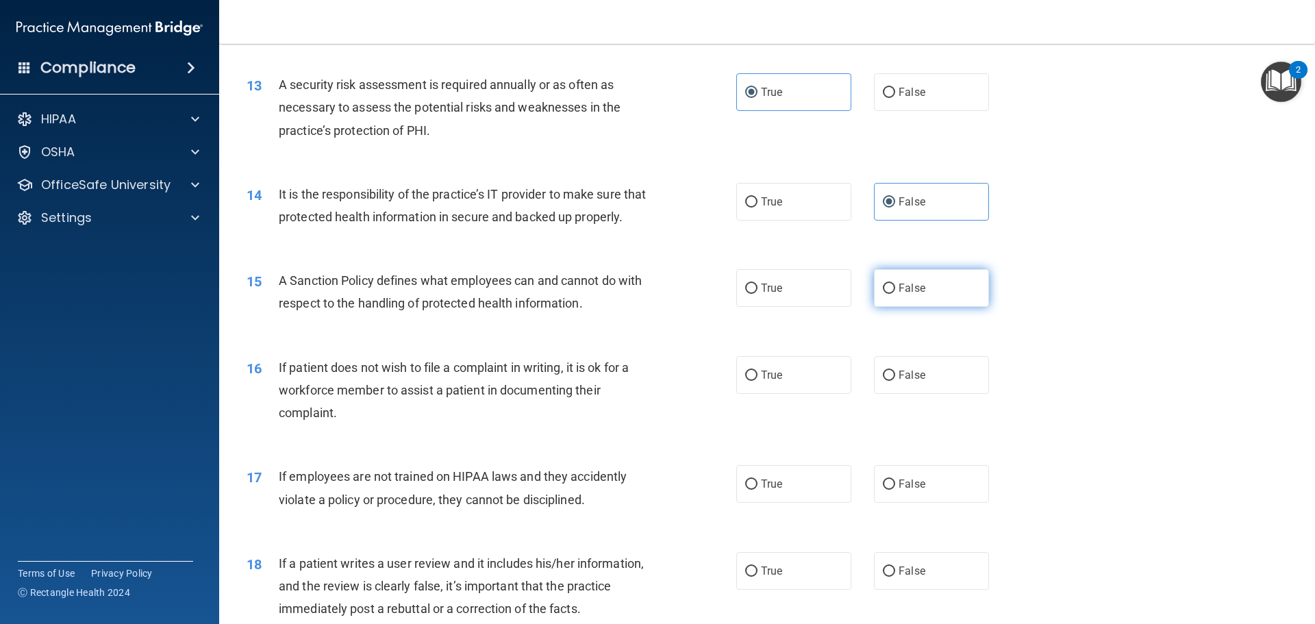
click at [933, 307] on label "False" at bounding box center [931, 288] width 115 height 38
click at [895, 294] on input "False" at bounding box center [889, 289] width 12 height 10
radio input "true"
click at [821, 394] on label "True" at bounding box center [793, 375] width 115 height 38
click at [758, 381] on input "True" at bounding box center [751, 376] width 12 height 10
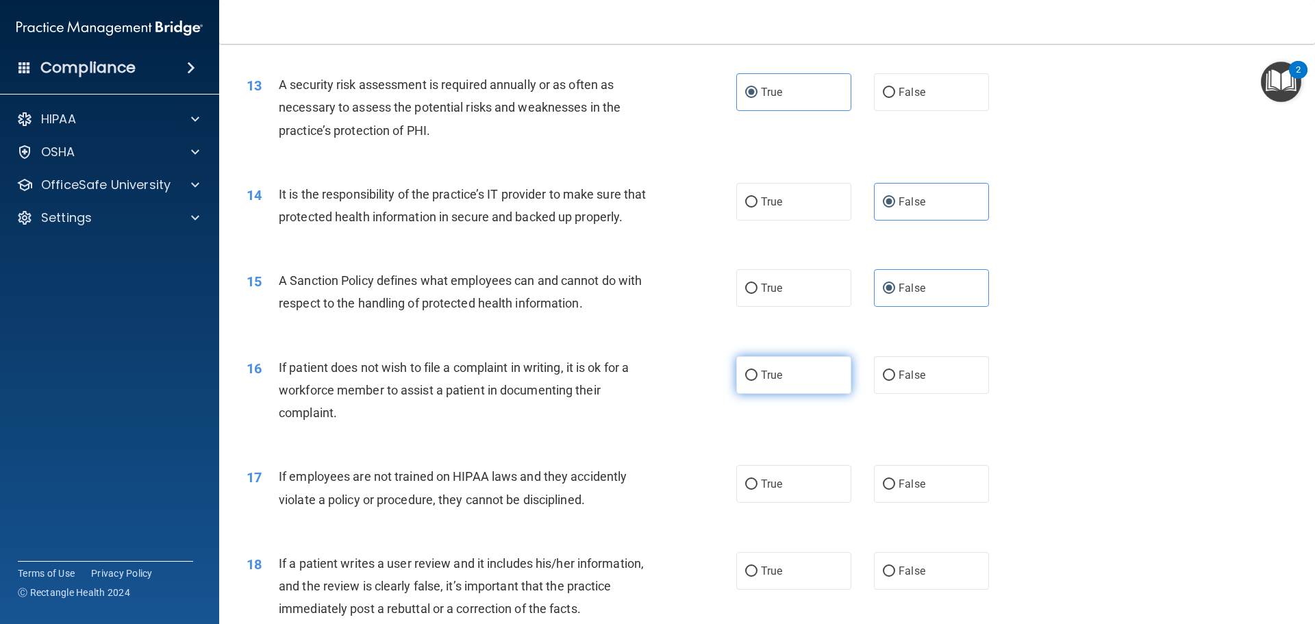
radio input "true"
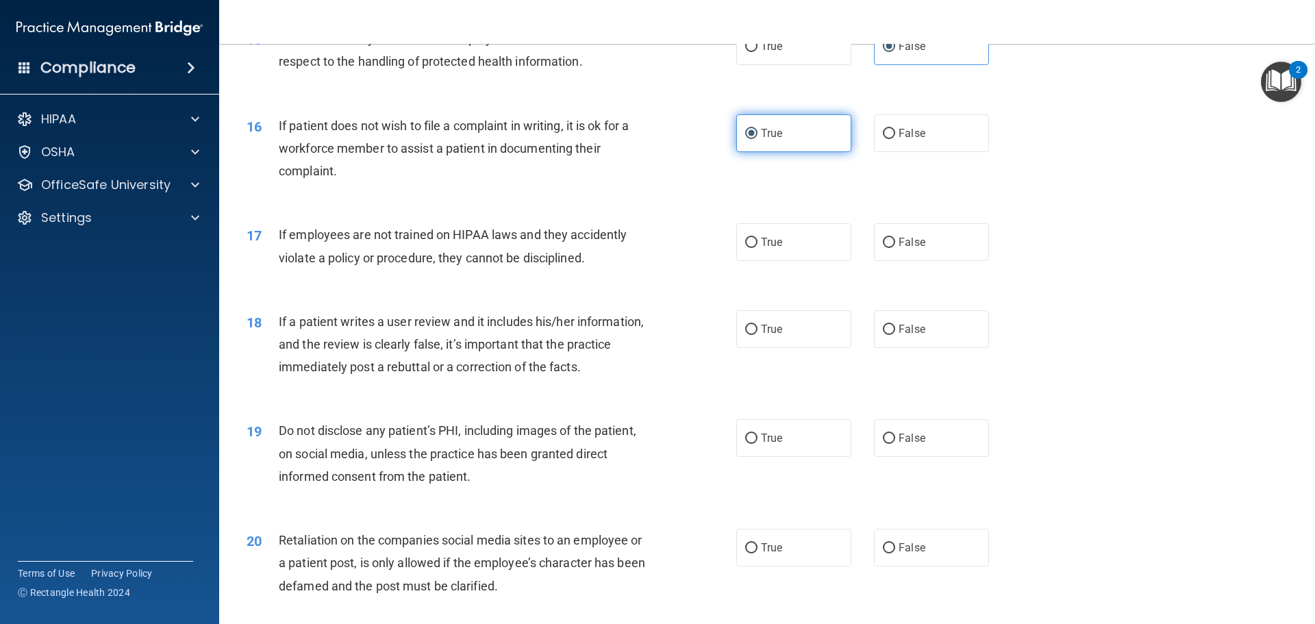
scroll to position [1712, 0]
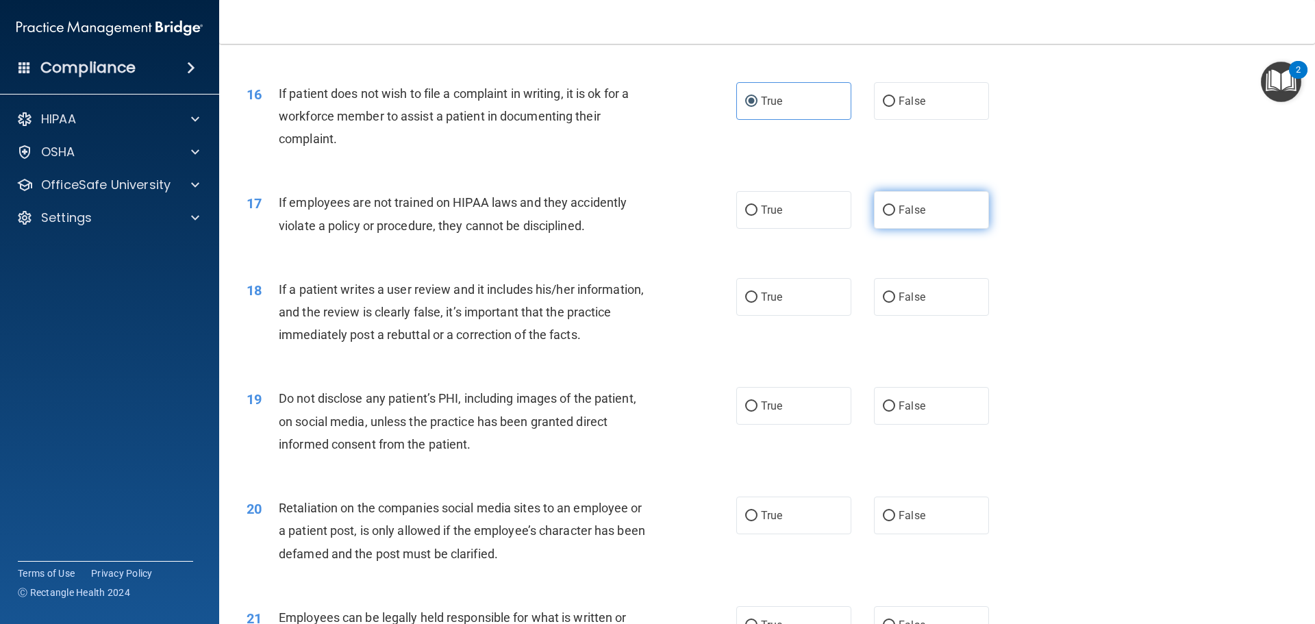
click at [884, 216] on input "False" at bounding box center [889, 210] width 12 height 10
radio input "true"
click at [899, 303] on span "False" at bounding box center [912, 296] width 27 height 13
click at [895, 303] on input "False" at bounding box center [889, 297] width 12 height 10
radio input "true"
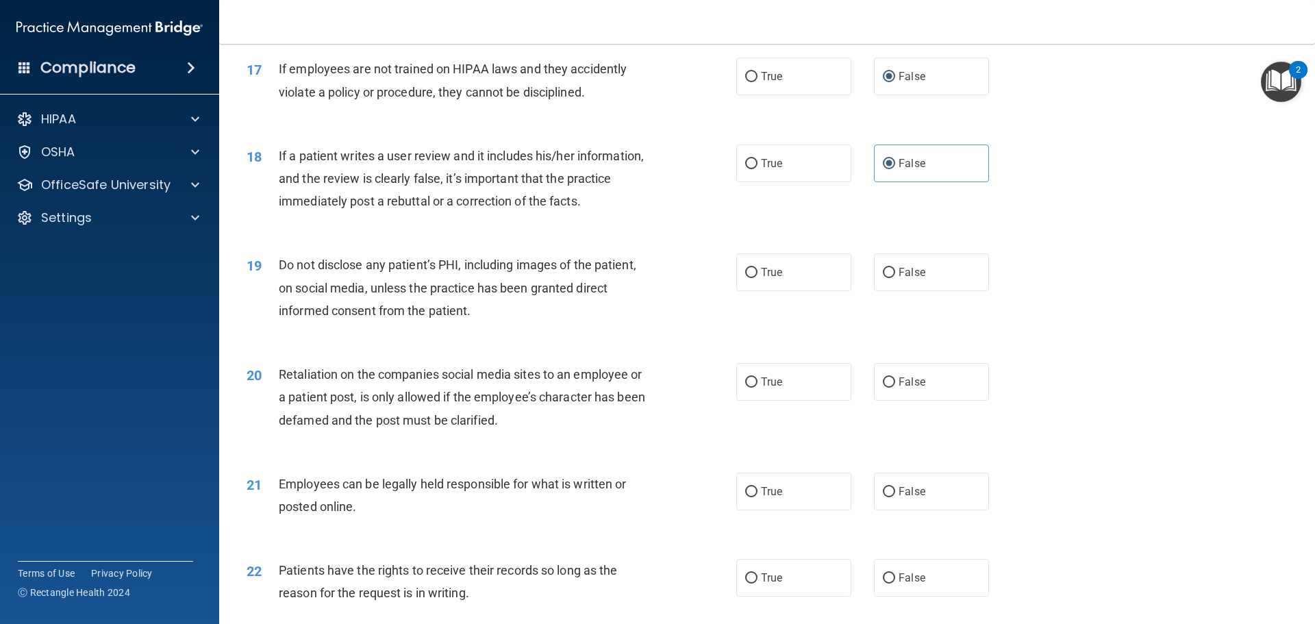
scroll to position [1849, 0]
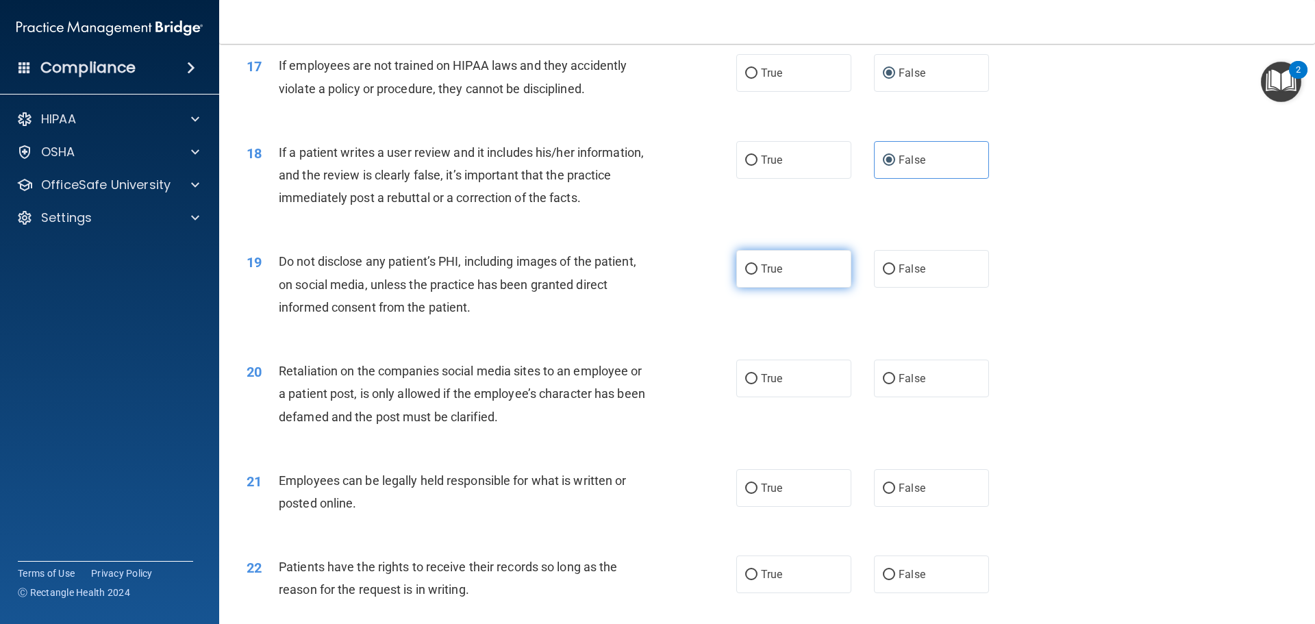
click at [749, 275] on input "True" at bounding box center [751, 269] width 12 height 10
radio input "true"
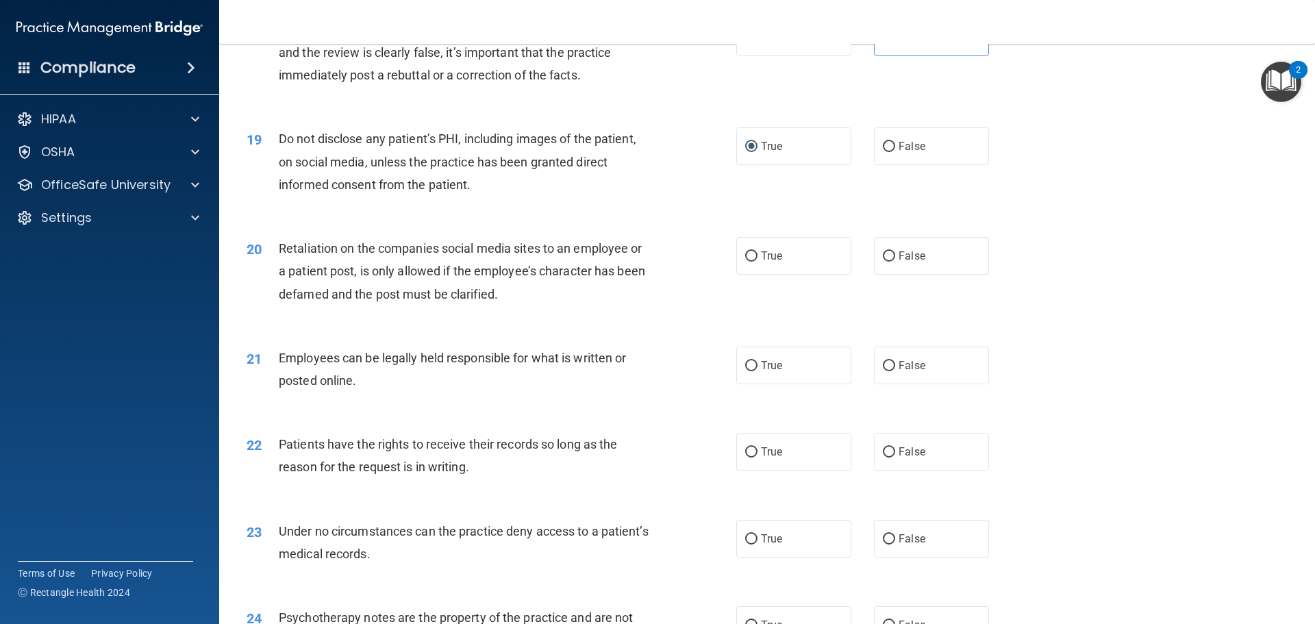
scroll to position [1986, 0]
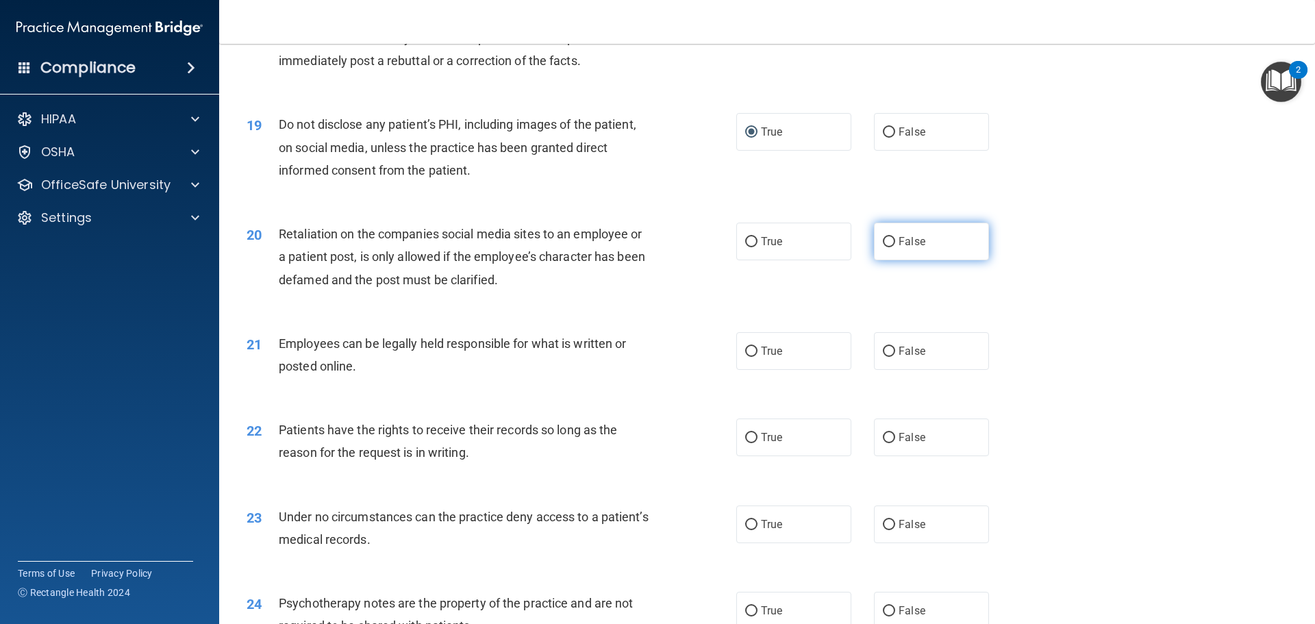
click at [937, 260] on label "False" at bounding box center [931, 242] width 115 height 38
click at [895, 247] on input "False" at bounding box center [889, 242] width 12 height 10
radio input "true"
click at [806, 370] on label "True" at bounding box center [793, 351] width 115 height 38
click at [758, 357] on input "True" at bounding box center [751, 352] width 12 height 10
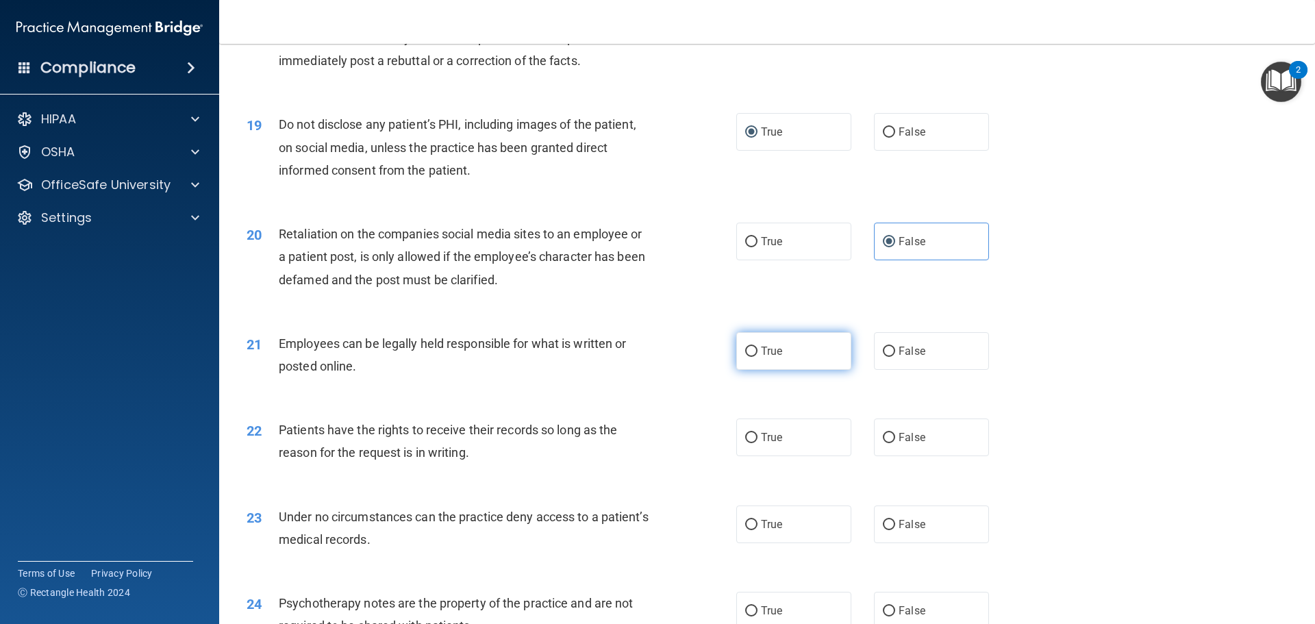
radio input "true"
click at [904, 444] on span "False" at bounding box center [912, 437] width 27 height 13
click at [895, 443] on input "False" at bounding box center [889, 438] width 12 height 10
radio input "true"
drag, startPoint x: 907, startPoint y: 557, endPoint x: 913, endPoint y: 553, distance: 7.1
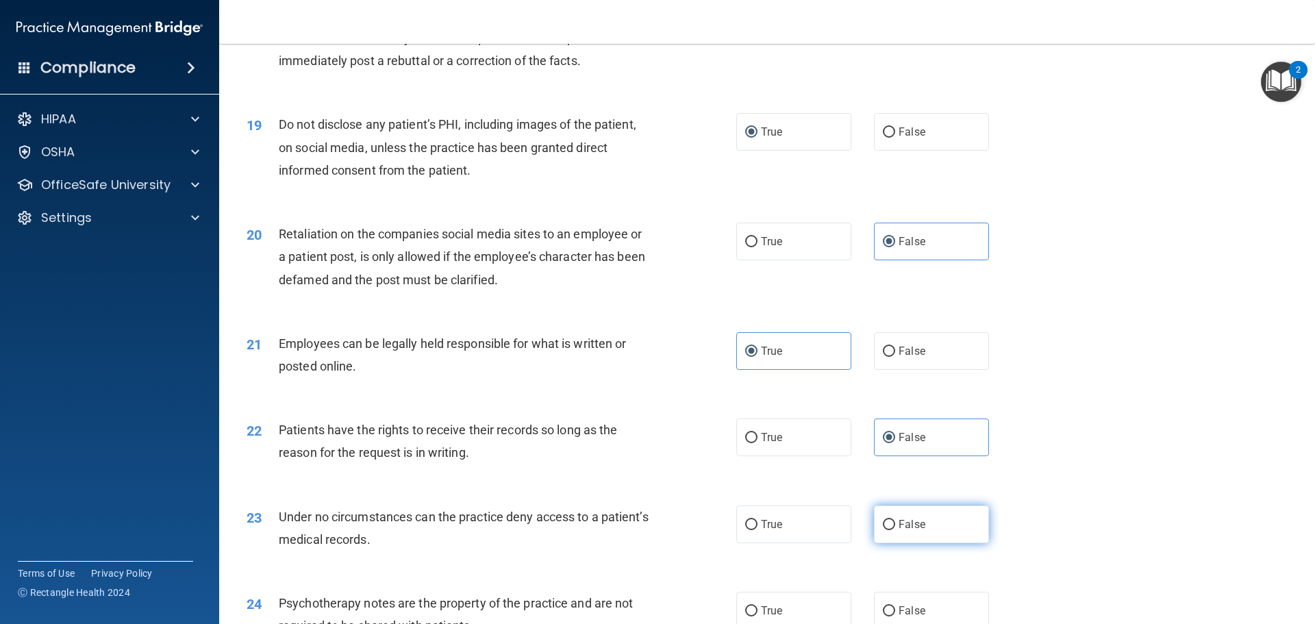
click at [907, 543] on label "False" at bounding box center [931, 525] width 115 height 38
click at [895, 530] on input "False" at bounding box center [889, 525] width 12 height 10
radio input "true"
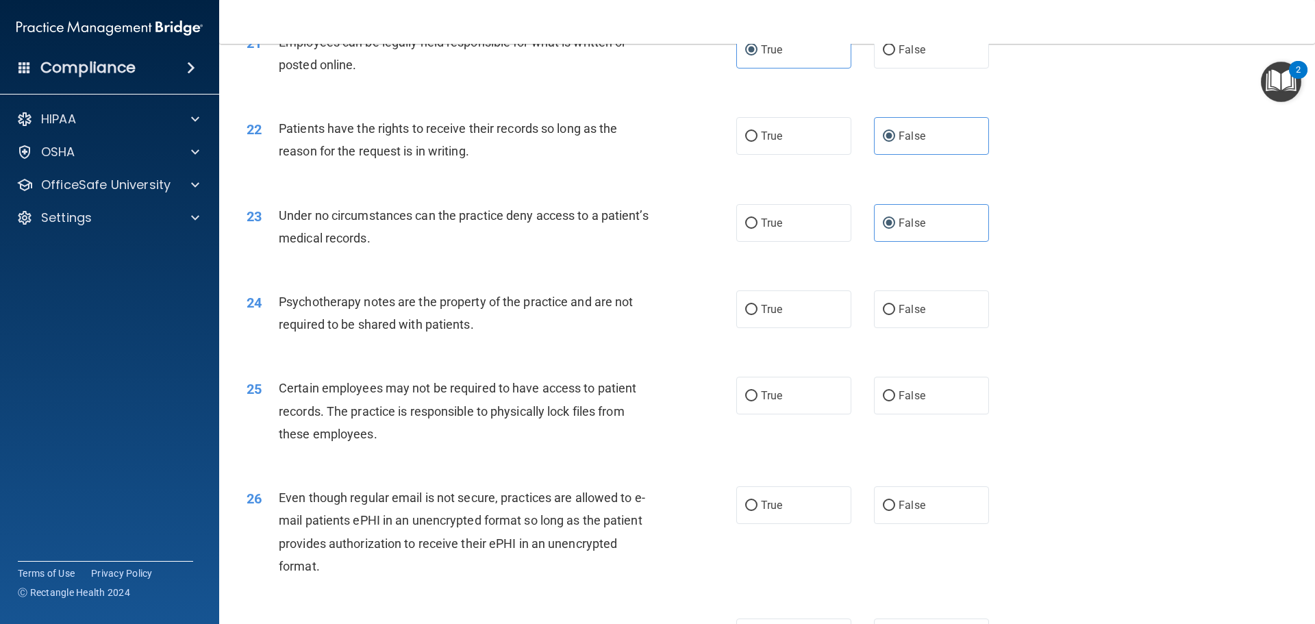
scroll to position [2329, 0]
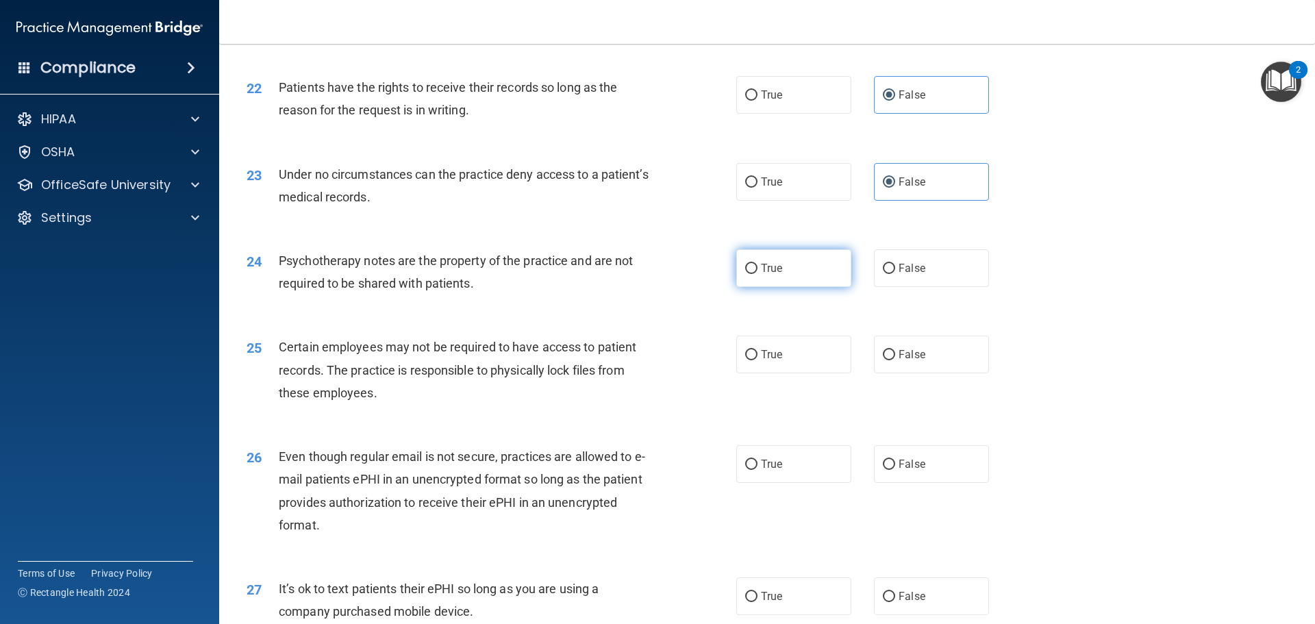
click at [786, 287] on label "True" at bounding box center [793, 268] width 115 height 38
click at [758, 274] on input "True" at bounding box center [751, 269] width 12 height 10
radio input "true"
click at [798, 373] on label "True" at bounding box center [793, 355] width 115 height 38
click at [758, 360] on input "True" at bounding box center [751, 355] width 12 height 10
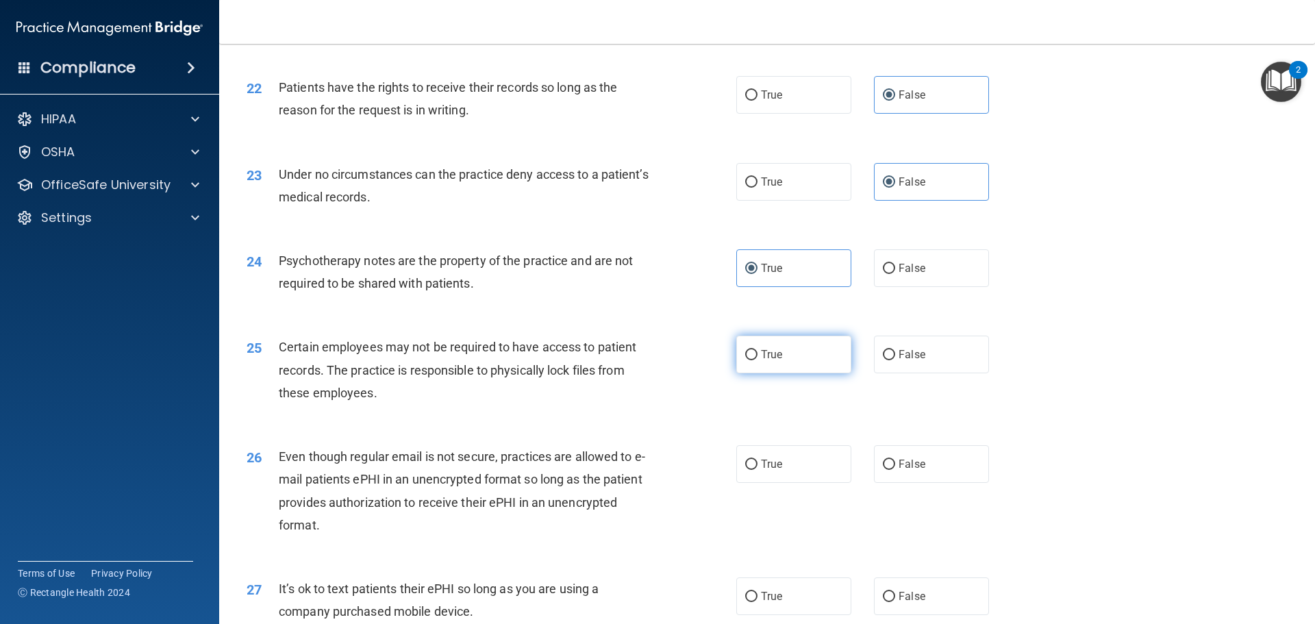
radio input "true"
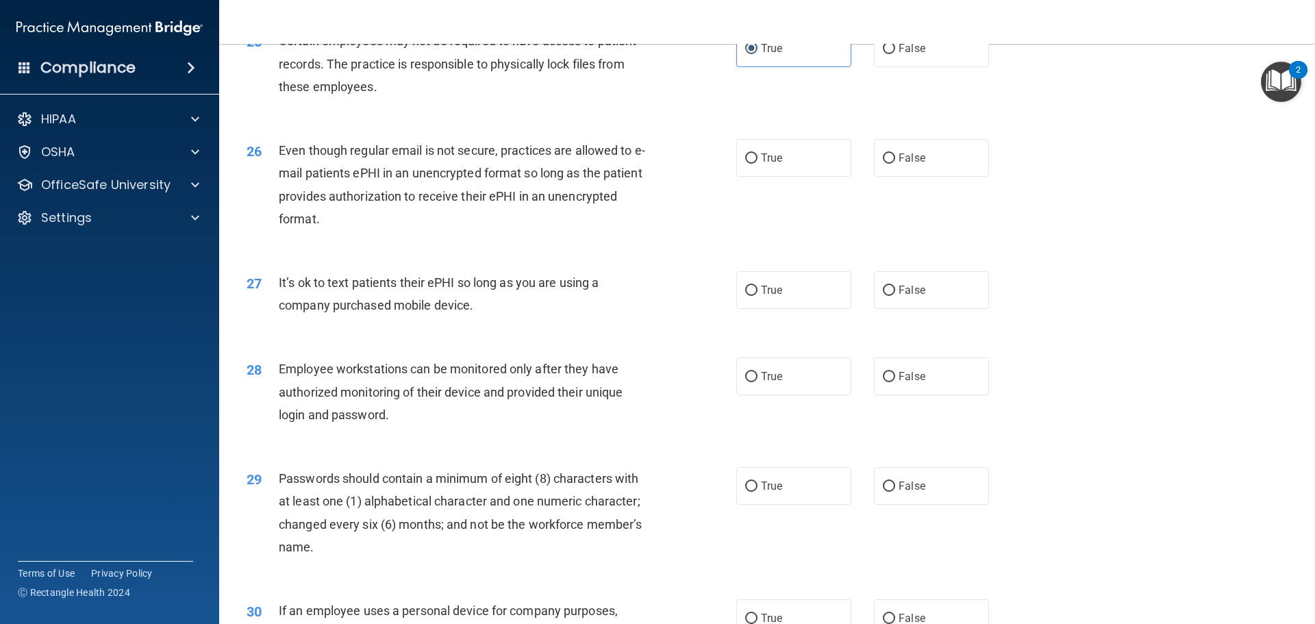
scroll to position [2671, 0]
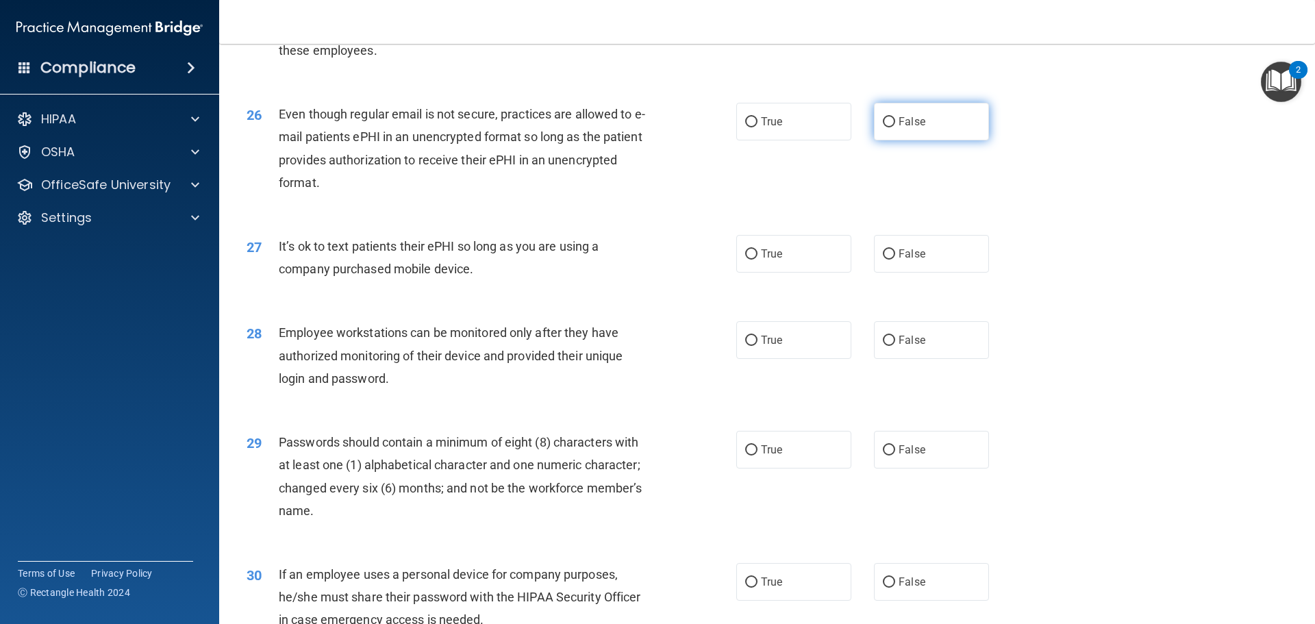
click at [943, 140] on label "False" at bounding box center [931, 122] width 115 height 38
click at [895, 127] on input "False" at bounding box center [889, 122] width 12 height 10
radio input "true"
click at [925, 273] on label "False" at bounding box center [931, 254] width 115 height 38
click at [895, 260] on input "False" at bounding box center [889, 254] width 12 height 10
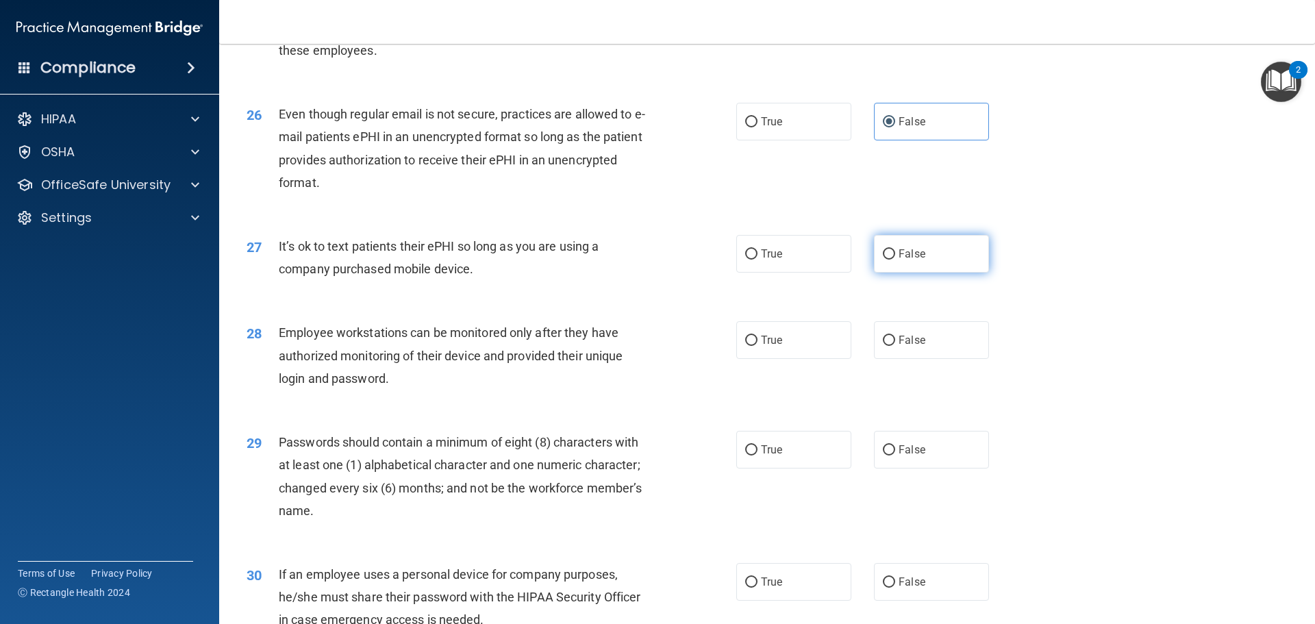
radio input "true"
click at [906, 347] on span "False" at bounding box center [912, 340] width 27 height 13
click at [895, 346] on input "False" at bounding box center [889, 341] width 12 height 10
radio input "true"
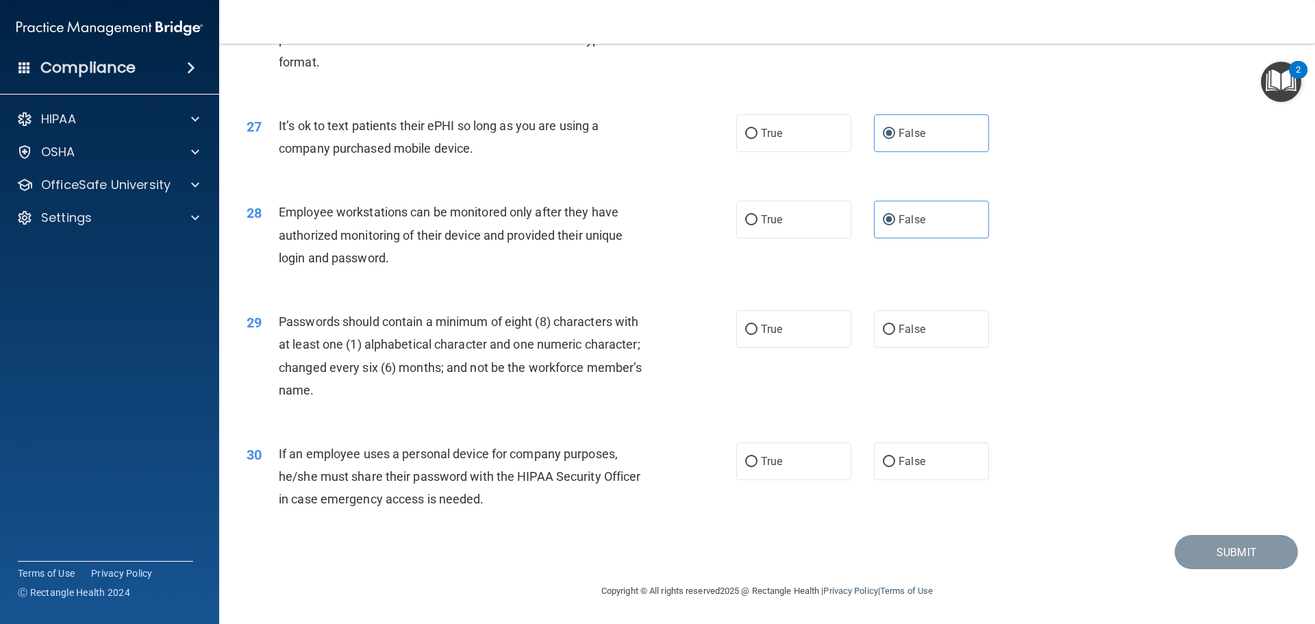
scroll to position [2815, 0]
click at [767, 338] on label "True" at bounding box center [793, 329] width 115 height 38
click at [758, 335] on input "True" at bounding box center [751, 330] width 12 height 10
radio input "true"
click at [940, 462] on label "False" at bounding box center [931, 461] width 115 height 38
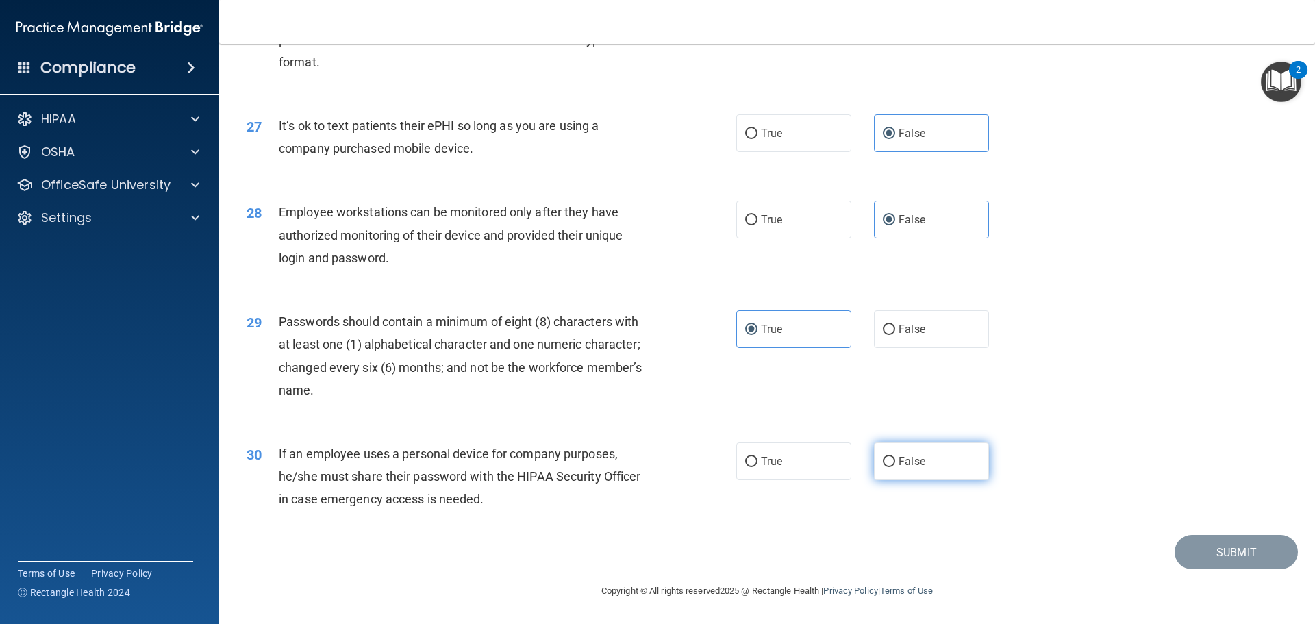
click at [895, 462] on input "False" at bounding box center [889, 462] width 12 height 10
radio input "true"
click at [1249, 541] on button "Submit" at bounding box center [1236, 552] width 123 height 35
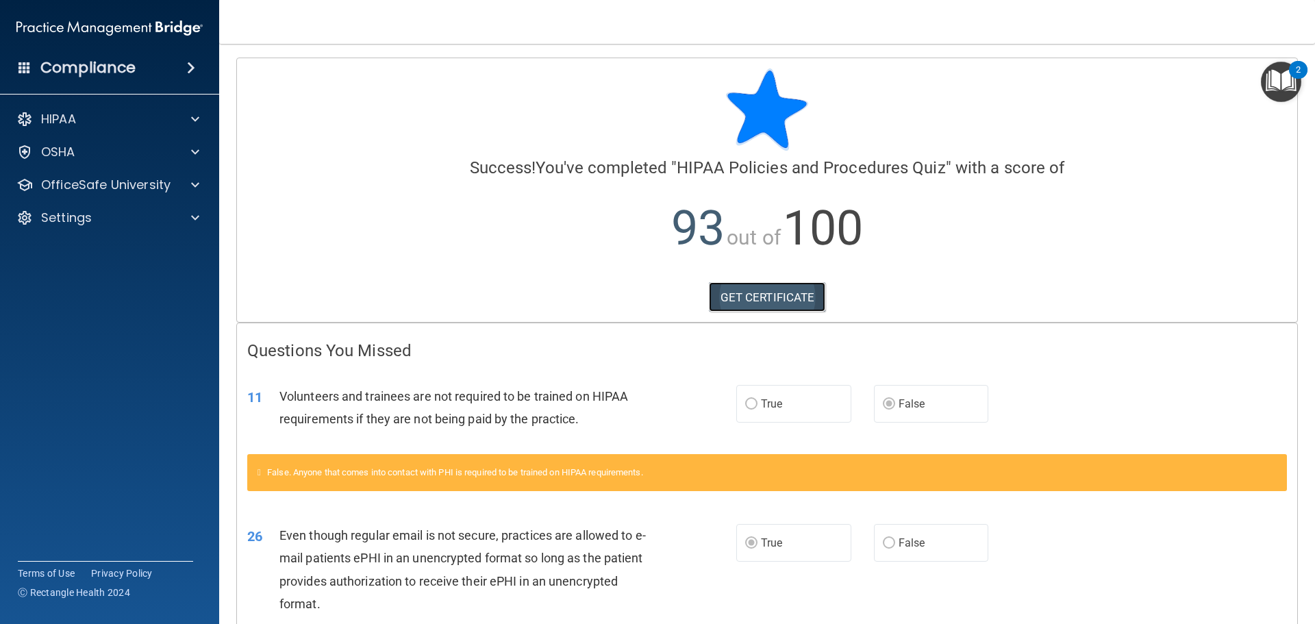
click at [743, 296] on link "GET CERTIFICATE" at bounding box center [767, 297] width 117 height 30
click at [110, 184] on p "OfficeSafe University" at bounding box center [105, 185] width 129 height 16
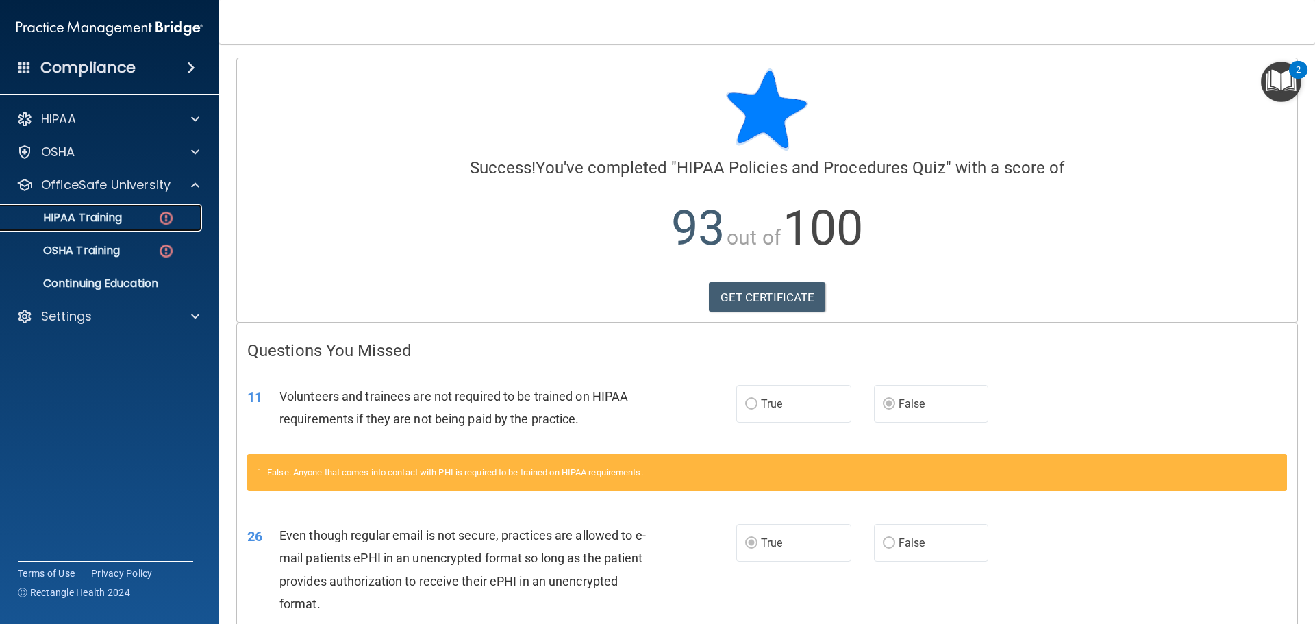
click at [115, 222] on p "HIPAA Training" at bounding box center [65, 218] width 113 height 14
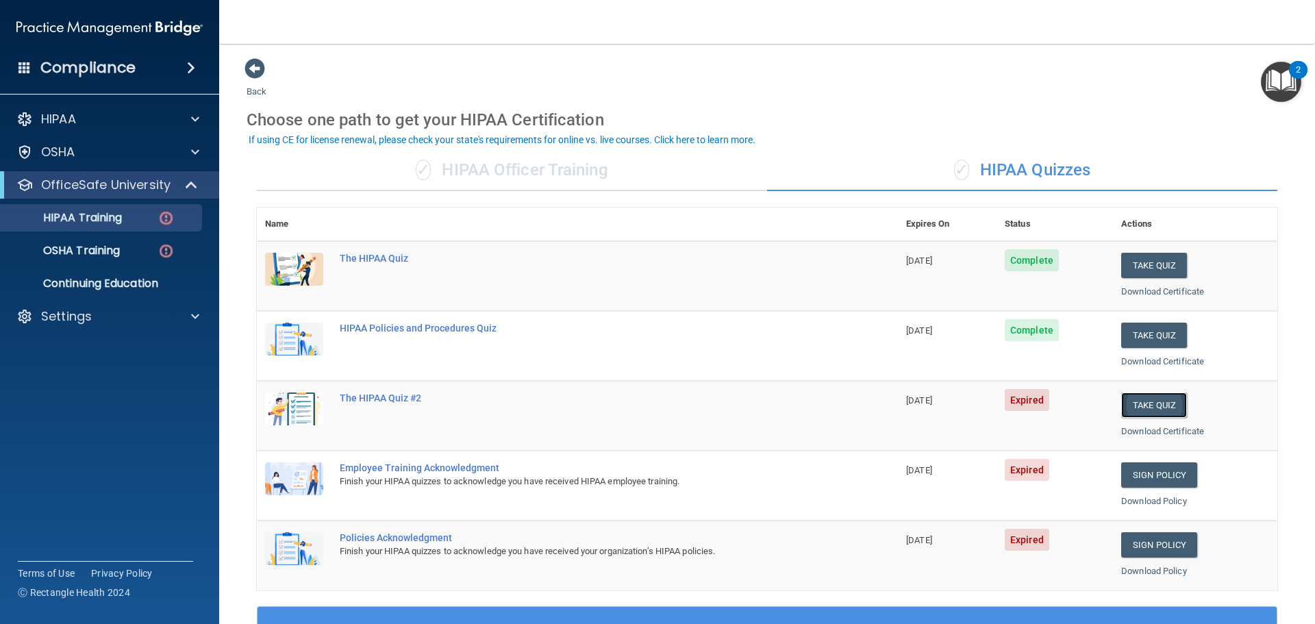
click at [1153, 412] on button "Take Quiz" at bounding box center [1154, 404] width 66 height 25
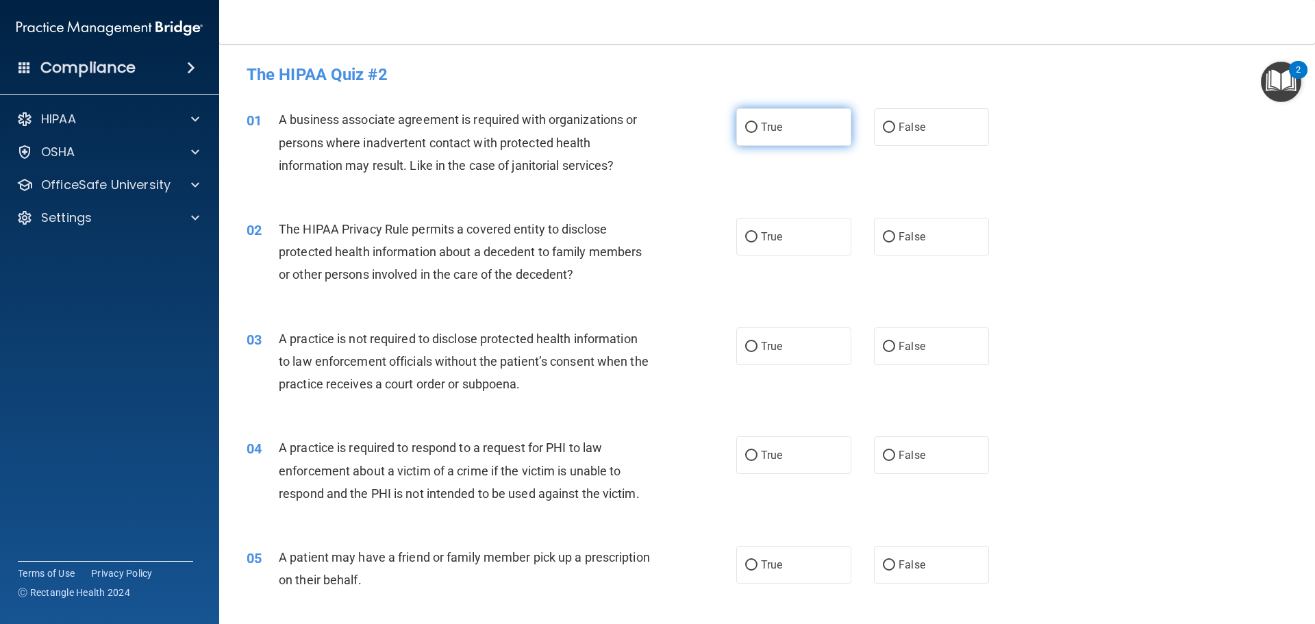
click at [753, 123] on label "True" at bounding box center [793, 127] width 115 height 38
click at [753, 123] on input "True" at bounding box center [751, 128] width 12 height 10
radio input "true"
click at [802, 250] on label "True" at bounding box center [793, 237] width 115 height 38
click at [758, 242] on input "True" at bounding box center [751, 237] width 12 height 10
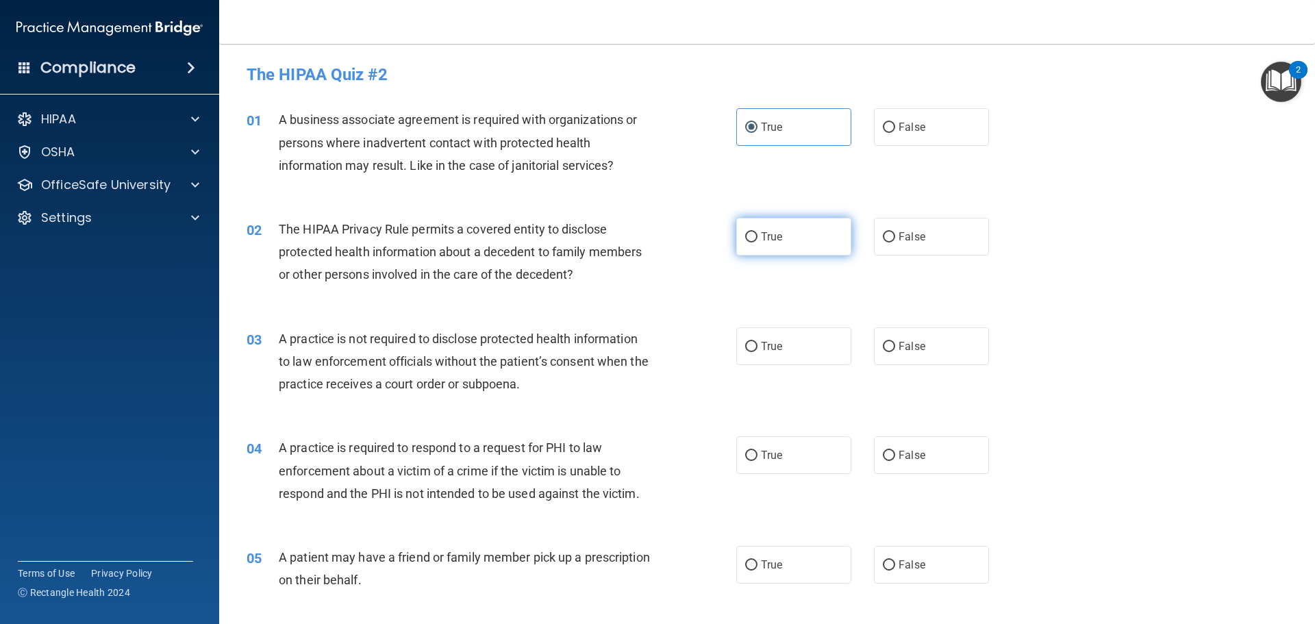
radio input "true"
click at [904, 352] on span "False" at bounding box center [912, 346] width 27 height 13
click at [895, 352] on input "False" at bounding box center [889, 347] width 12 height 10
radio input "true"
click at [925, 469] on label "False" at bounding box center [931, 455] width 115 height 38
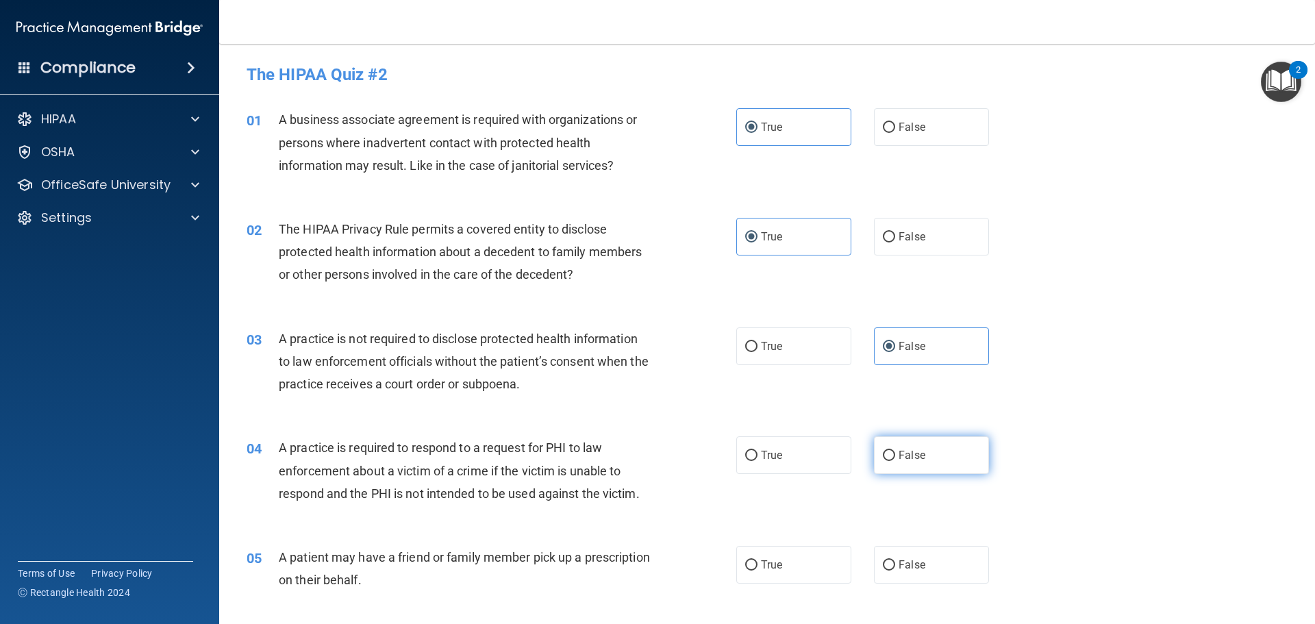
click at [895, 461] on input "False" at bounding box center [889, 456] width 12 height 10
radio input "true"
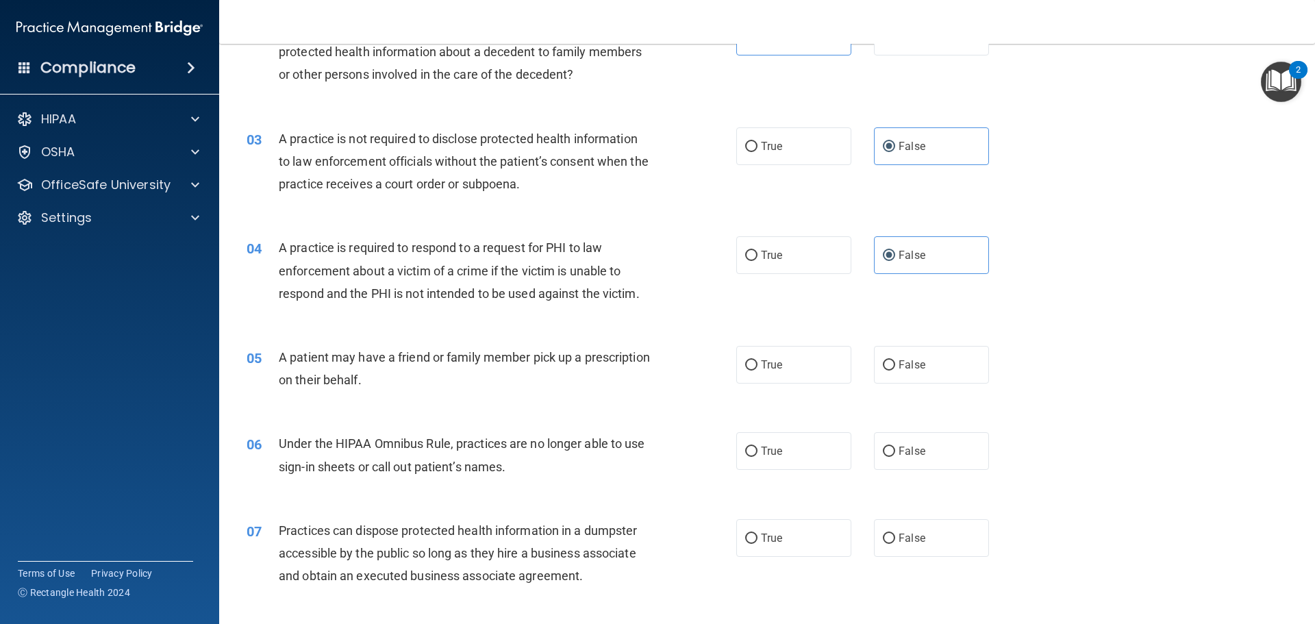
scroll to position [274, 0]
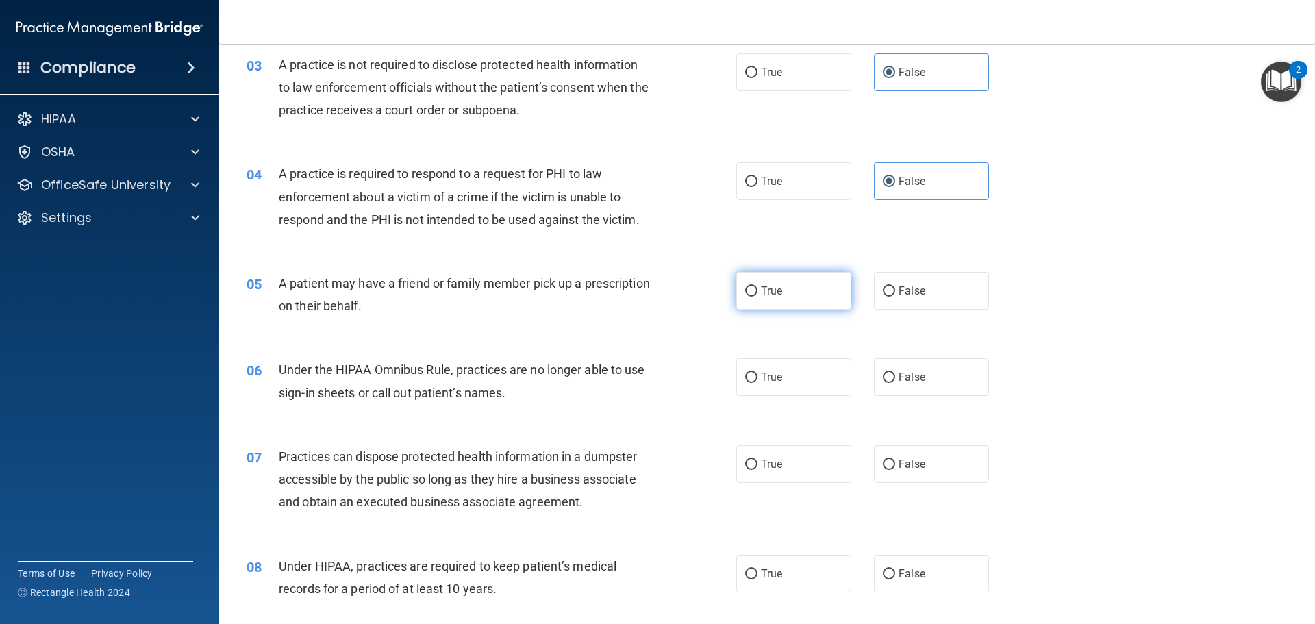
click at [750, 288] on input "True" at bounding box center [751, 291] width 12 height 10
radio input "true"
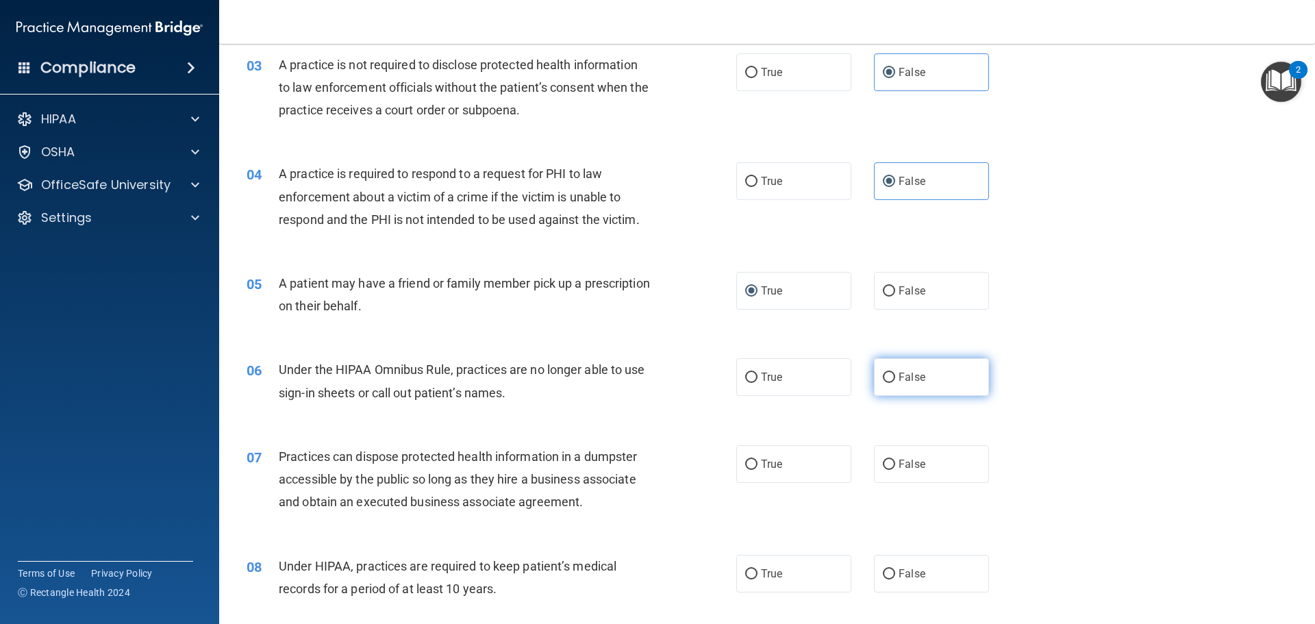
click at [934, 386] on label "False" at bounding box center [931, 377] width 115 height 38
click at [895, 383] on input "False" at bounding box center [889, 378] width 12 height 10
radio input "true"
click at [904, 456] on label "False" at bounding box center [931, 464] width 115 height 38
click at [895, 460] on input "False" at bounding box center [889, 465] width 12 height 10
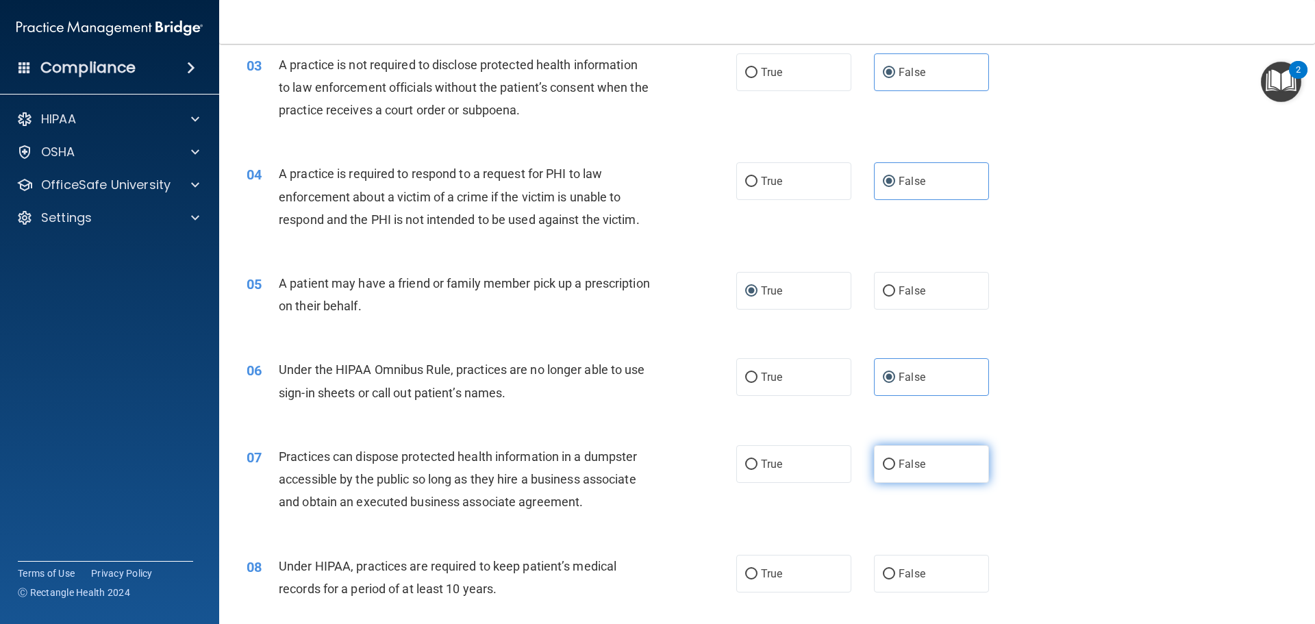
radio input "true"
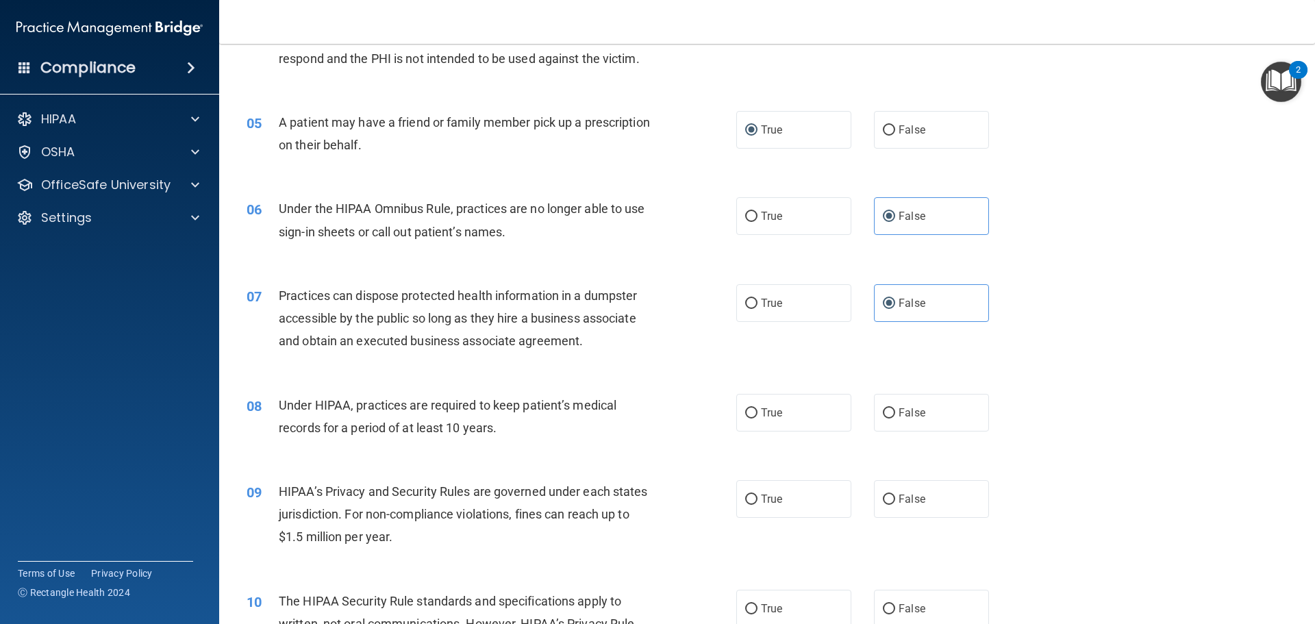
scroll to position [479, 0]
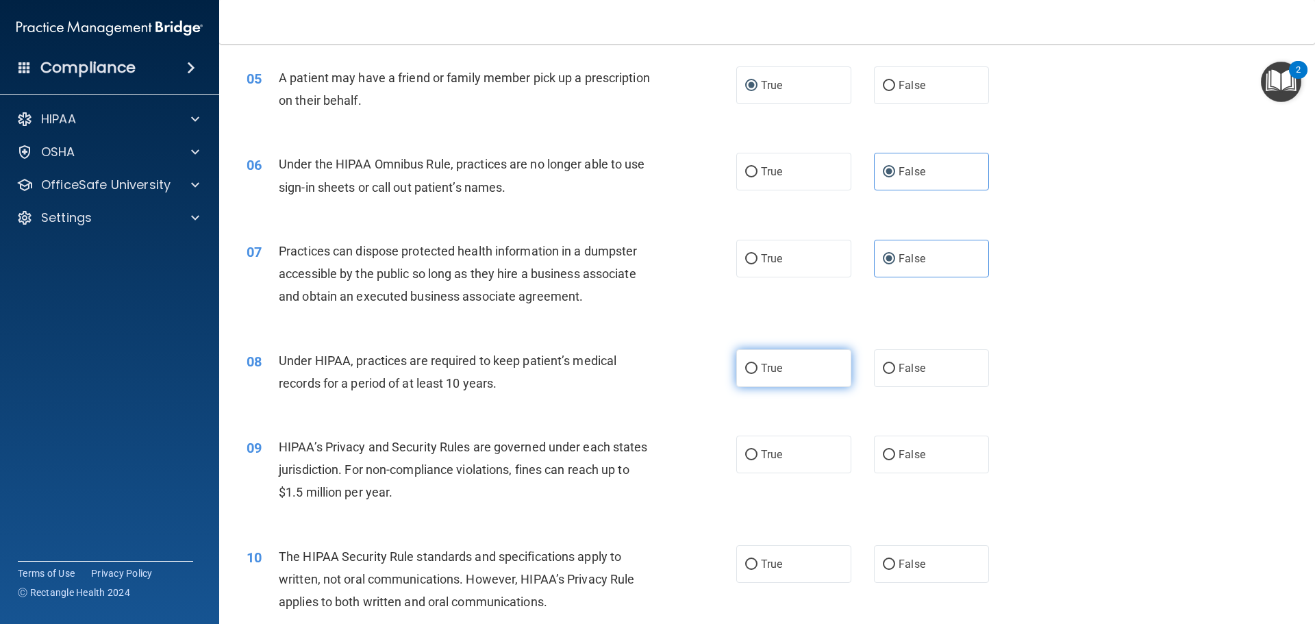
click at [826, 373] on label "True" at bounding box center [793, 368] width 115 height 38
click at [758, 373] on input "True" at bounding box center [751, 369] width 12 height 10
radio input "true"
click at [790, 467] on label "True" at bounding box center [793, 455] width 115 height 38
click at [758, 460] on input "True" at bounding box center [751, 455] width 12 height 10
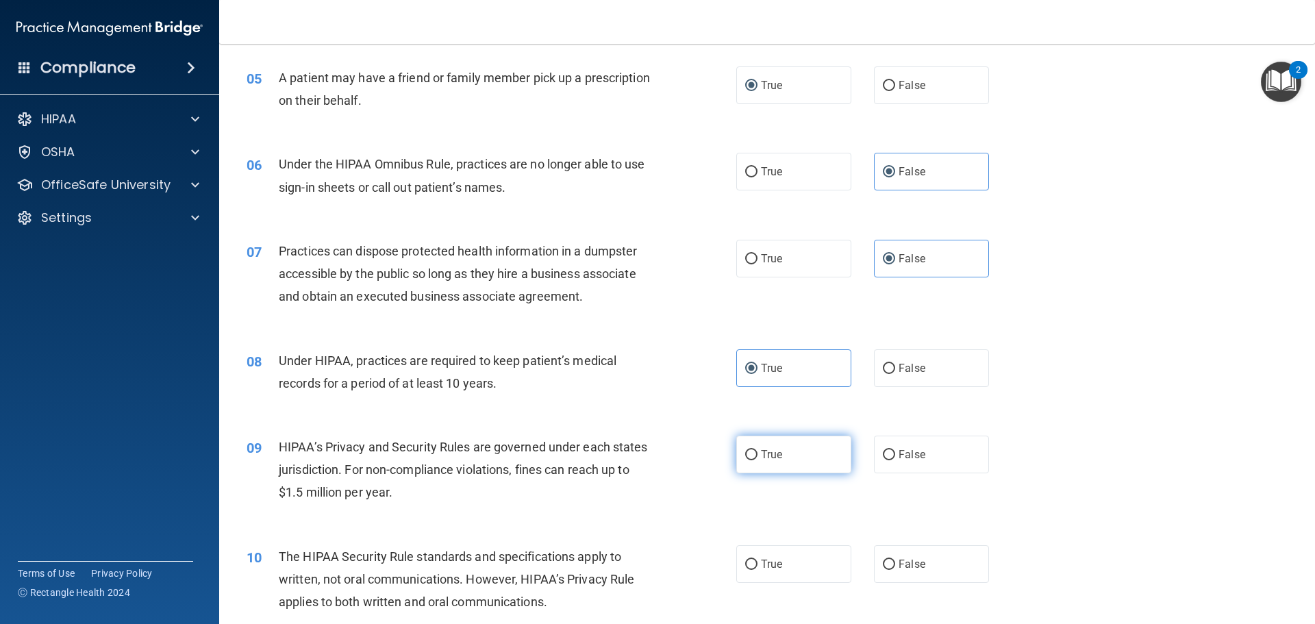
radio input "true"
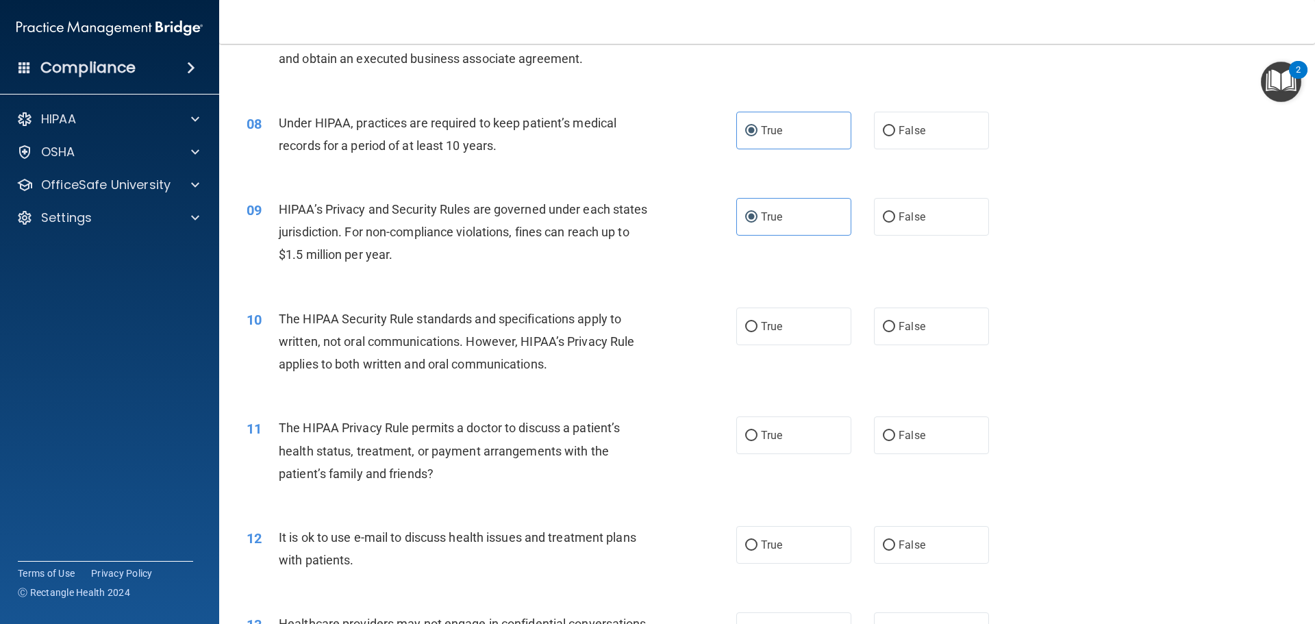
scroll to position [753, 0]
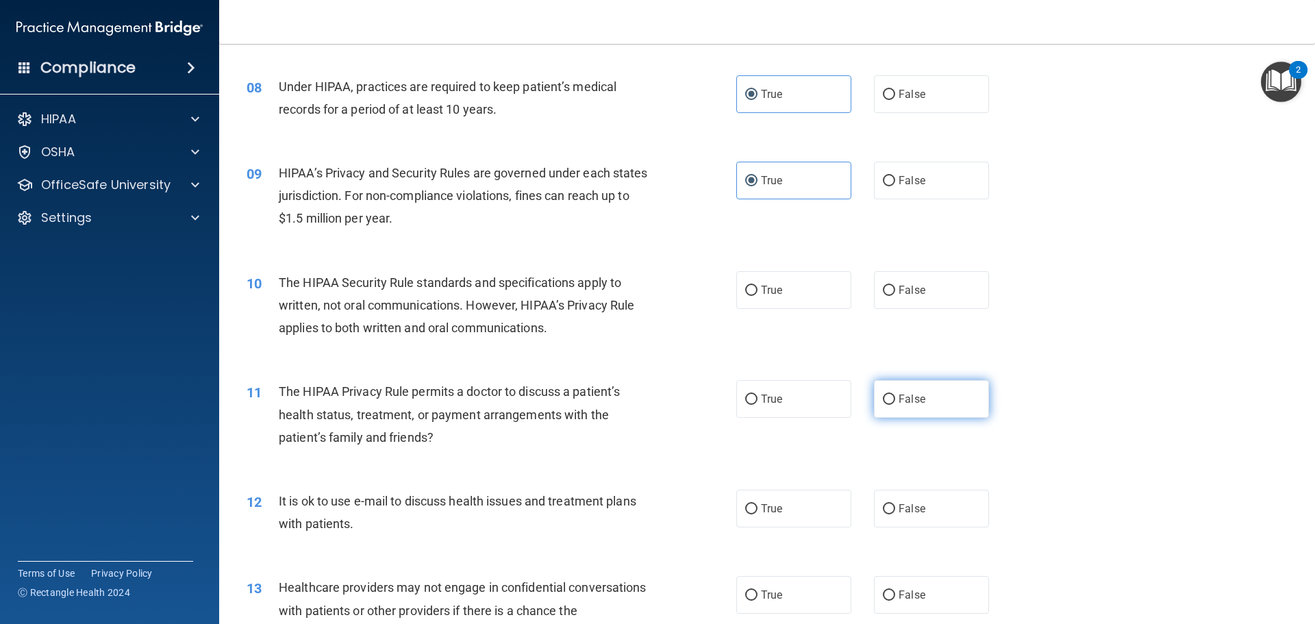
click at [943, 406] on label "False" at bounding box center [931, 399] width 115 height 38
click at [895, 405] on input "False" at bounding box center [889, 400] width 12 height 10
radio input "true"
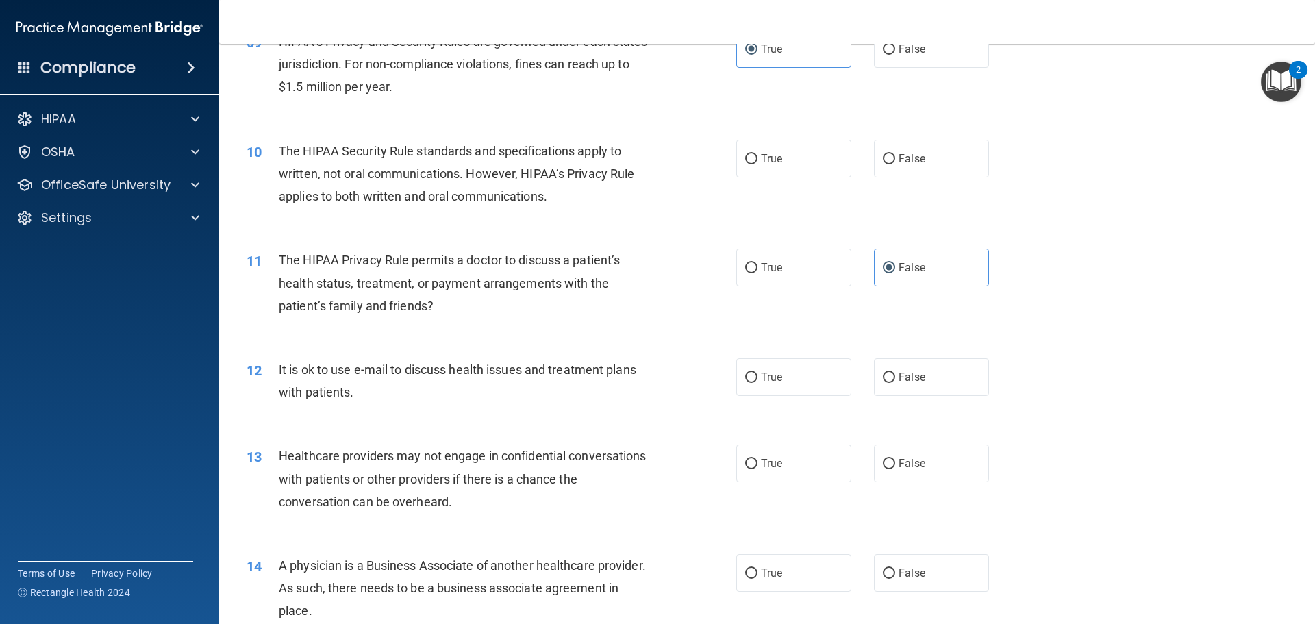
scroll to position [890, 0]
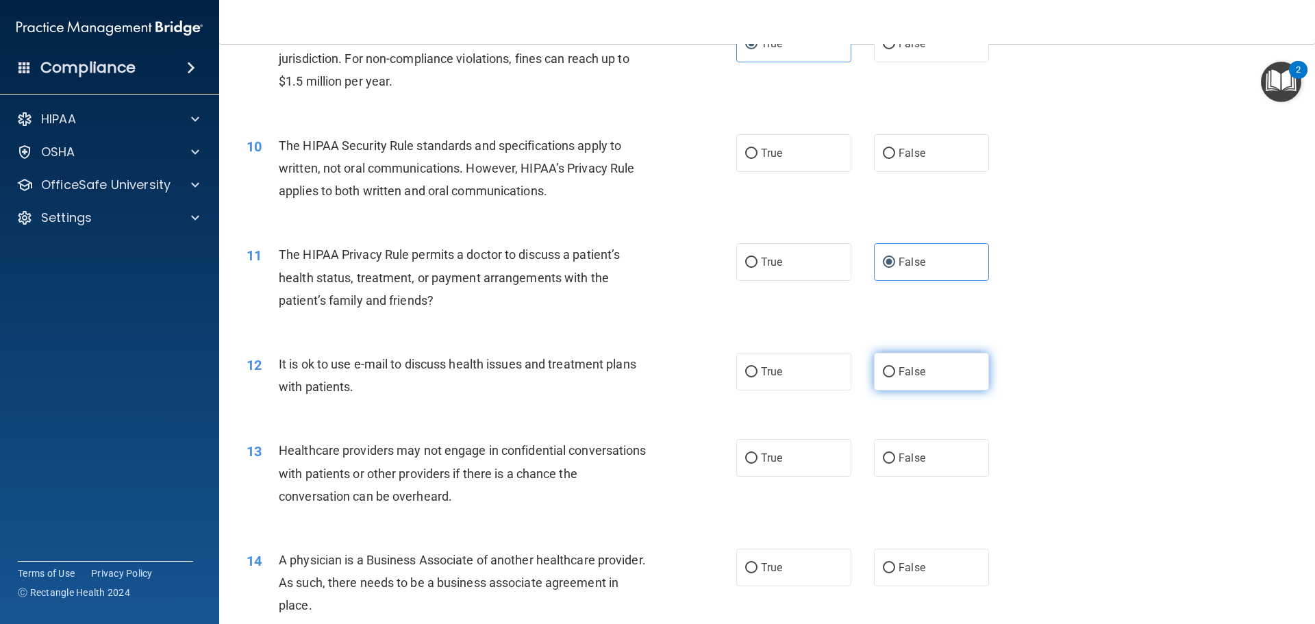
click at [914, 377] on span "False" at bounding box center [912, 371] width 27 height 13
click at [895, 377] on input "False" at bounding box center [889, 372] width 12 height 10
radio input "true"
click at [821, 462] on label "True" at bounding box center [793, 458] width 115 height 38
click at [758, 462] on input "True" at bounding box center [751, 458] width 12 height 10
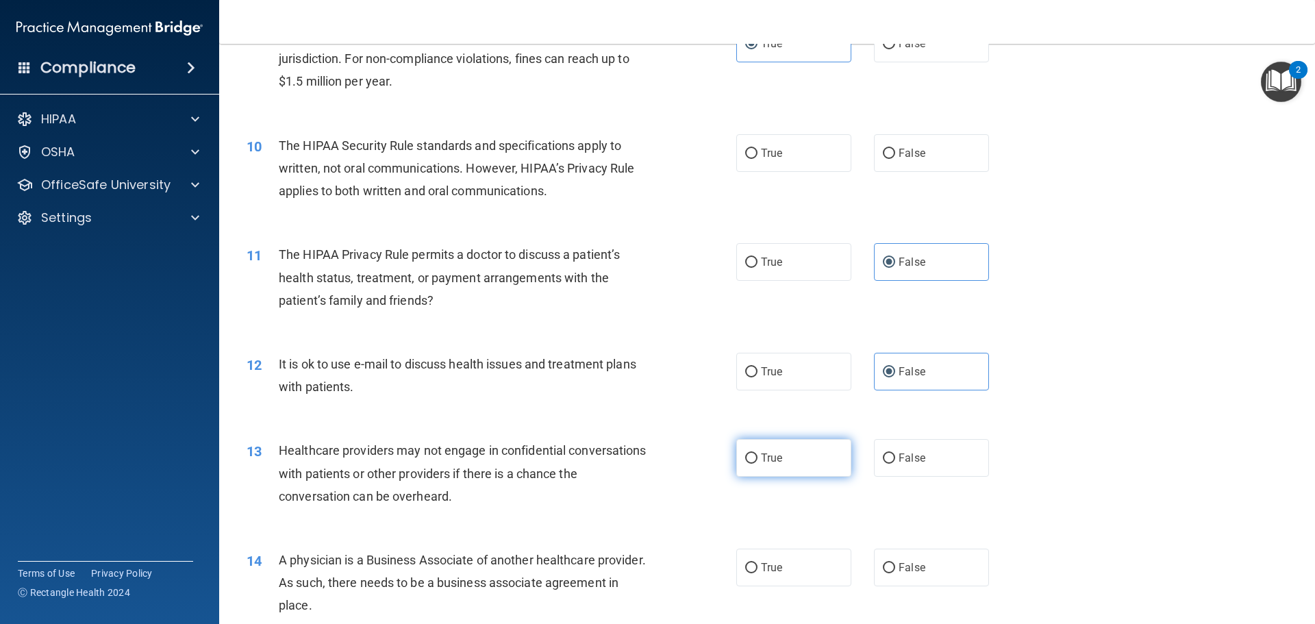
radio input "true"
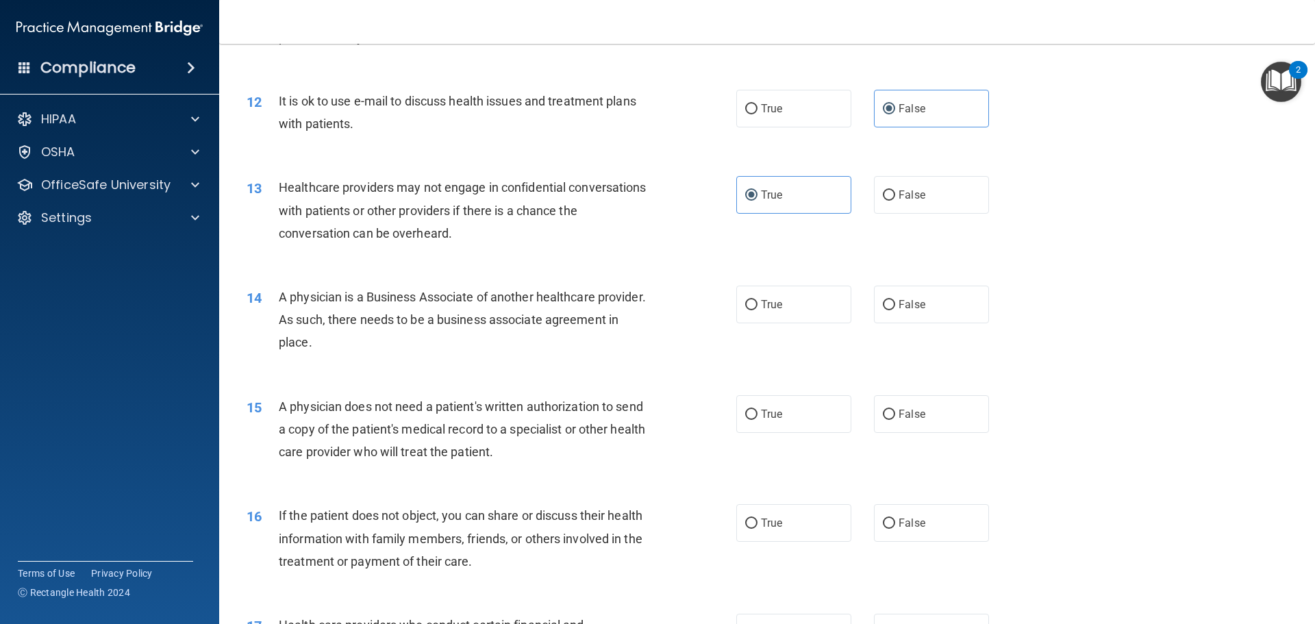
scroll to position [1164, 0]
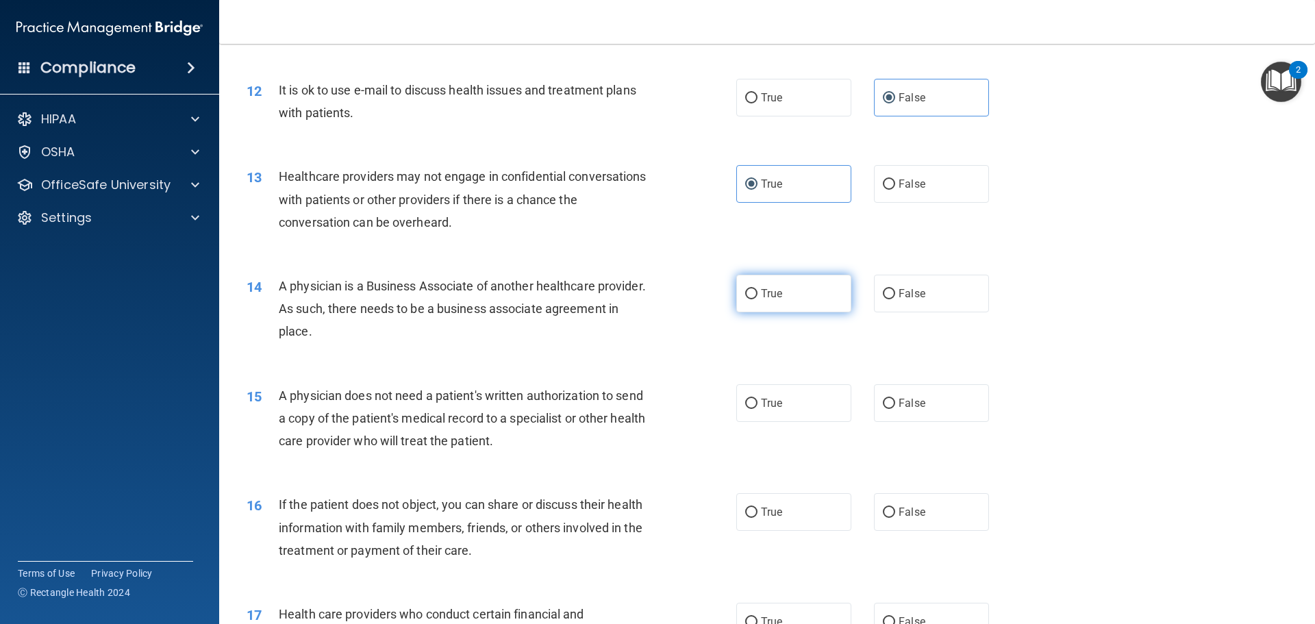
click at [796, 306] on label "True" at bounding box center [793, 294] width 115 height 38
click at [758, 299] on input "True" at bounding box center [751, 294] width 12 height 10
radio input "true"
click at [904, 413] on label "False" at bounding box center [931, 403] width 115 height 38
click at [895, 409] on input "False" at bounding box center [889, 404] width 12 height 10
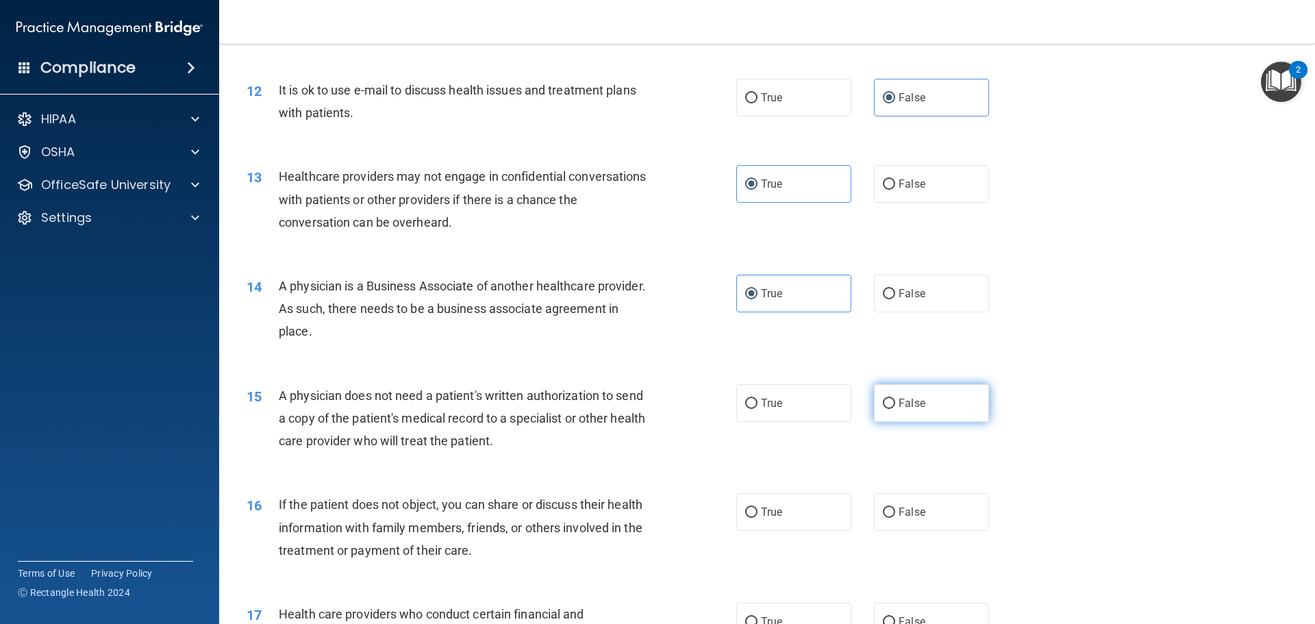
radio input "true"
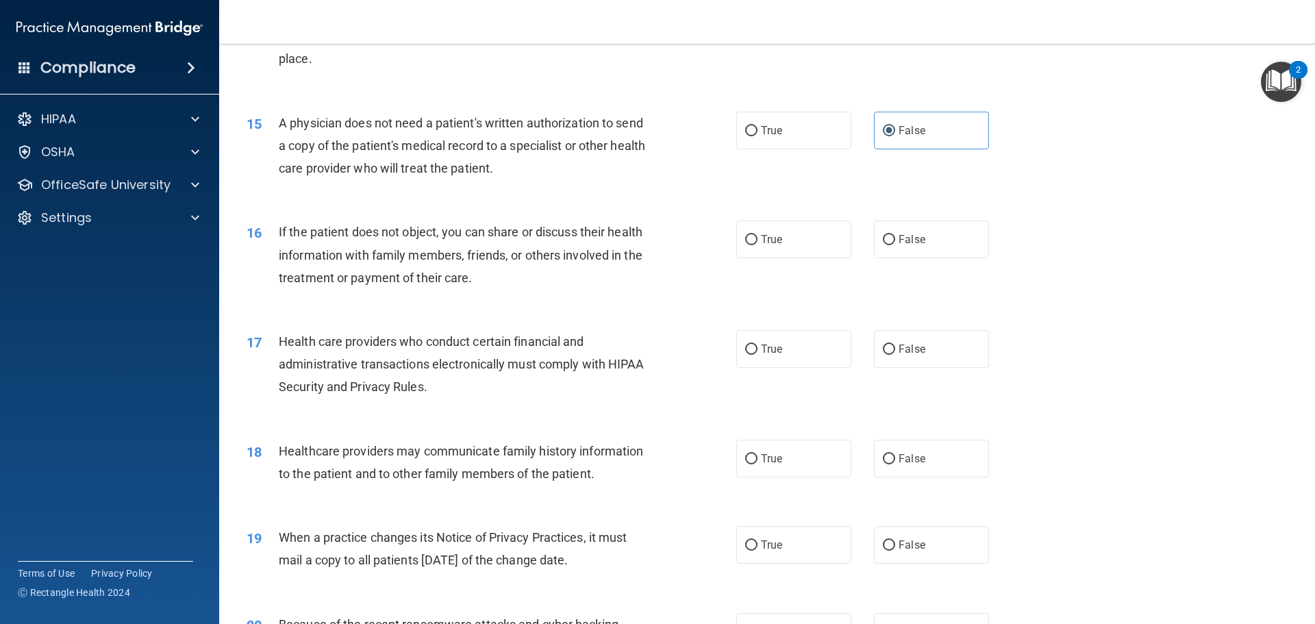
scroll to position [1438, 0]
click at [921, 240] on label "False" at bounding box center [931, 238] width 115 height 38
click at [895, 240] on input "False" at bounding box center [889, 239] width 12 height 10
radio input "true"
click at [777, 362] on label "True" at bounding box center [793, 348] width 115 height 38
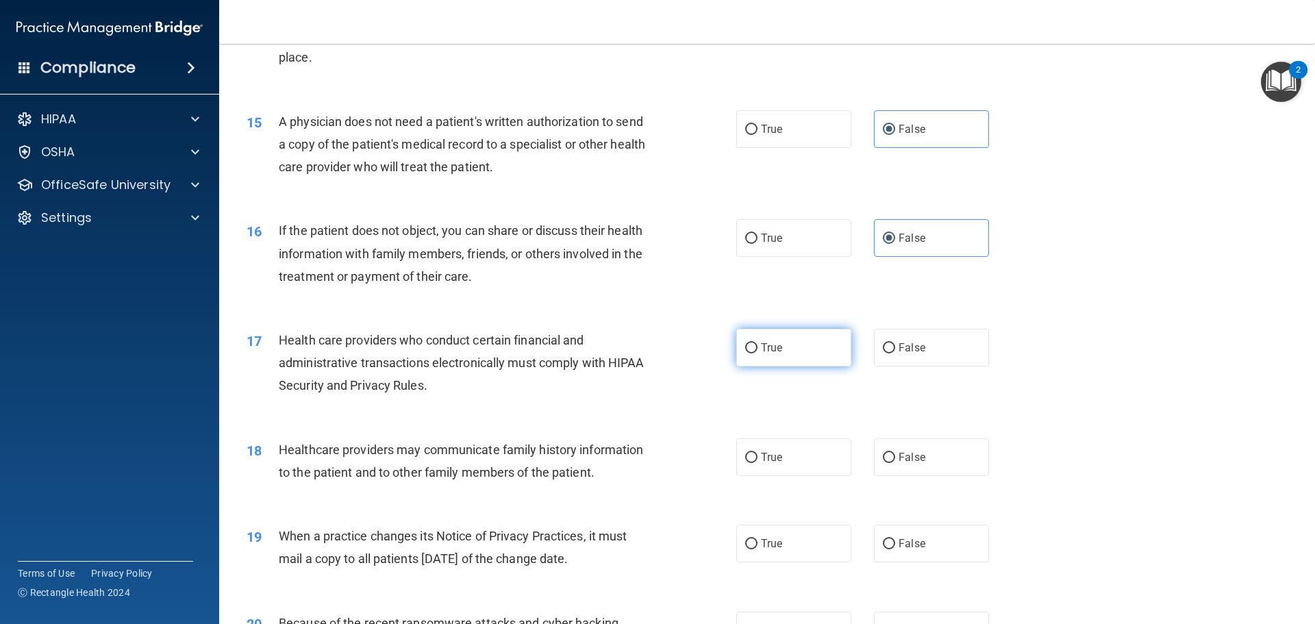
click at [758, 353] on input "True" at bounding box center [751, 348] width 12 height 10
radio input "true"
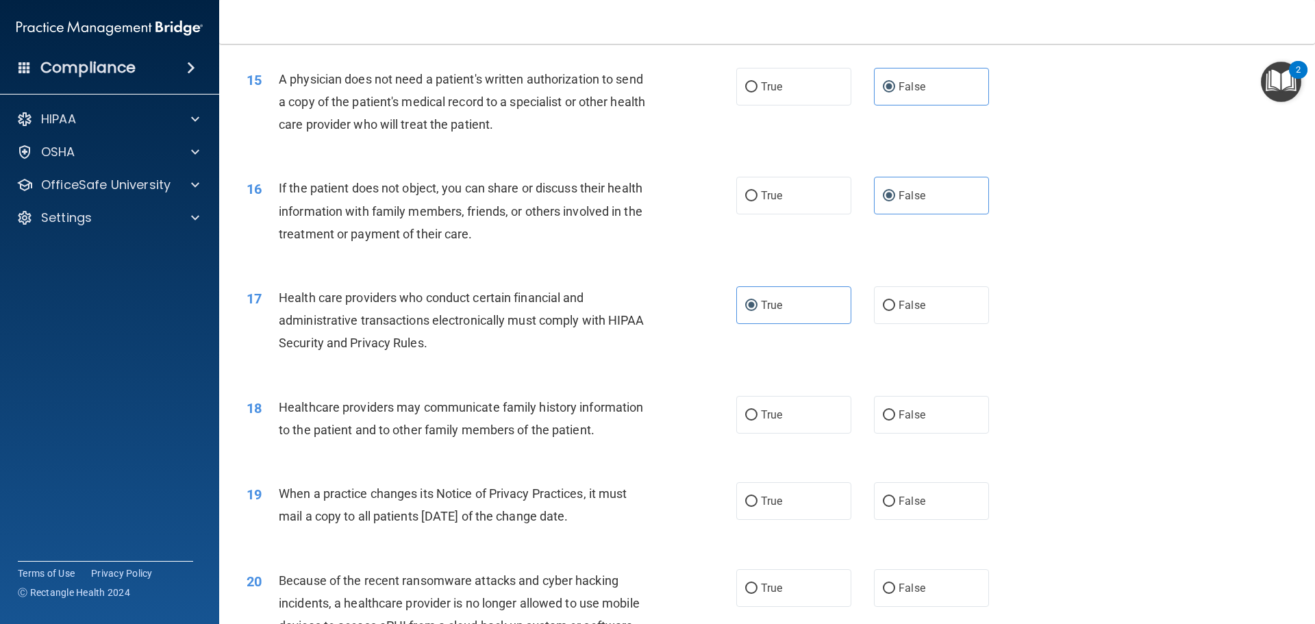
scroll to position [1644, 0]
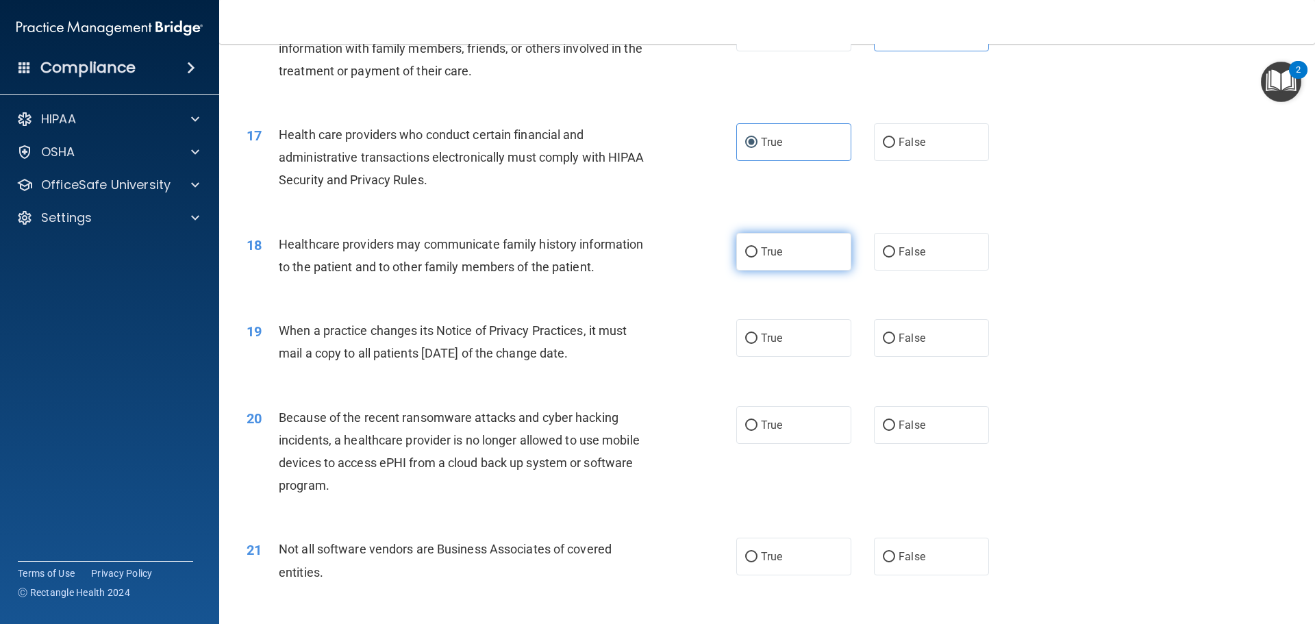
click at [821, 270] on label "True" at bounding box center [793, 252] width 115 height 38
click at [758, 258] on input "True" at bounding box center [751, 252] width 12 height 10
radio input "true"
click at [923, 269] on label "False" at bounding box center [931, 252] width 115 height 38
click at [895, 258] on input "False" at bounding box center [889, 252] width 12 height 10
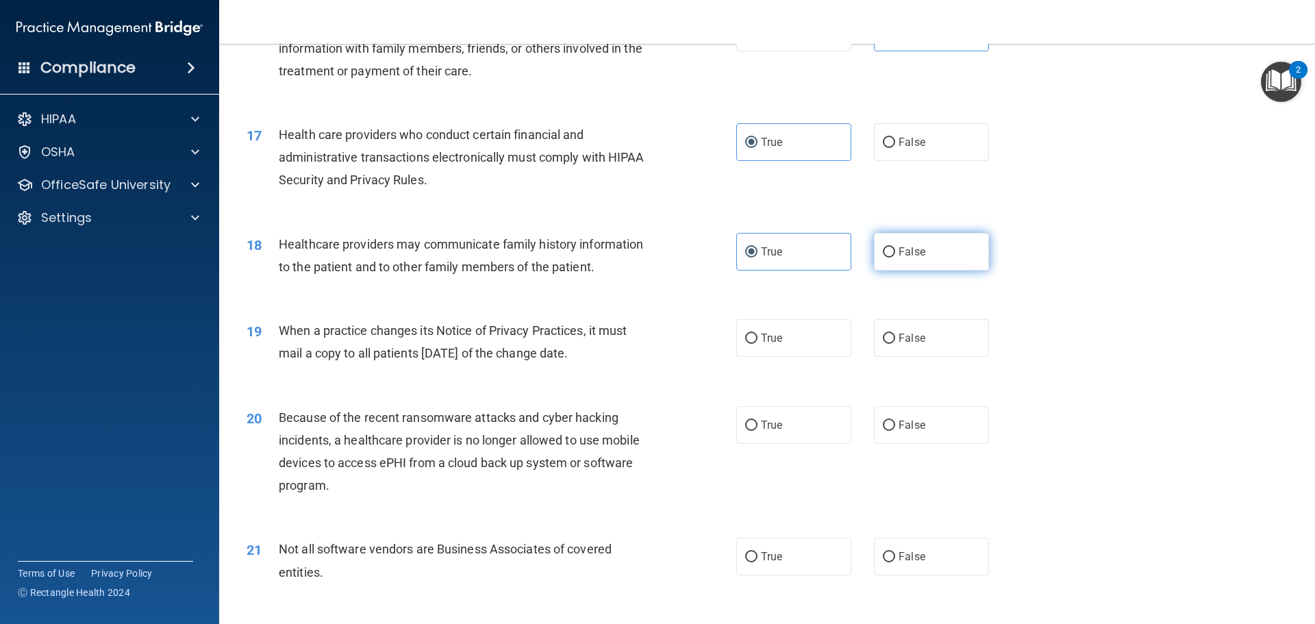
radio input "true"
radio input "false"
click at [795, 351] on label "True" at bounding box center [793, 338] width 115 height 38
click at [758, 344] on input "True" at bounding box center [751, 339] width 12 height 10
radio input "true"
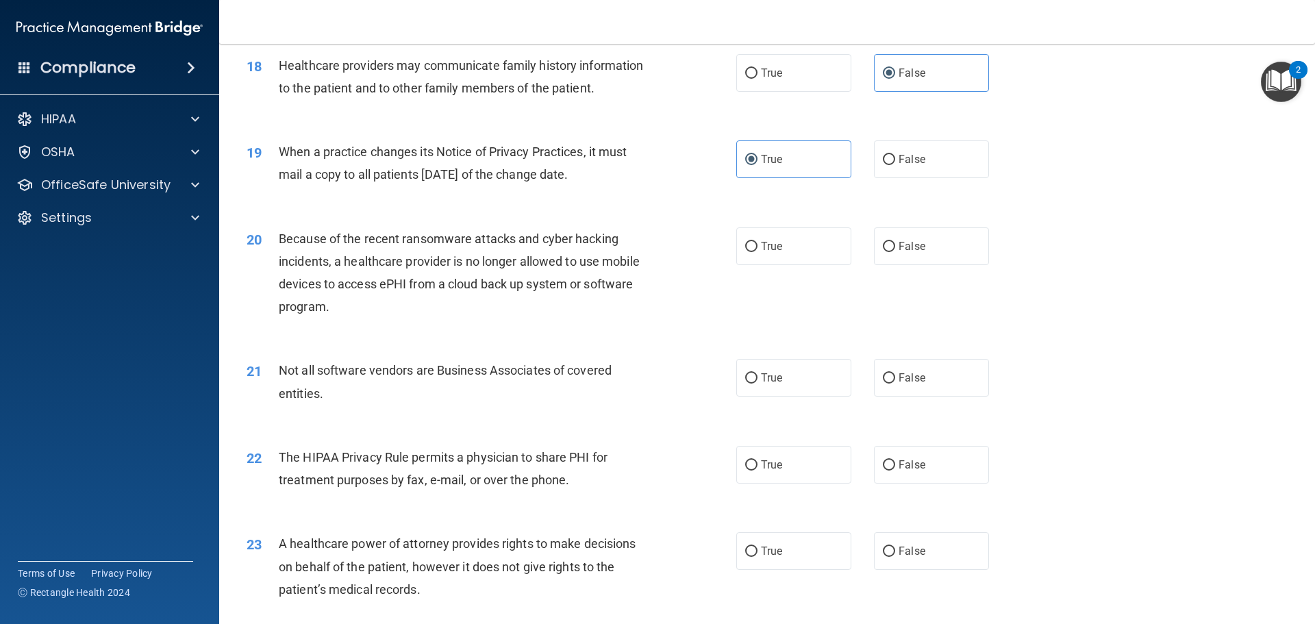
scroll to position [1849, 0]
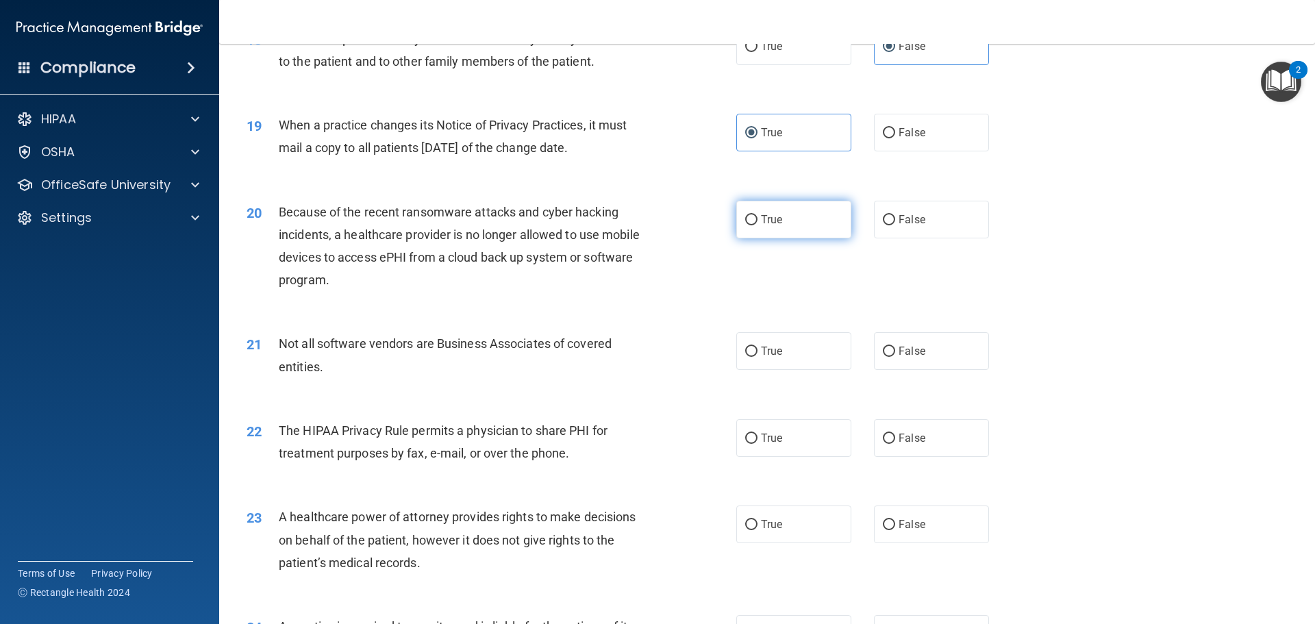
click at [787, 221] on label "True" at bounding box center [793, 220] width 115 height 38
click at [758, 221] on input "True" at bounding box center [751, 220] width 12 height 10
radio input "true"
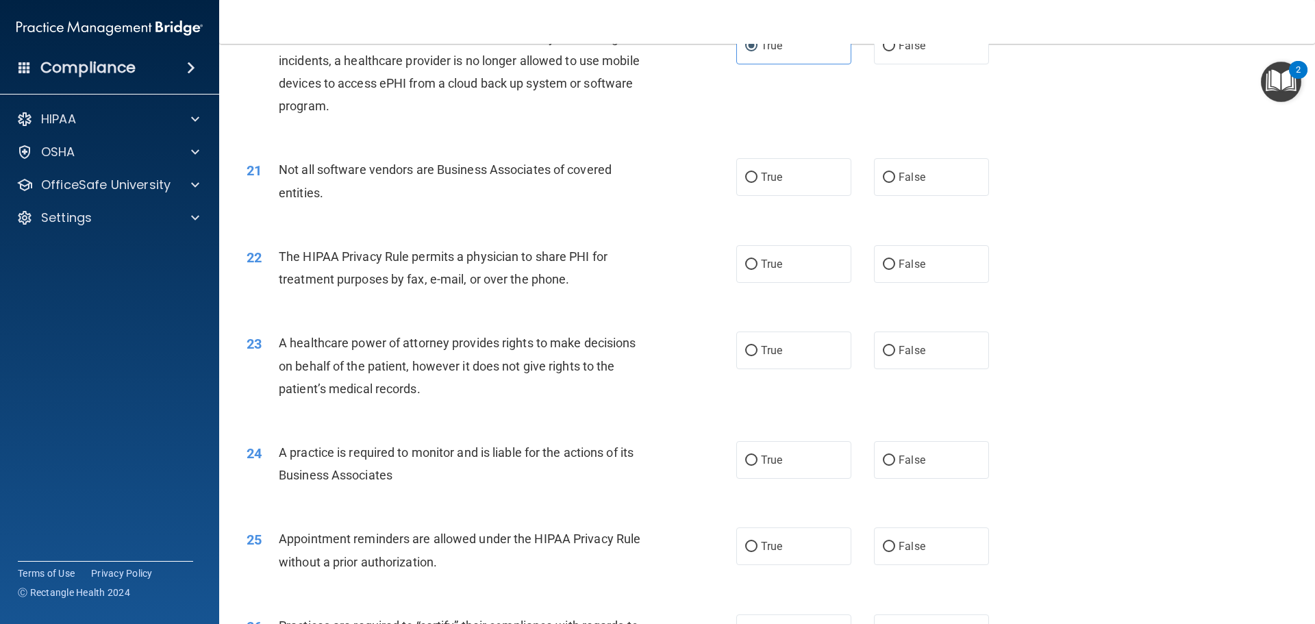
scroll to position [2055, 0]
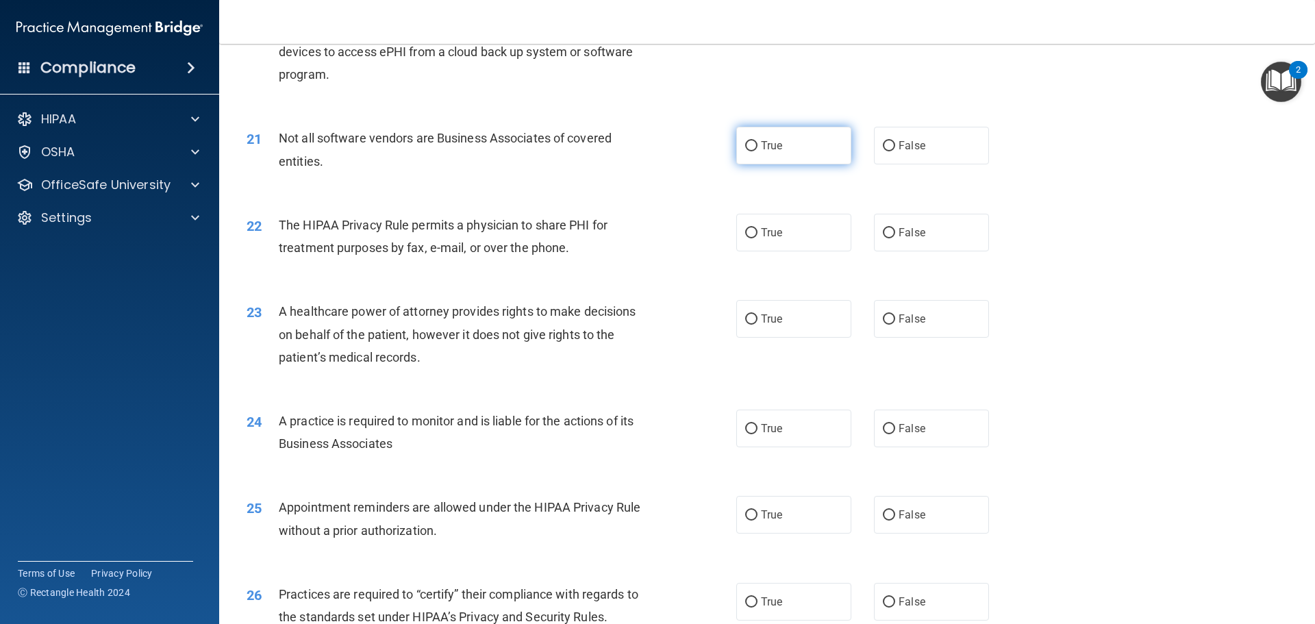
click at [832, 153] on label "True" at bounding box center [793, 146] width 115 height 38
click at [758, 151] on input "True" at bounding box center [751, 146] width 12 height 10
radio input "true"
click at [810, 322] on label "True" at bounding box center [793, 319] width 115 height 38
click at [758, 322] on input "True" at bounding box center [751, 319] width 12 height 10
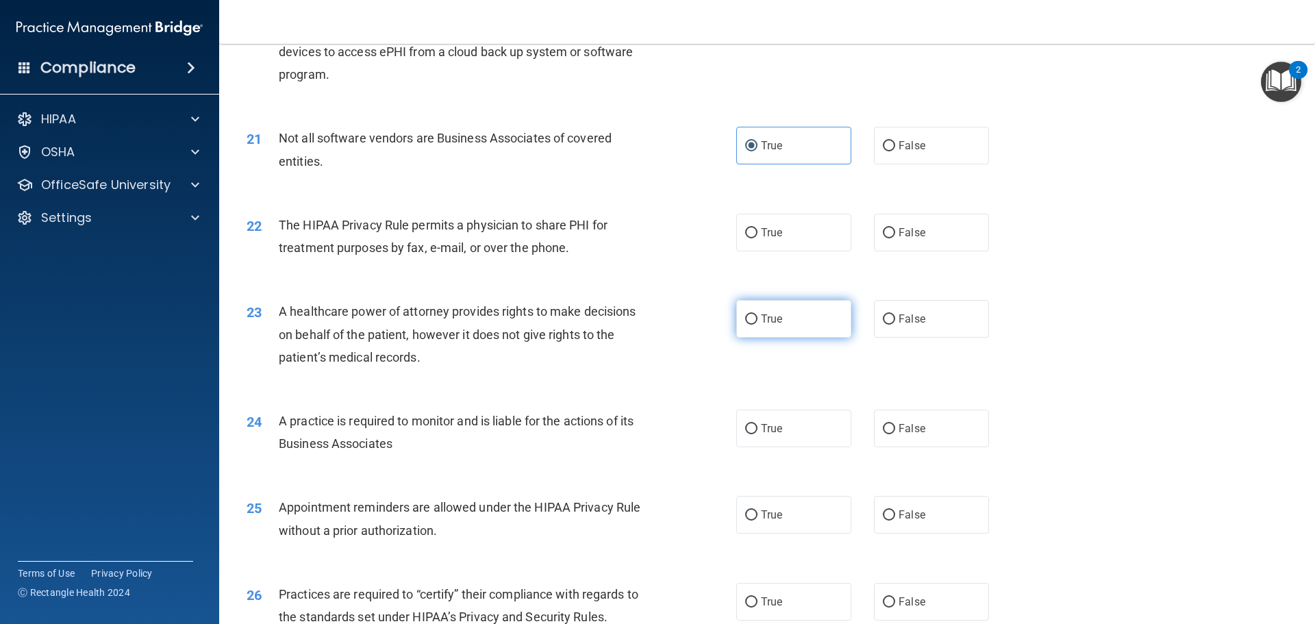
radio input "true"
click at [932, 239] on label "False" at bounding box center [931, 233] width 115 height 38
click at [895, 238] on input "False" at bounding box center [889, 233] width 12 height 10
radio input "true"
click at [788, 432] on label "True" at bounding box center [793, 429] width 115 height 38
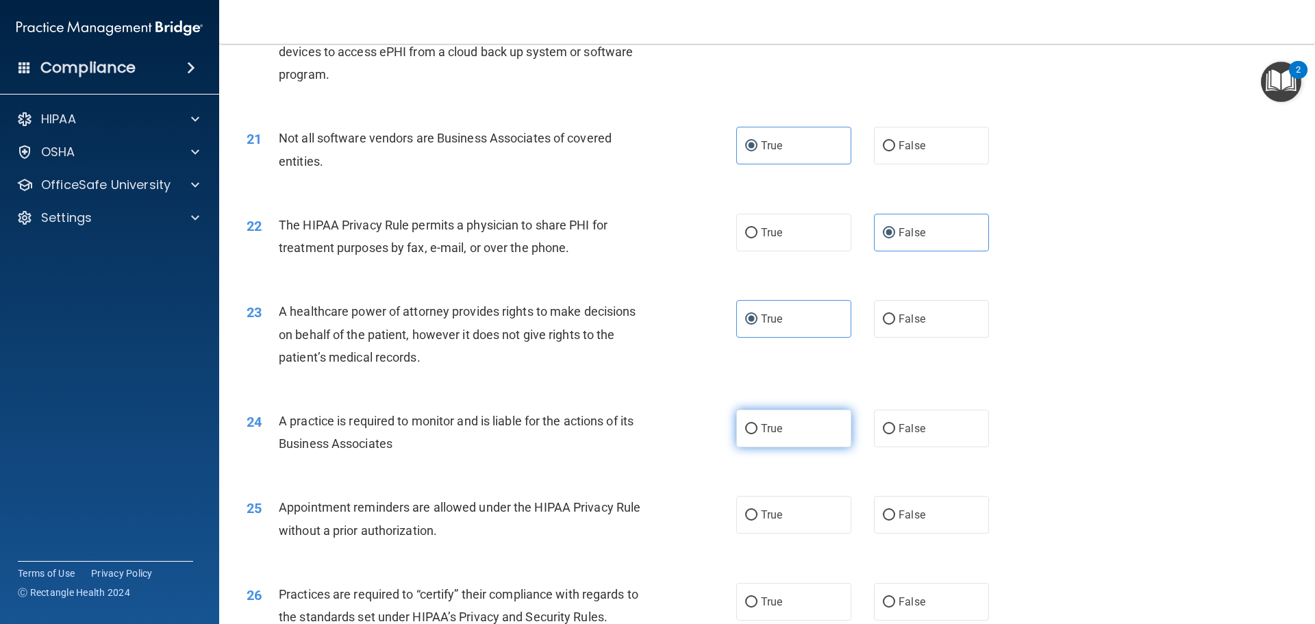
click at [758, 432] on input "True" at bounding box center [751, 429] width 12 height 10
radio input "true"
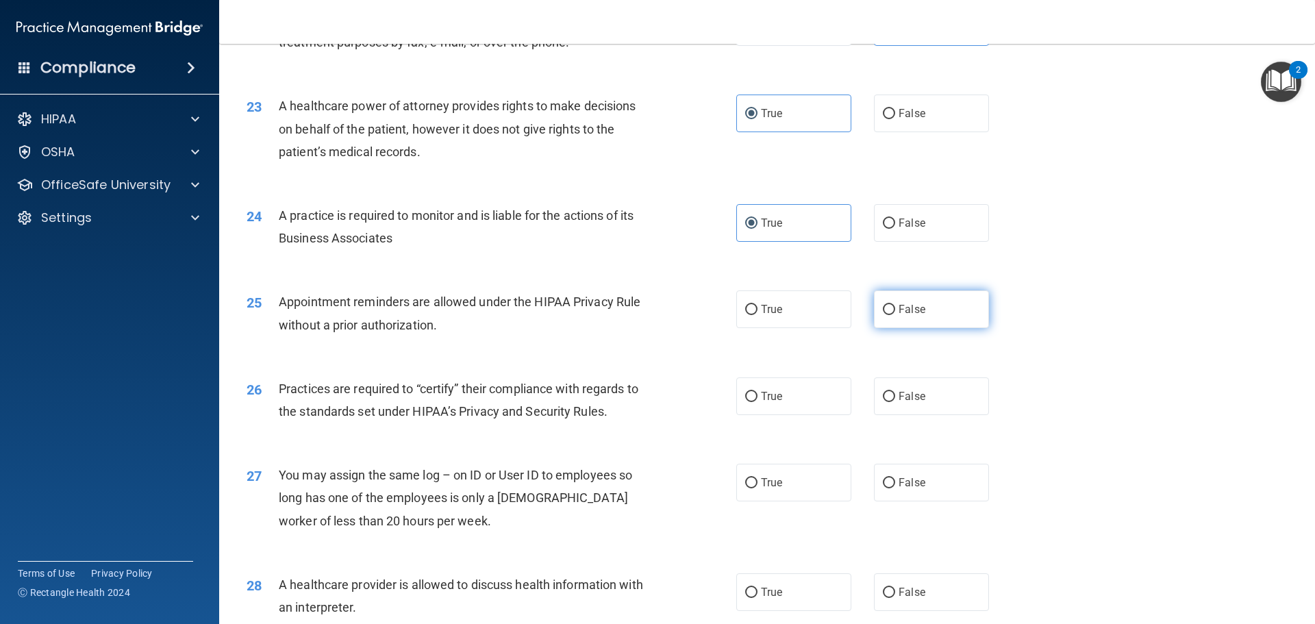
click at [888, 302] on label "False" at bounding box center [931, 309] width 115 height 38
click at [888, 305] on input "False" at bounding box center [889, 310] width 12 height 10
radio input "true"
click at [768, 381] on label "True" at bounding box center [793, 396] width 115 height 38
click at [758, 392] on input "True" at bounding box center [751, 397] width 12 height 10
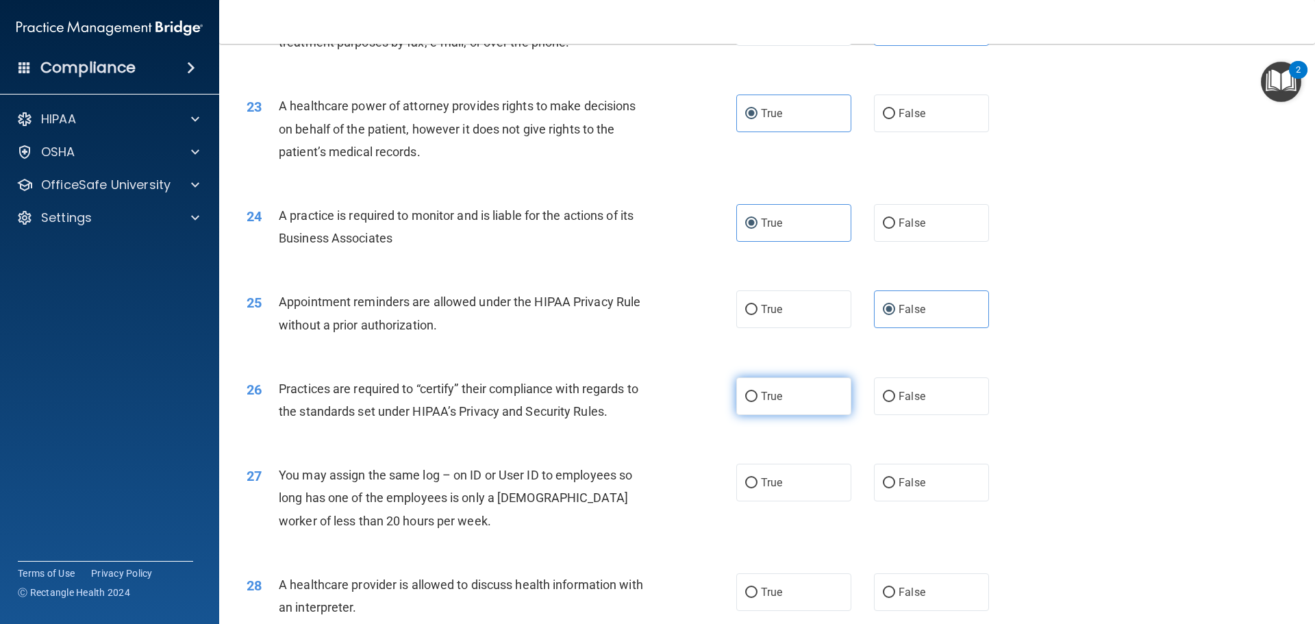
radio input "true"
click at [793, 469] on label "True" at bounding box center [793, 483] width 115 height 38
click at [758, 478] on input "True" at bounding box center [751, 483] width 12 height 10
radio input "true"
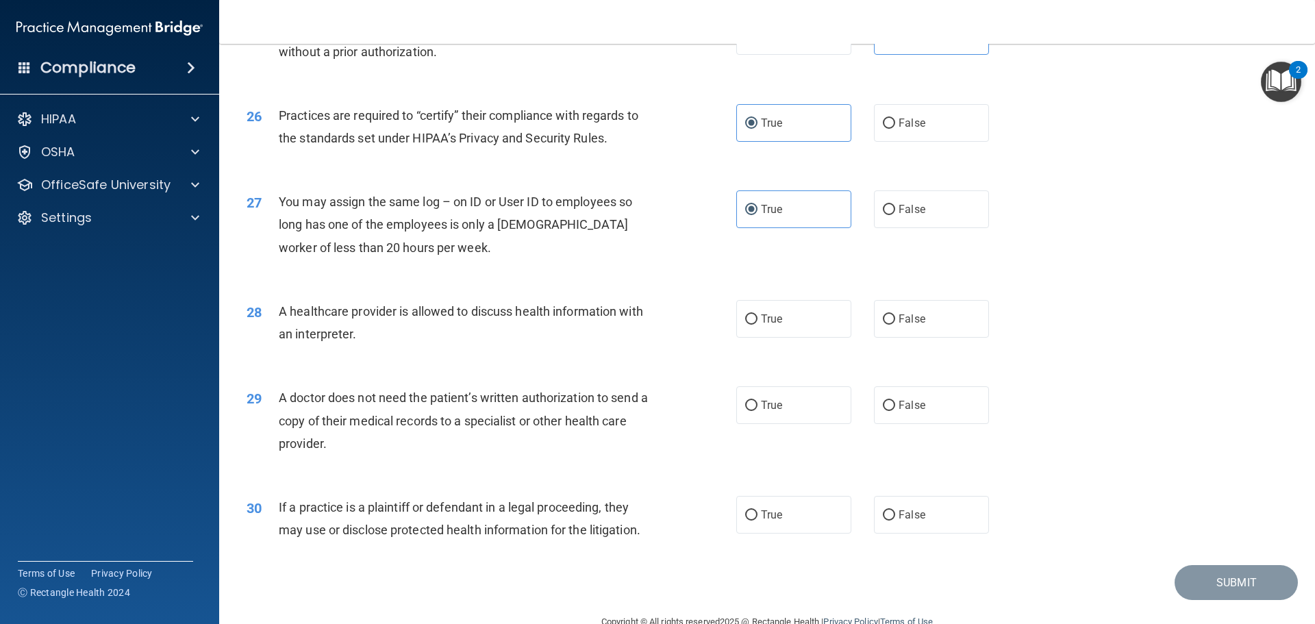
scroll to position [2565, 0]
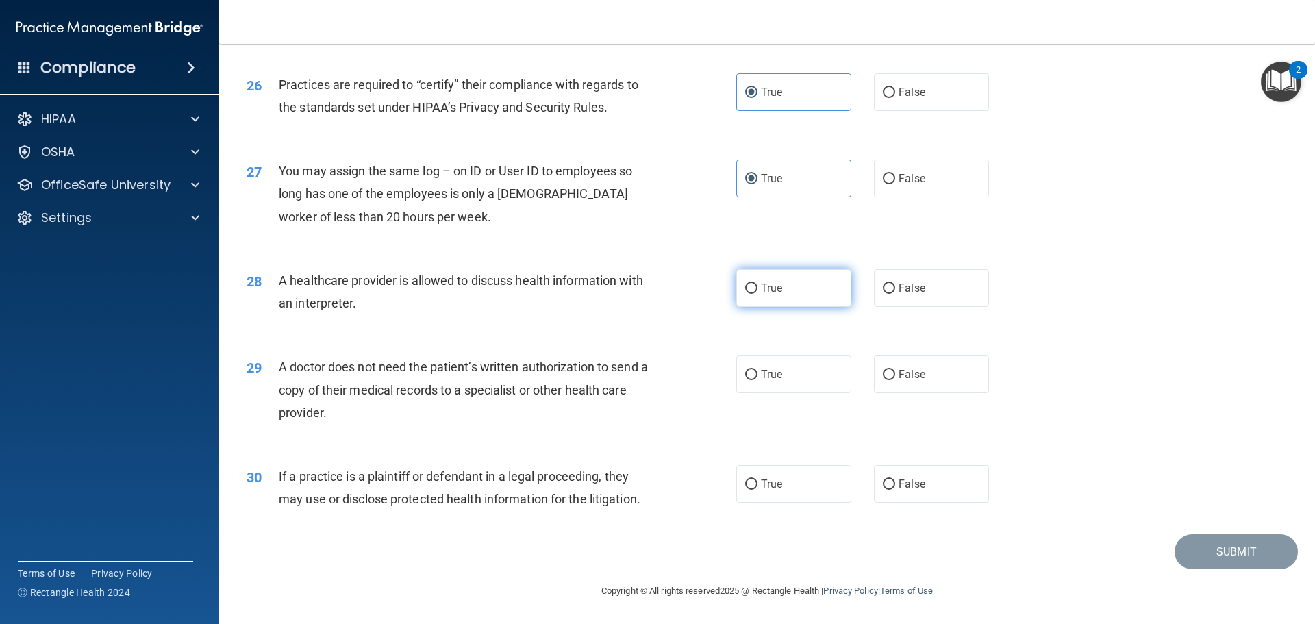
click at [810, 300] on label "True" at bounding box center [793, 288] width 115 height 38
click at [758, 294] on input "True" at bounding box center [751, 289] width 12 height 10
radio input "true"
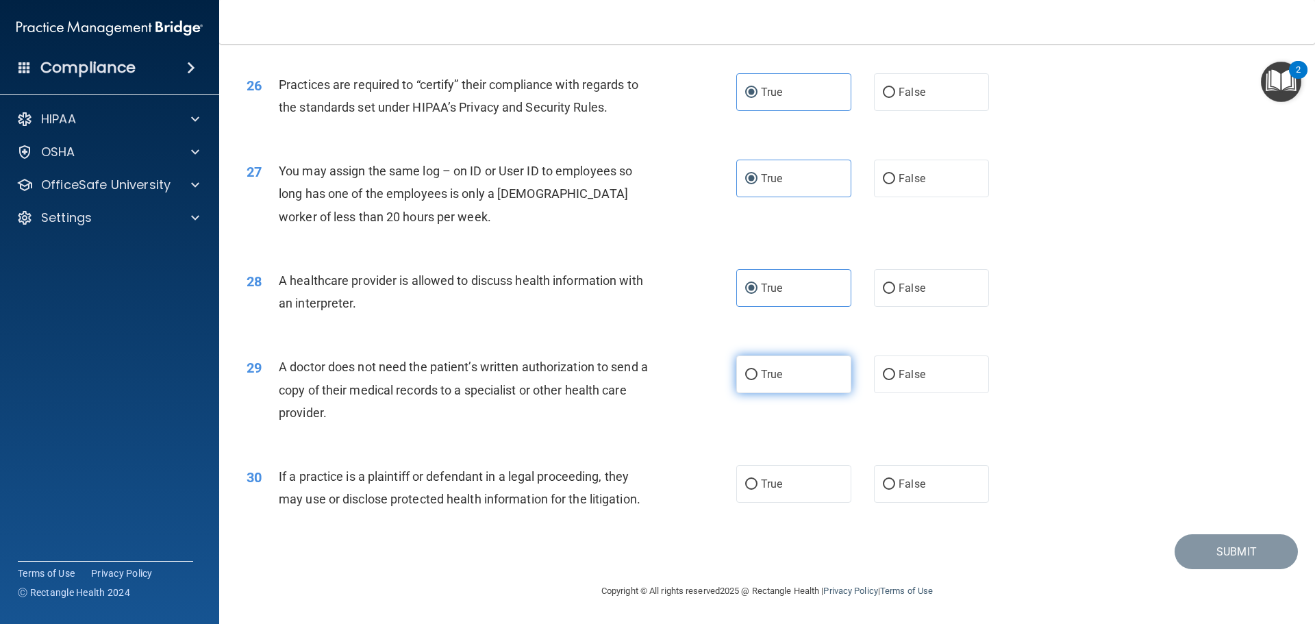
click at [778, 384] on label "True" at bounding box center [793, 375] width 115 height 38
click at [758, 380] on input "True" at bounding box center [751, 375] width 12 height 10
radio input "true"
click at [770, 496] on label "True" at bounding box center [793, 484] width 115 height 38
click at [758, 490] on input "True" at bounding box center [751, 484] width 12 height 10
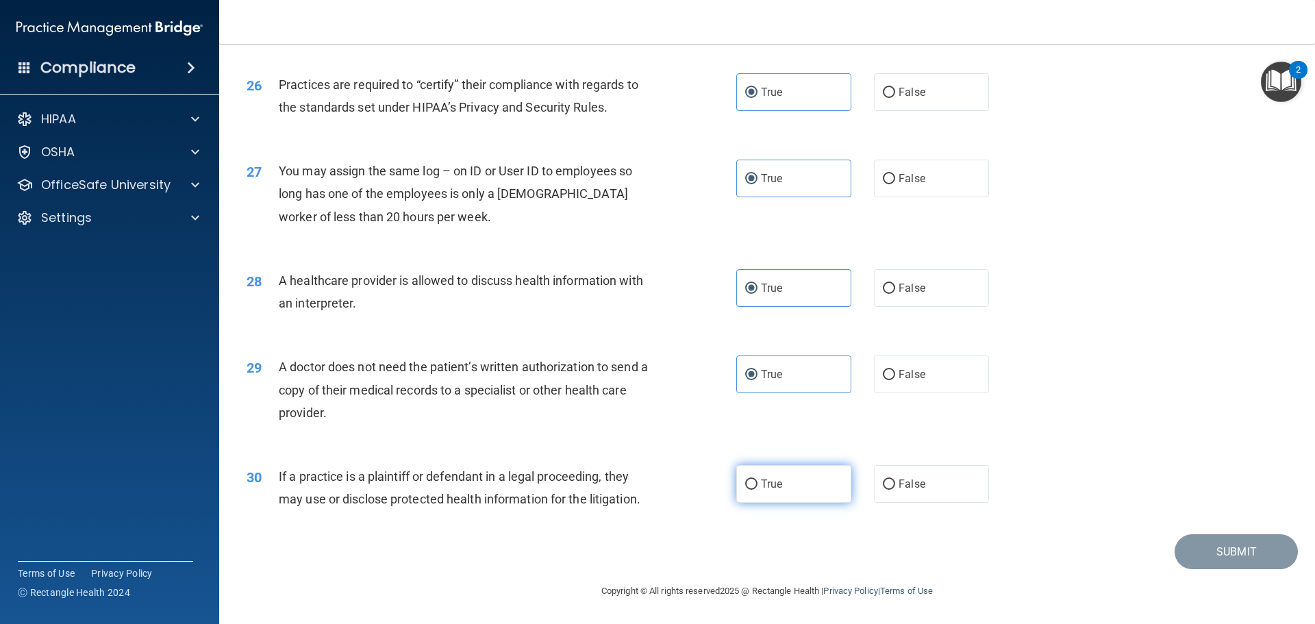
radio input "true"
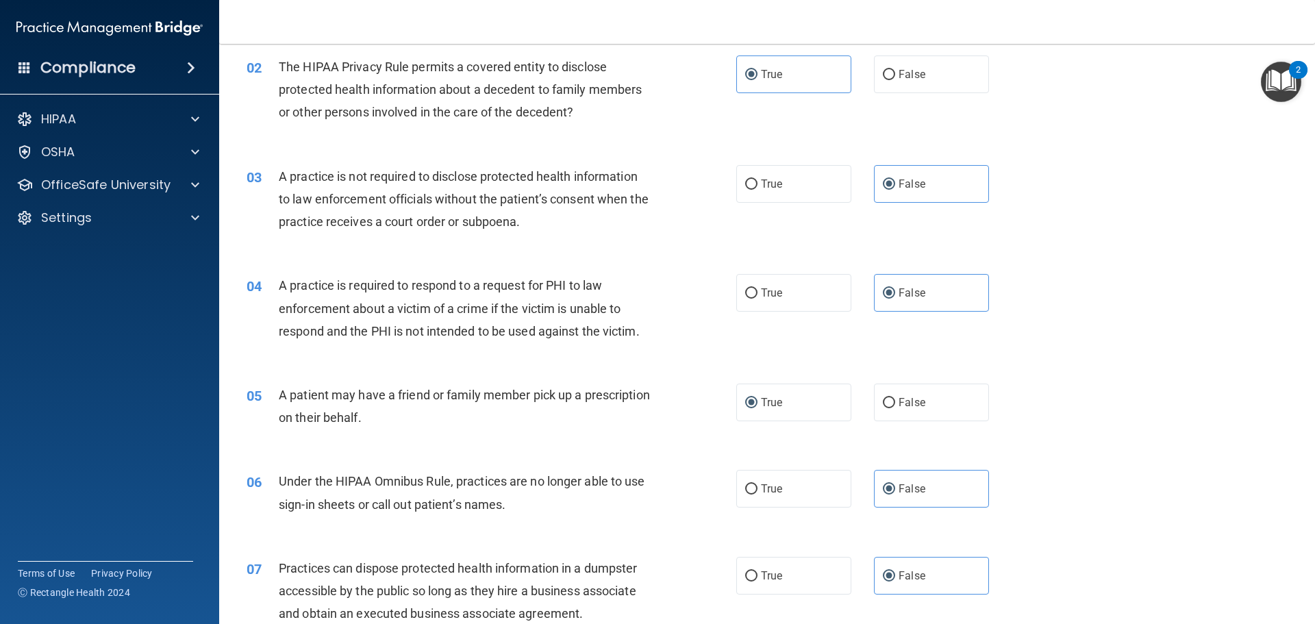
scroll to position [99, 0]
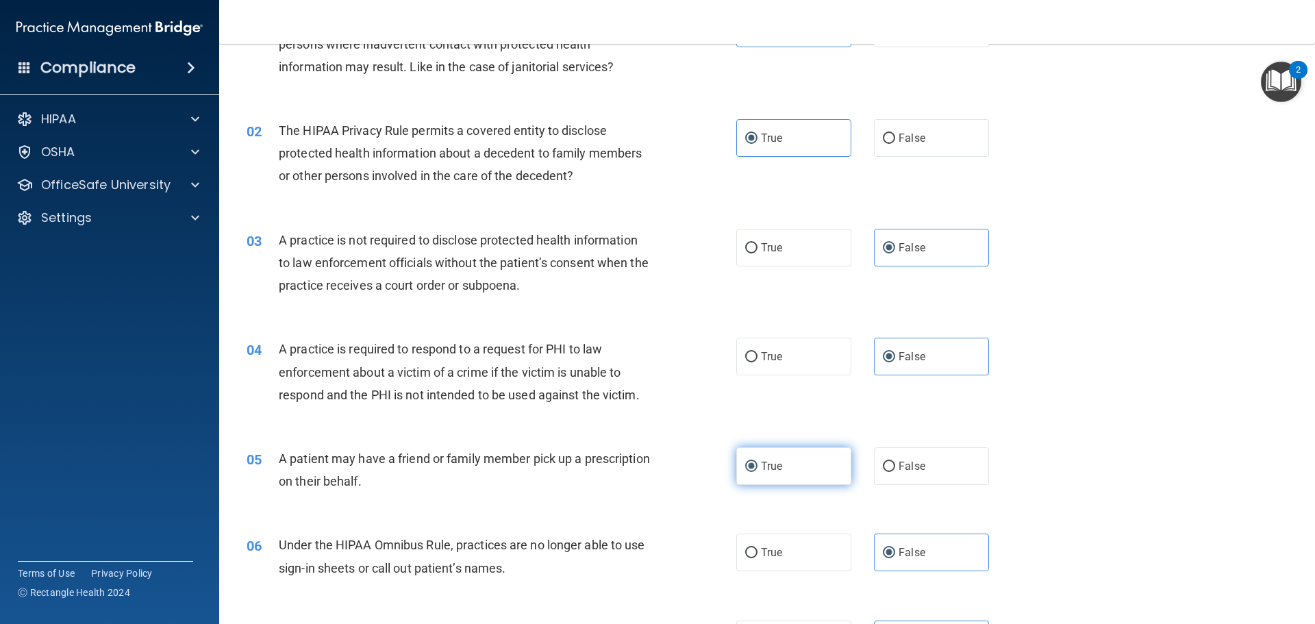
click at [816, 481] on label "True" at bounding box center [793, 466] width 115 height 38
click at [758, 472] on input "True" at bounding box center [751, 467] width 12 height 10
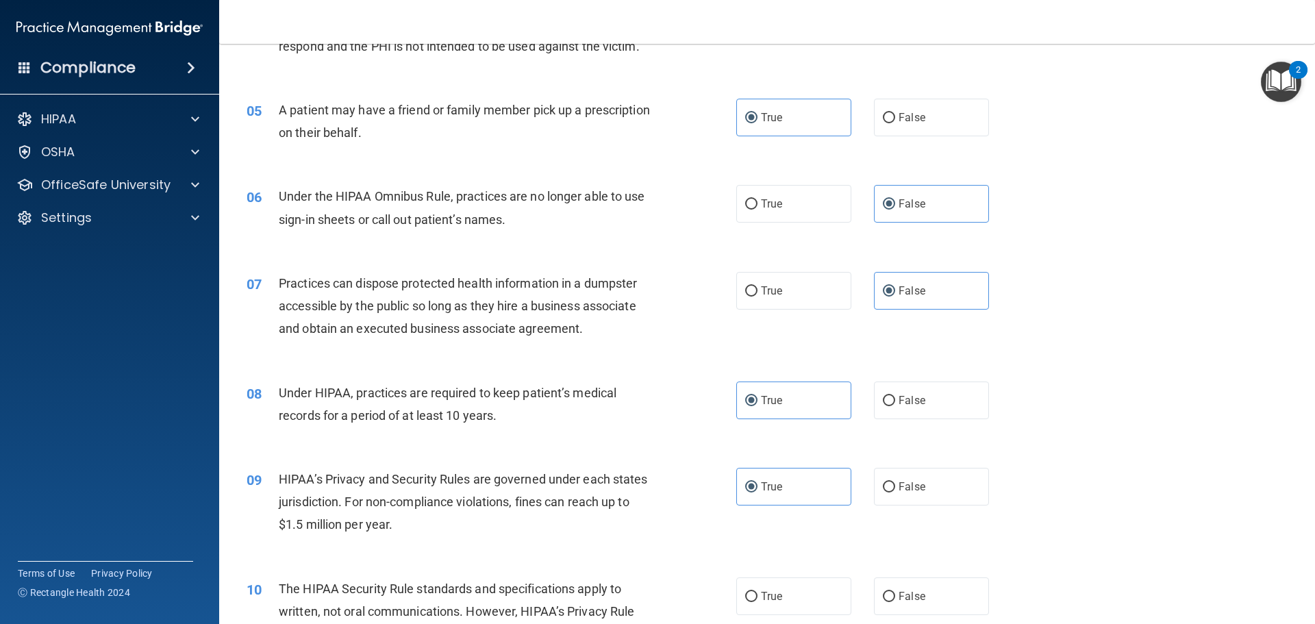
scroll to position [548, 0]
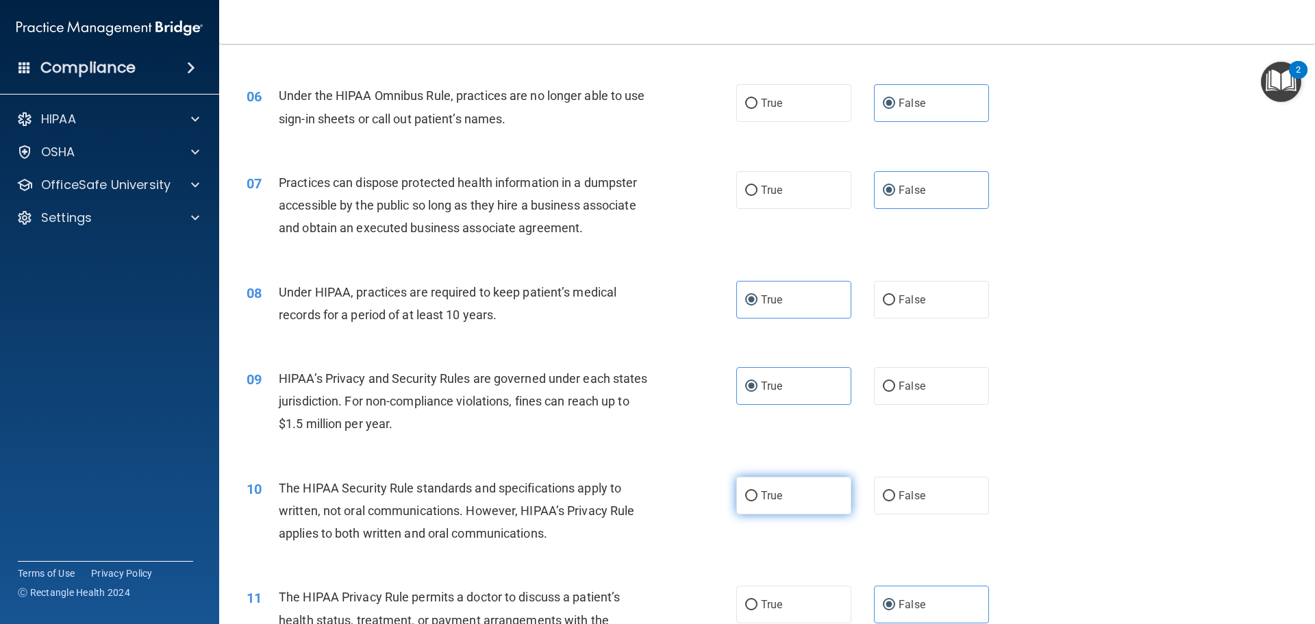
click at [801, 484] on label "True" at bounding box center [793, 496] width 115 height 38
click at [758, 491] on input "True" at bounding box center [751, 496] width 12 height 10
radio input "true"
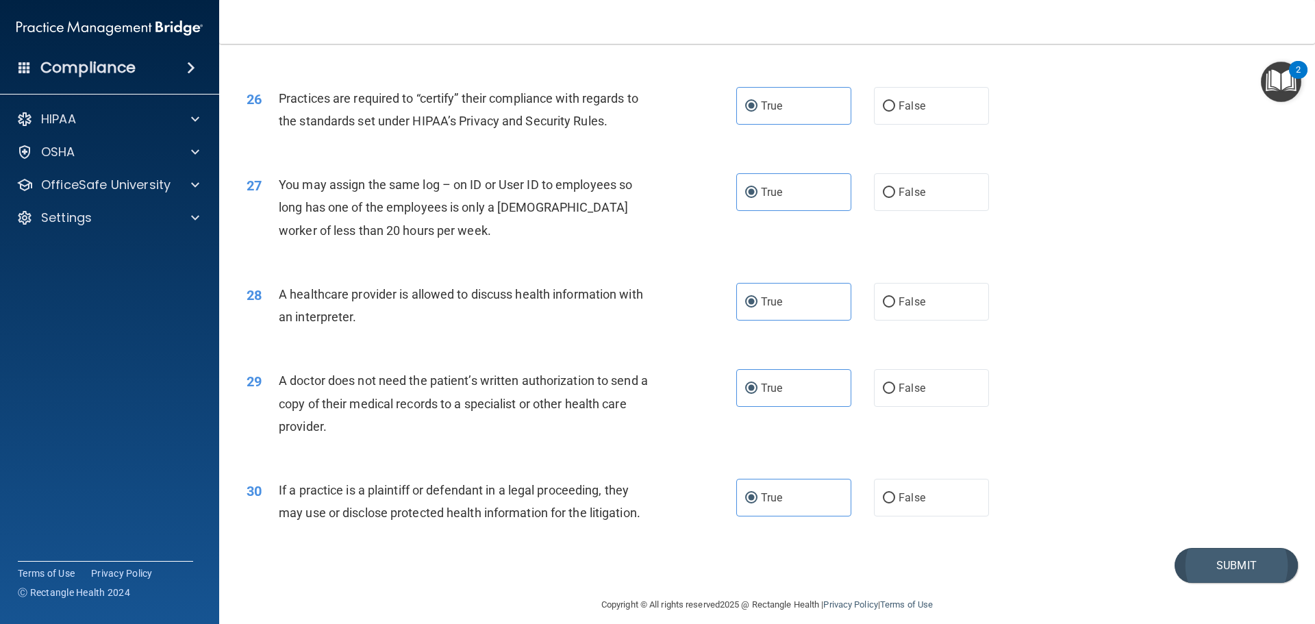
scroll to position [2565, 0]
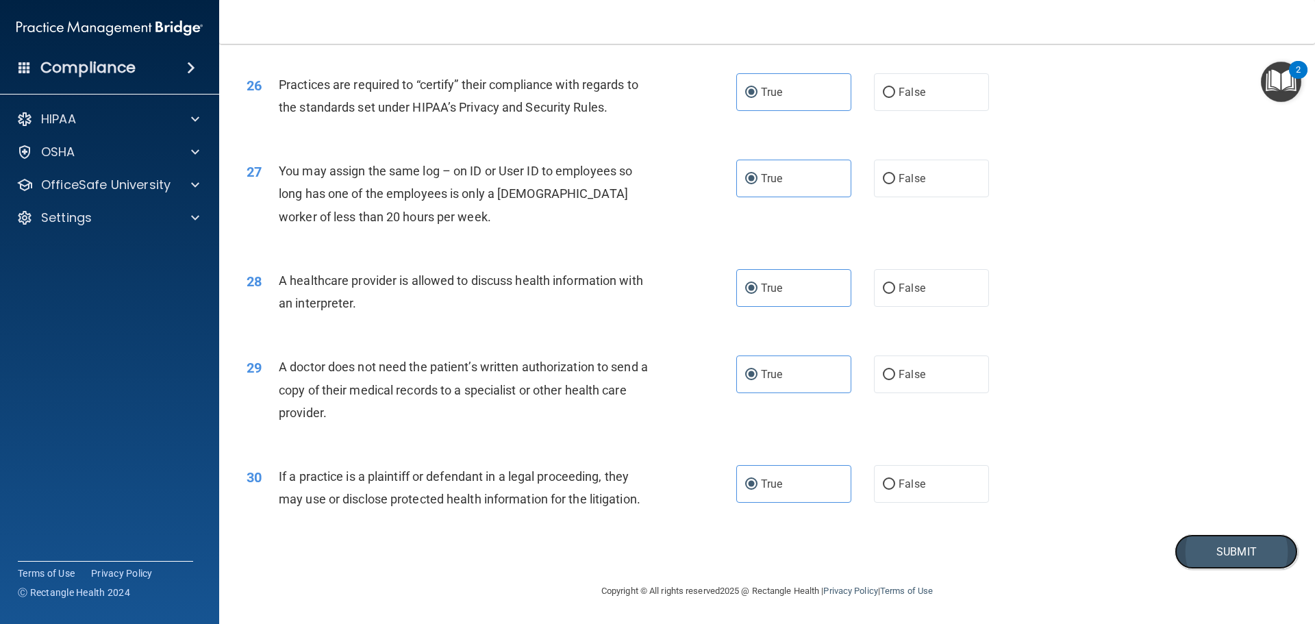
click at [1218, 563] on button "Submit" at bounding box center [1236, 551] width 123 height 35
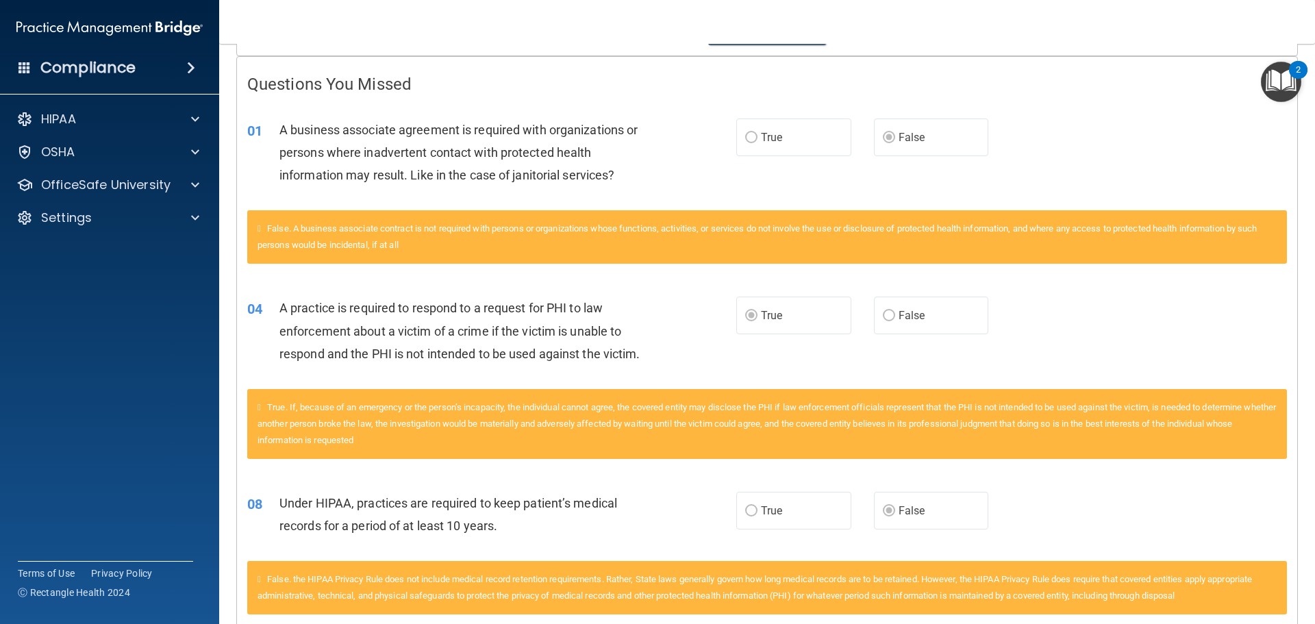
scroll to position [199, 0]
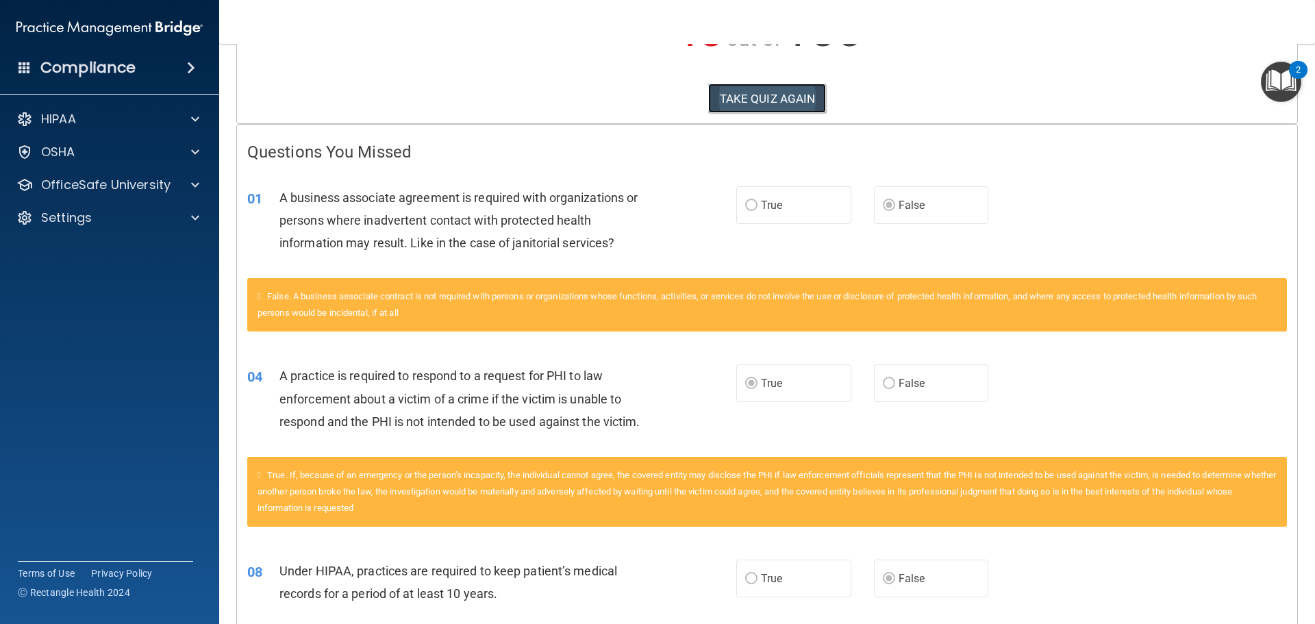
click at [795, 112] on button "TAKE QUIZ AGAIN" at bounding box center [767, 99] width 119 height 30
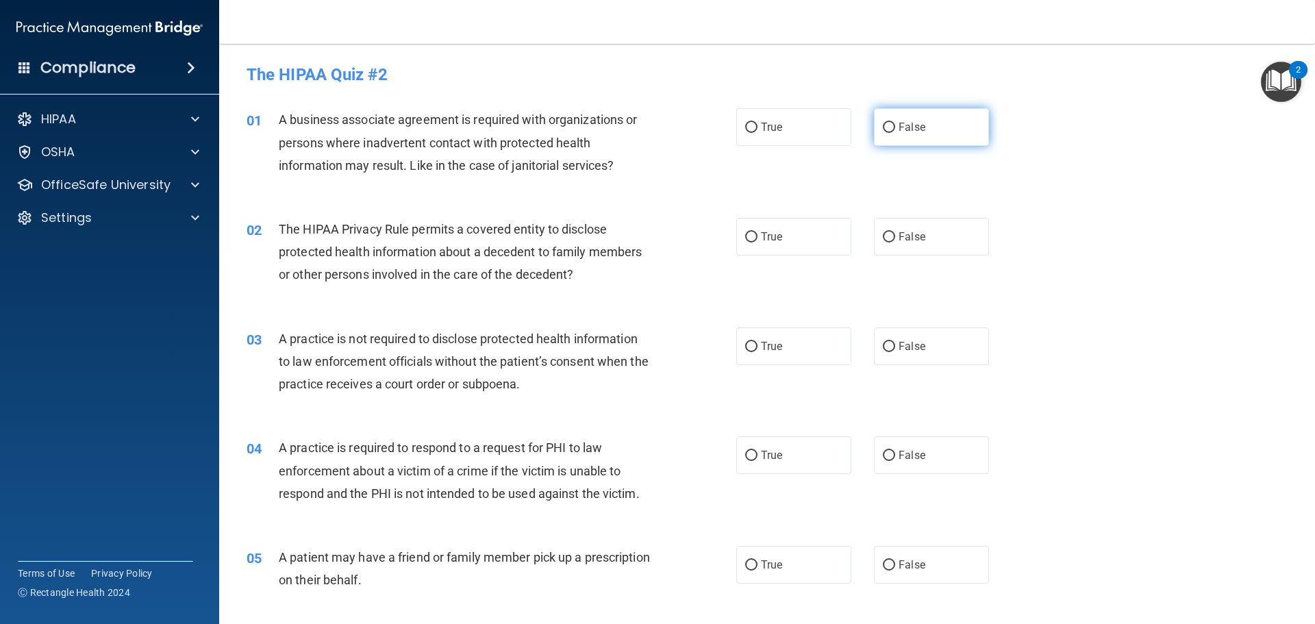
click at [909, 127] on span "False" at bounding box center [912, 127] width 27 height 13
click at [895, 127] on input "False" at bounding box center [889, 128] width 12 height 10
radio input "true"
click at [797, 246] on label "True" at bounding box center [793, 237] width 115 height 38
click at [758, 242] on input "True" at bounding box center [751, 237] width 12 height 10
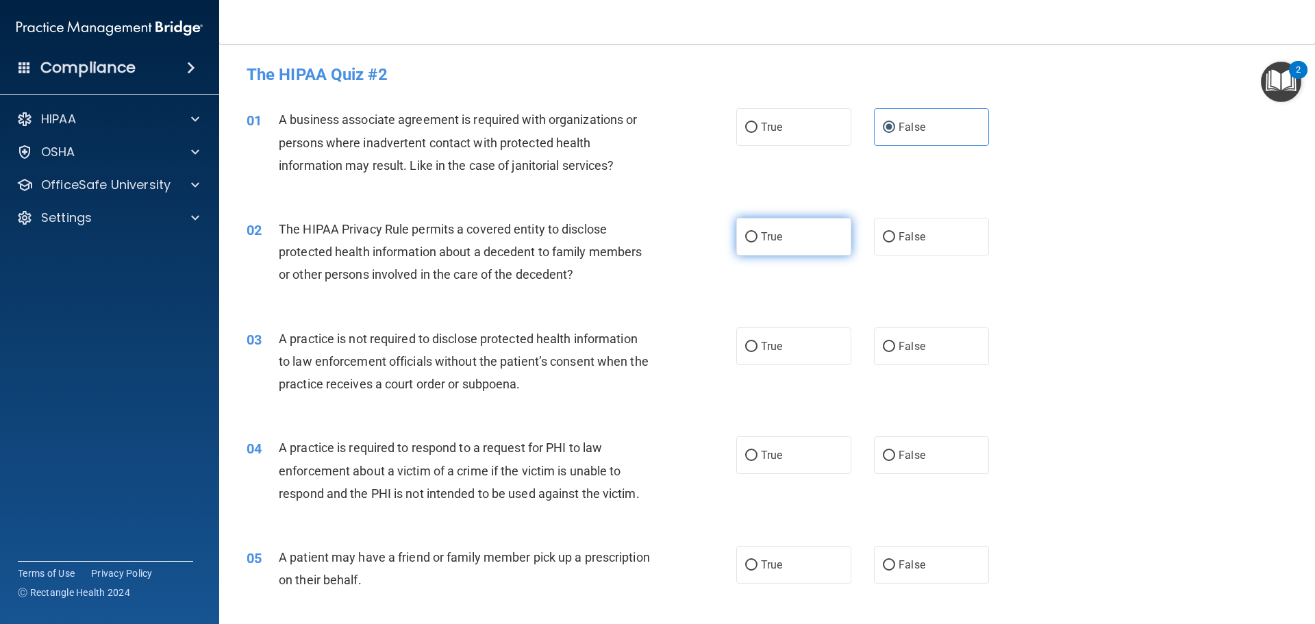
radio input "true"
click at [943, 351] on label "False" at bounding box center [931, 346] width 115 height 38
click at [895, 351] on input "False" at bounding box center [889, 347] width 12 height 10
radio input "true"
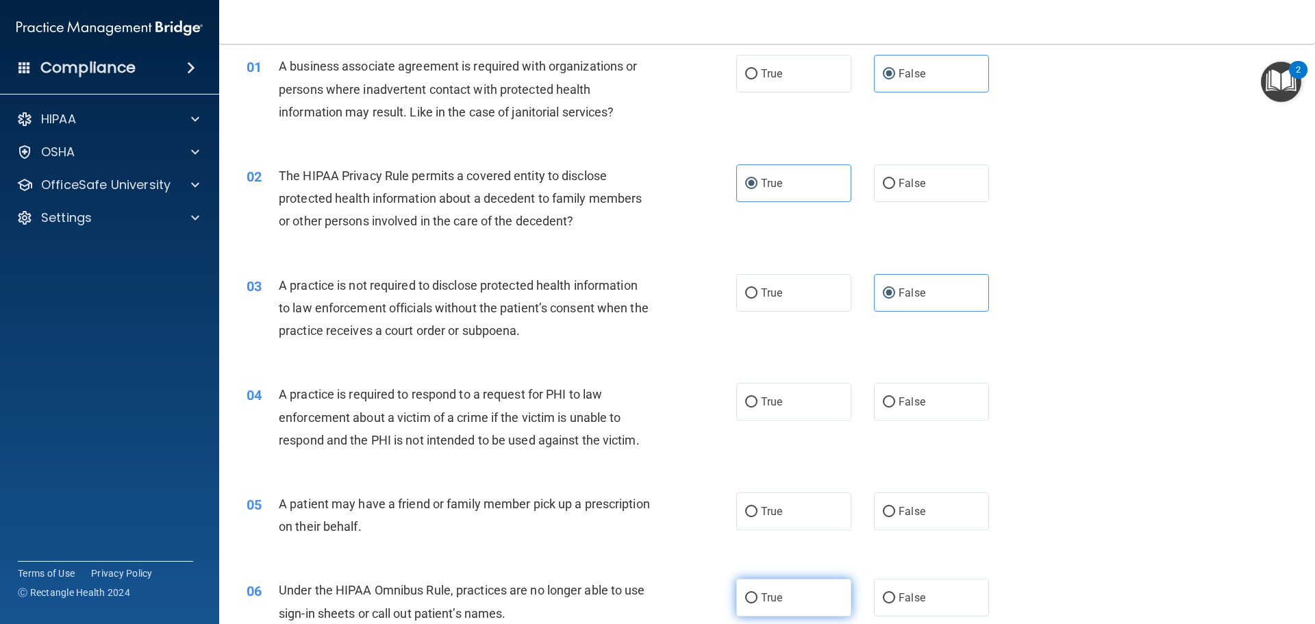
scroll to position [205, 0]
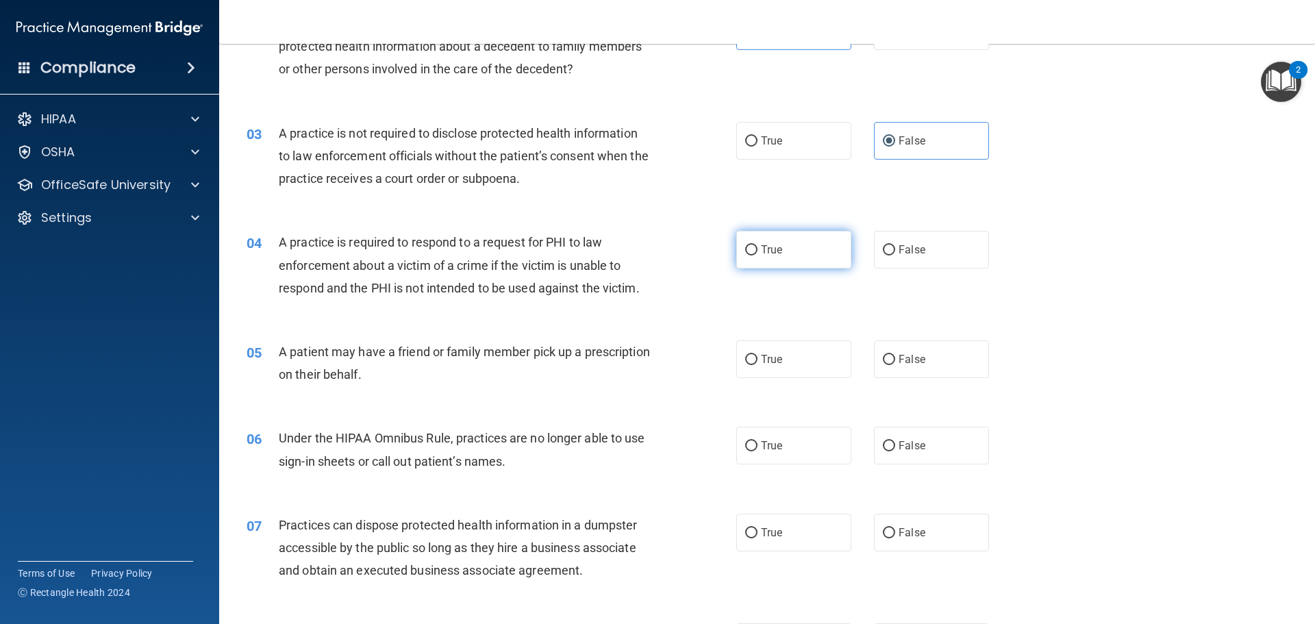
click at [779, 256] on label "True" at bounding box center [793, 250] width 115 height 38
click at [758, 255] on input "True" at bounding box center [751, 250] width 12 height 10
radio input "true"
click at [806, 360] on label "True" at bounding box center [793, 359] width 115 height 38
click at [758, 360] on input "True" at bounding box center [751, 360] width 12 height 10
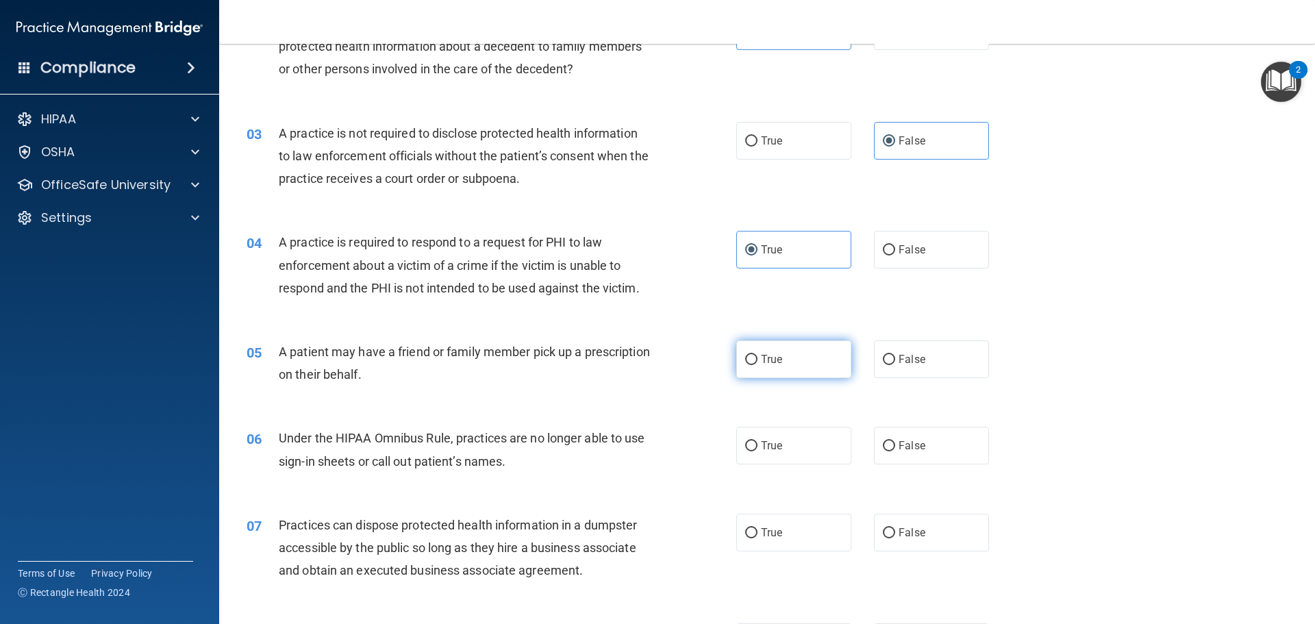
radio input "true"
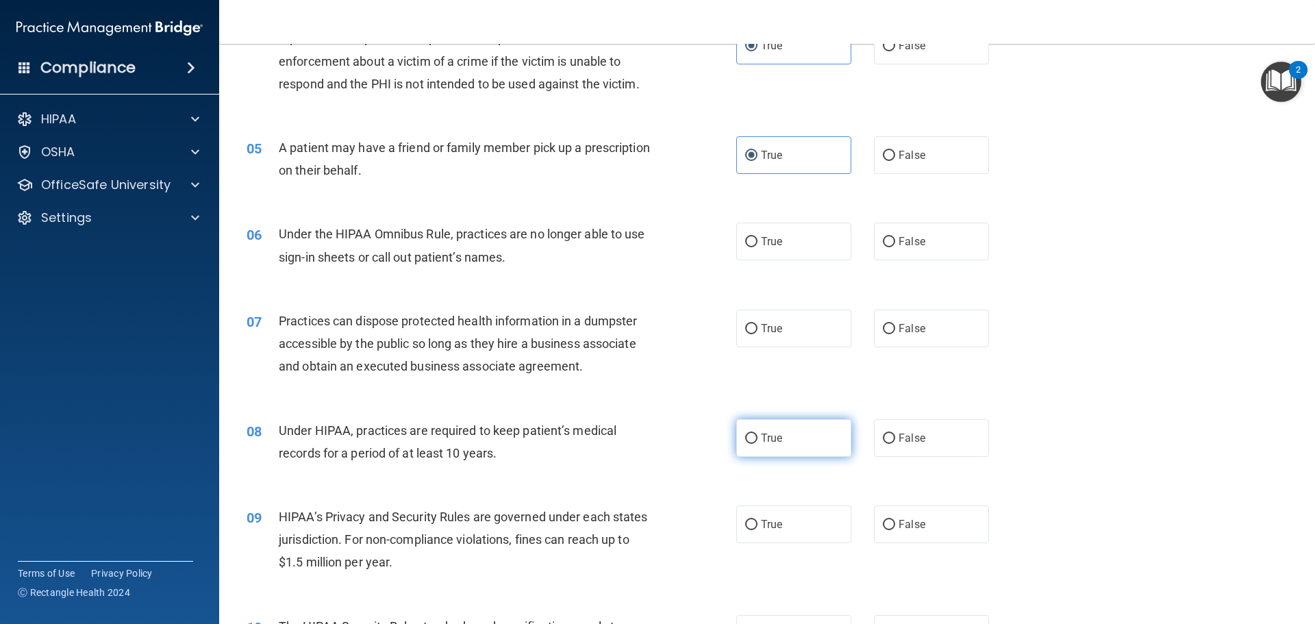
scroll to position [411, 0]
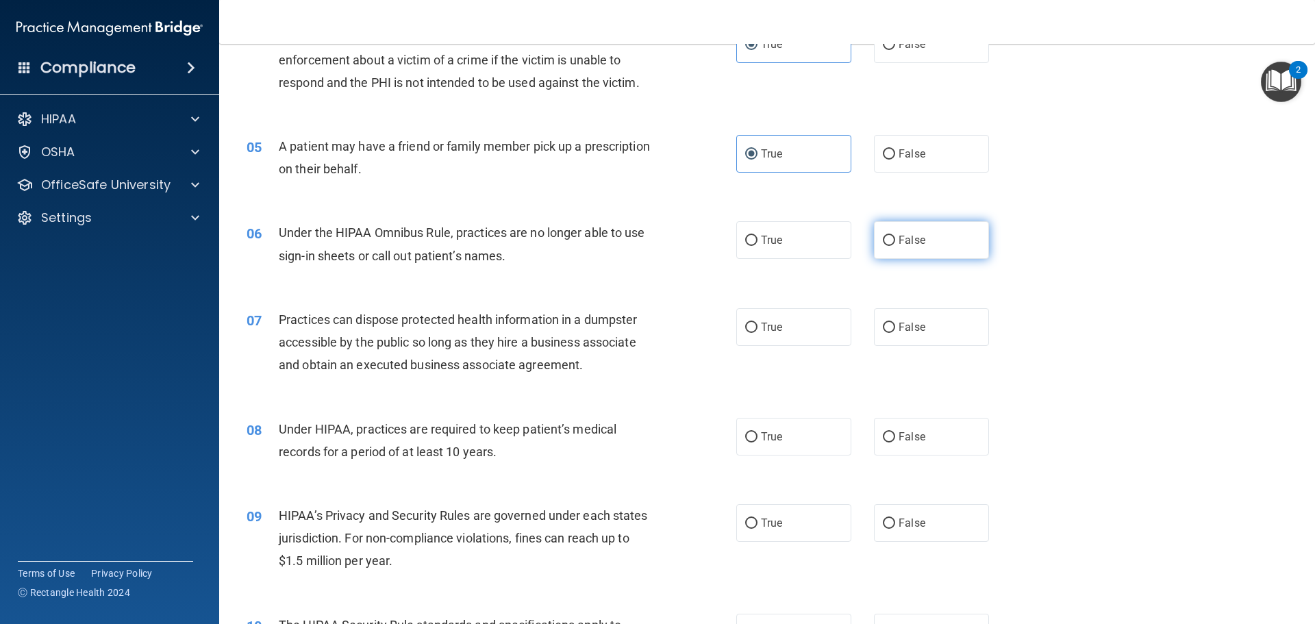
click at [912, 253] on label "False" at bounding box center [931, 240] width 115 height 38
click at [895, 246] on input "False" at bounding box center [889, 241] width 12 height 10
radio input "true"
click at [913, 333] on span "False" at bounding box center [912, 327] width 27 height 13
click at [895, 333] on input "False" at bounding box center [889, 328] width 12 height 10
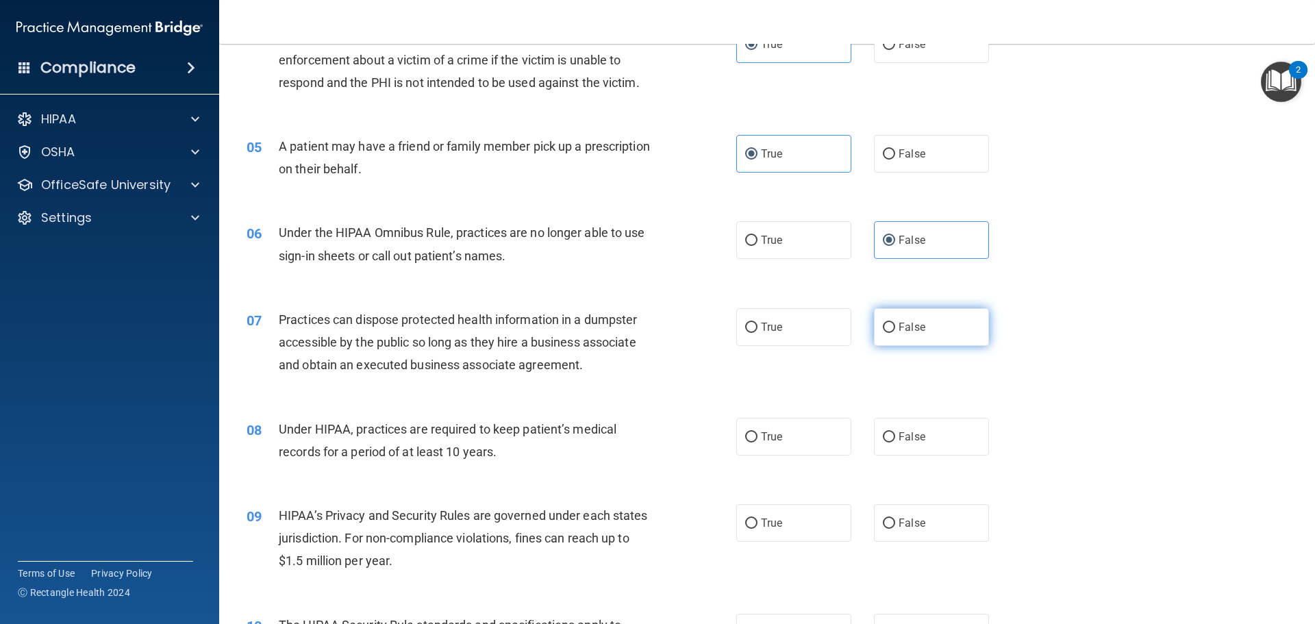
radio input "true"
click at [912, 432] on span "False" at bounding box center [912, 436] width 27 height 13
click at [895, 432] on input "False" at bounding box center [889, 437] width 12 height 10
radio input "true"
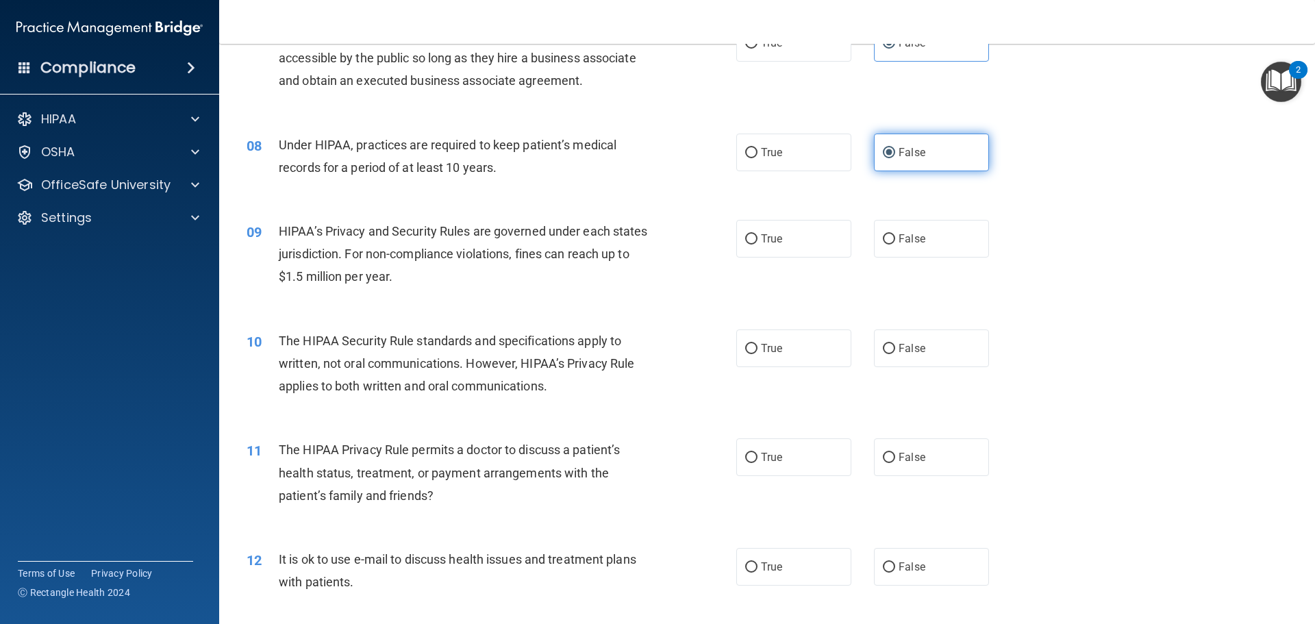
scroll to position [753, 0]
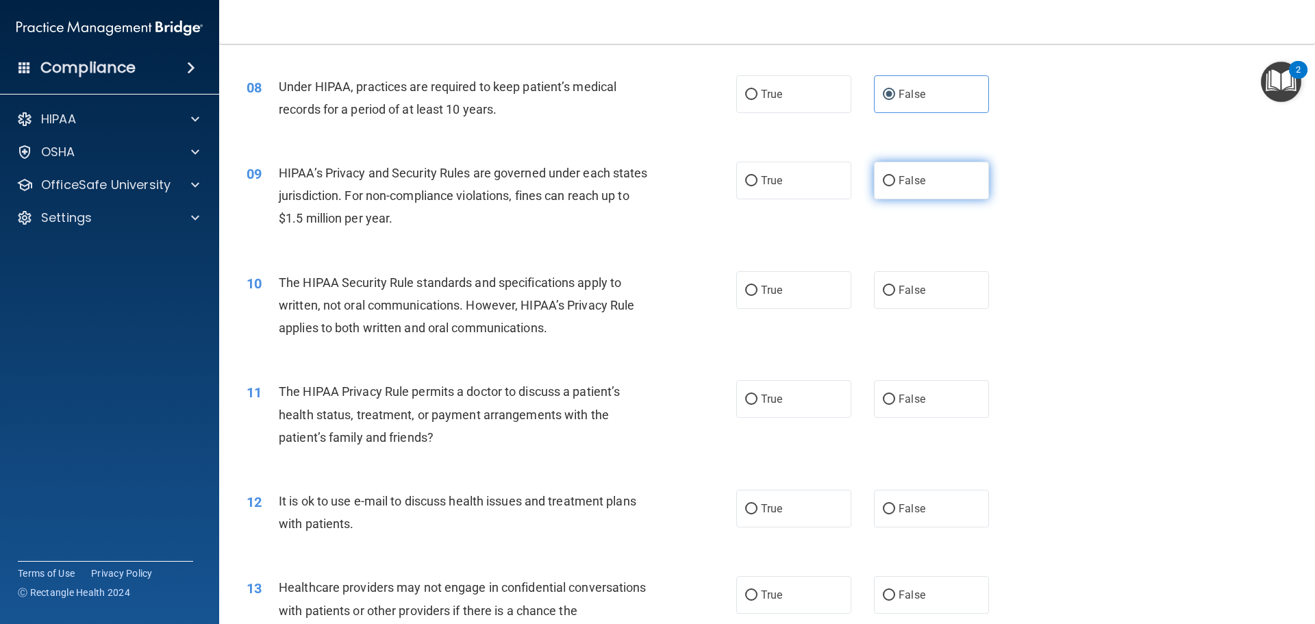
click at [917, 188] on label "False" at bounding box center [931, 181] width 115 height 38
click at [895, 186] on input "False" at bounding box center [889, 181] width 12 height 10
radio input "true"
click at [745, 292] on input "True" at bounding box center [751, 291] width 12 height 10
radio input "true"
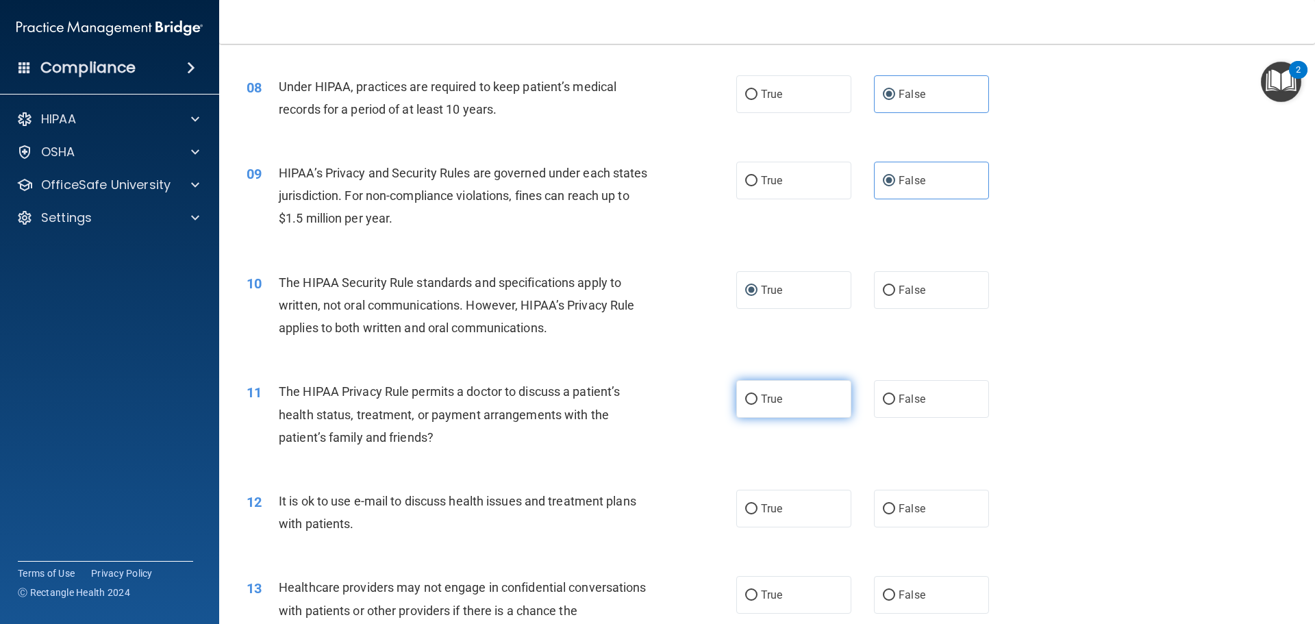
click at [787, 406] on label "True" at bounding box center [793, 399] width 115 height 38
click at [758, 405] on input "True" at bounding box center [751, 400] width 12 height 10
radio input "true"
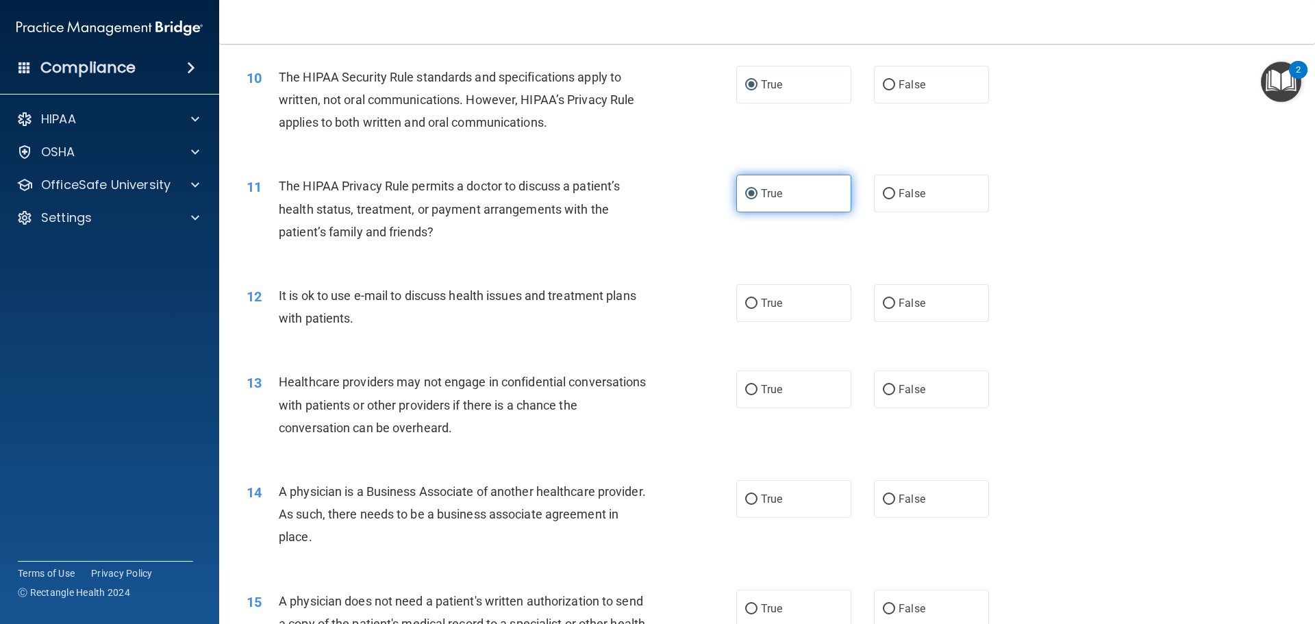
scroll to position [1027, 0]
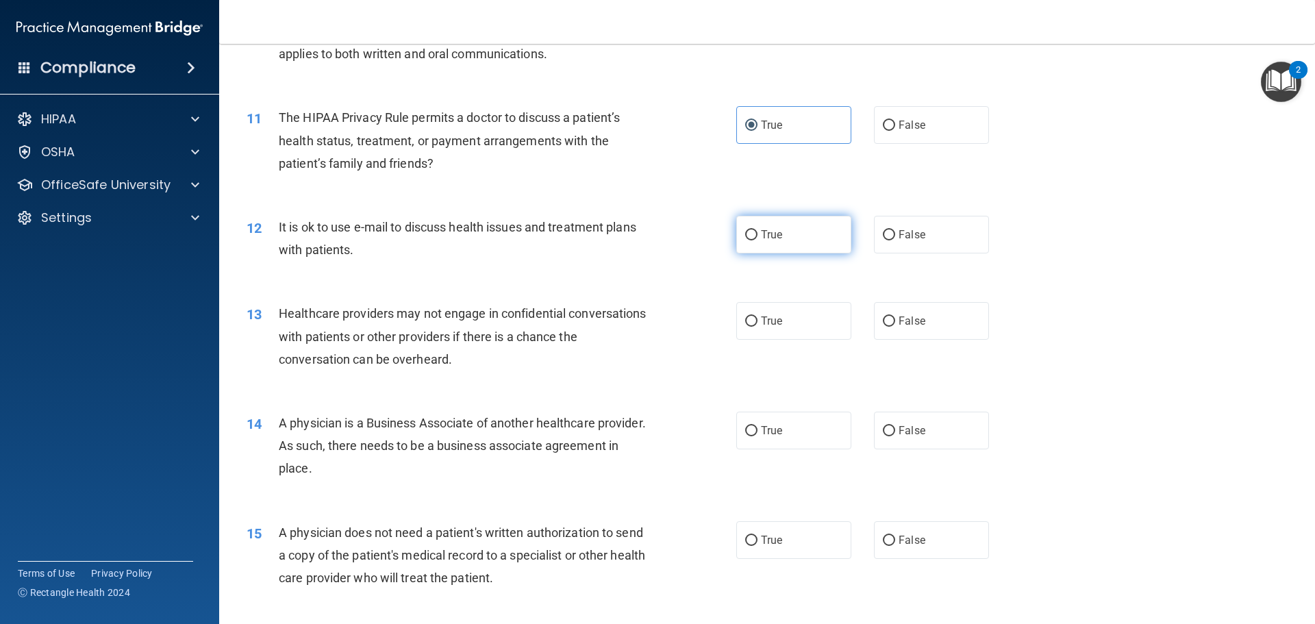
click at [792, 242] on label "True" at bounding box center [793, 235] width 115 height 38
click at [758, 240] on input "True" at bounding box center [751, 235] width 12 height 10
radio input "true"
click at [936, 321] on label "False" at bounding box center [931, 321] width 115 height 38
click at [895, 321] on input "False" at bounding box center [889, 321] width 12 height 10
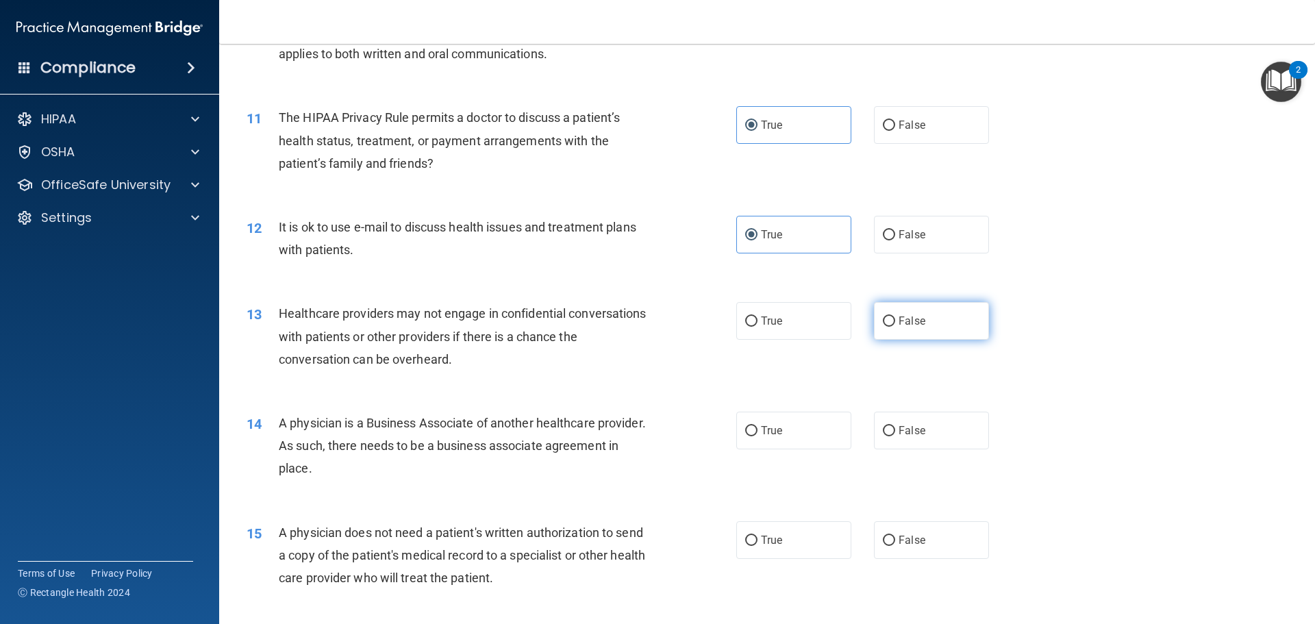
radio input "true"
click at [913, 436] on span "False" at bounding box center [912, 430] width 27 height 13
click at [895, 436] on input "False" at bounding box center [889, 431] width 12 height 10
radio input "true"
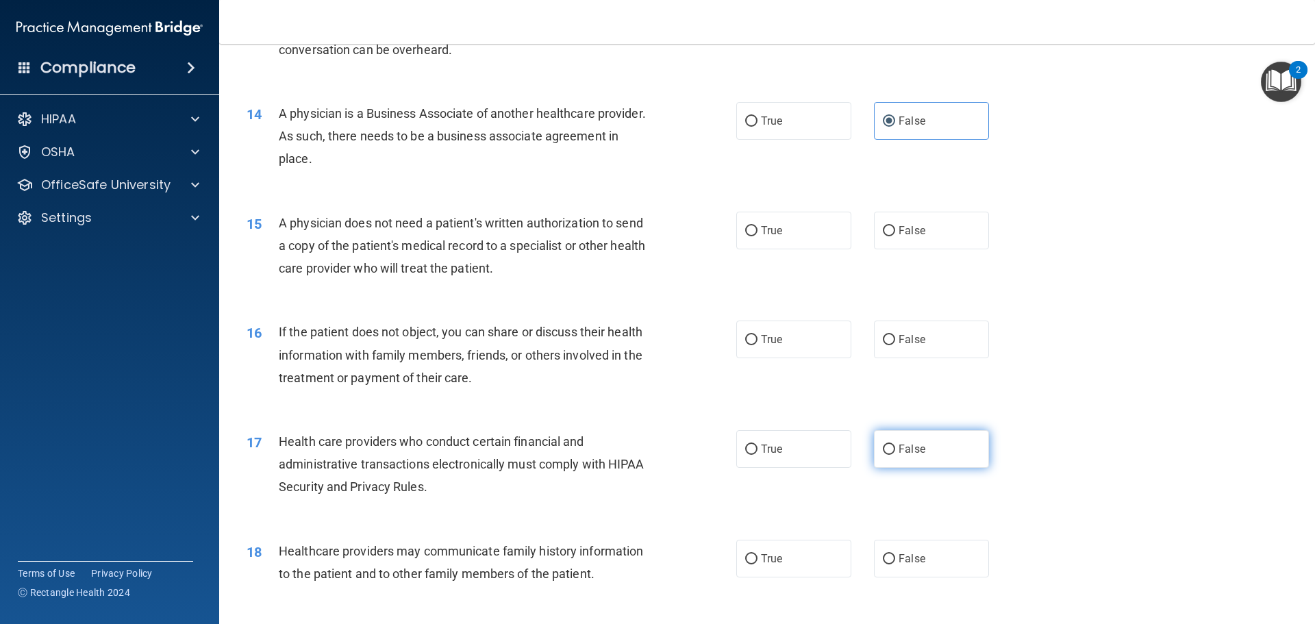
scroll to position [1370, 0]
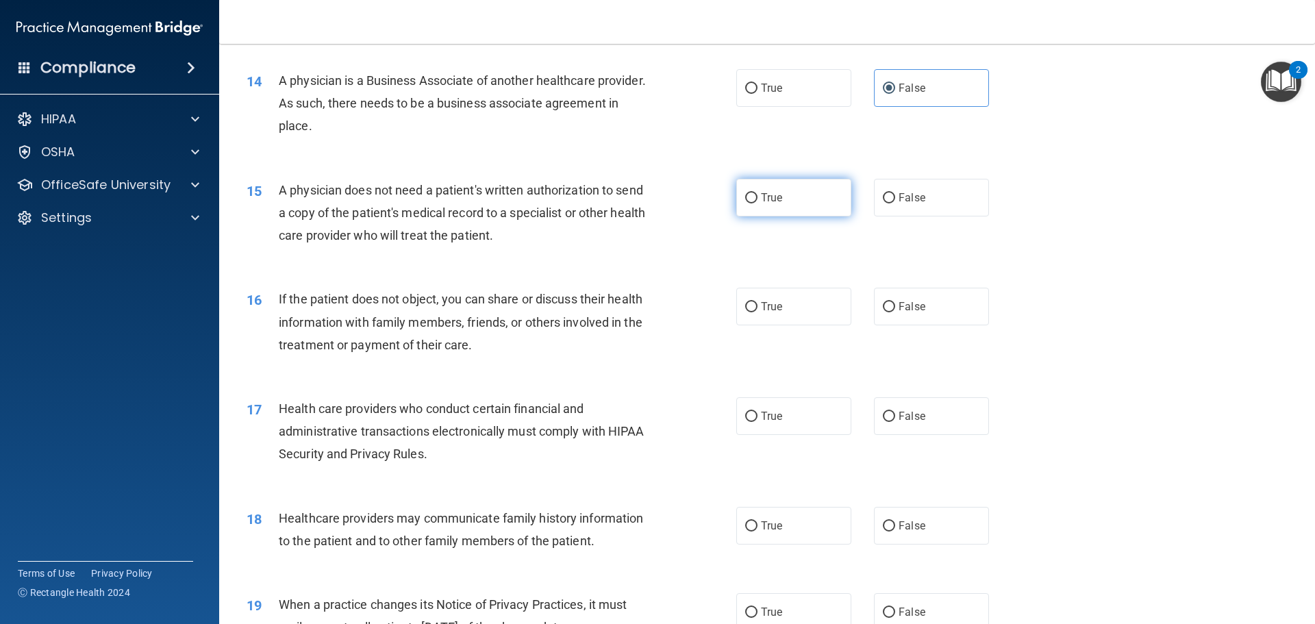
click at [803, 186] on label "True" at bounding box center [793, 198] width 115 height 38
click at [758, 193] on input "True" at bounding box center [751, 198] width 12 height 10
radio input "true"
click at [772, 312] on span "True" at bounding box center [771, 306] width 21 height 13
click at [758, 312] on input "True" at bounding box center [751, 307] width 12 height 10
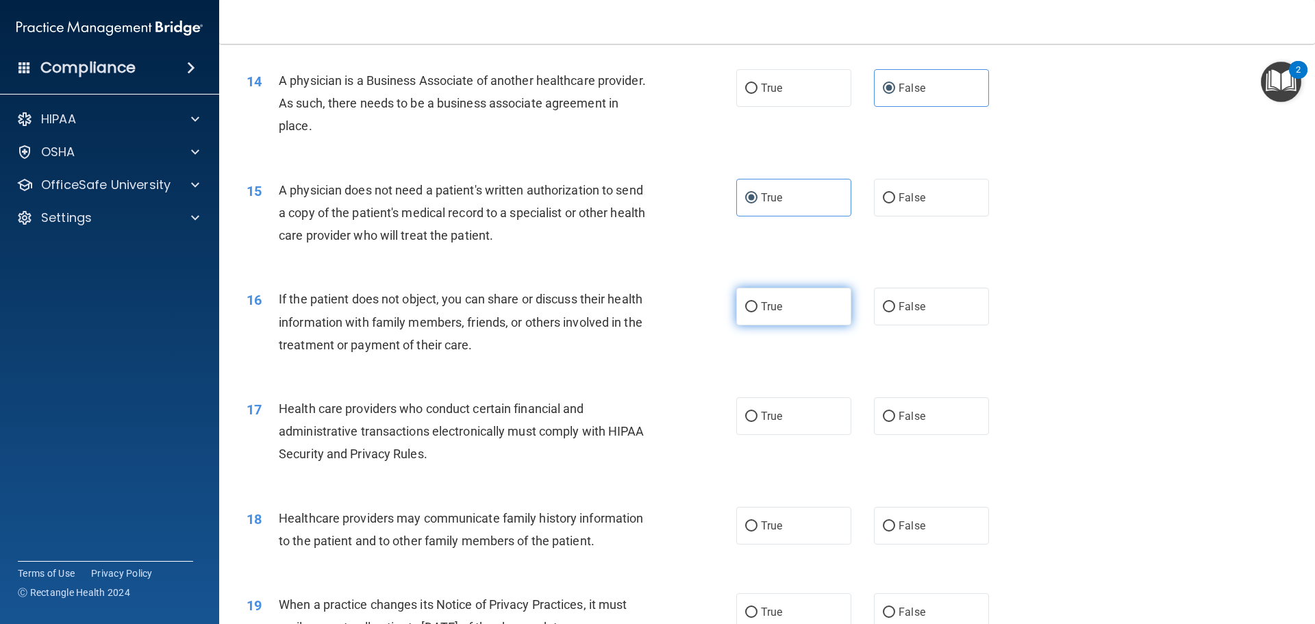
radio input "true"
click at [800, 432] on label "True" at bounding box center [793, 416] width 115 height 38
click at [758, 422] on input "True" at bounding box center [751, 417] width 12 height 10
radio input "true"
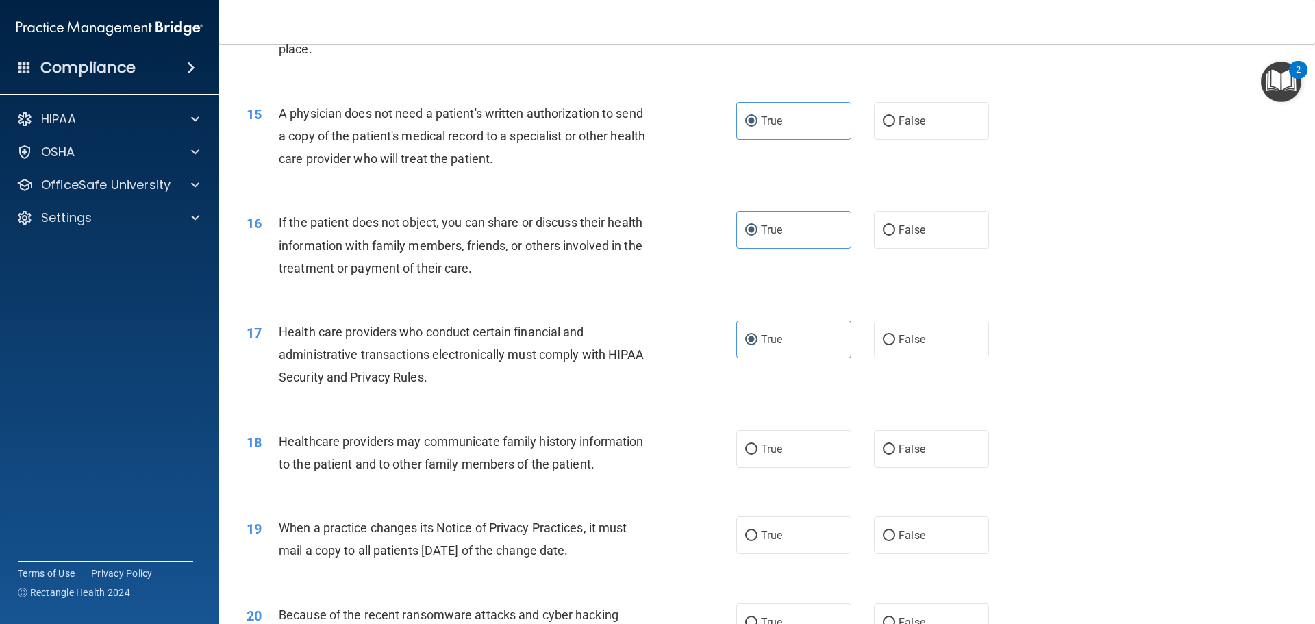
scroll to position [1575, 0]
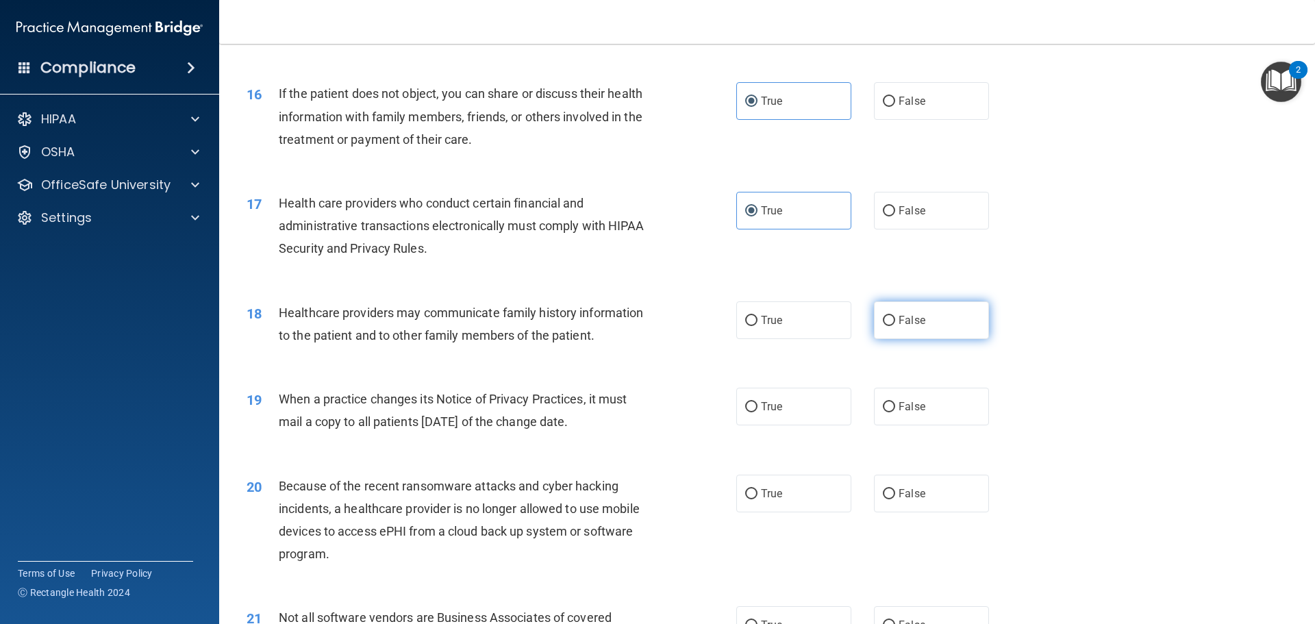
click at [971, 322] on label "False" at bounding box center [931, 320] width 115 height 38
click at [895, 322] on input "False" at bounding box center [889, 321] width 12 height 10
radio input "true"
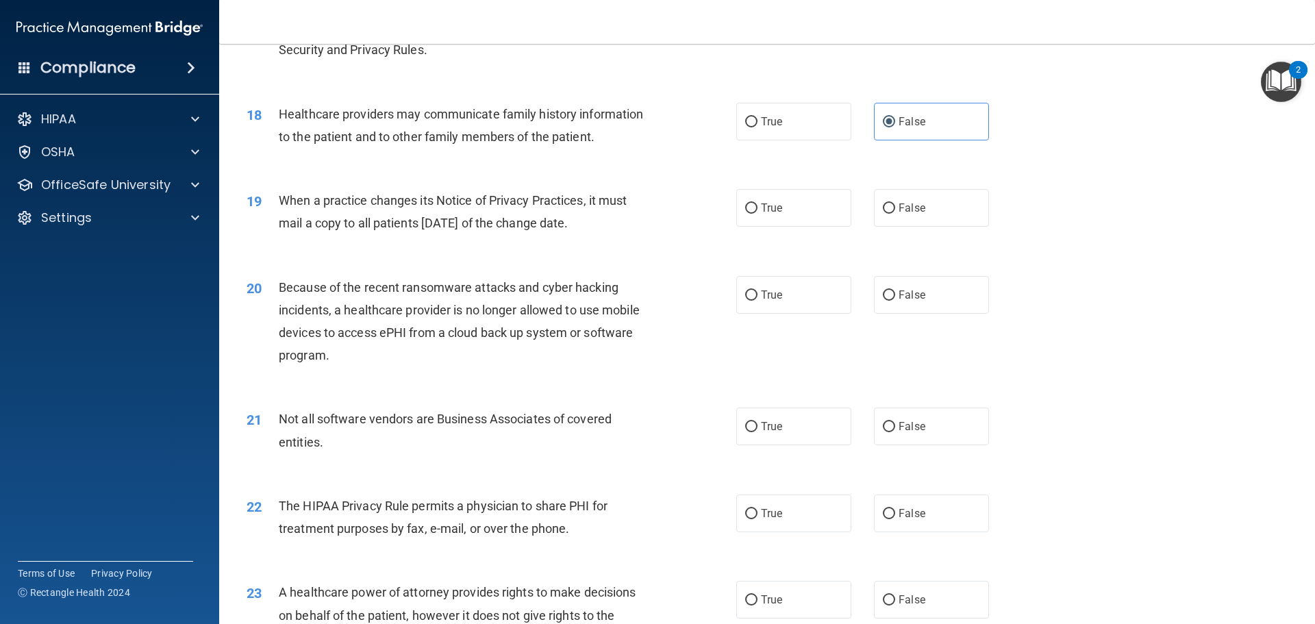
scroll to position [1781, 0]
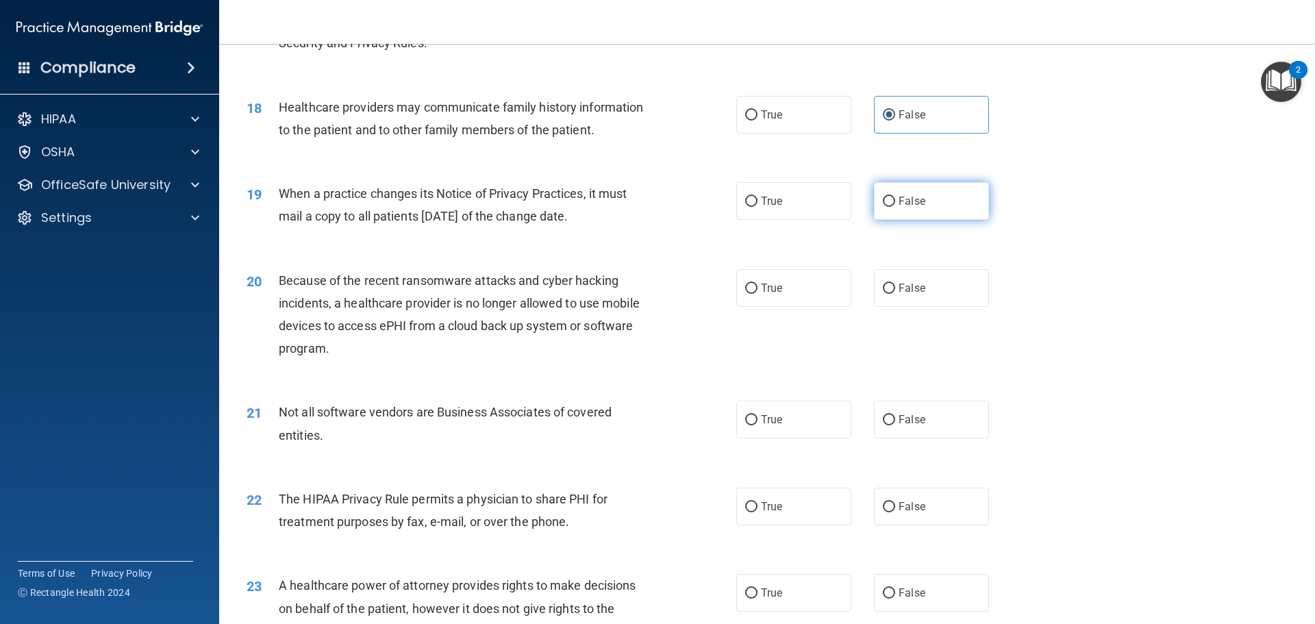
click at [899, 211] on label "False" at bounding box center [931, 201] width 115 height 38
click at [895, 207] on input "False" at bounding box center [889, 202] width 12 height 10
radio input "true"
click at [889, 283] on label "False" at bounding box center [931, 288] width 115 height 38
click at [889, 284] on input "False" at bounding box center [889, 289] width 12 height 10
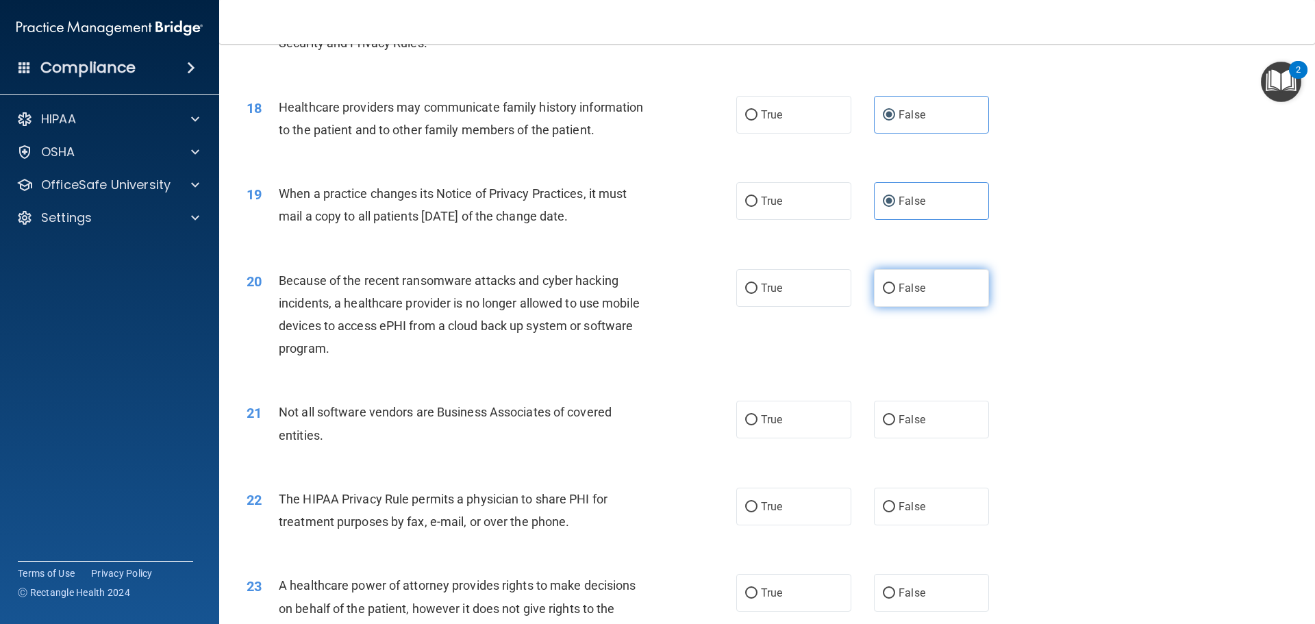
radio input "true"
click at [785, 516] on label "True" at bounding box center [793, 507] width 115 height 38
click at [758, 512] on input "True" at bounding box center [751, 507] width 12 height 10
radio input "true"
click at [786, 427] on label "True" at bounding box center [793, 420] width 115 height 38
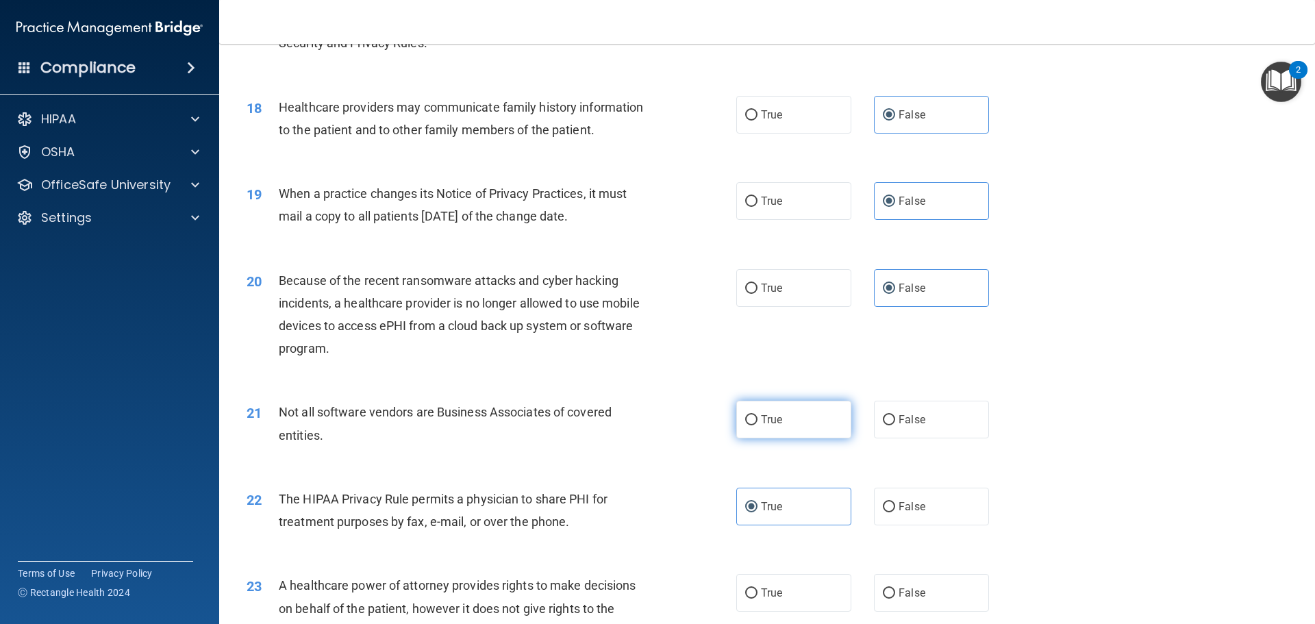
click at [758, 425] on input "True" at bounding box center [751, 420] width 12 height 10
radio input "true"
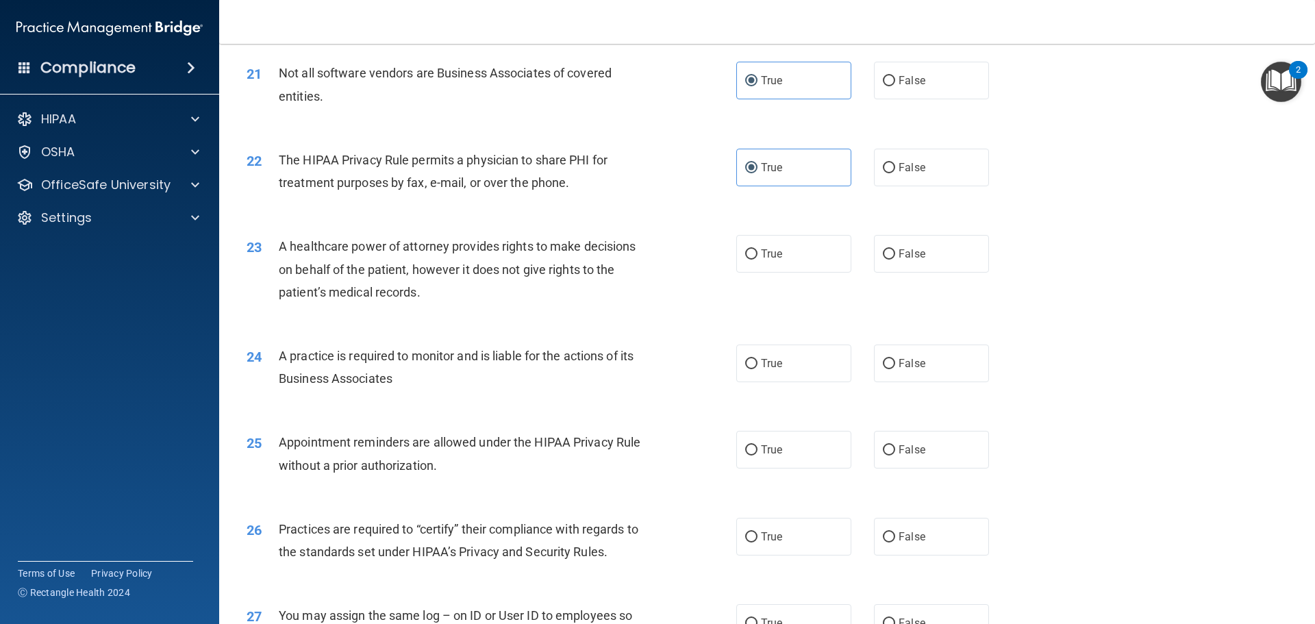
scroll to position [2123, 0]
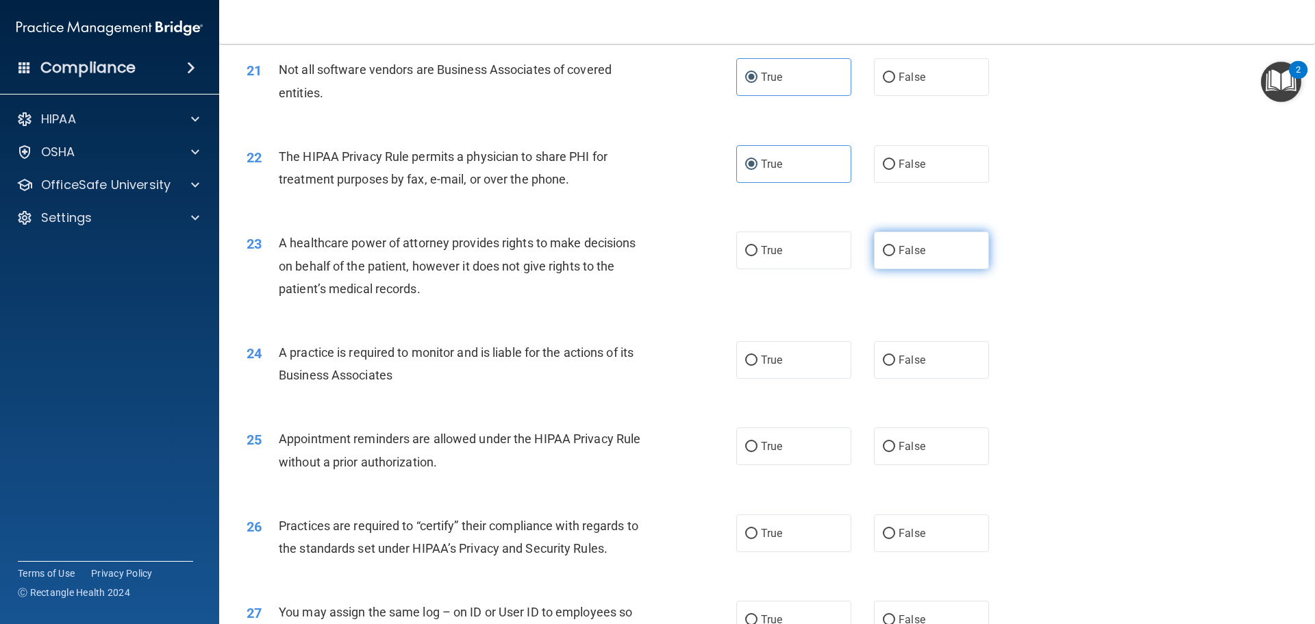
click at [916, 260] on label "False" at bounding box center [931, 251] width 115 height 38
click at [895, 256] on input "False" at bounding box center [889, 251] width 12 height 10
radio input "true"
click at [929, 341] on label "False" at bounding box center [931, 360] width 115 height 38
click at [895, 356] on input "False" at bounding box center [889, 361] width 12 height 10
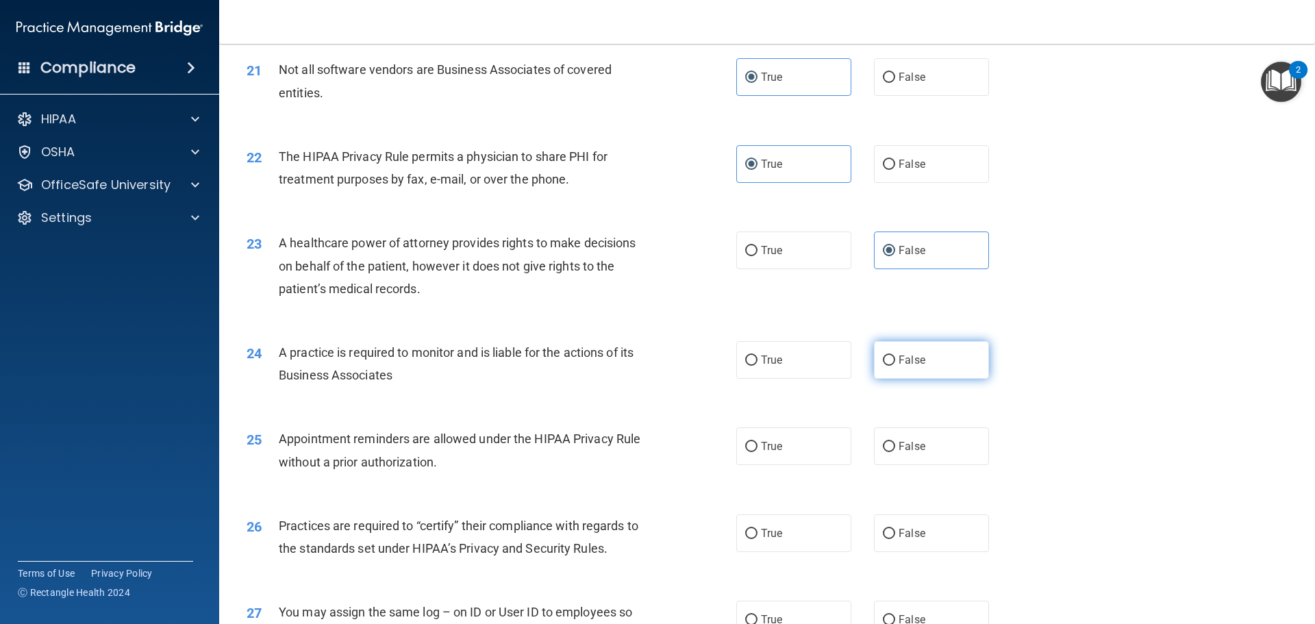
radio input "true"
click at [814, 455] on label "True" at bounding box center [793, 446] width 115 height 38
click at [758, 452] on input "True" at bounding box center [751, 447] width 12 height 10
radio input "true"
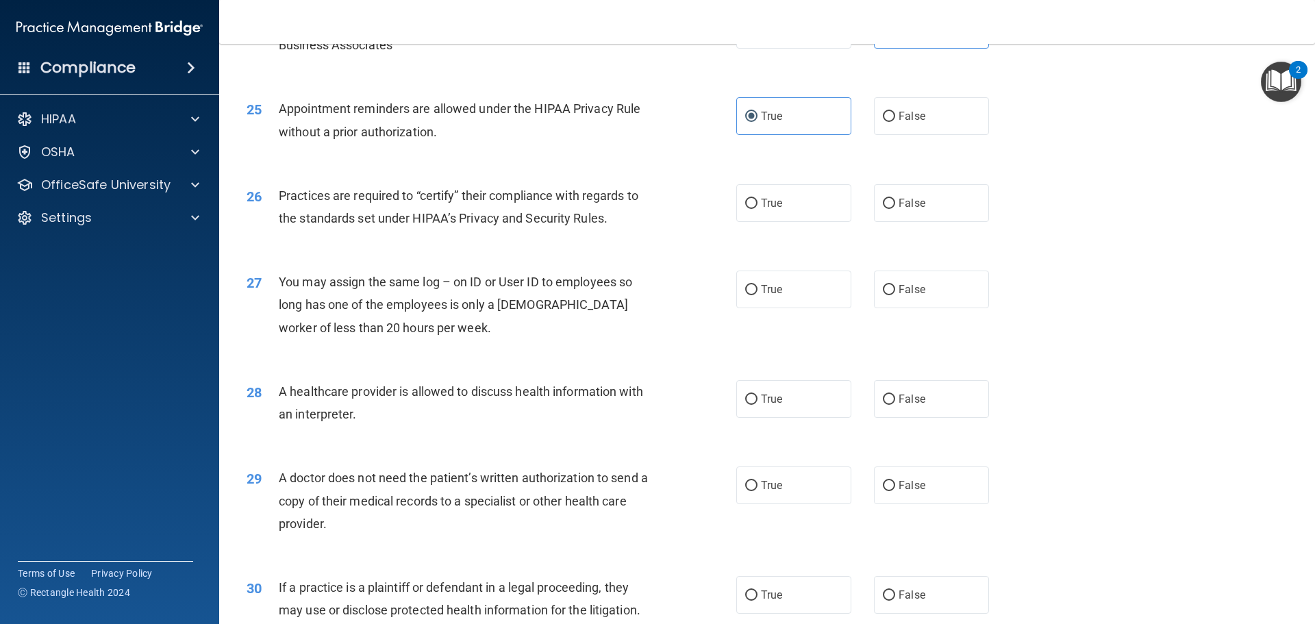
scroll to position [2466, 0]
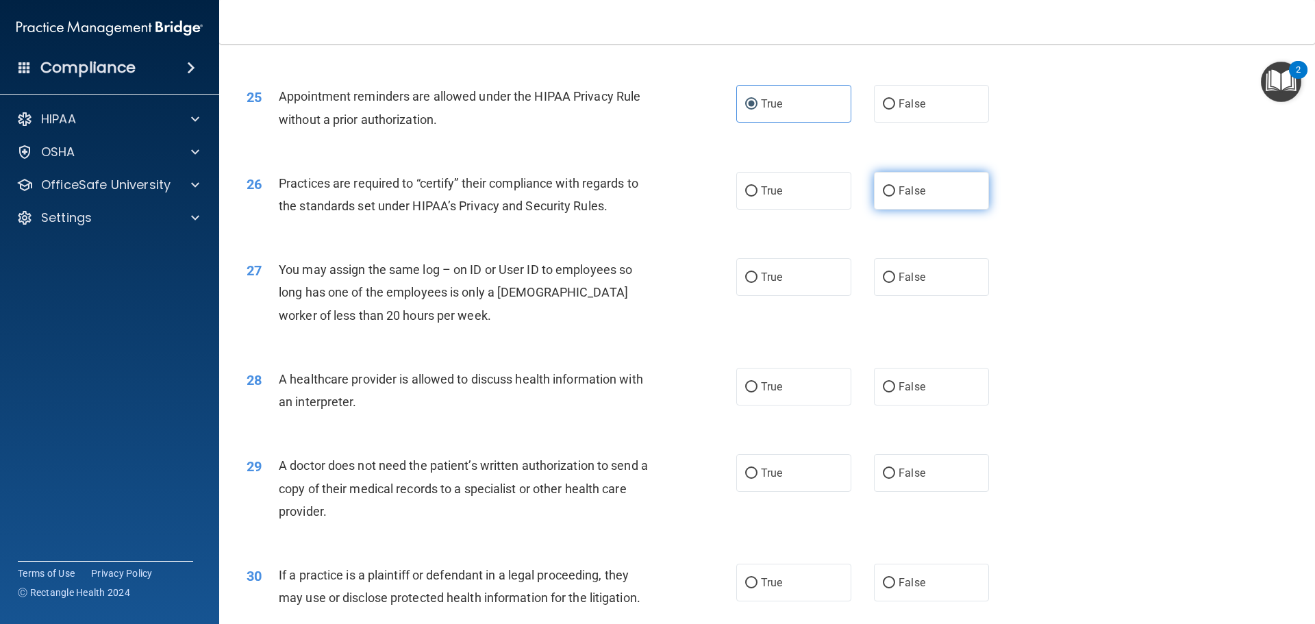
click at [921, 203] on label "False" at bounding box center [931, 191] width 115 height 38
click at [895, 197] on input "False" at bounding box center [889, 191] width 12 height 10
radio input "true"
click at [906, 267] on label "False" at bounding box center [931, 277] width 115 height 38
click at [895, 273] on input "False" at bounding box center [889, 278] width 12 height 10
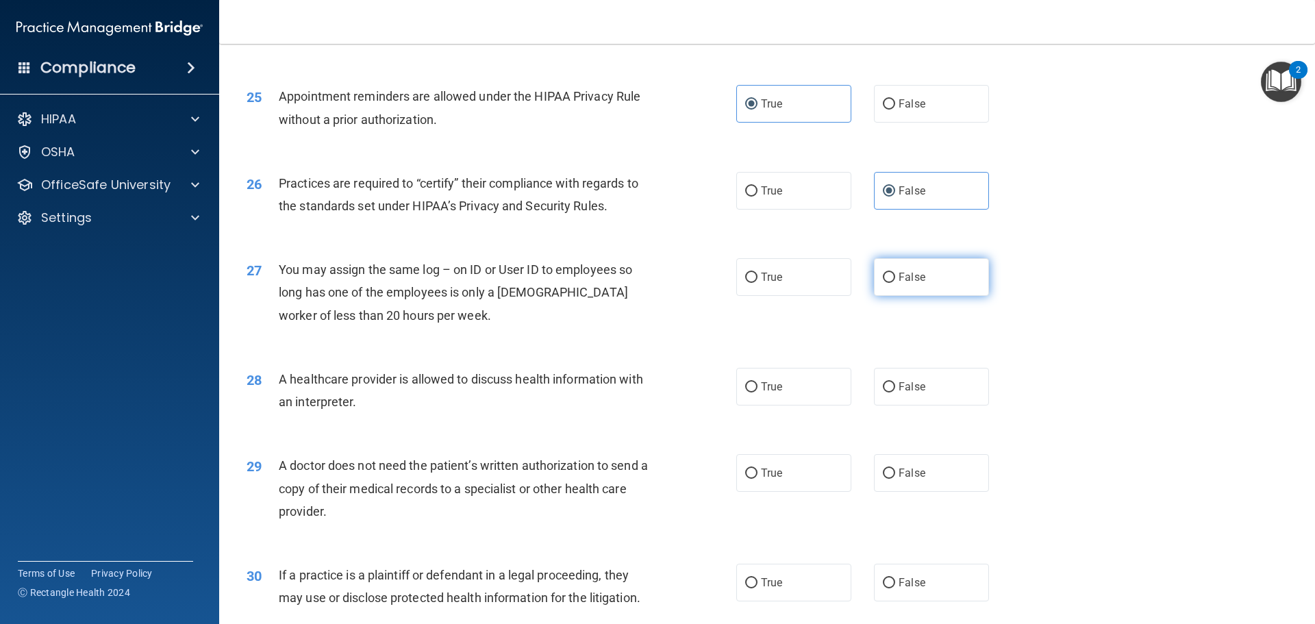
radio input "true"
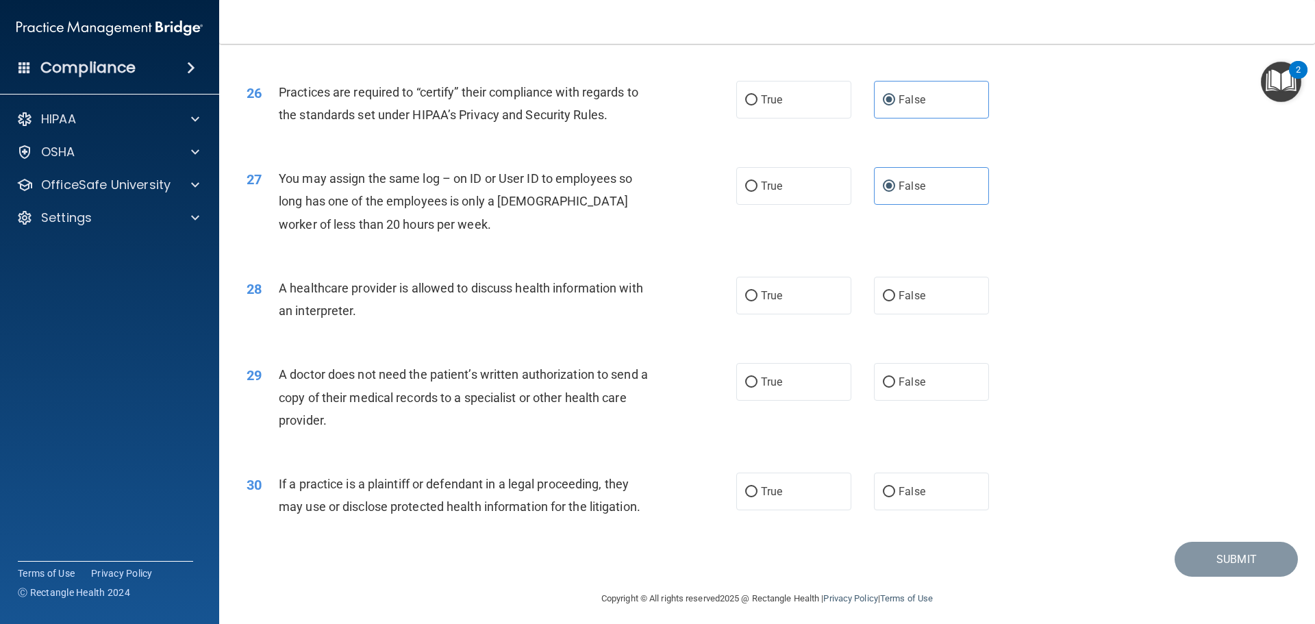
scroll to position [2565, 0]
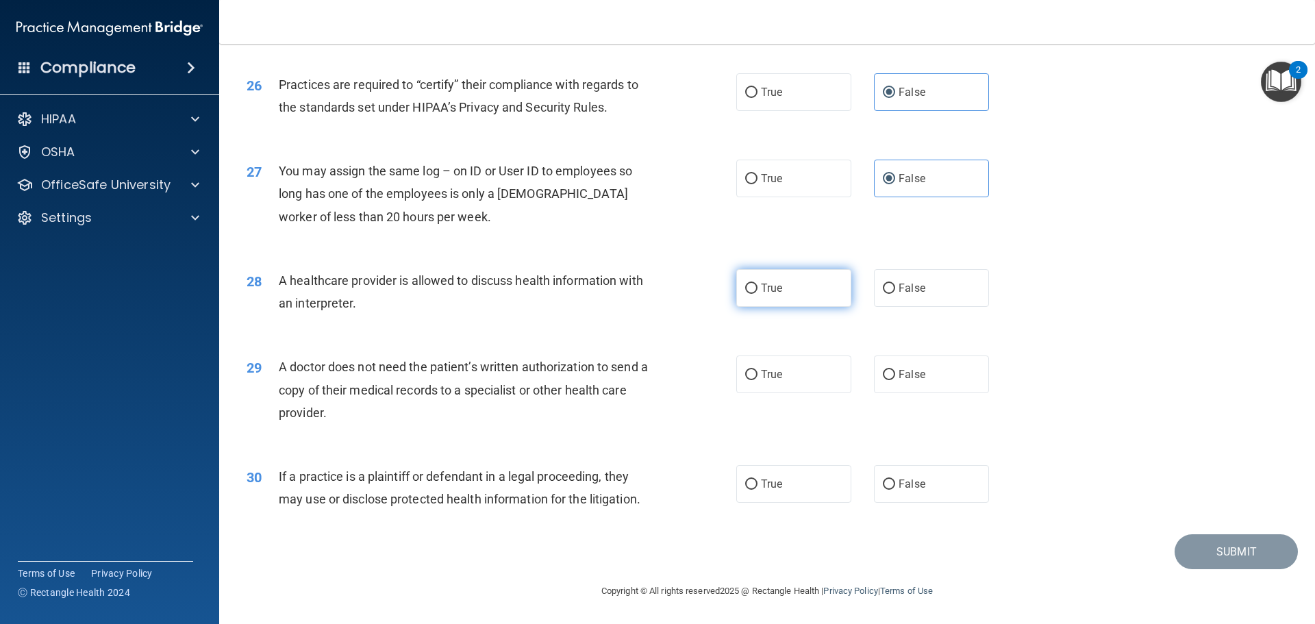
click at [819, 289] on label "True" at bounding box center [793, 288] width 115 height 38
click at [758, 289] on input "True" at bounding box center [751, 289] width 12 height 10
radio input "true"
click at [936, 376] on label "False" at bounding box center [931, 375] width 115 height 38
click at [895, 376] on input "False" at bounding box center [889, 375] width 12 height 10
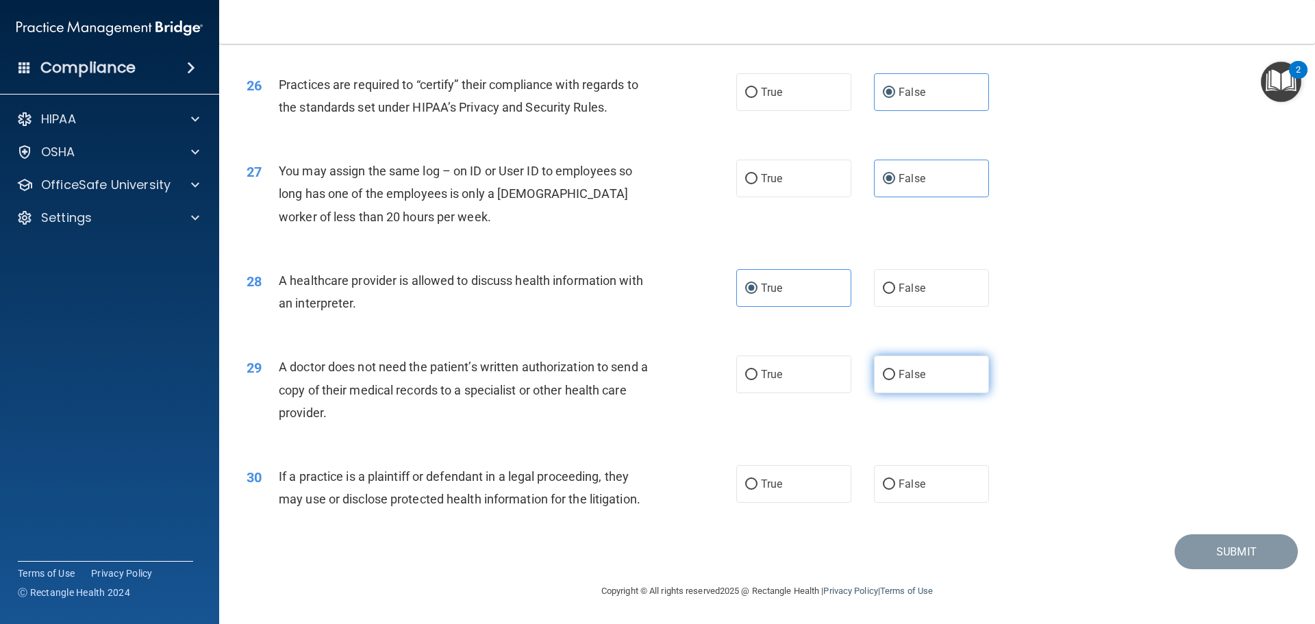
radio input "true"
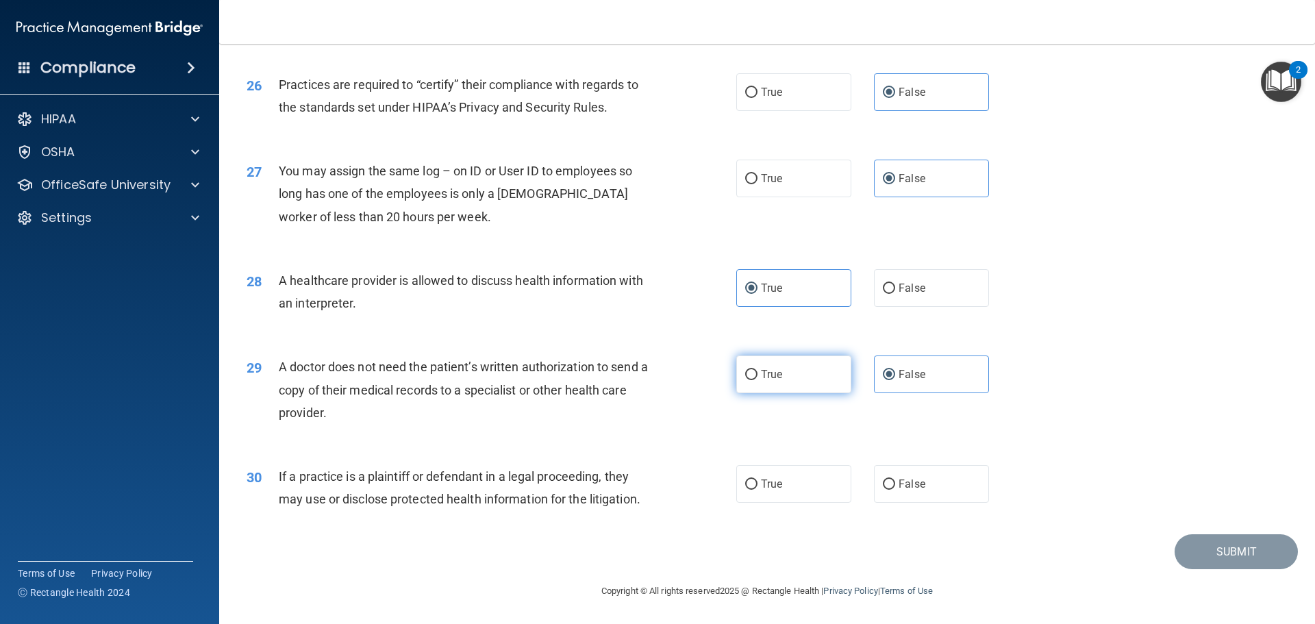
click at [832, 386] on label "True" at bounding box center [793, 375] width 115 height 38
click at [758, 380] on input "True" at bounding box center [751, 375] width 12 height 10
radio input "true"
radio input "false"
click at [814, 491] on label "True" at bounding box center [793, 484] width 115 height 38
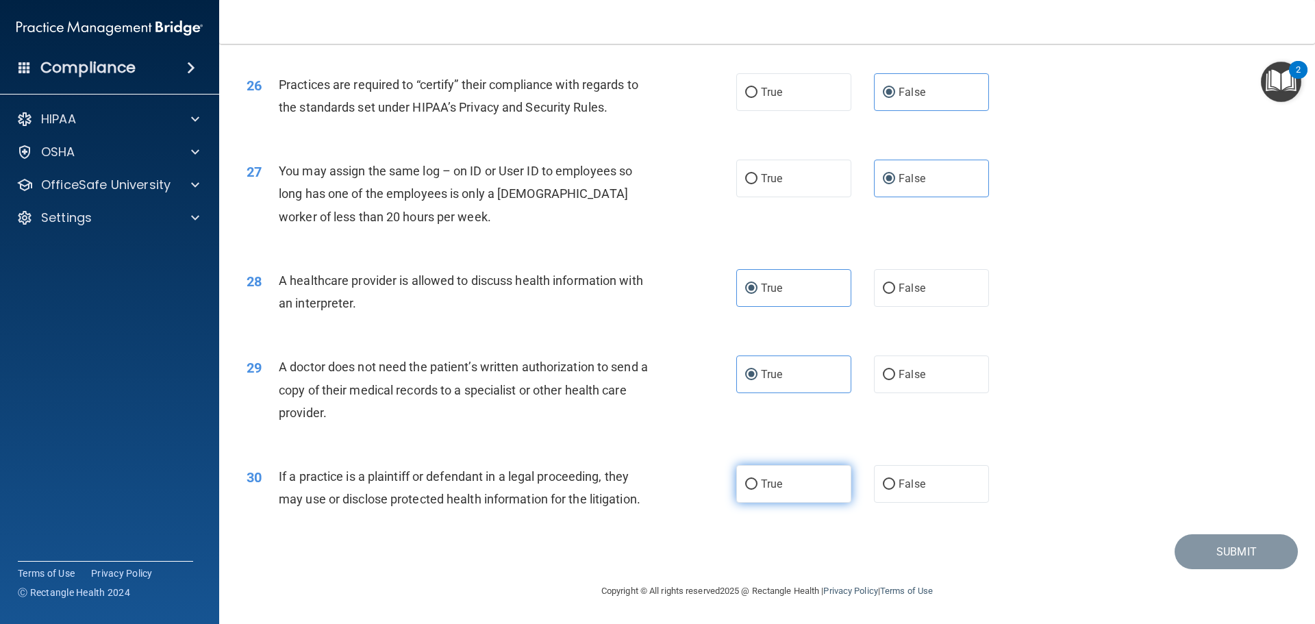
click at [758, 490] on input "True" at bounding box center [751, 484] width 12 height 10
radio input "true"
click at [1242, 543] on button "Submit" at bounding box center [1236, 551] width 123 height 35
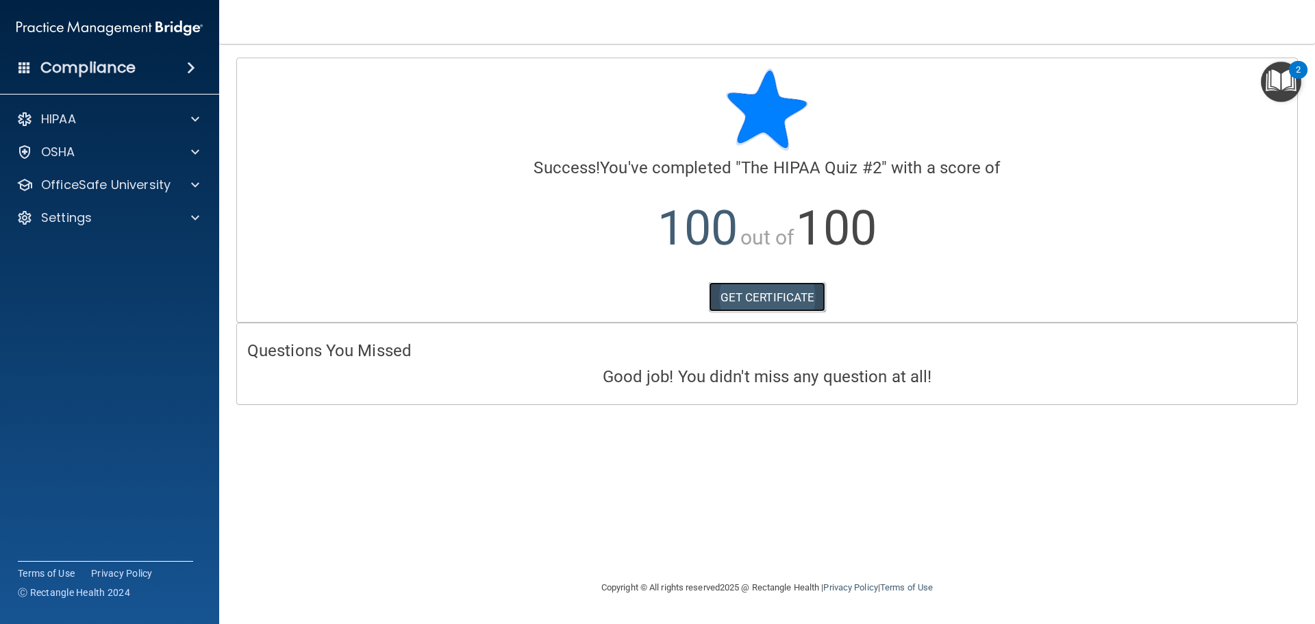
click at [773, 300] on link "GET CERTIFICATE" at bounding box center [767, 297] width 117 height 30
click at [43, 173] on div "OfficeSafe University" at bounding box center [110, 184] width 220 height 27
click at [73, 185] on p "OfficeSafe University" at bounding box center [105, 185] width 129 height 16
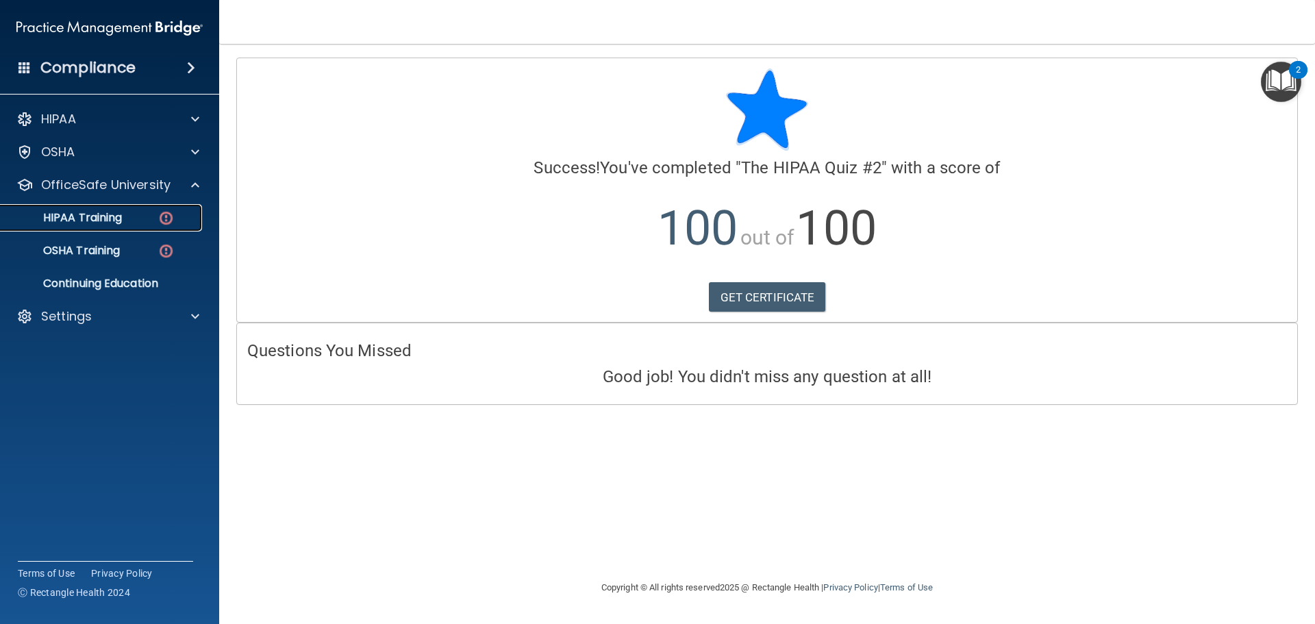
click at [84, 223] on p "HIPAA Training" at bounding box center [65, 218] width 113 height 14
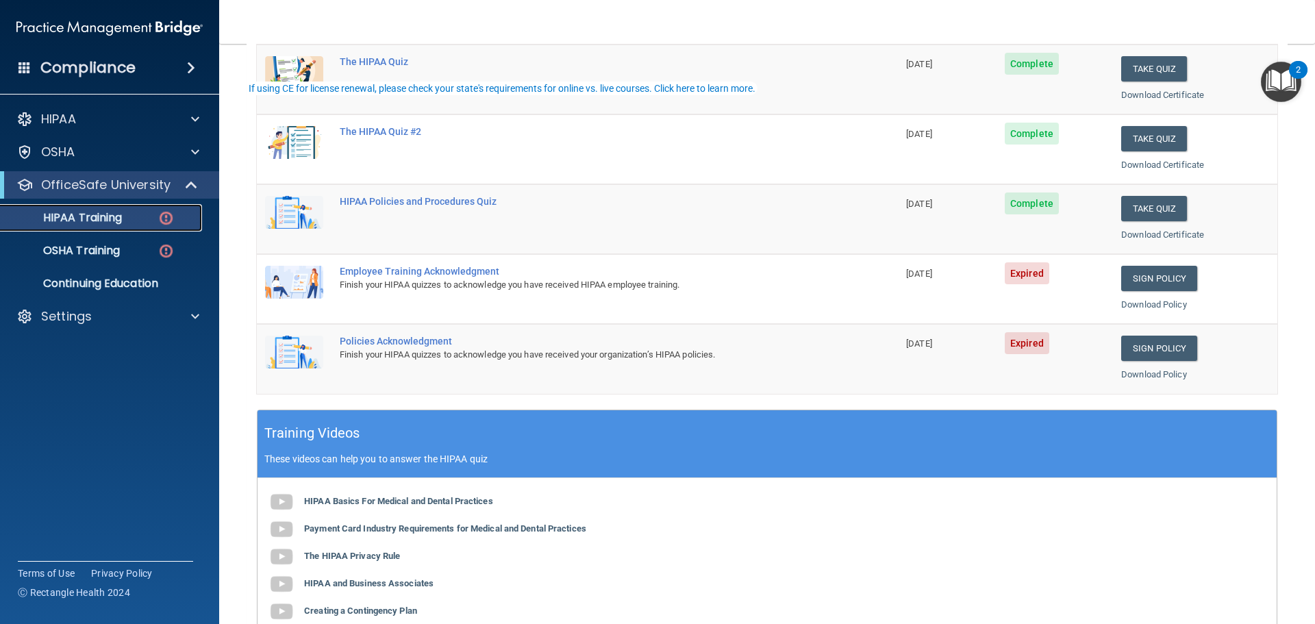
scroll to position [205, 0]
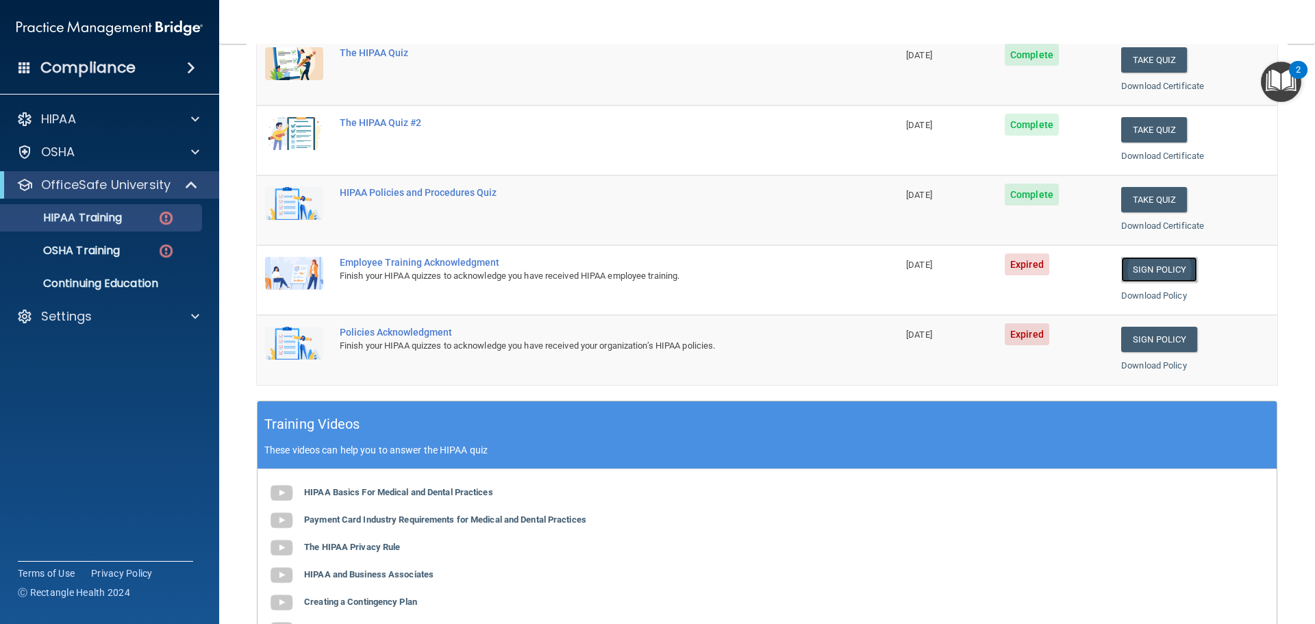
click at [1138, 268] on link "Sign Policy" at bounding box center [1159, 269] width 76 height 25
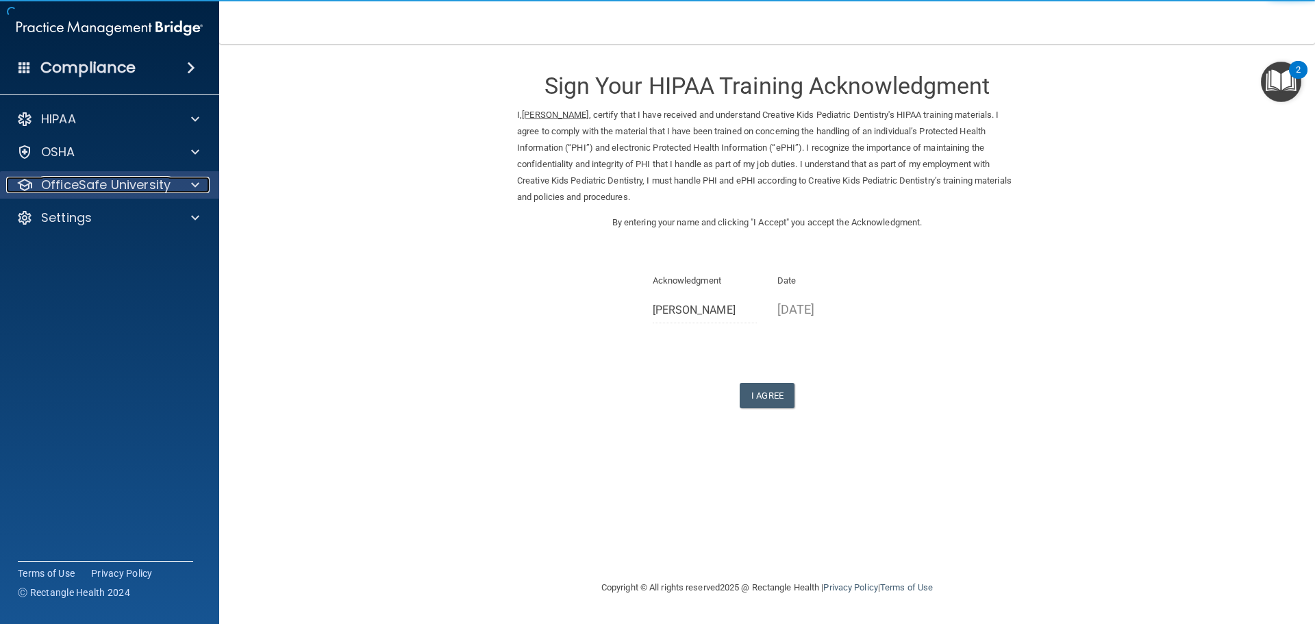
click at [58, 188] on p "OfficeSafe University" at bounding box center [105, 185] width 129 height 16
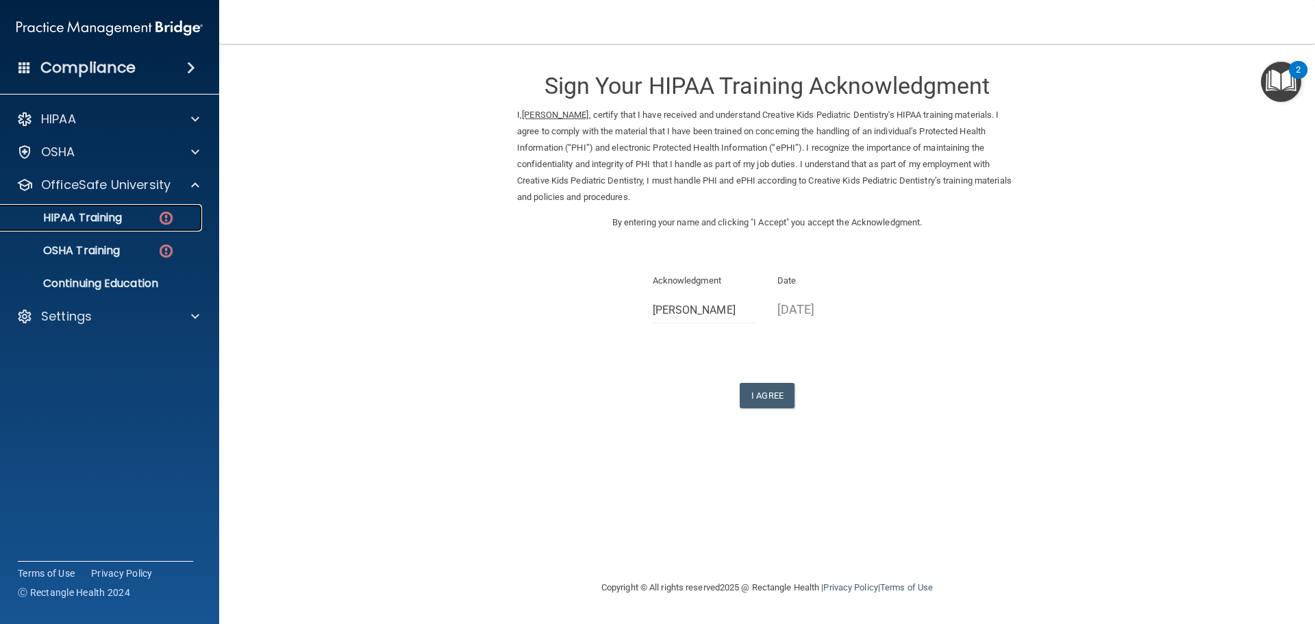
click at [69, 212] on p "HIPAA Training" at bounding box center [65, 218] width 113 height 14
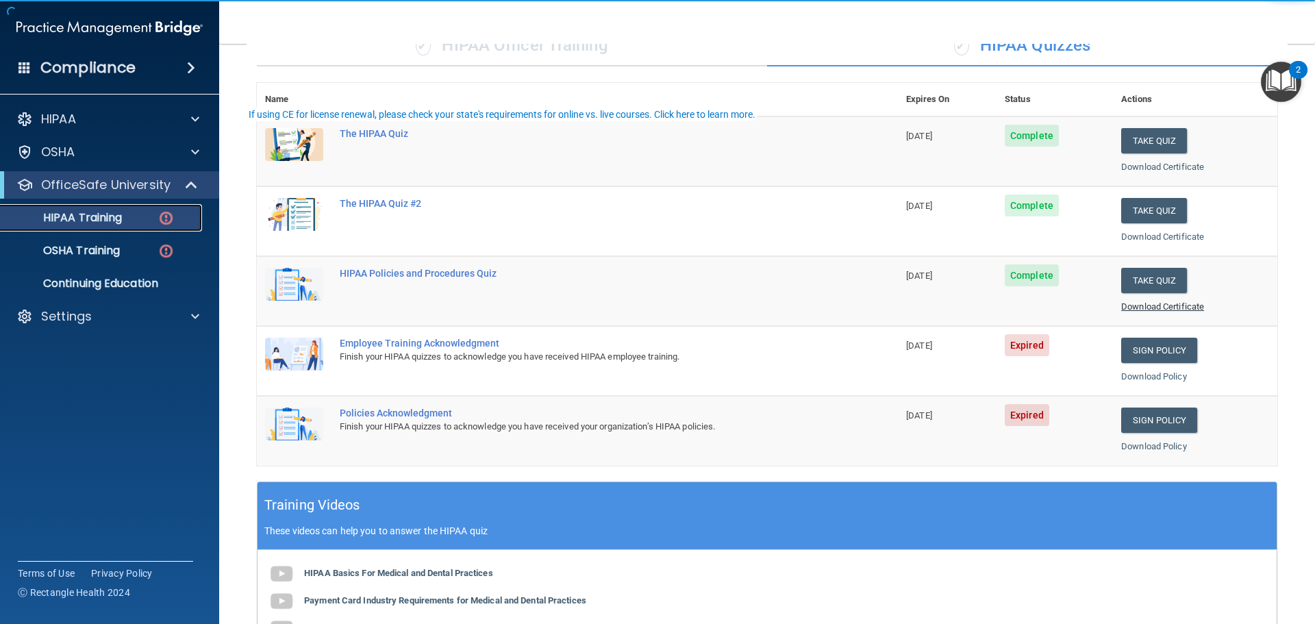
scroll to position [137, 0]
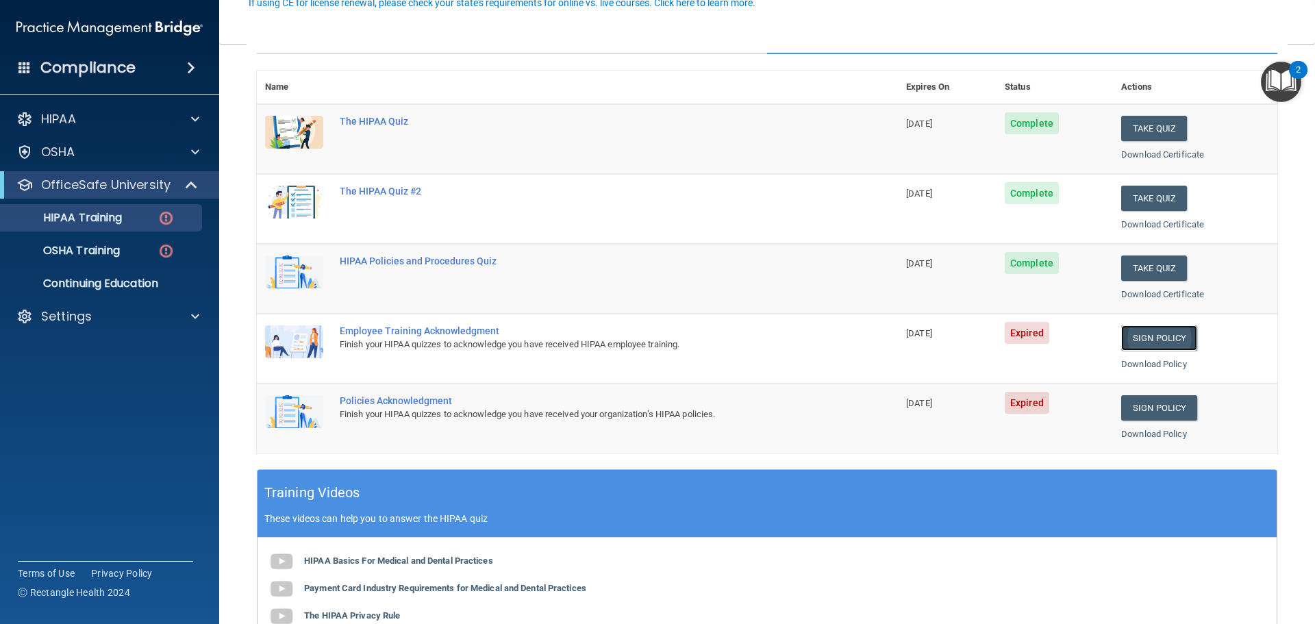
click at [1164, 345] on link "Sign Policy" at bounding box center [1159, 337] width 76 height 25
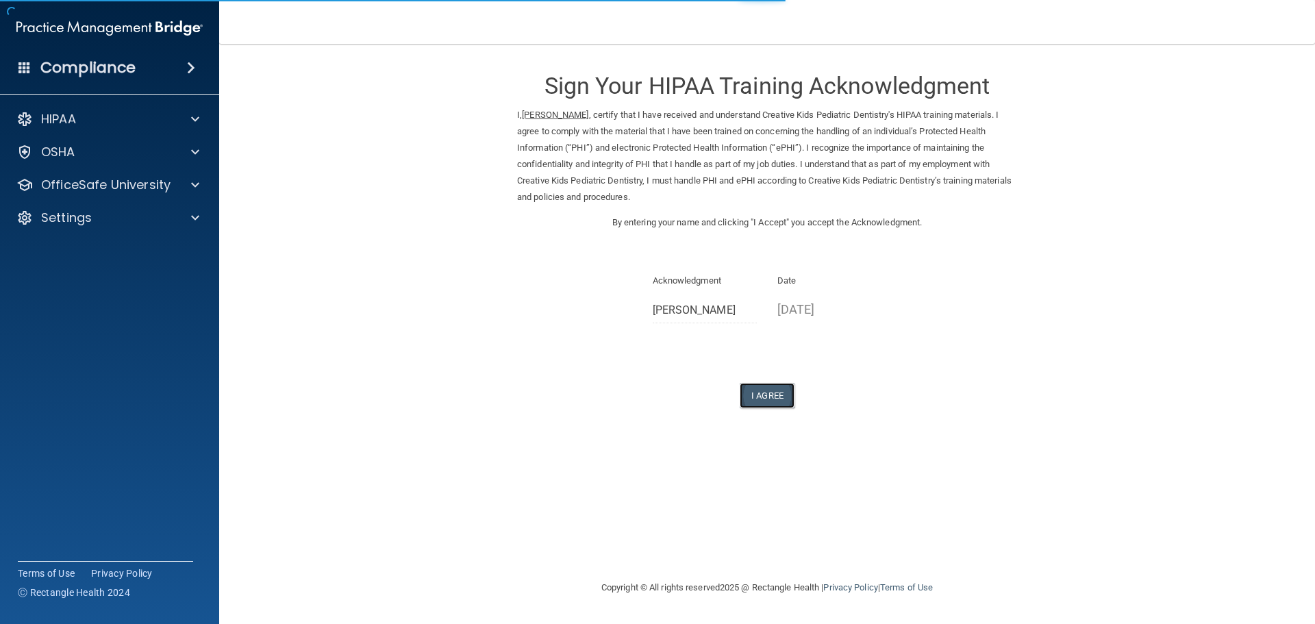
click at [771, 393] on button "I Agree" at bounding box center [767, 395] width 55 height 25
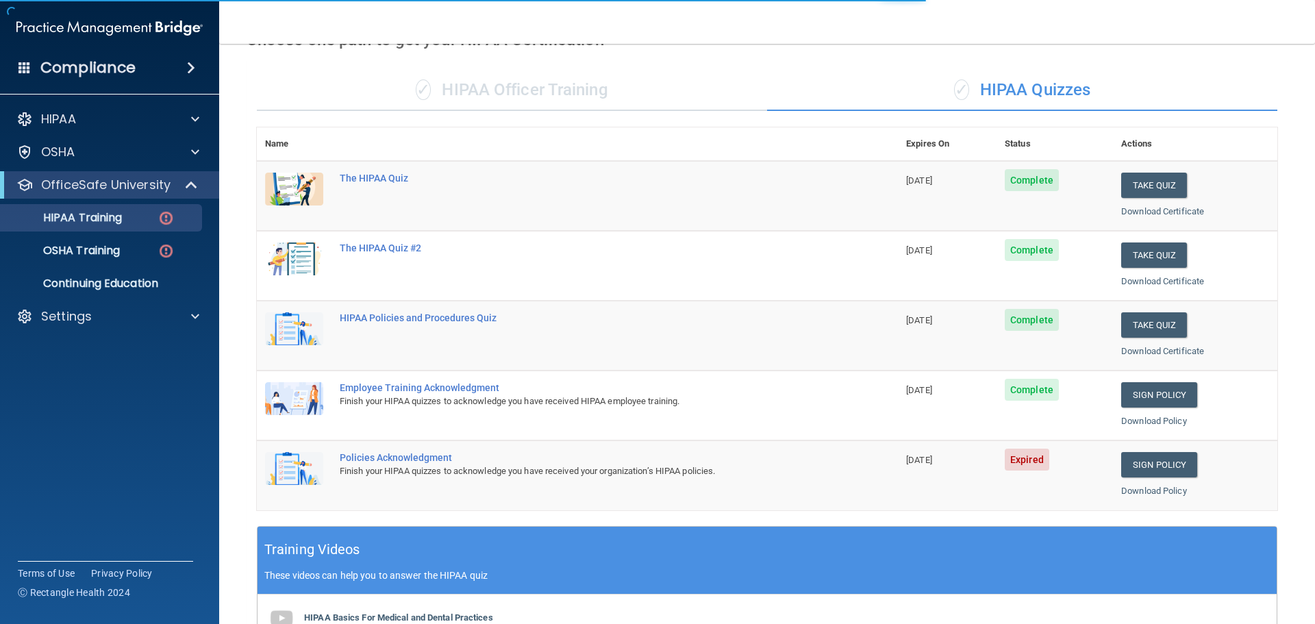
scroll to position [205, 0]
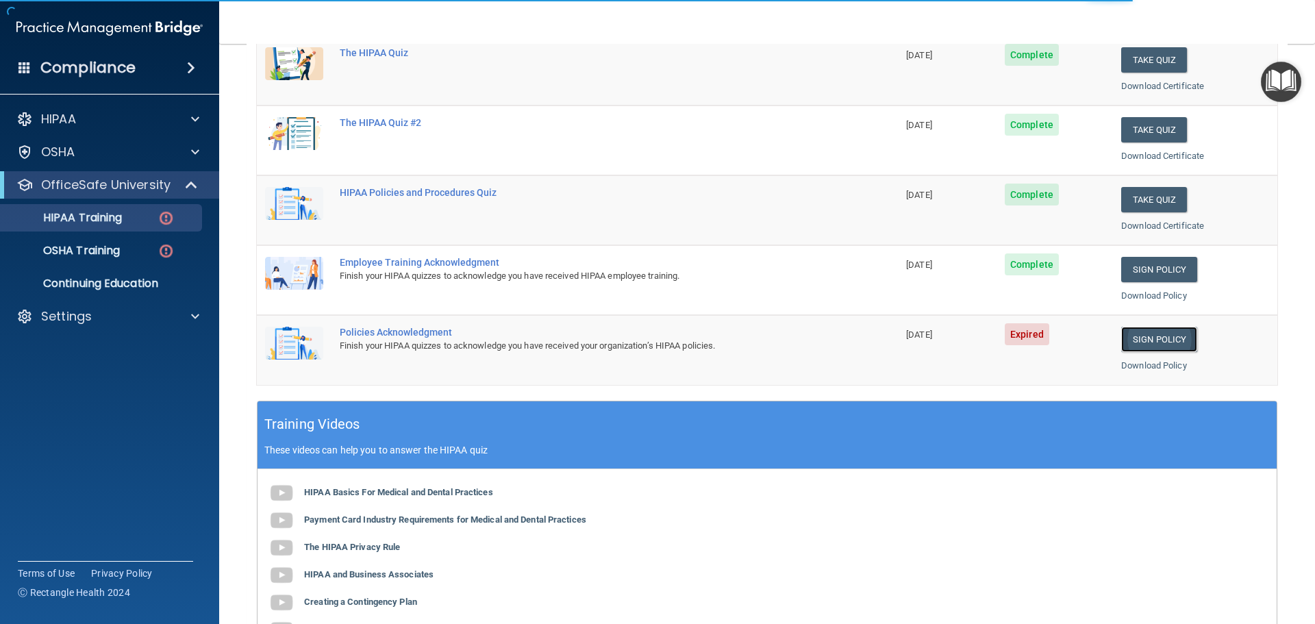
click at [1160, 343] on link "Sign Policy" at bounding box center [1159, 339] width 76 height 25
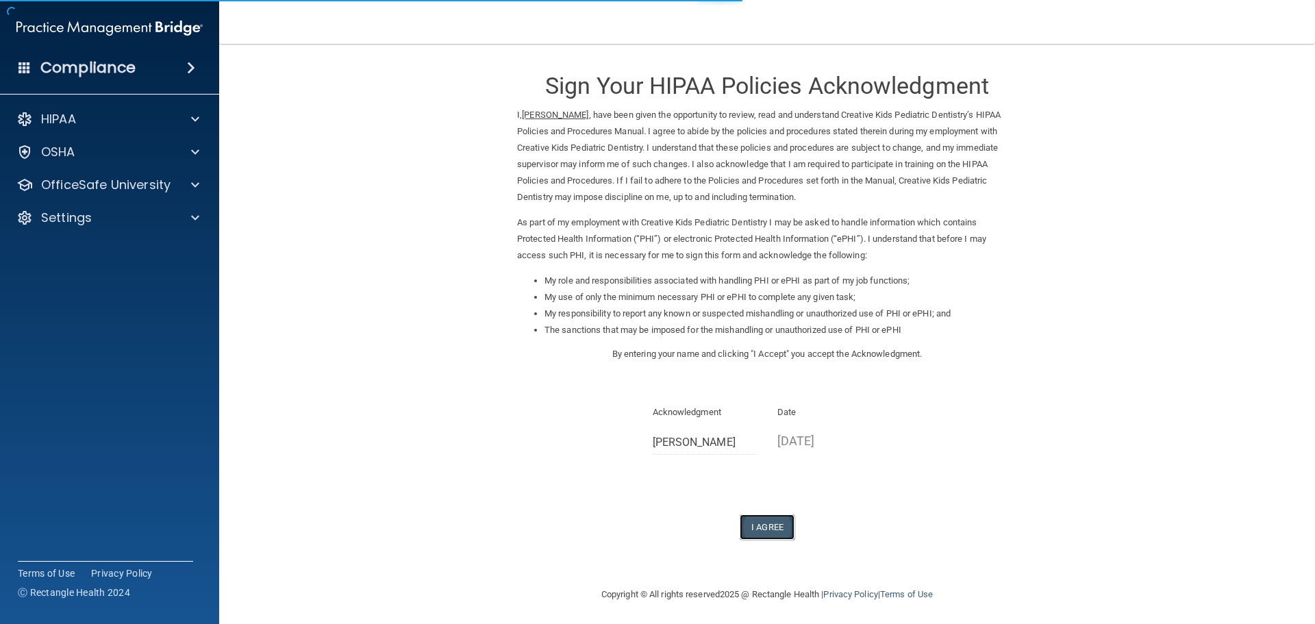
click at [758, 520] on button "I Agree" at bounding box center [767, 526] width 55 height 25
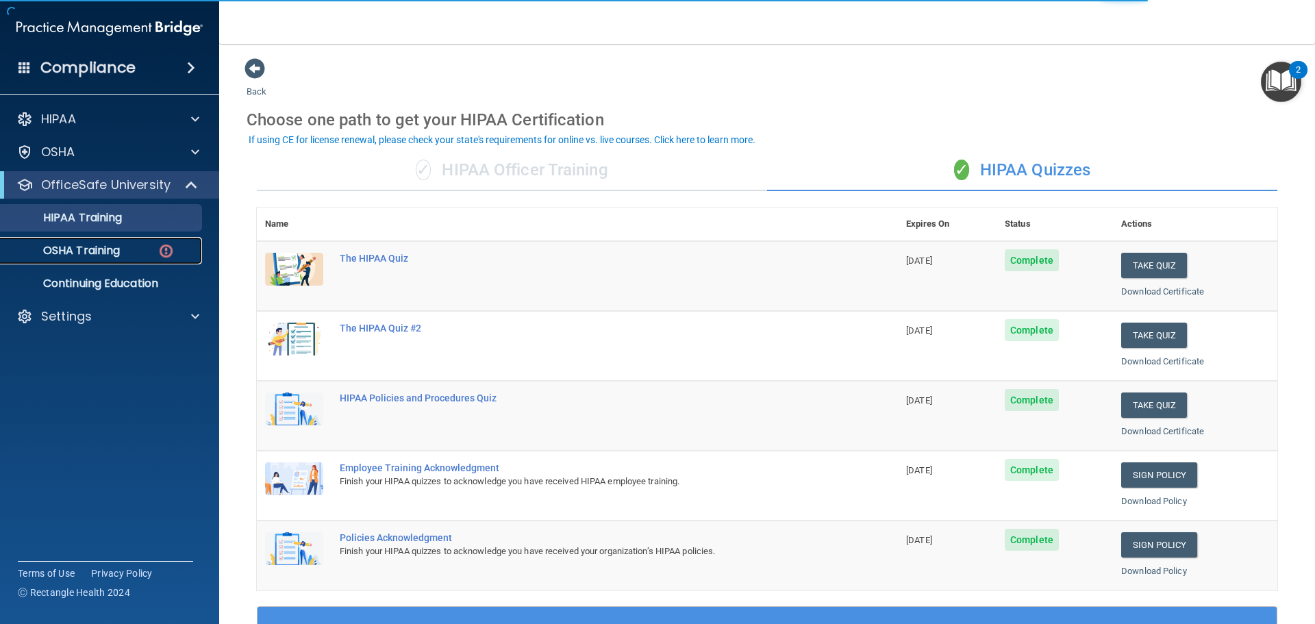
click at [94, 256] on p "OSHA Training" at bounding box center [64, 251] width 111 height 14
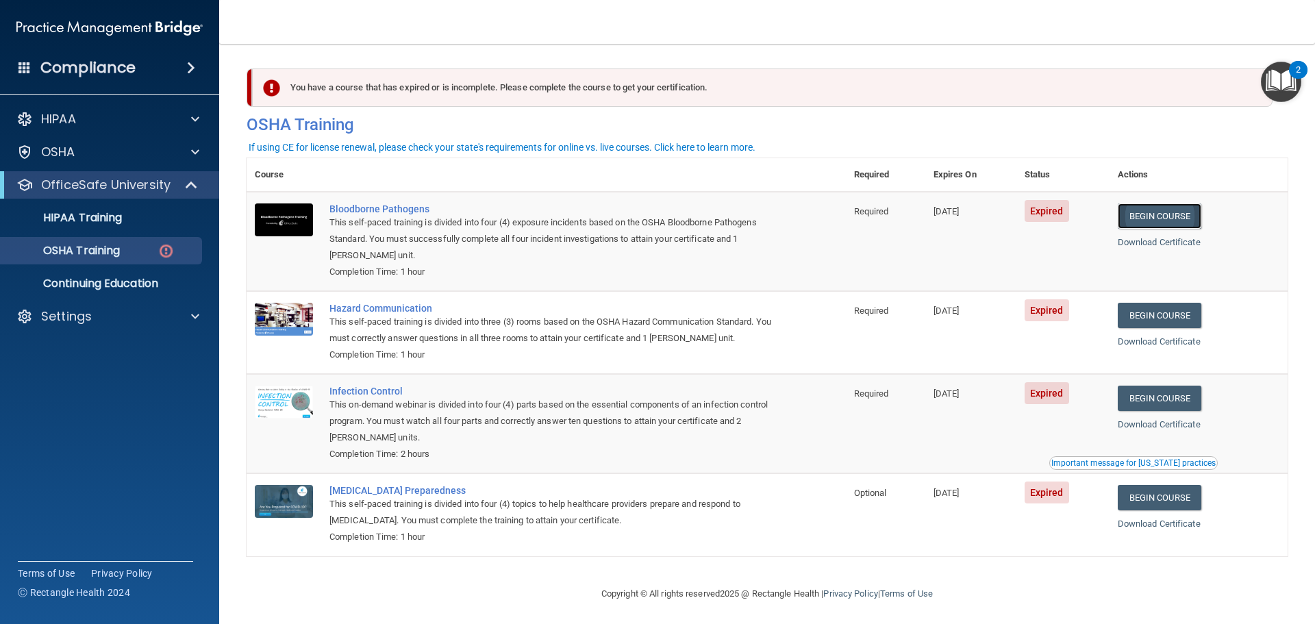
click at [1161, 218] on link "Begin Course" at bounding box center [1160, 215] width 84 height 25
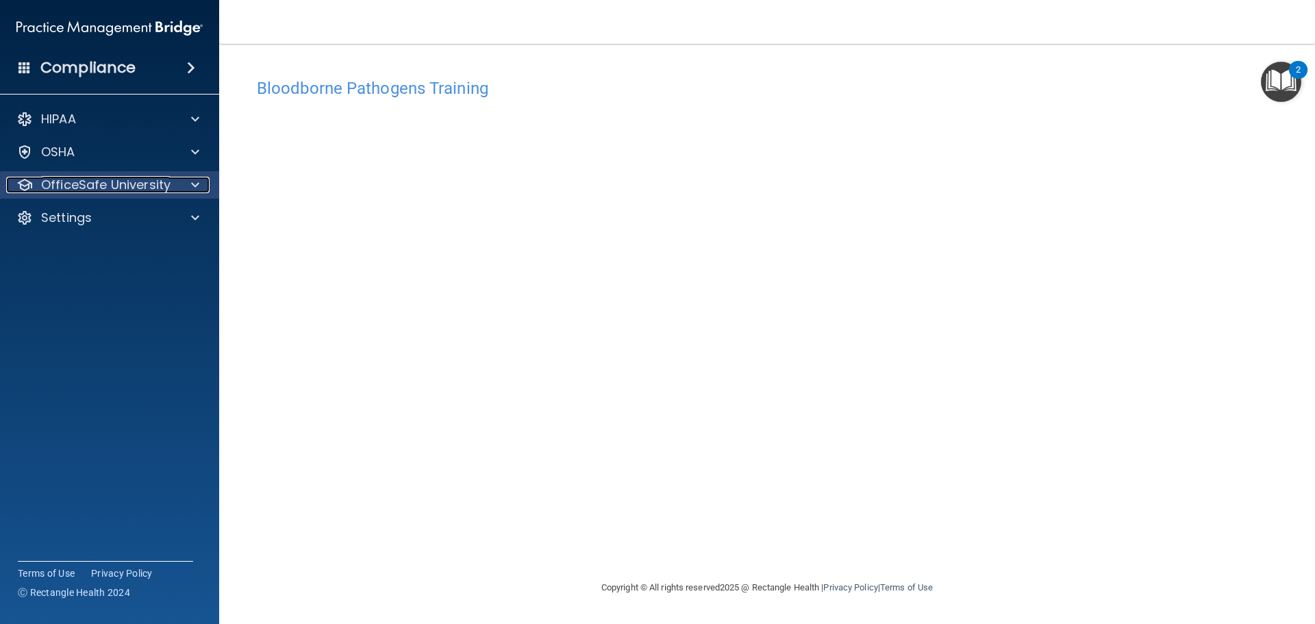
click at [114, 185] on p "OfficeSafe University" at bounding box center [105, 185] width 129 height 16
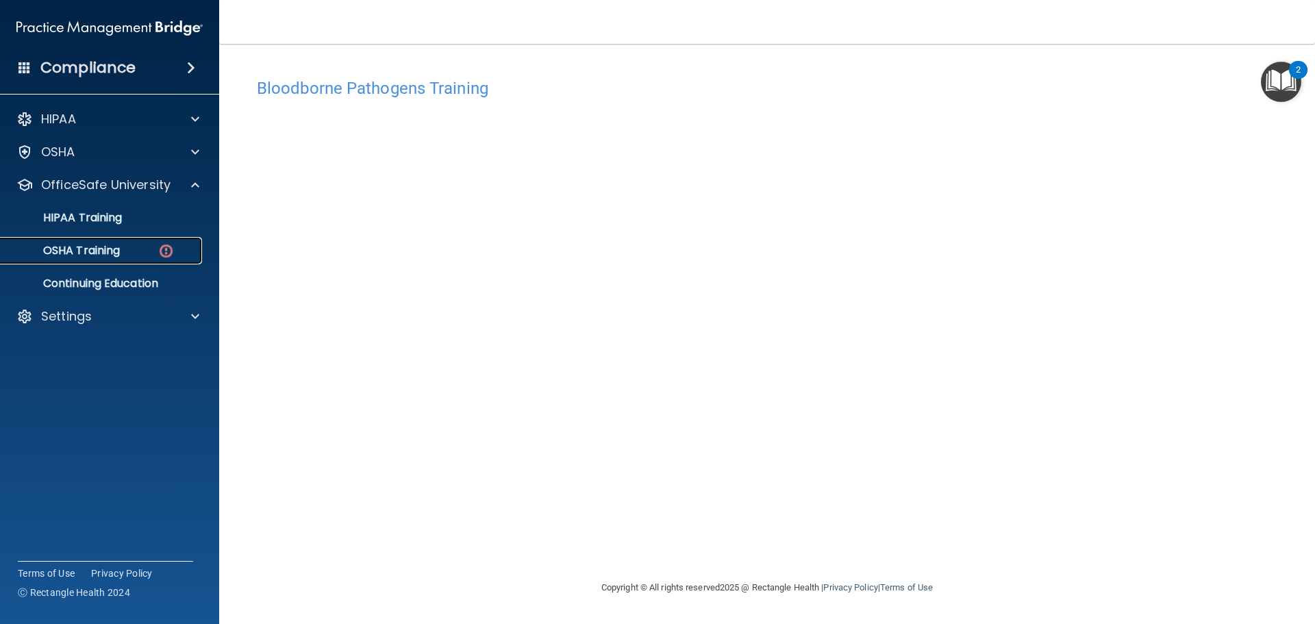
click at [78, 251] on p "OSHA Training" at bounding box center [64, 251] width 111 height 14
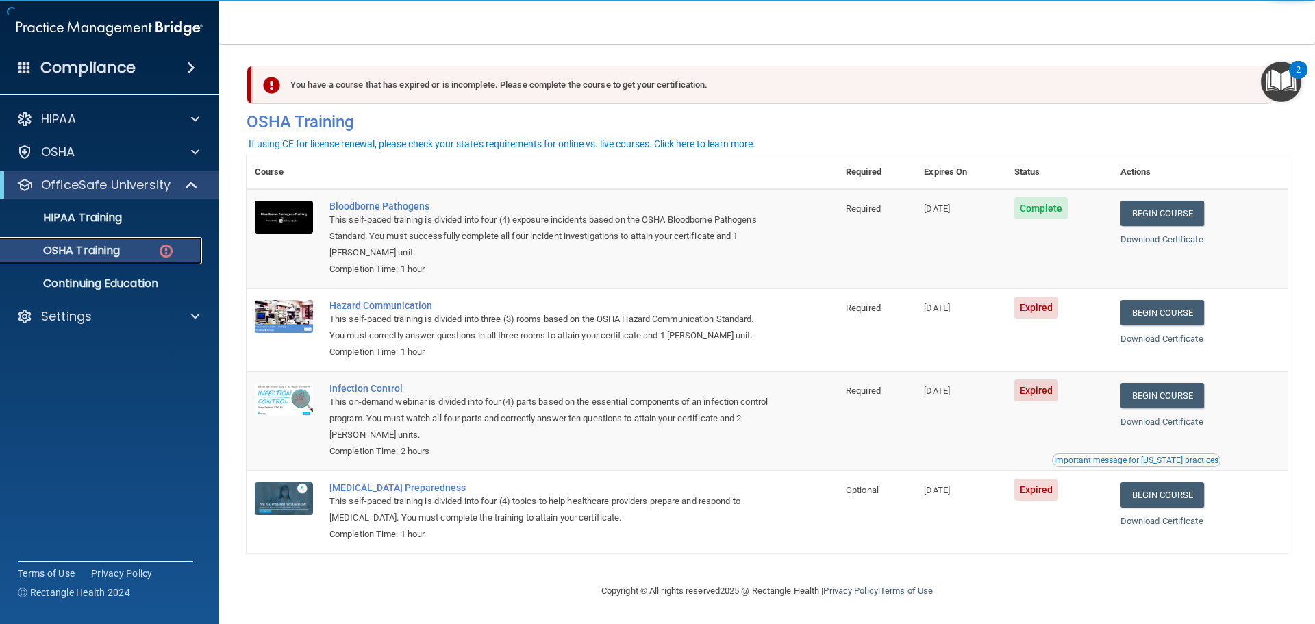
scroll to position [6, 0]
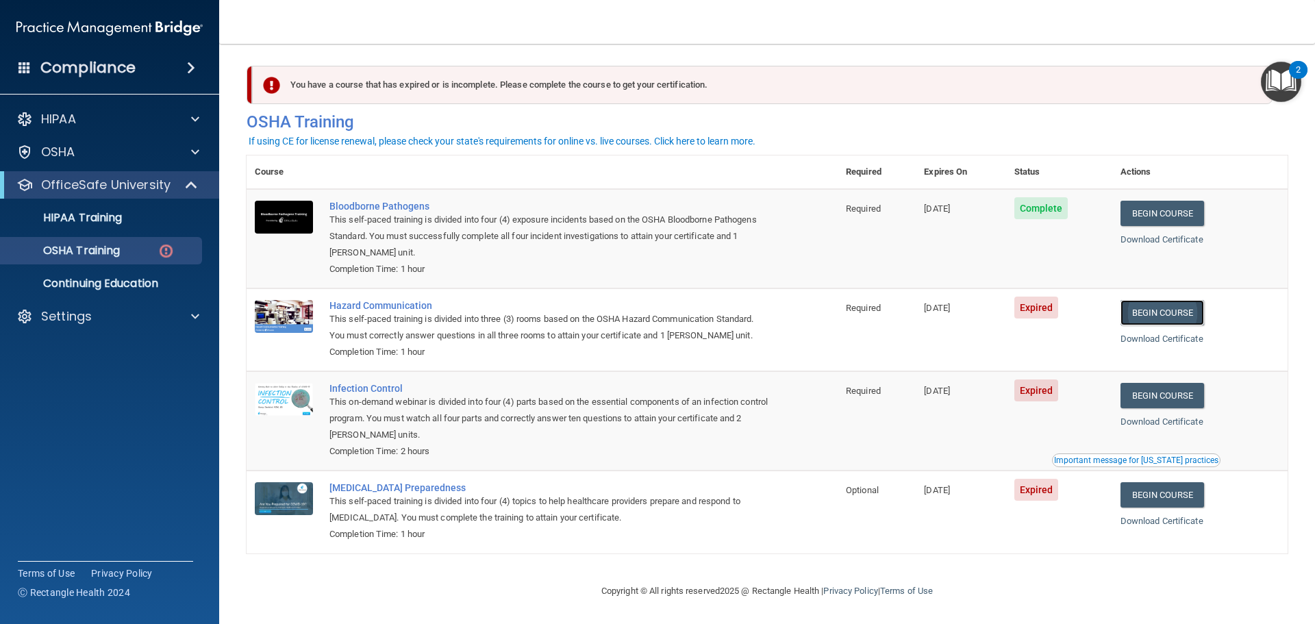
click at [1186, 316] on link "Begin Course" at bounding box center [1163, 312] width 84 height 25
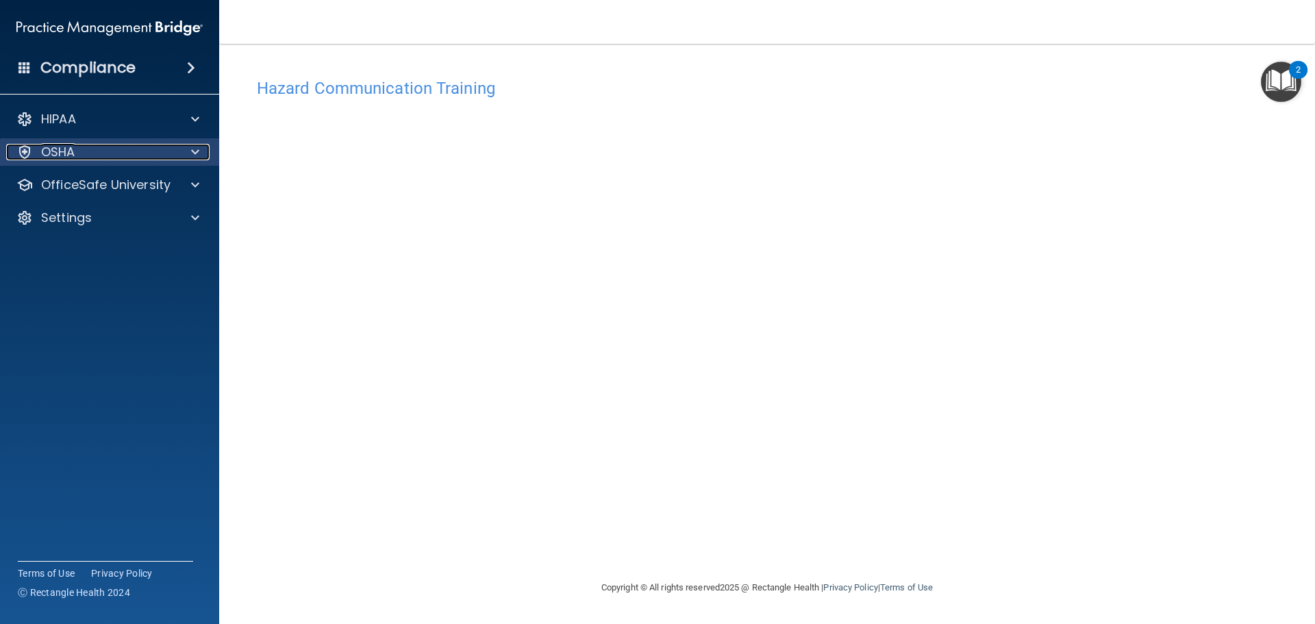
drag, startPoint x: 103, startPoint y: 153, endPoint x: 104, endPoint y: 162, distance: 9.7
click at [104, 152] on div "OSHA" at bounding box center [91, 152] width 170 height 16
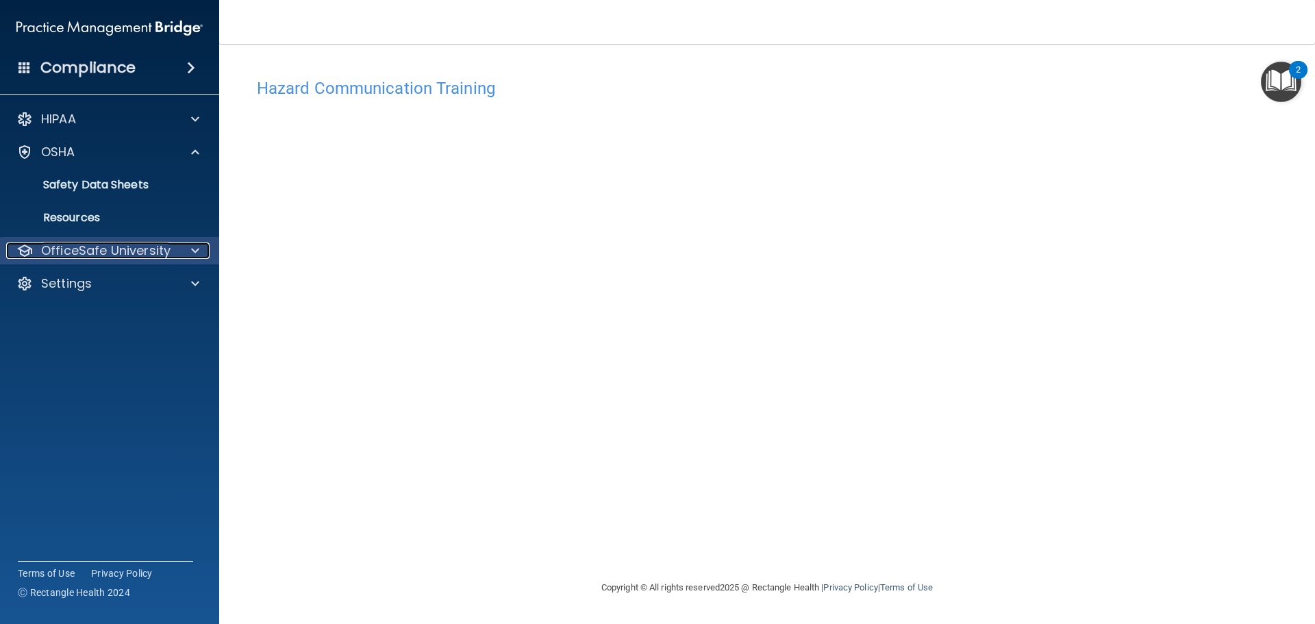
click at [138, 257] on p "OfficeSafe University" at bounding box center [105, 250] width 129 height 16
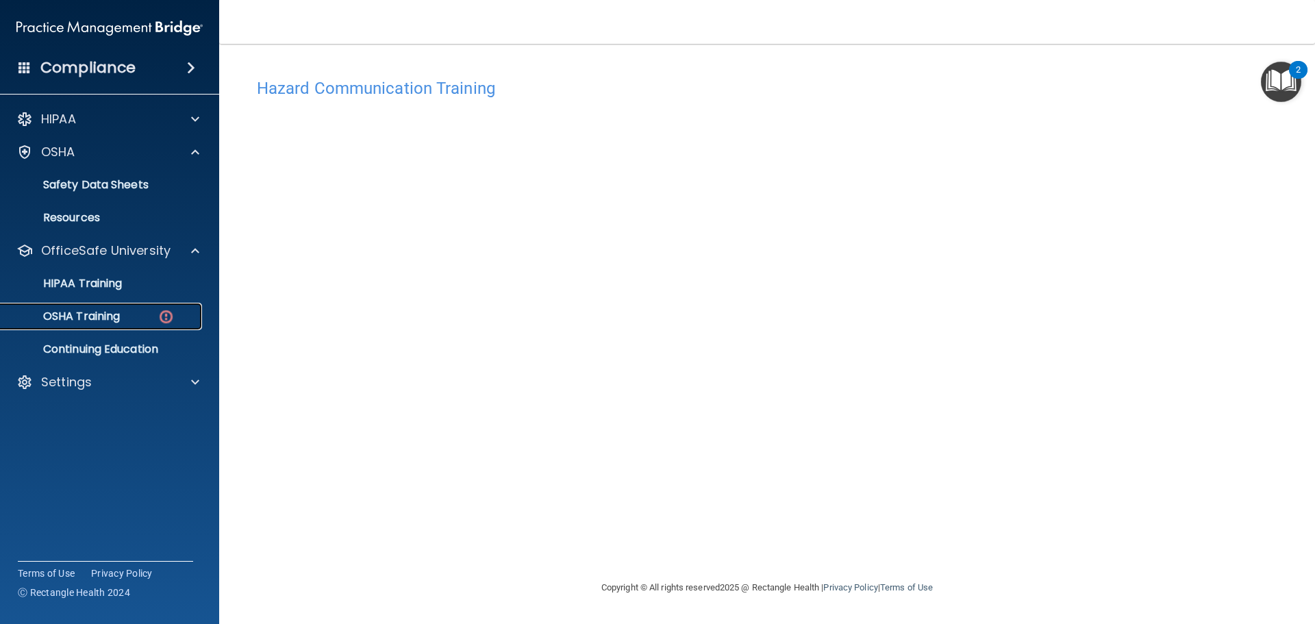
click at [120, 321] on p "OSHA Training" at bounding box center [64, 317] width 111 height 14
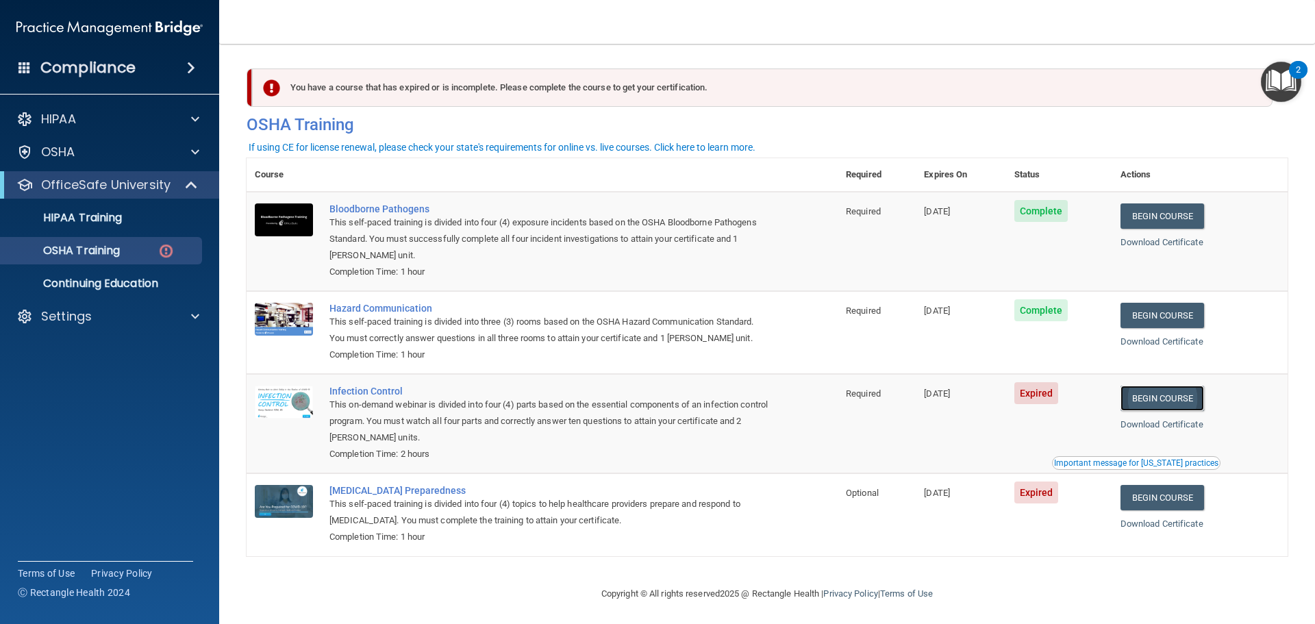
click at [1152, 406] on link "Begin Course" at bounding box center [1163, 398] width 84 height 25
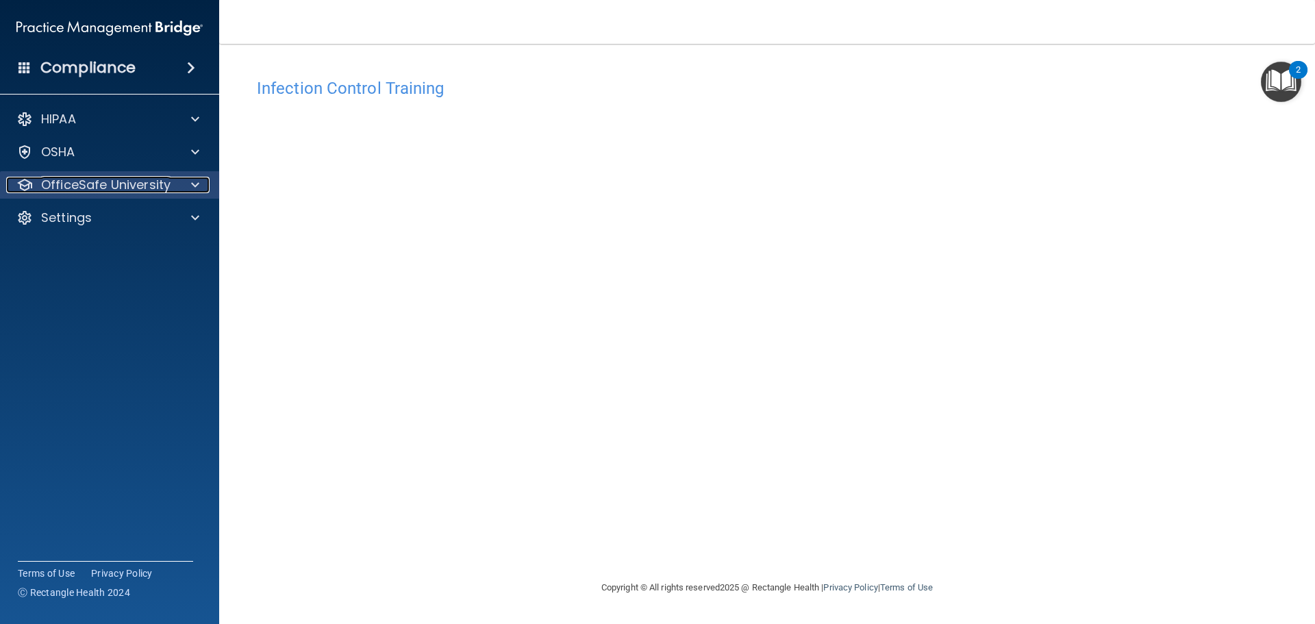
click at [63, 189] on p "OfficeSafe University" at bounding box center [105, 185] width 129 height 16
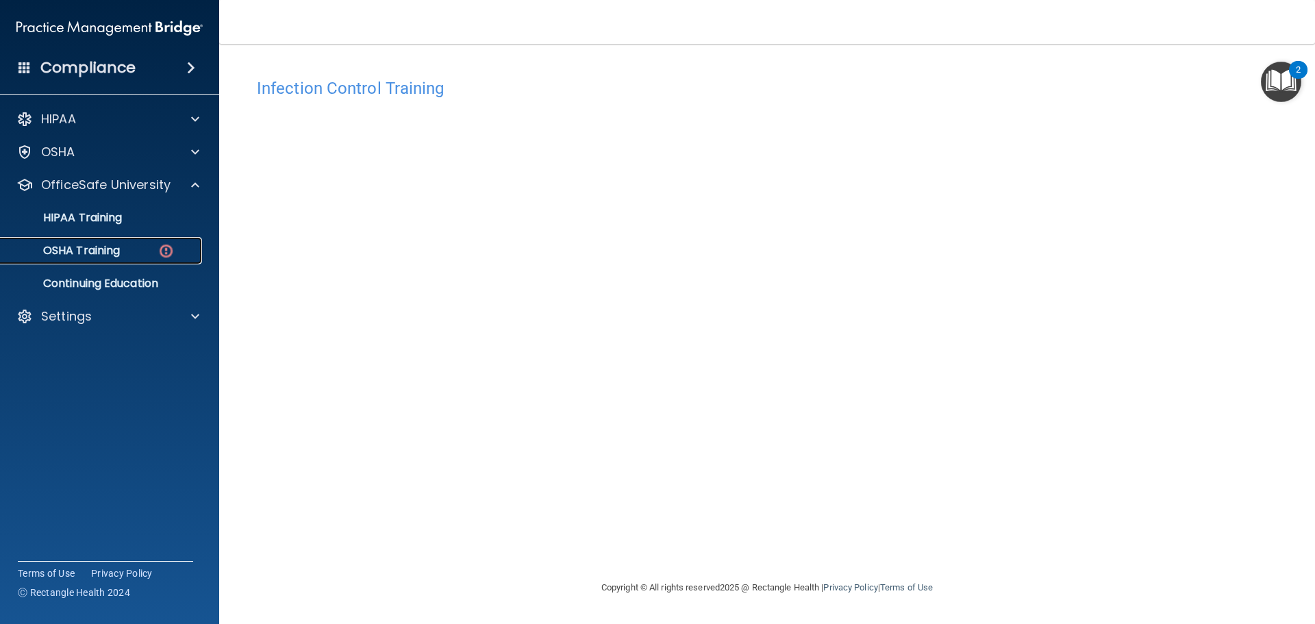
click at [120, 248] on p "OSHA Training" at bounding box center [64, 251] width 111 height 14
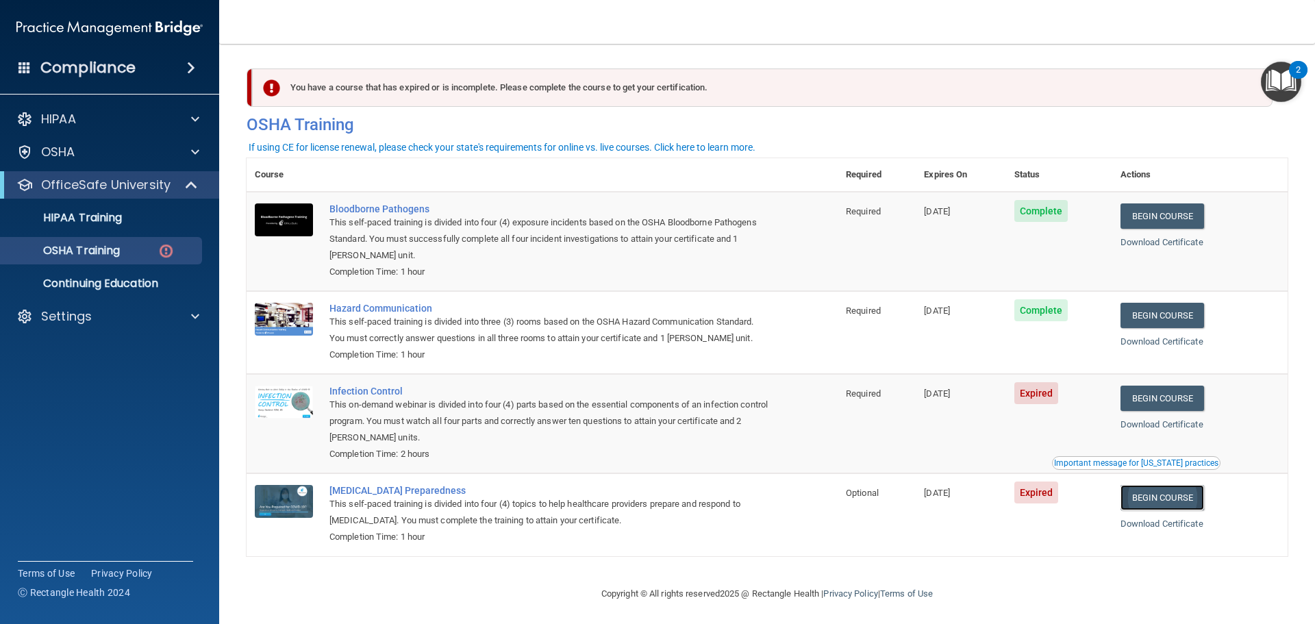
click at [1183, 499] on link "Begin Course" at bounding box center [1163, 497] width 84 height 25
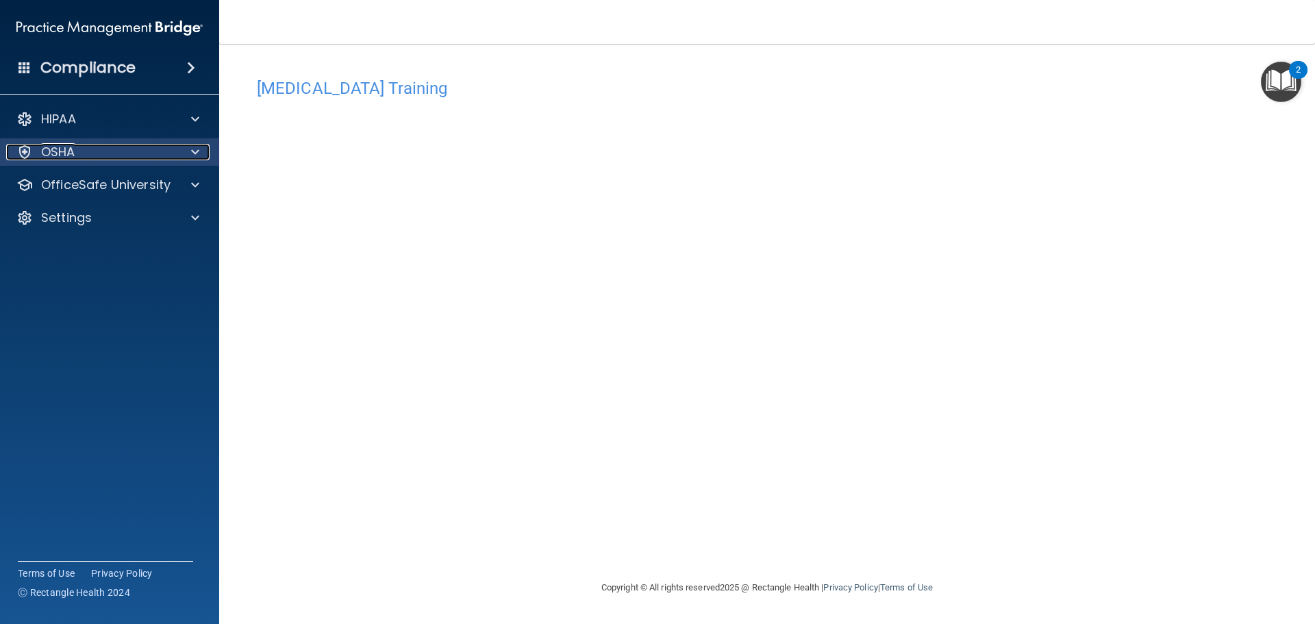
click at [95, 154] on div "OSHA" at bounding box center [91, 152] width 170 height 16
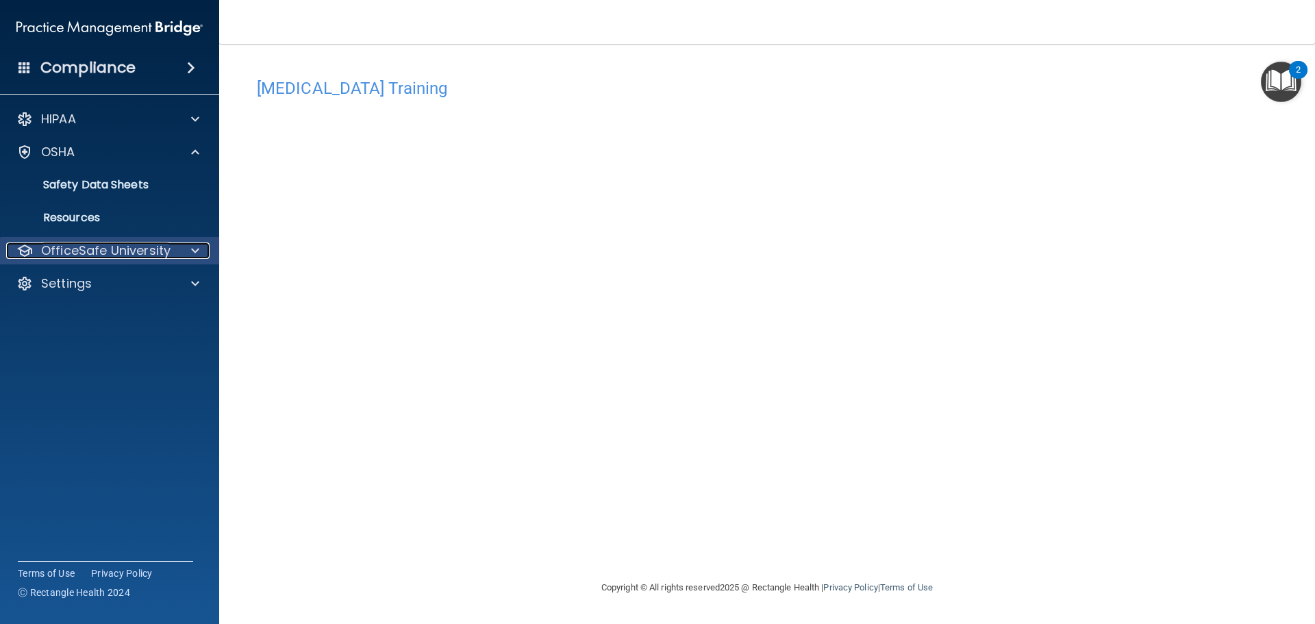
click at [92, 245] on p "OfficeSafe University" at bounding box center [105, 250] width 129 height 16
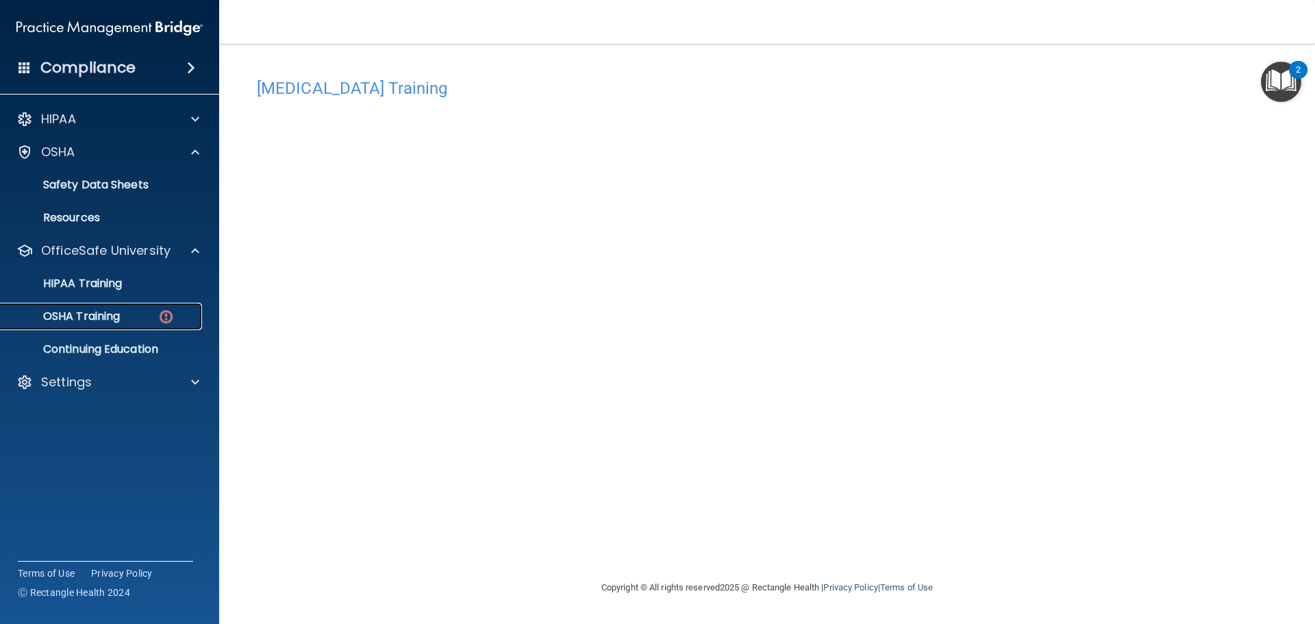
click at [105, 317] on p "OSHA Training" at bounding box center [64, 317] width 111 height 14
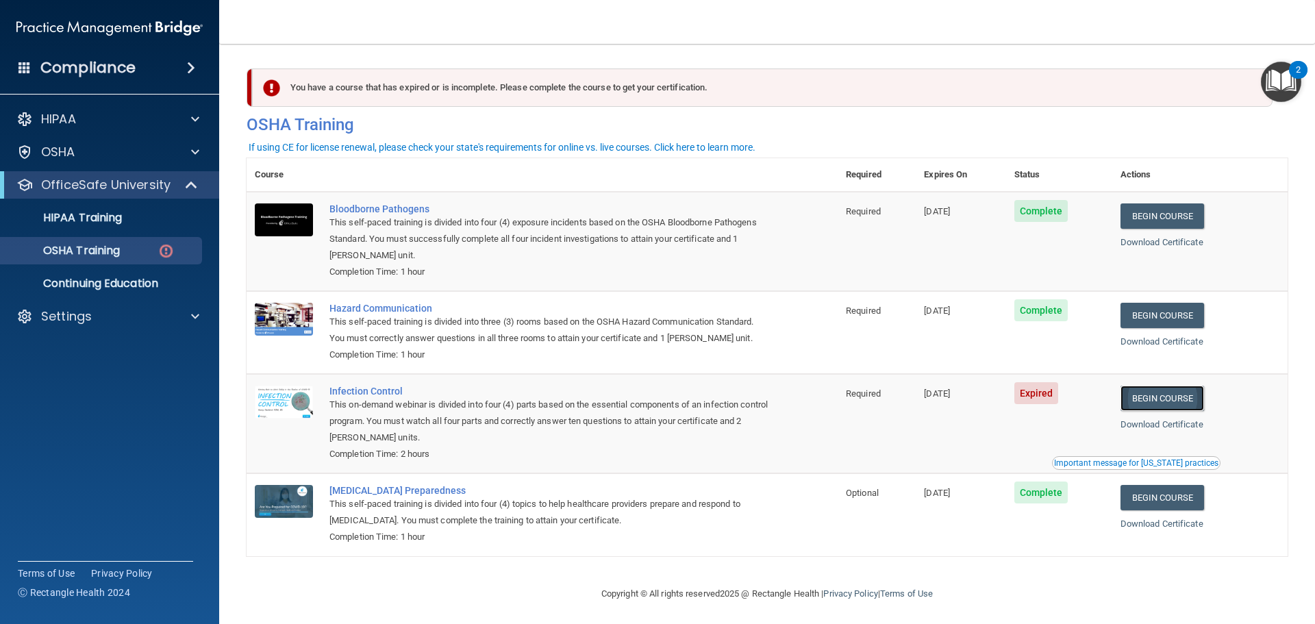
click at [1164, 394] on link "Begin Course" at bounding box center [1163, 398] width 84 height 25
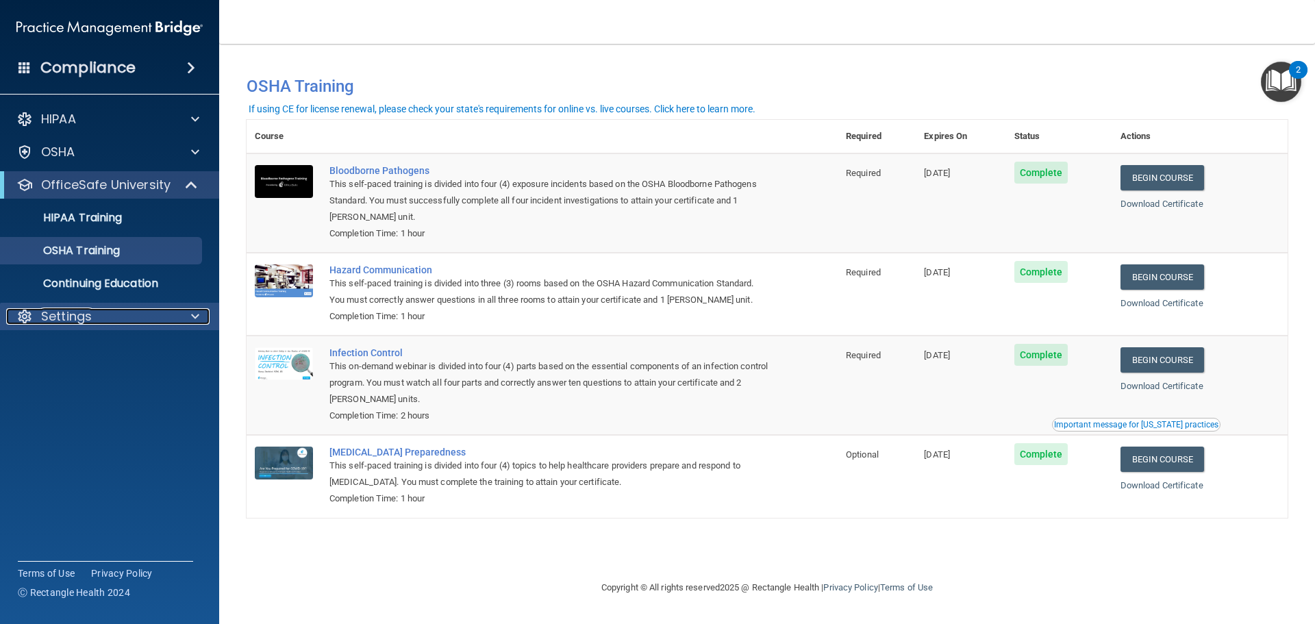
drag, startPoint x: 95, startPoint y: 318, endPoint x: 90, endPoint y: 324, distance: 7.8
click at [95, 318] on div "Settings" at bounding box center [91, 316] width 170 height 16
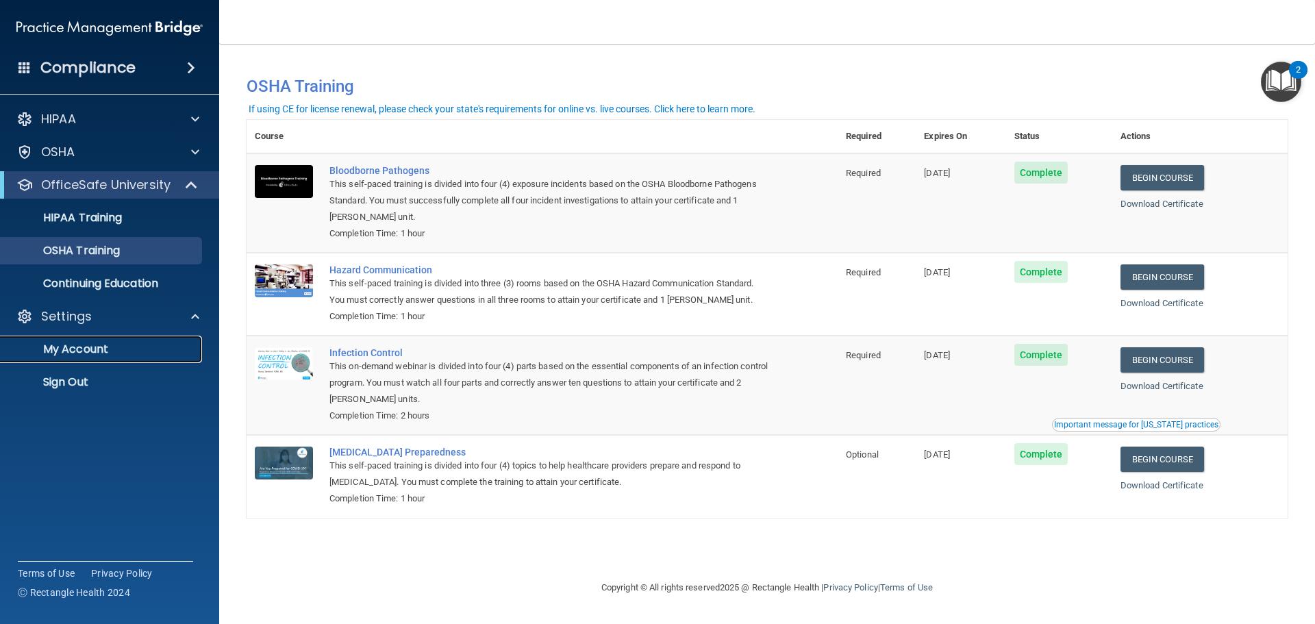
click at [109, 351] on p "My Account" at bounding box center [102, 349] width 187 height 14
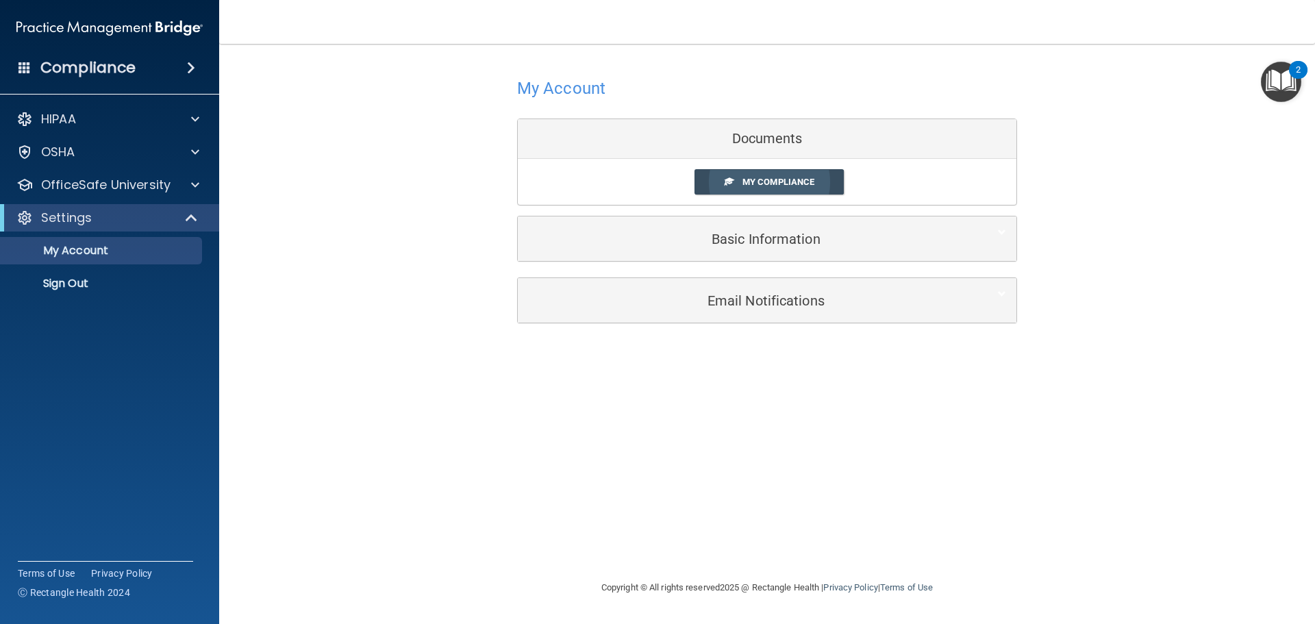
click at [782, 186] on span "My Compliance" at bounding box center [779, 182] width 72 height 10
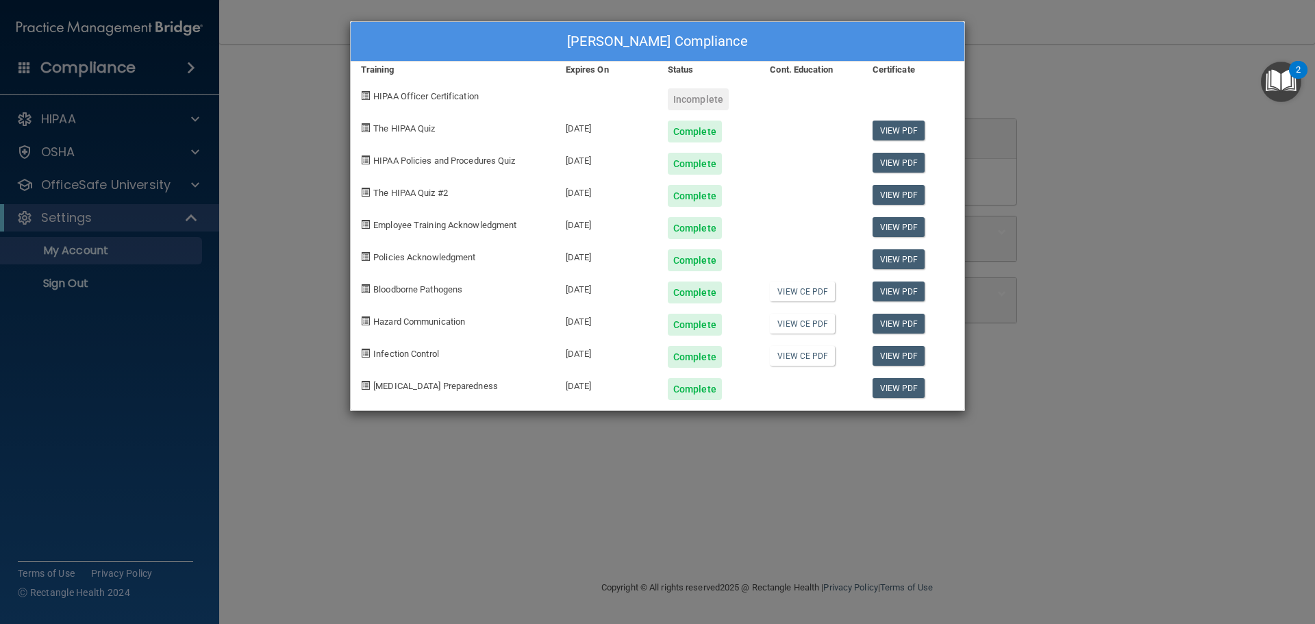
click at [68, 123] on div "[PERSON_NAME] Compliance Training Expires On Status Cont. Education Certificate…" at bounding box center [657, 312] width 1315 height 624
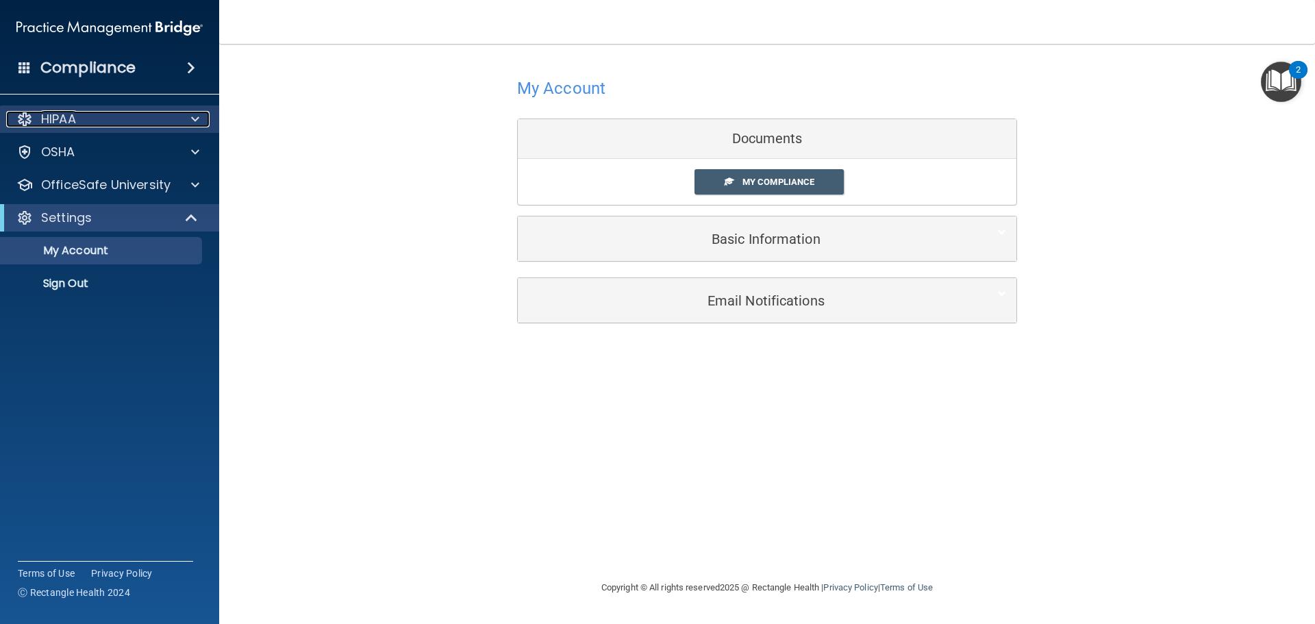
click at [114, 112] on div "HIPAA" at bounding box center [91, 119] width 170 height 16
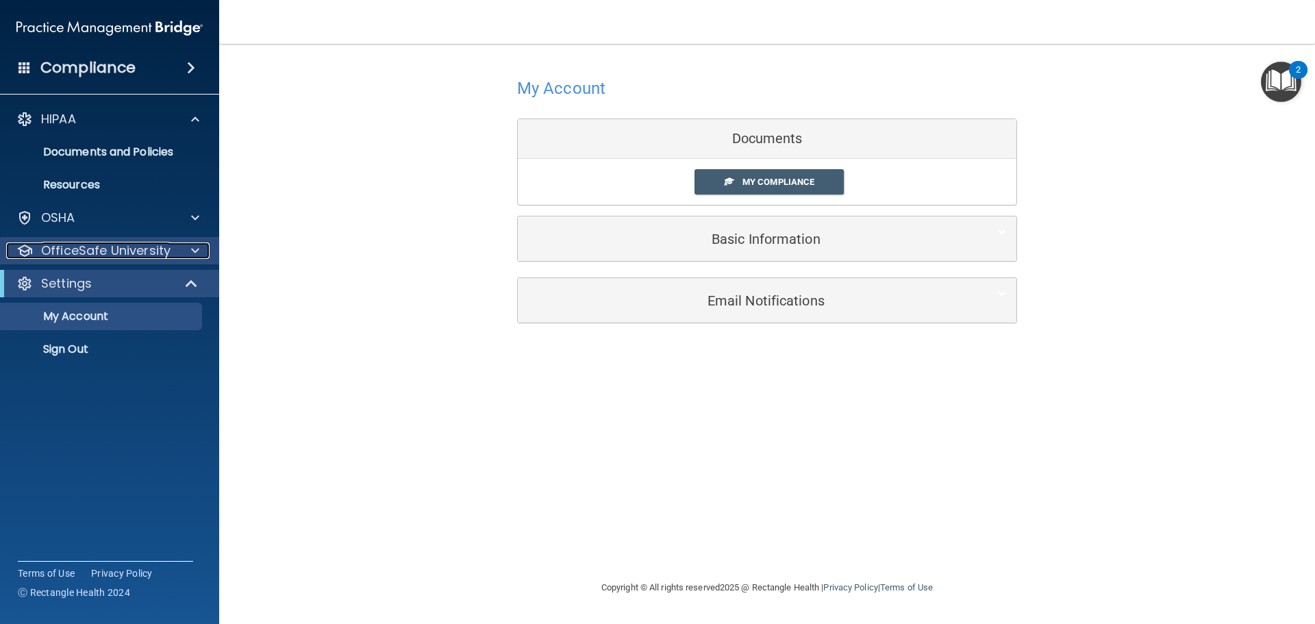
click at [115, 254] on p "OfficeSafe University" at bounding box center [105, 250] width 129 height 16
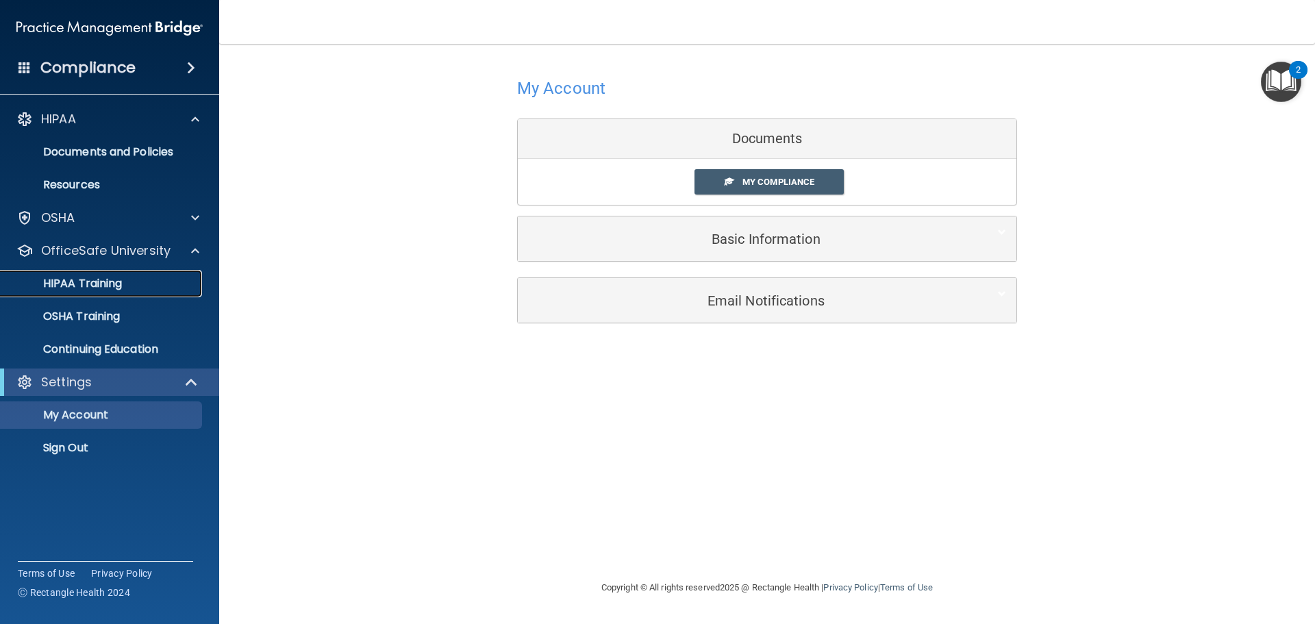
click at [108, 286] on p "HIPAA Training" at bounding box center [65, 284] width 113 height 14
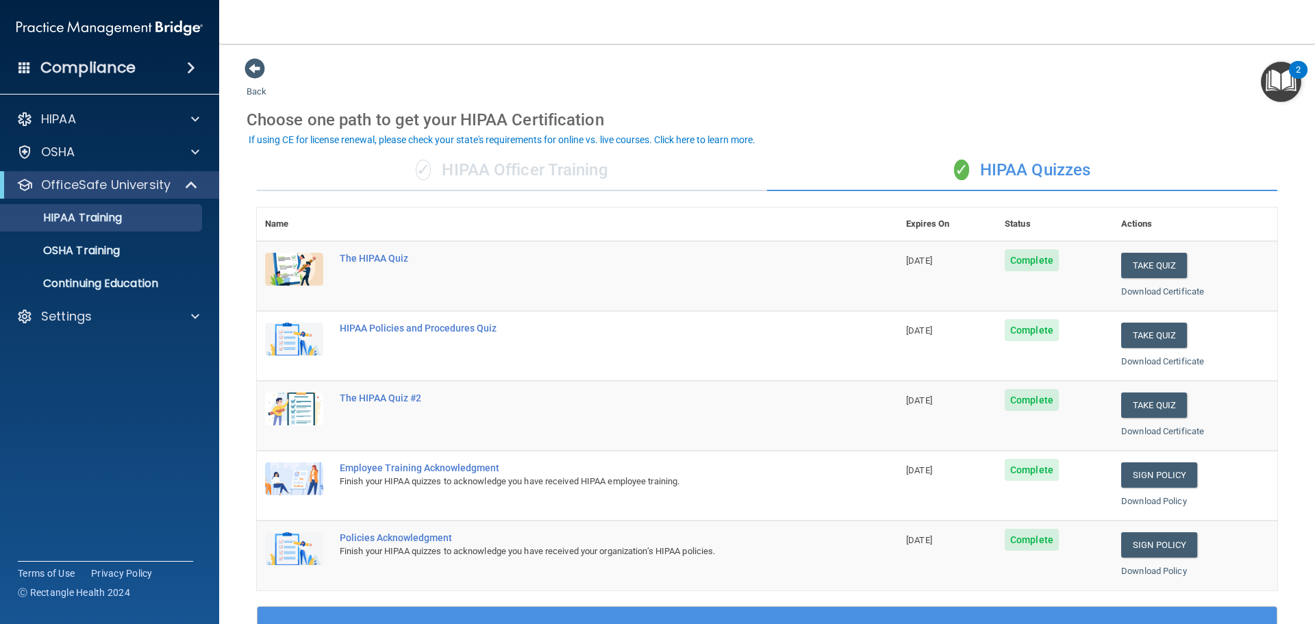
click at [533, 173] on div "✓ HIPAA Officer Training" at bounding box center [512, 170] width 510 height 41
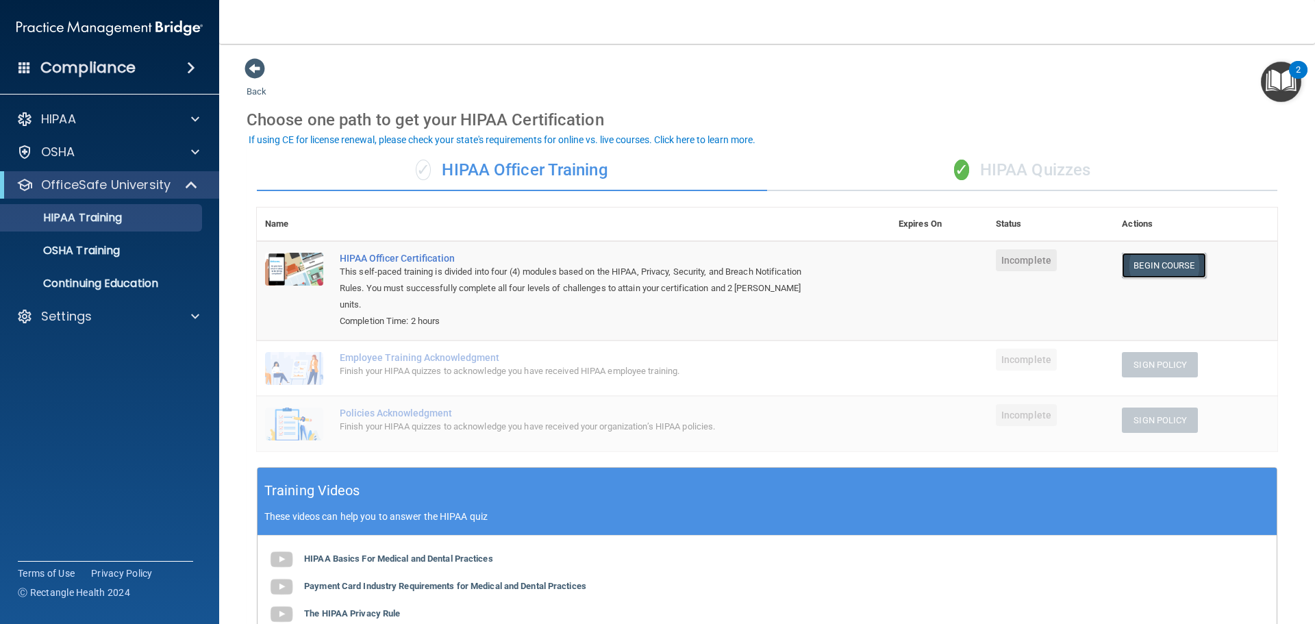
click at [1151, 273] on link "Begin Course" at bounding box center [1164, 265] width 84 height 25
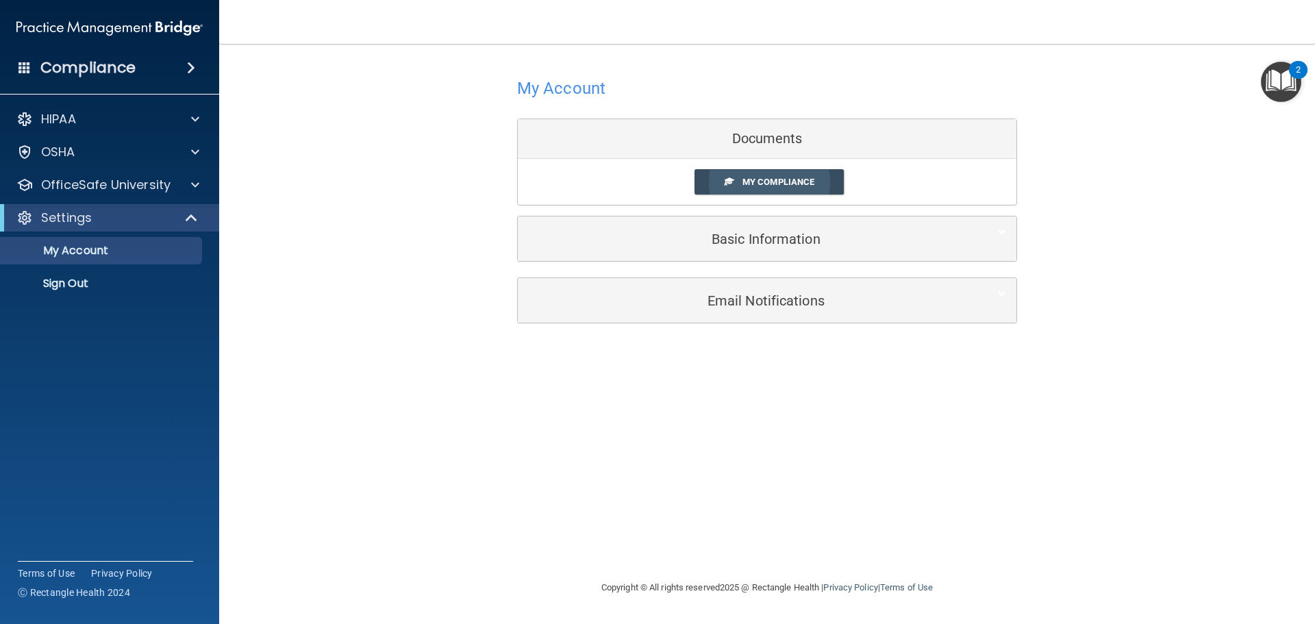
click at [814, 175] on link "My Compliance" at bounding box center [770, 181] width 150 height 25
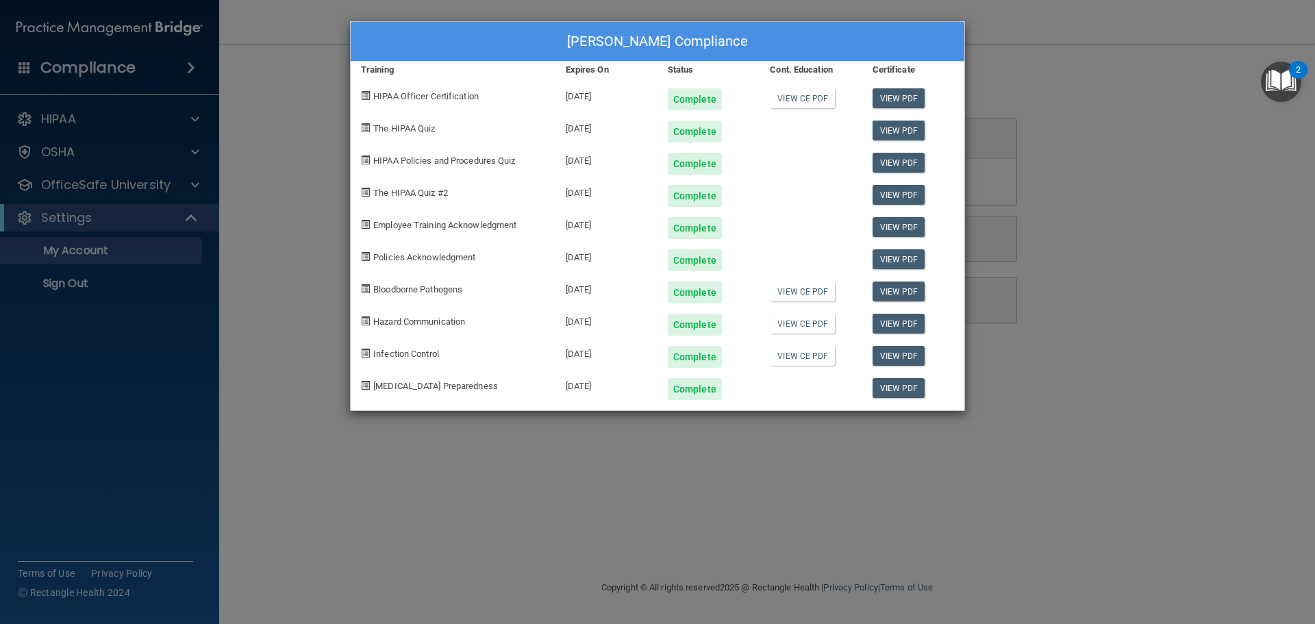
click at [1038, 349] on div "[PERSON_NAME] Compliance Training Expires On Status Cont. Education Certificate…" at bounding box center [657, 312] width 1315 height 624
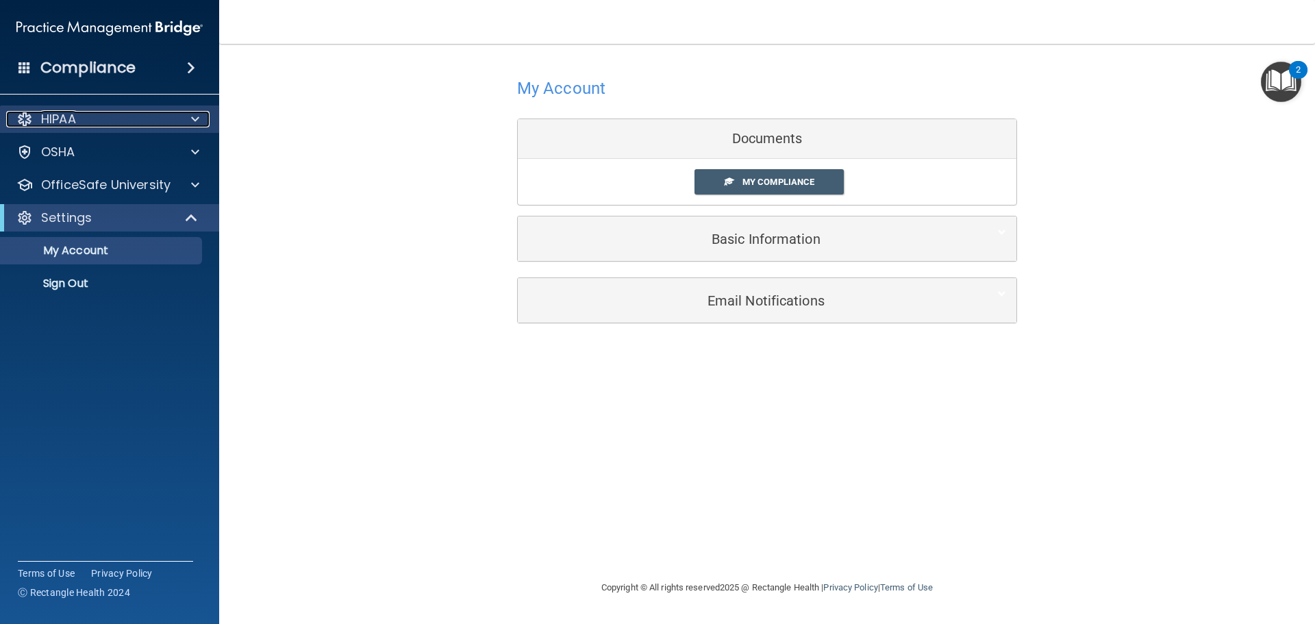
click at [137, 122] on div "HIPAA" at bounding box center [91, 119] width 170 height 16
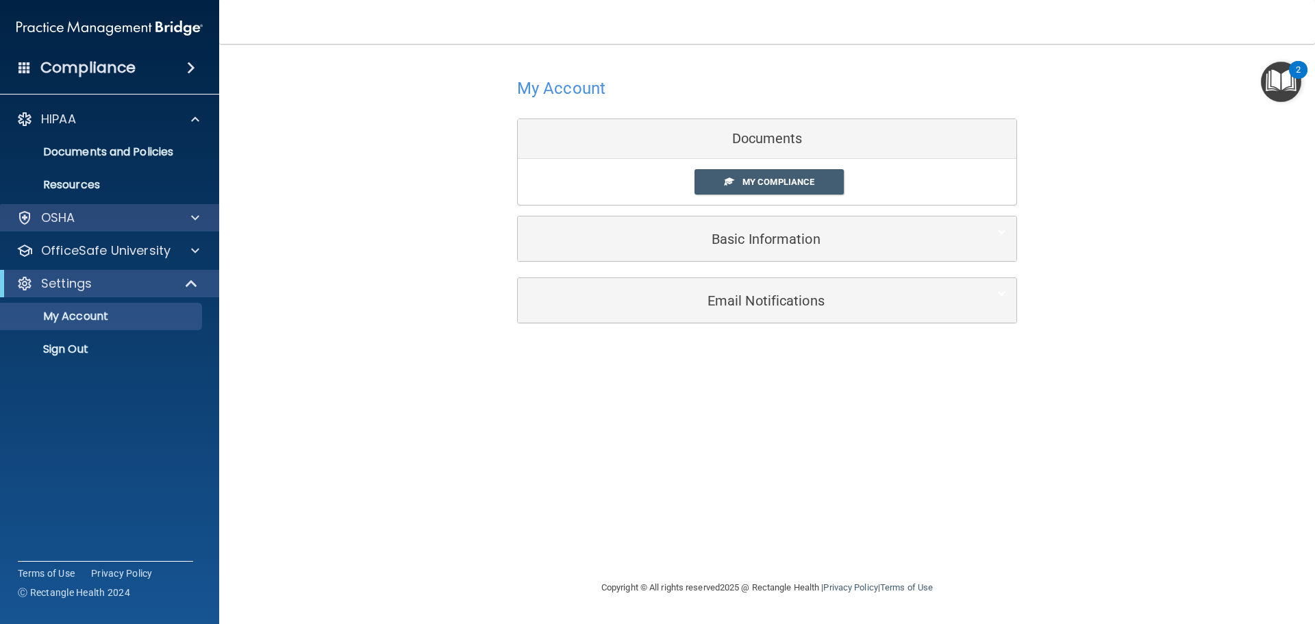
click at [128, 208] on div "OSHA" at bounding box center [110, 217] width 220 height 27
